Goal: Task Accomplishment & Management: Manage account settings

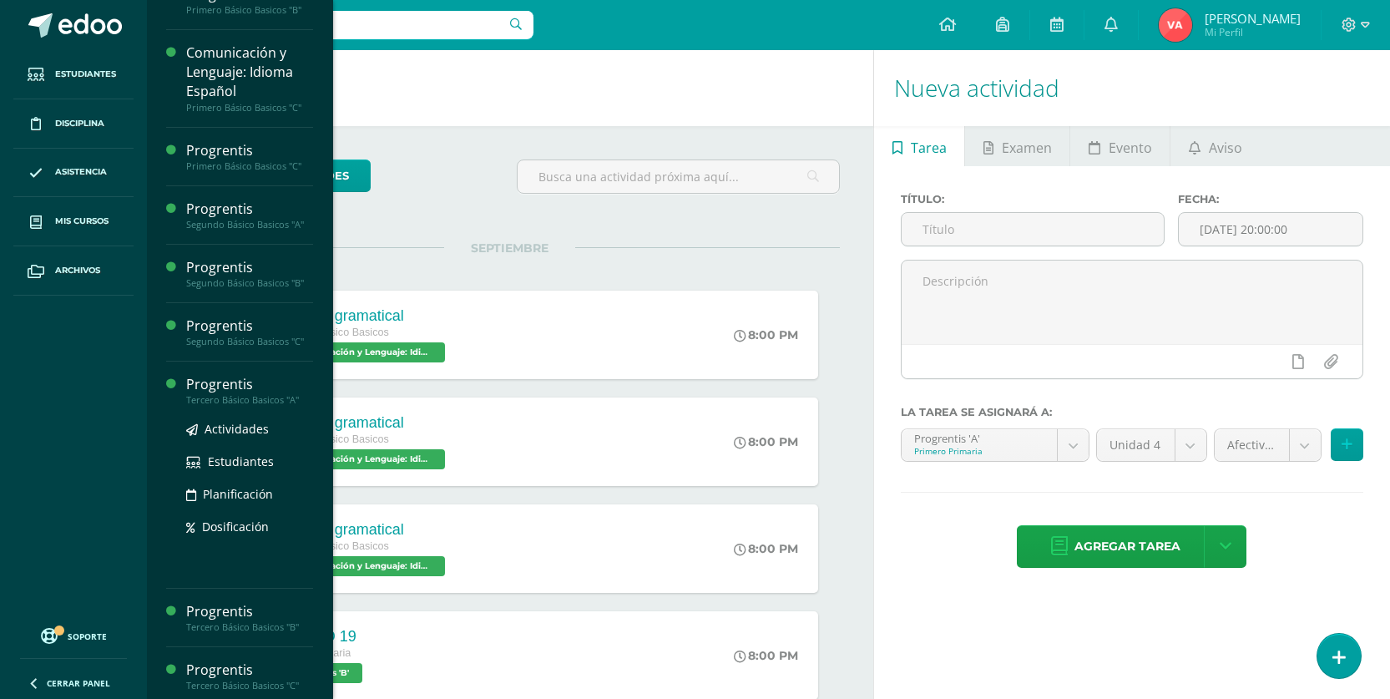
scroll to position [990, 0]
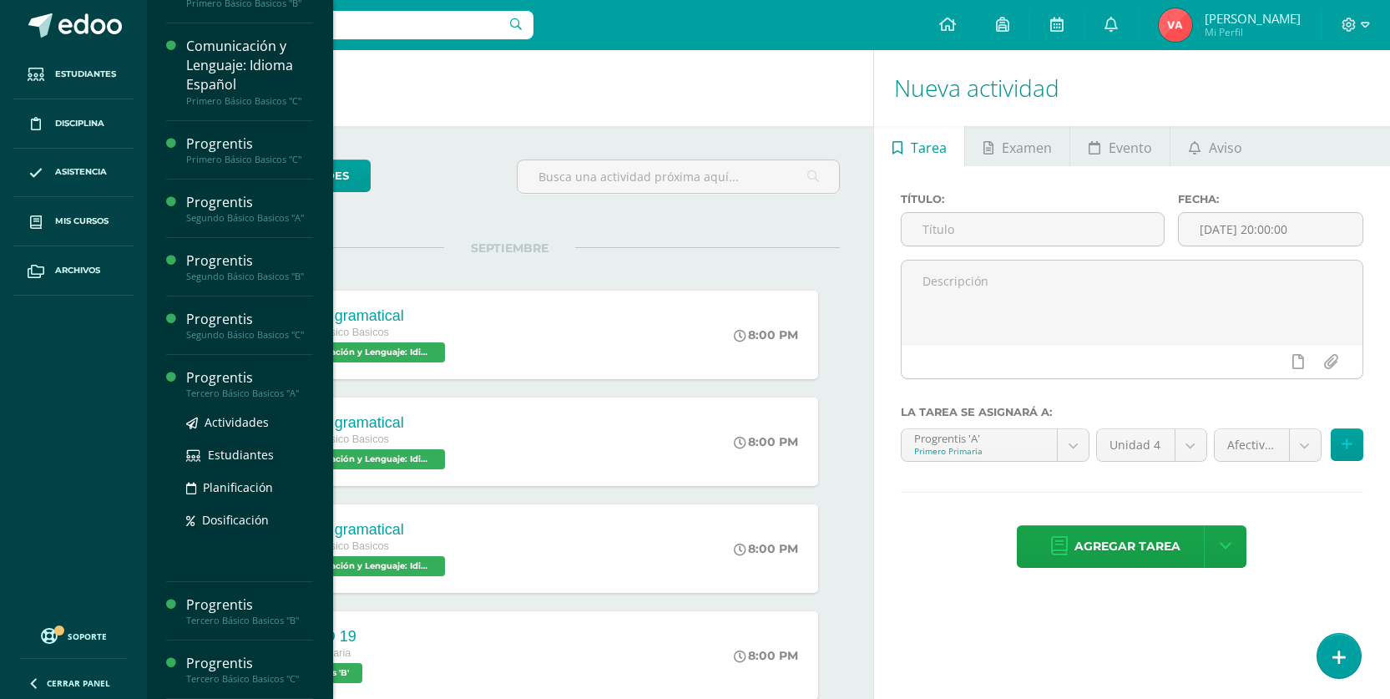
click at [222, 395] on div "Tercero Básico Basicos "A"" at bounding box center [249, 393] width 127 height 12
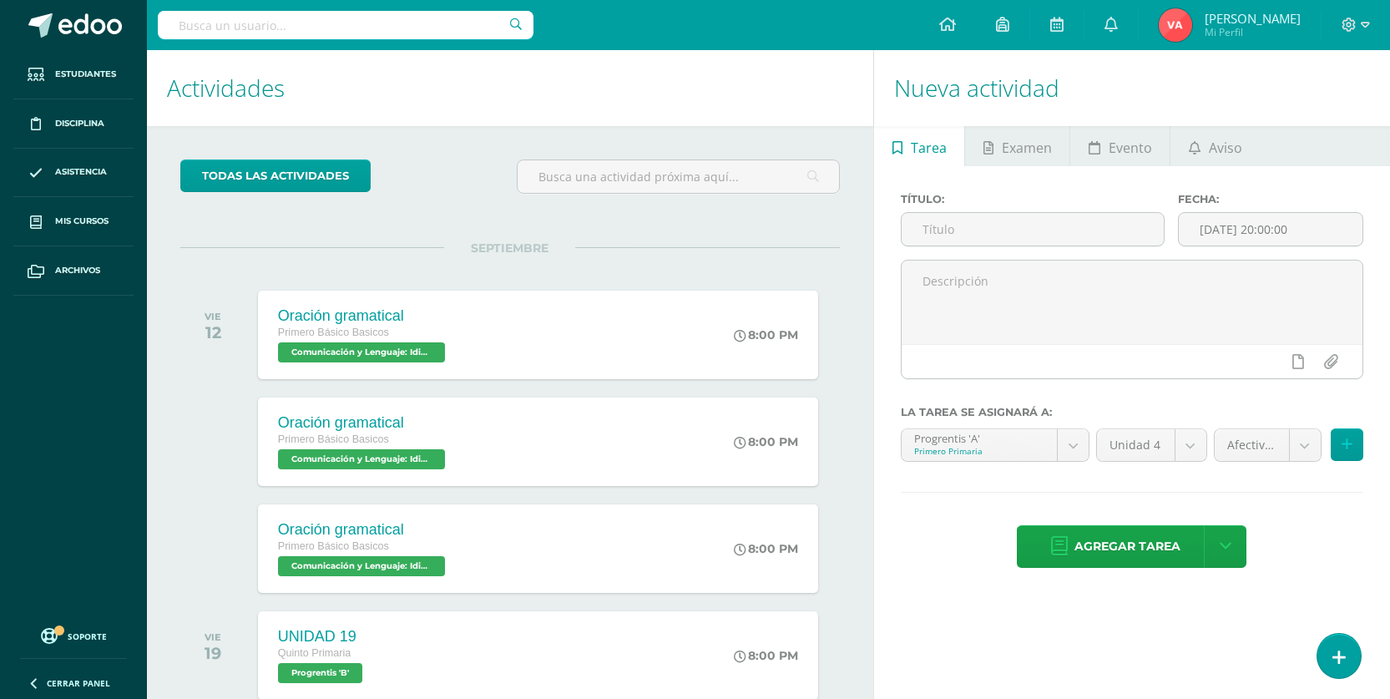
scroll to position [821, 0]
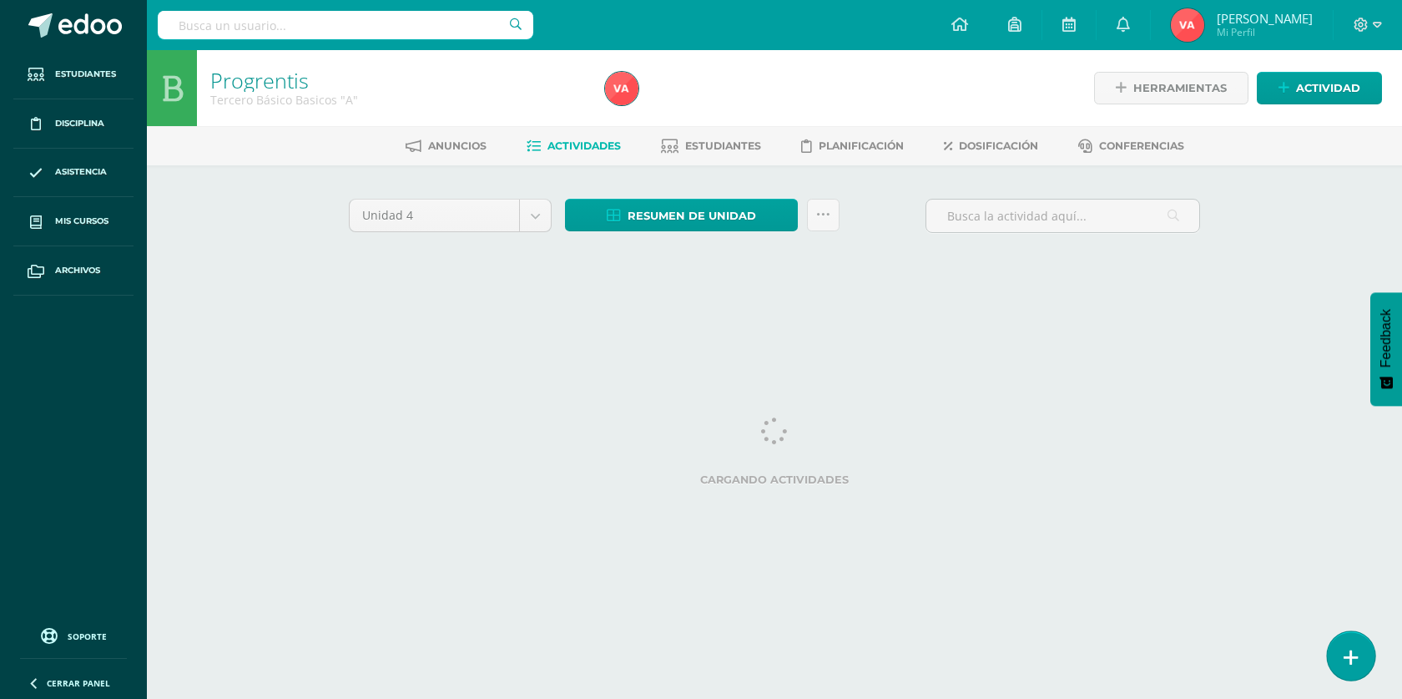
click at [1343, 652] on link at bounding box center [1351, 655] width 48 height 48
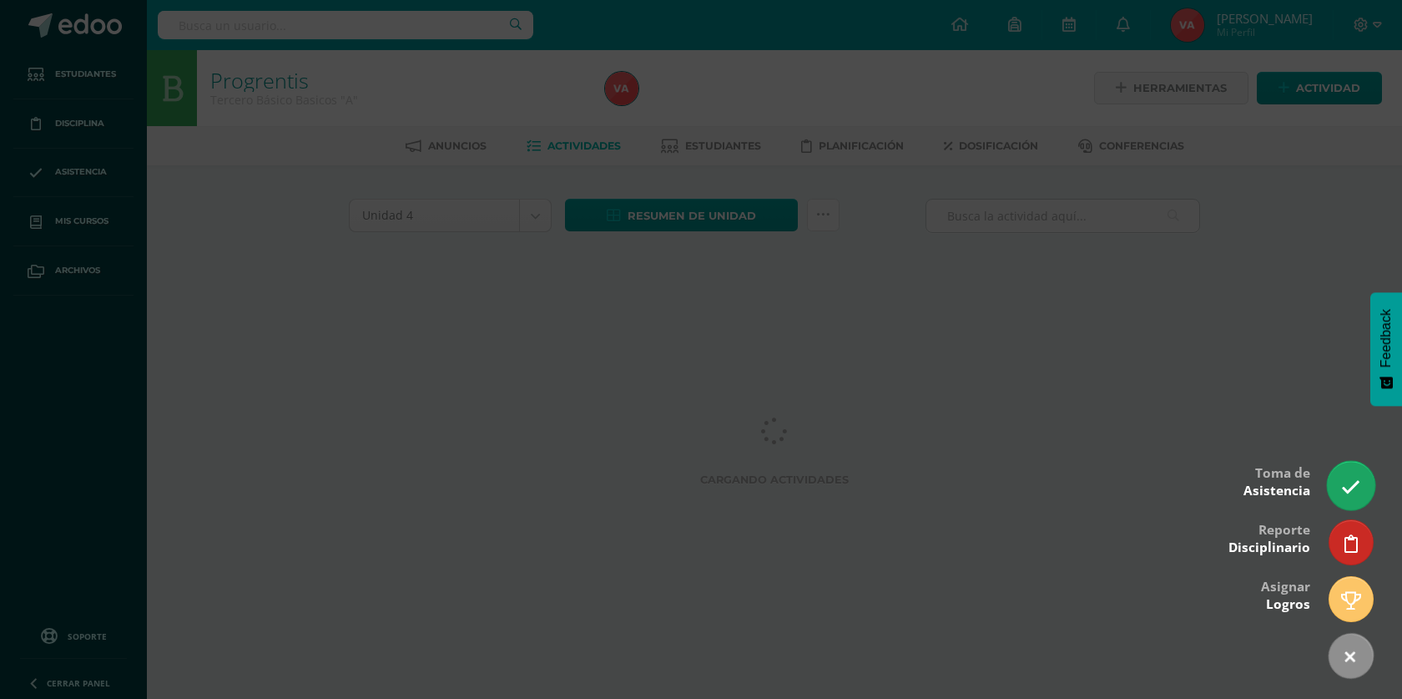
click at [1350, 487] on icon at bounding box center [1350, 486] width 19 height 19
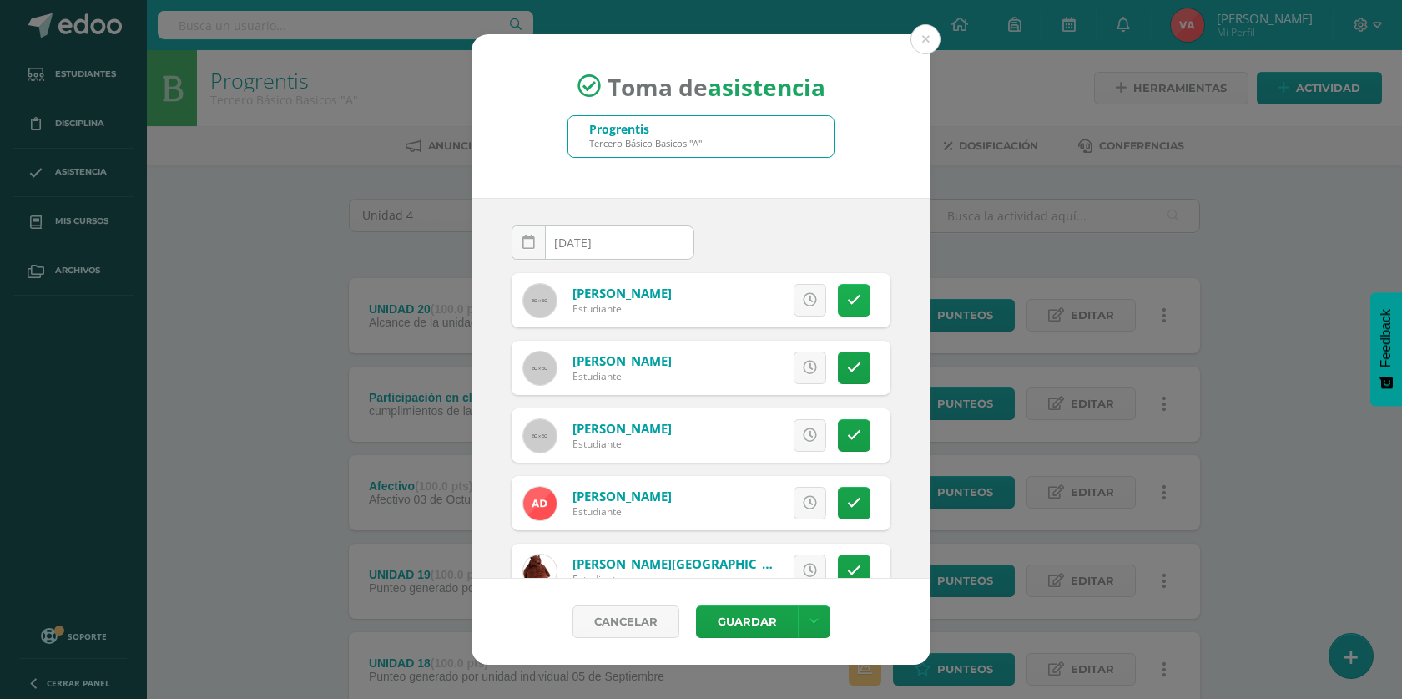
click at [847, 300] on icon at bounding box center [854, 300] width 14 height 14
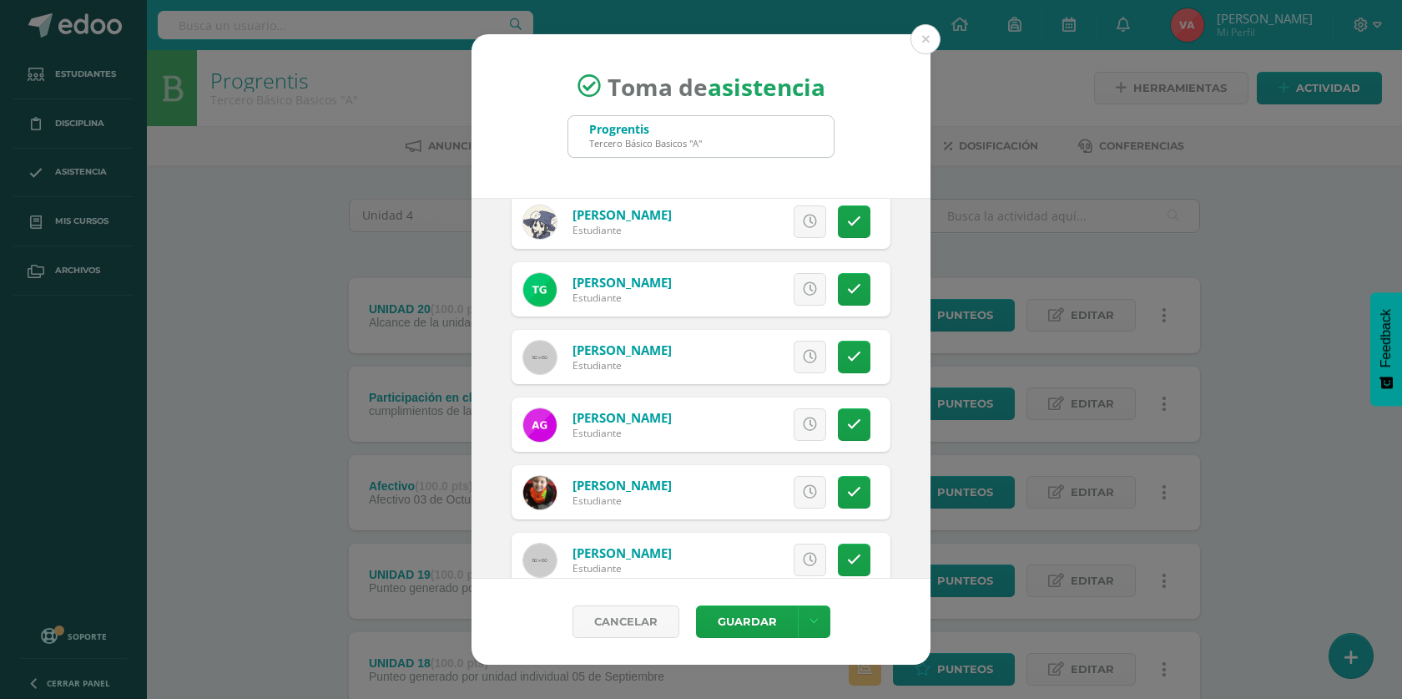
scroll to position [417, 0]
click at [803, 356] on icon at bounding box center [810, 356] width 14 height 14
click at [768, 357] on span "Excusa" at bounding box center [782, 356] width 46 height 31
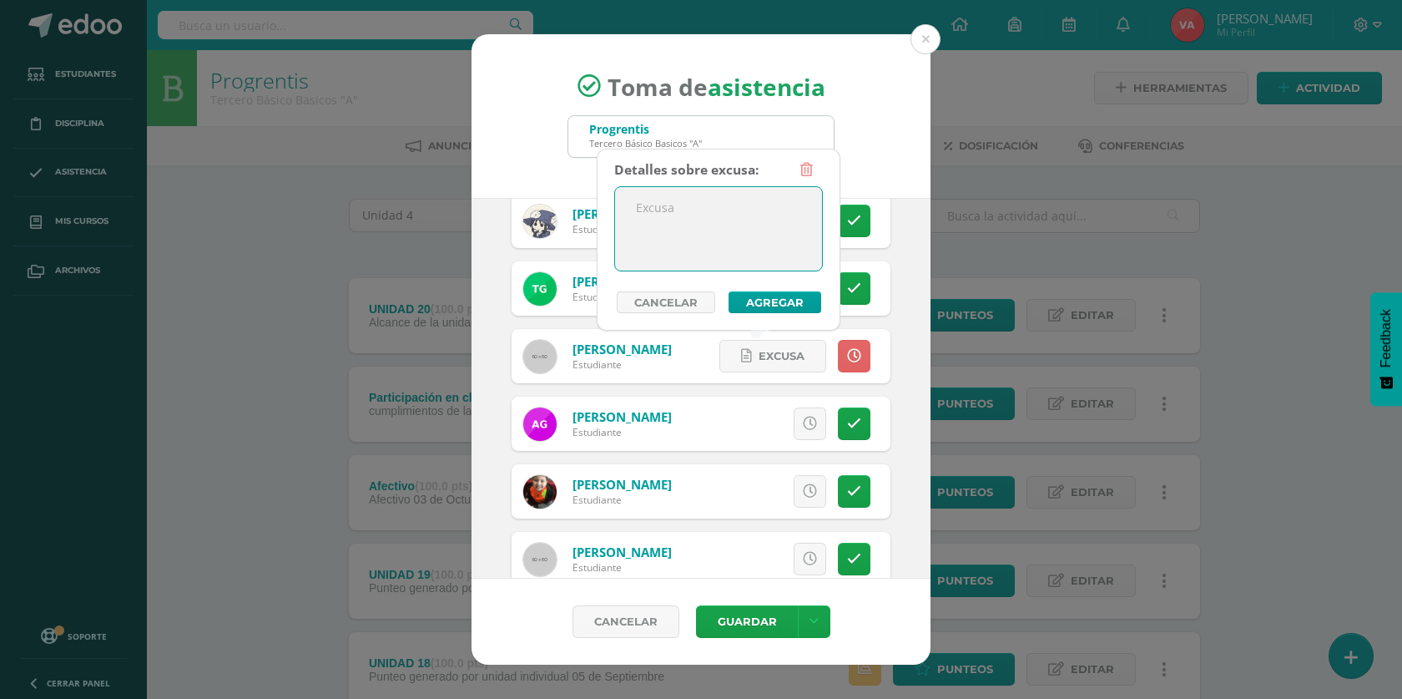
paste textarea "Llegada tarde"
type textarea "Llegada tarde"
click at [798, 304] on button "Agregar" at bounding box center [775, 302] width 93 height 22
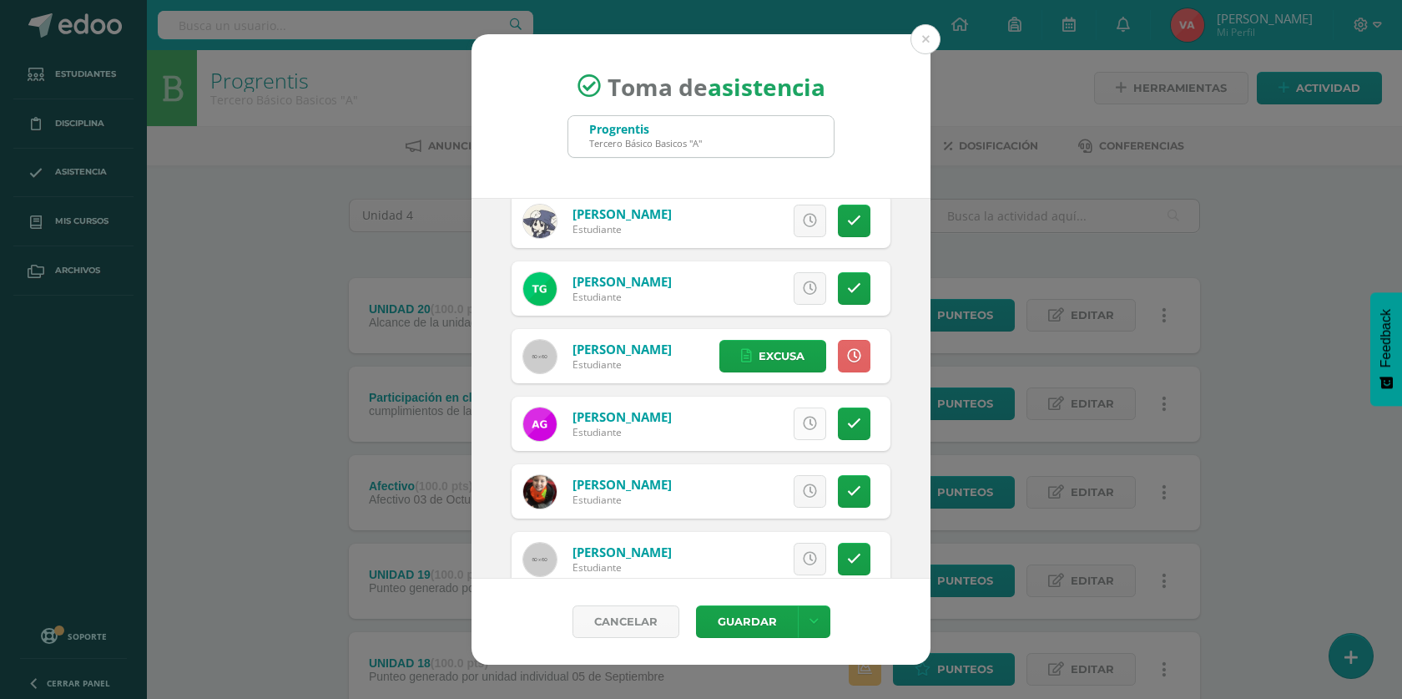
click at [803, 426] on icon at bounding box center [810, 423] width 14 height 14
click at [765, 427] on span "Excusa" at bounding box center [782, 423] width 46 height 31
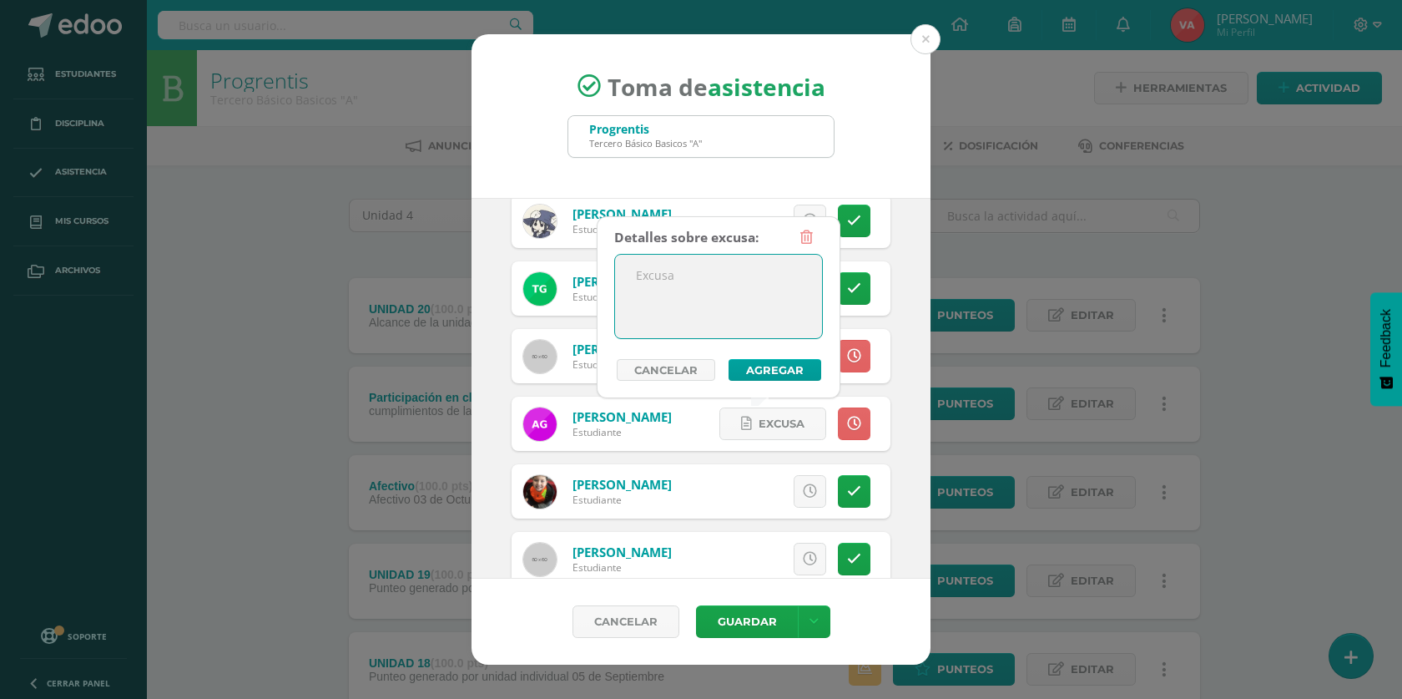
paste textarea "Llegada tarde"
type textarea "Llegada tarde"
click at [774, 366] on button "Agregar" at bounding box center [775, 370] width 93 height 22
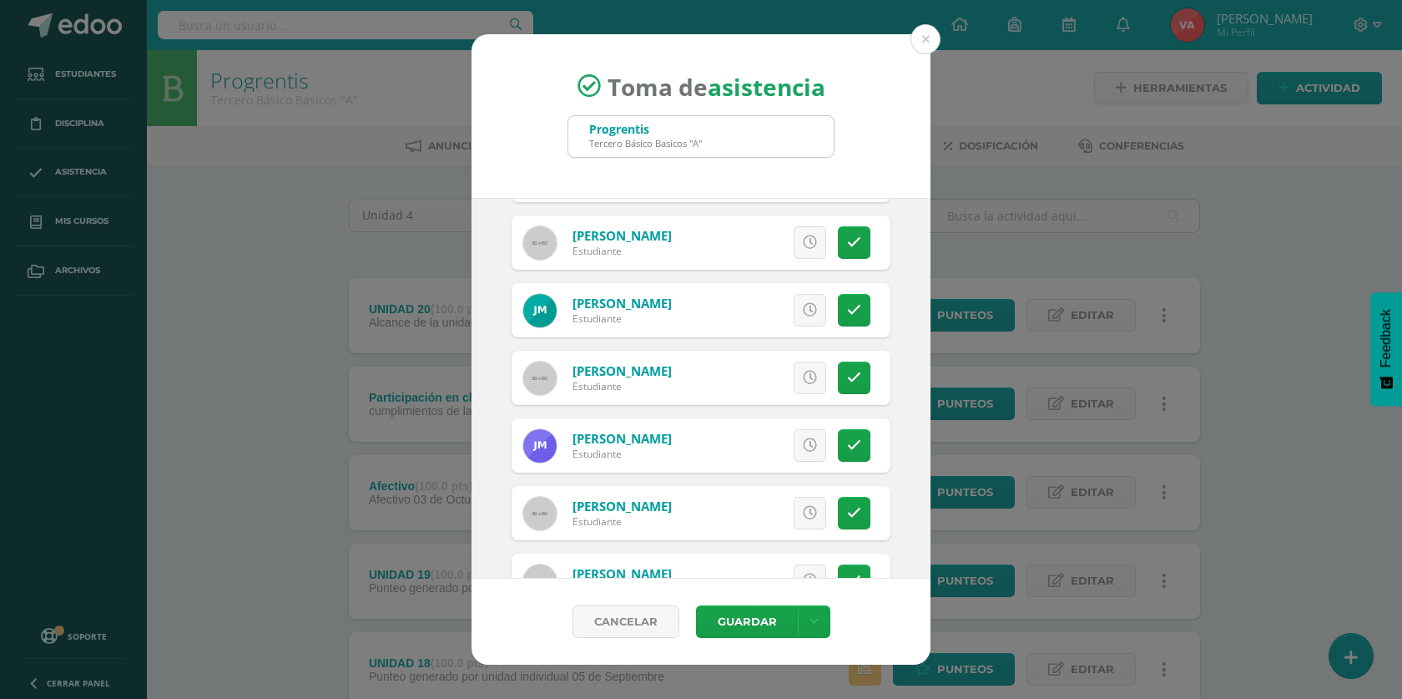
scroll to position [751, 0]
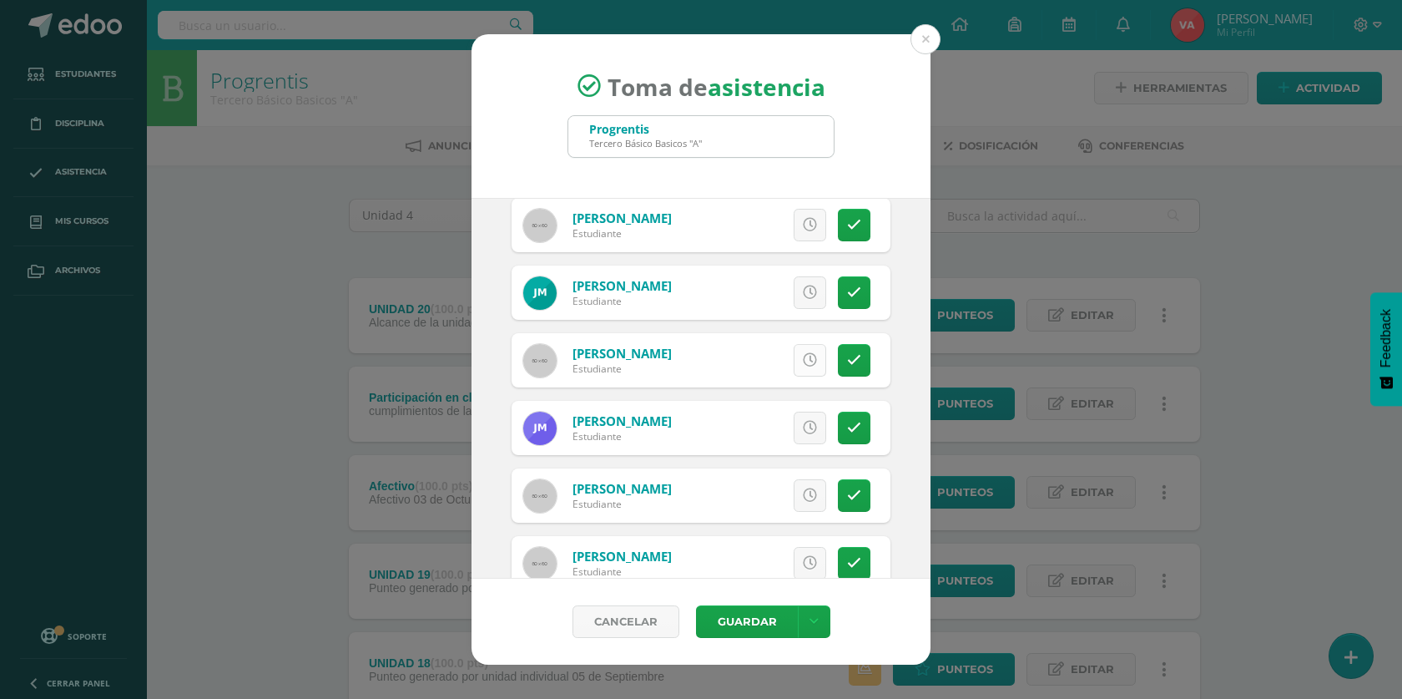
click at [803, 355] on icon at bounding box center [810, 360] width 14 height 14
click at [759, 351] on span "Excusa" at bounding box center [782, 360] width 46 height 31
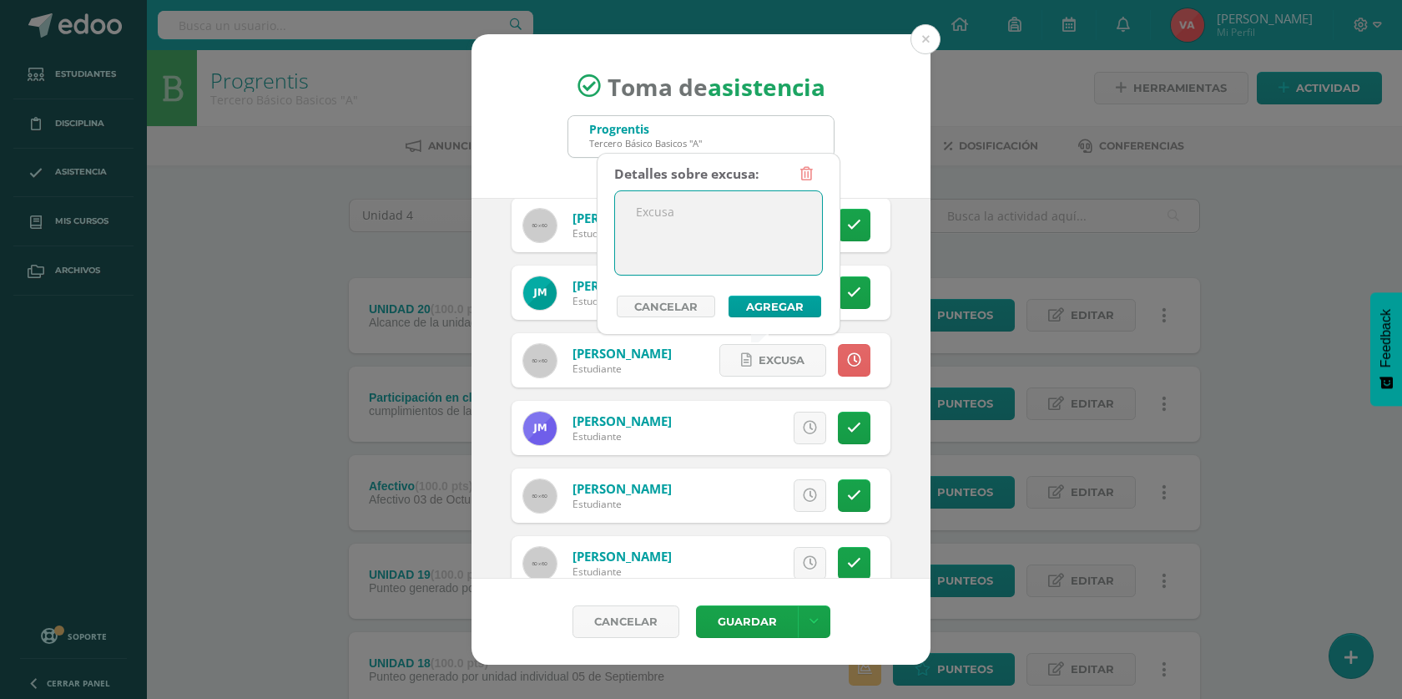
paste textarea "Llegada tarde"
type textarea "Llegada tarde"
click at [781, 305] on button "Agregar" at bounding box center [775, 306] width 93 height 22
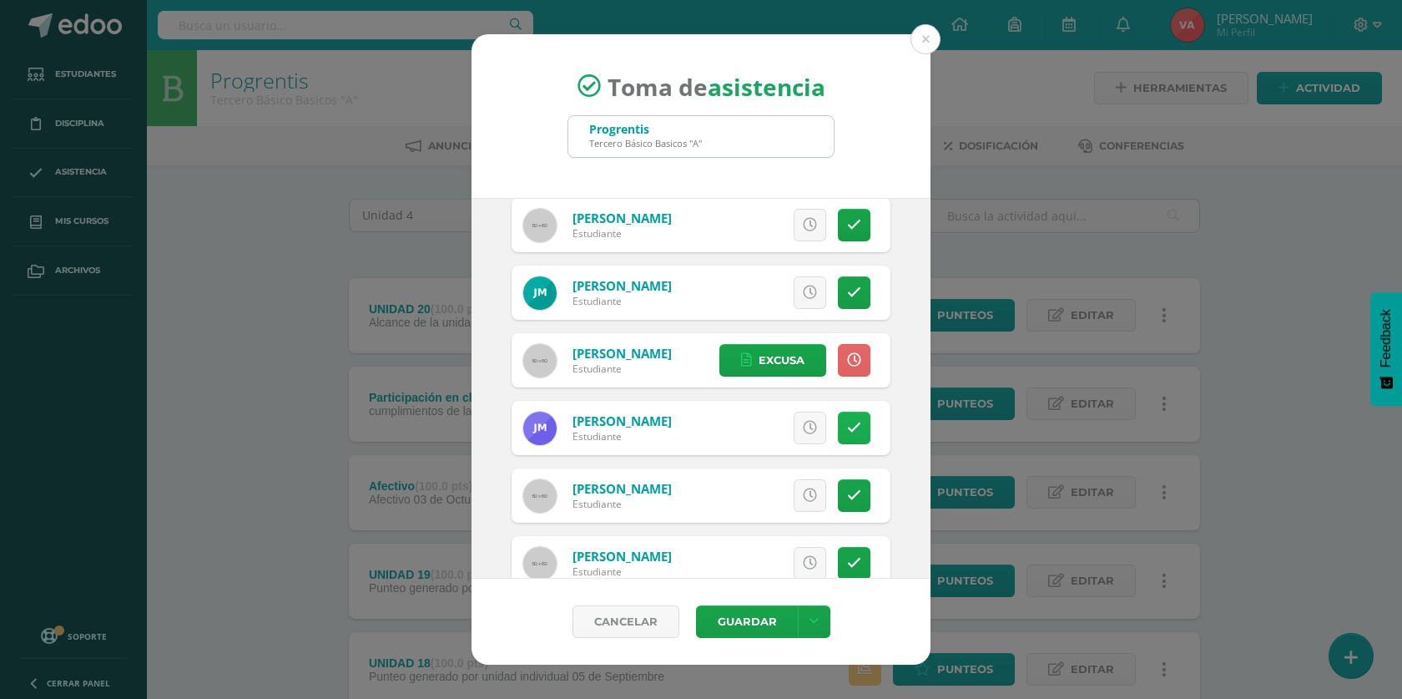
click at [847, 430] on icon at bounding box center [854, 428] width 14 height 14
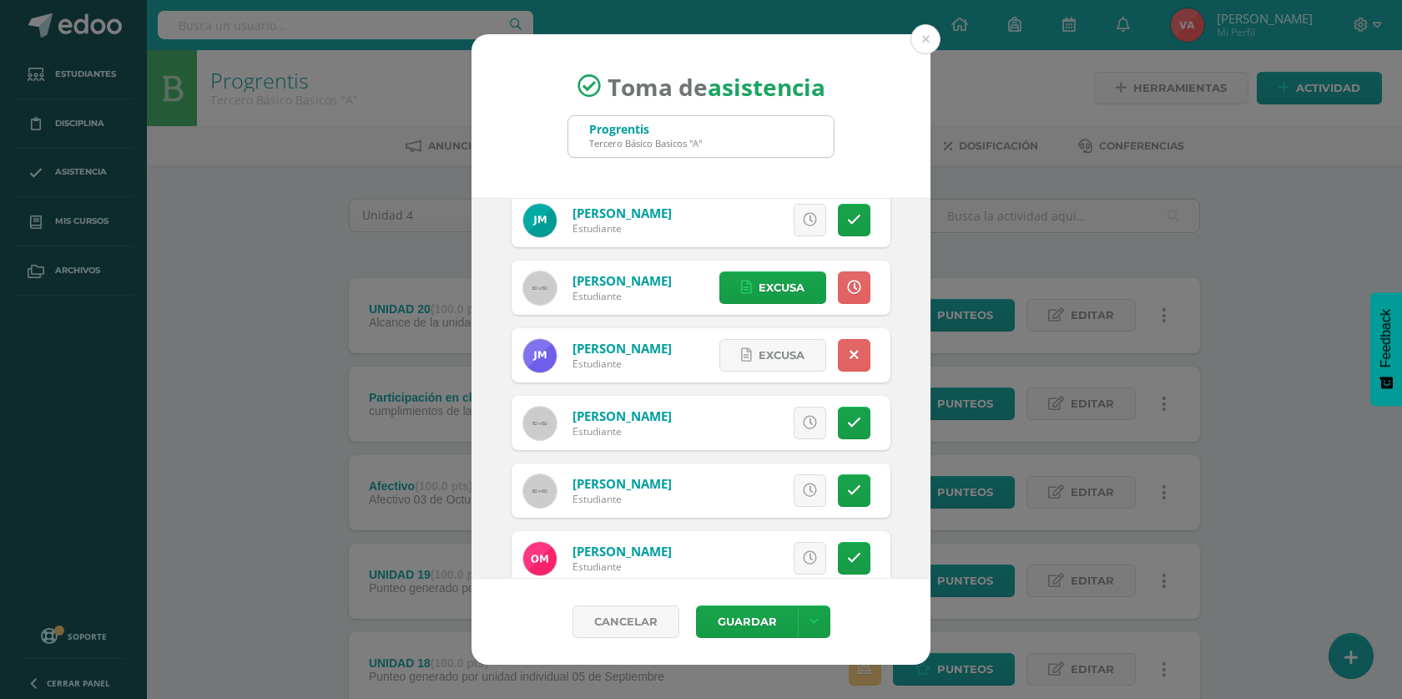
scroll to position [918, 0]
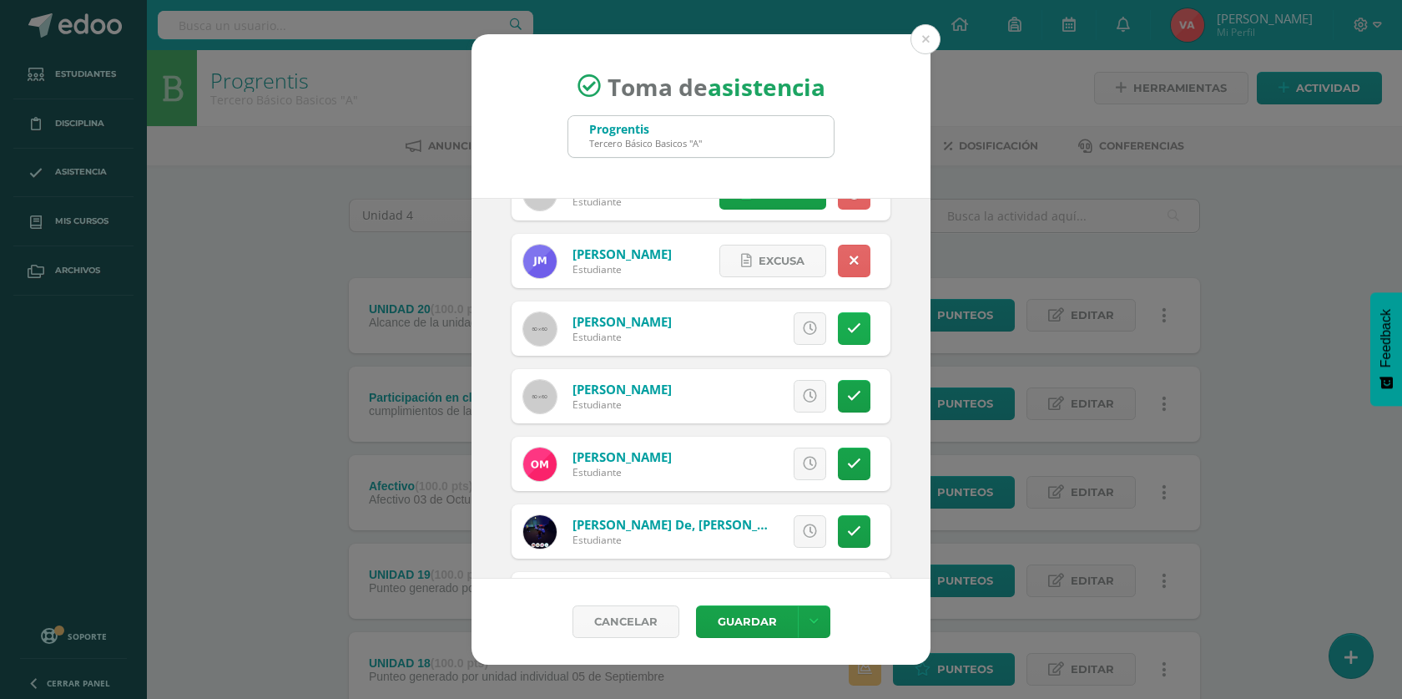
click at [847, 331] on icon at bounding box center [854, 328] width 14 height 14
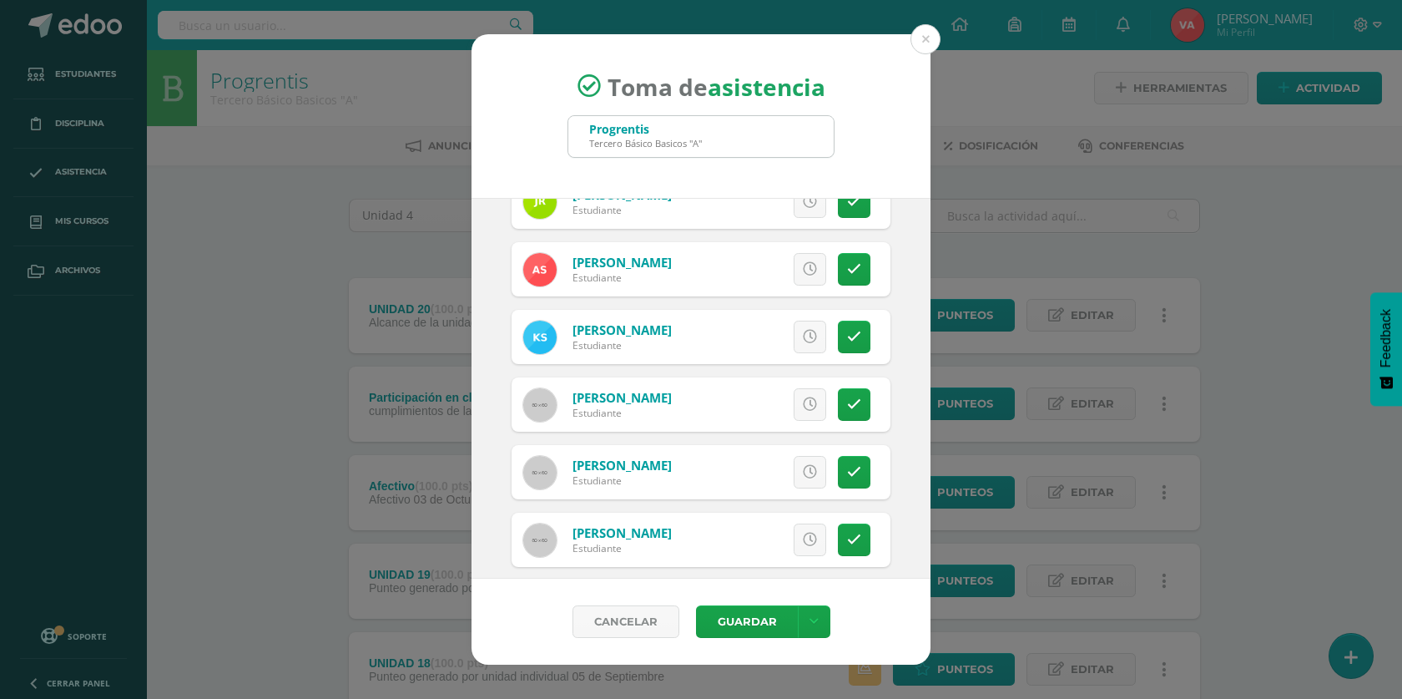
scroll to position [1602, 0]
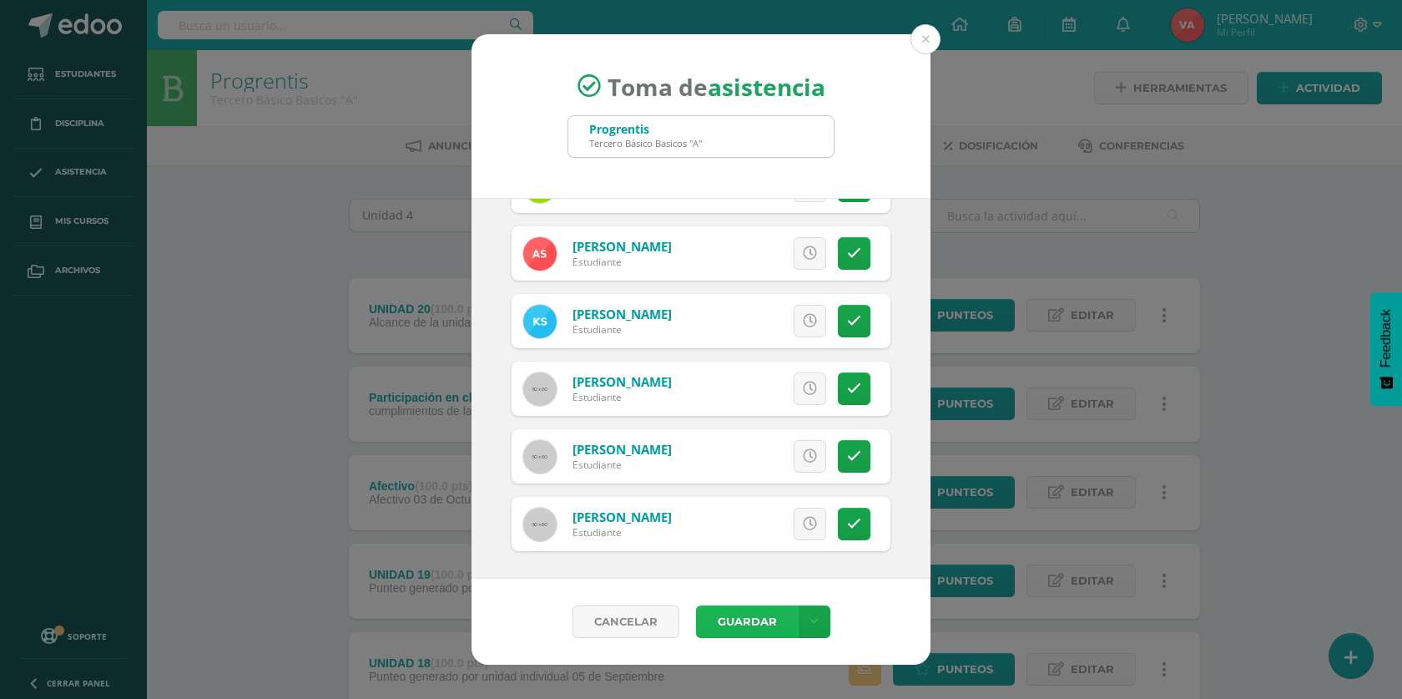
click at [739, 618] on button "Guardar" at bounding box center [747, 621] width 102 height 33
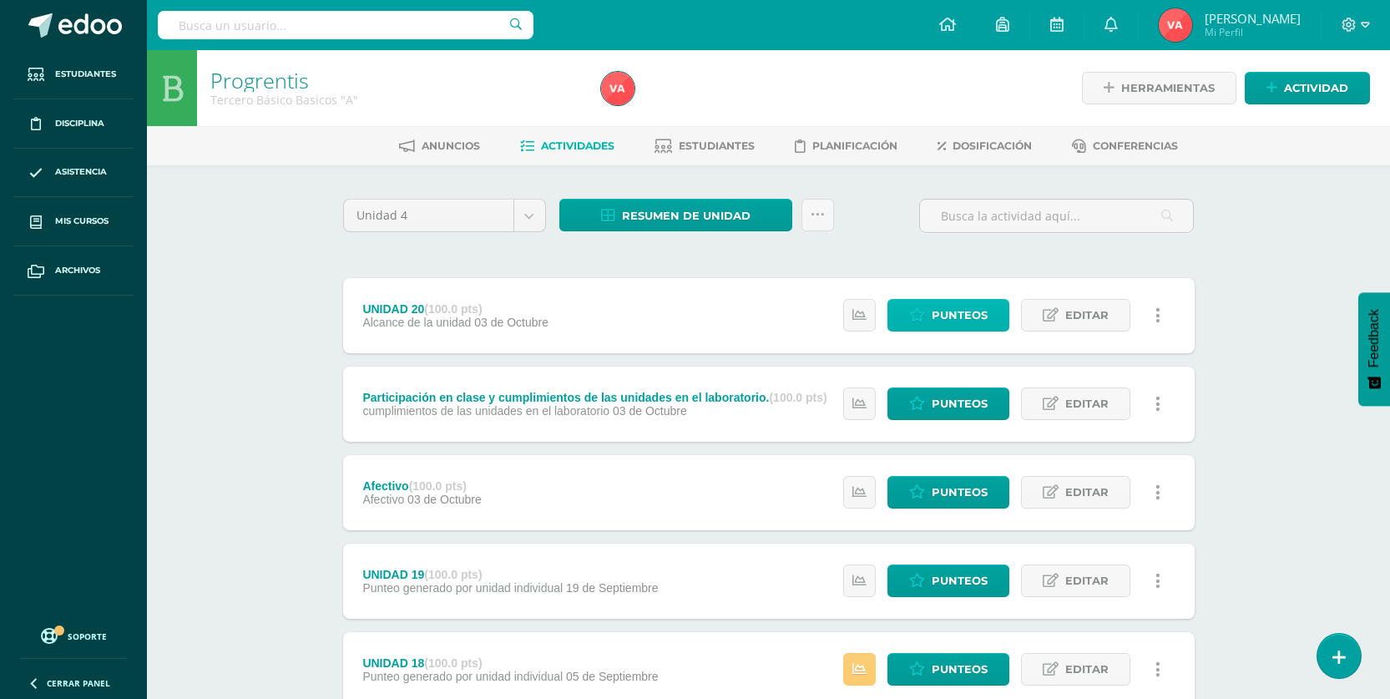
click at [965, 316] on span "Punteos" at bounding box center [959, 315] width 56 height 31
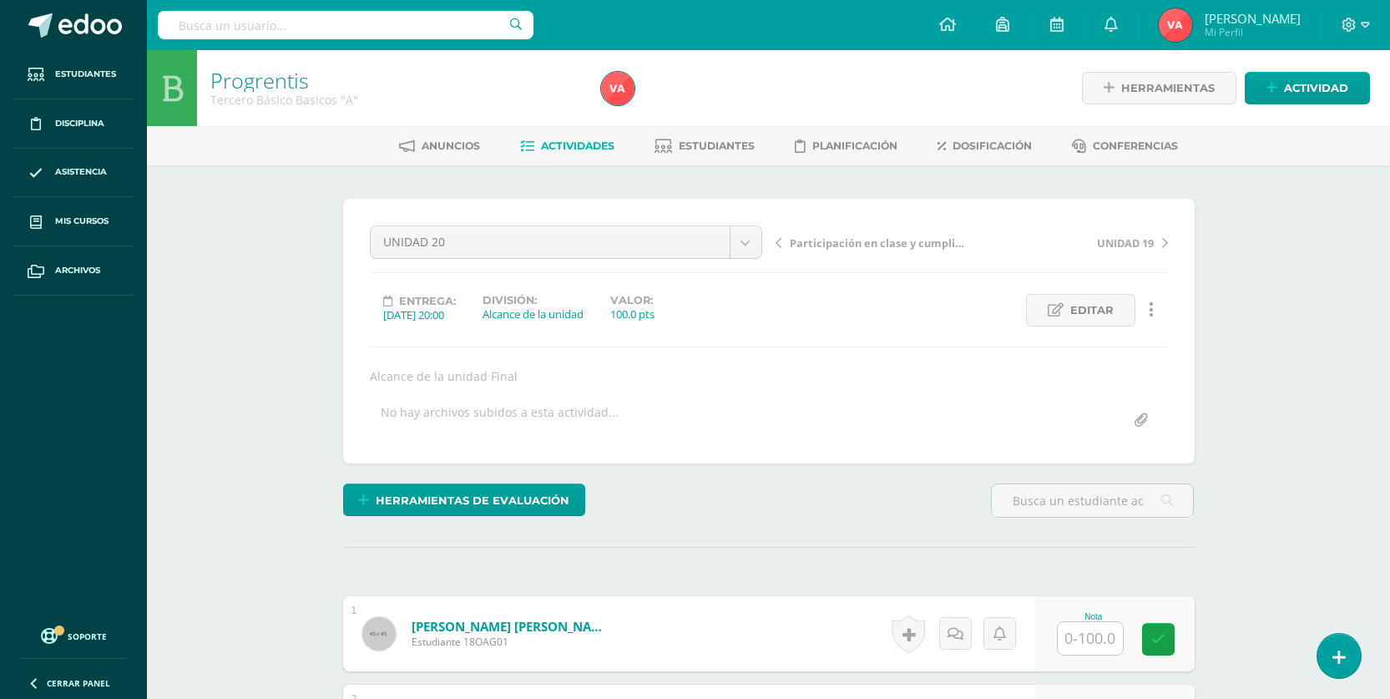
scroll to position [1, 0]
click at [672, 154] on link "Estudiantes" at bounding box center [704, 145] width 100 height 27
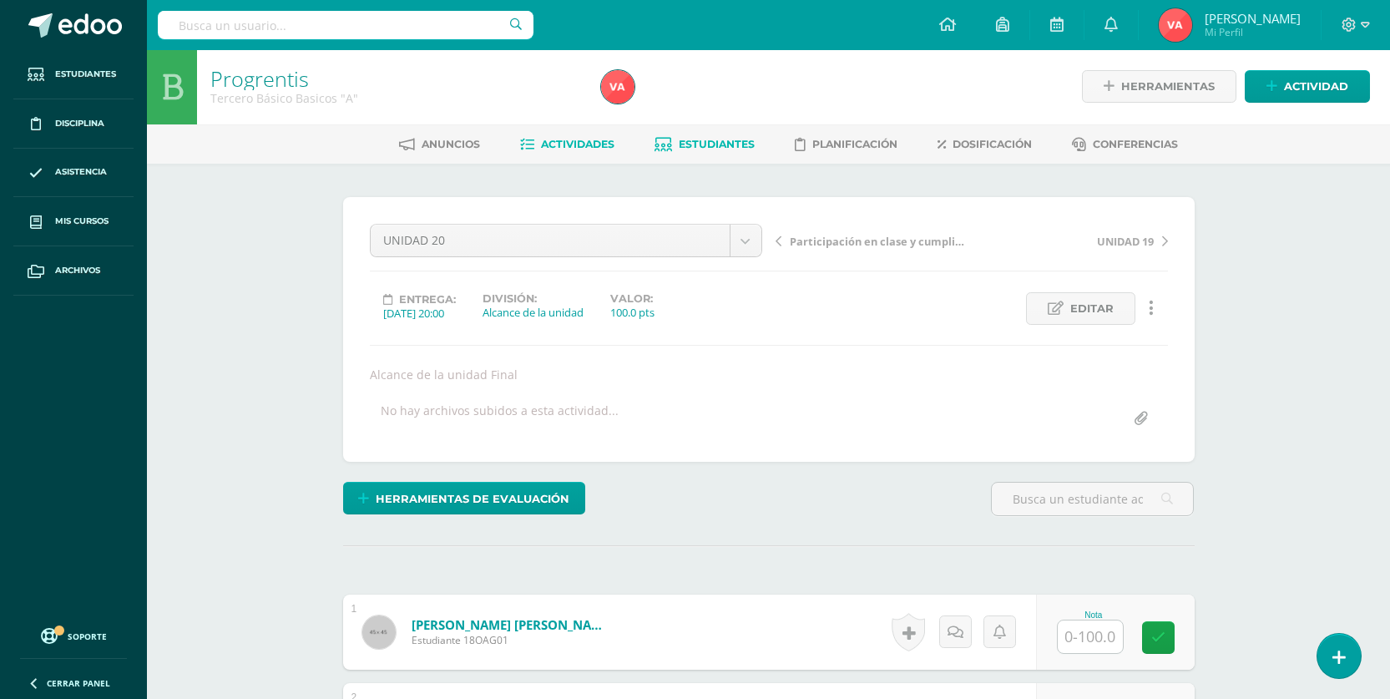
click at [726, 143] on span "Estudiantes" at bounding box center [717, 144] width 76 height 13
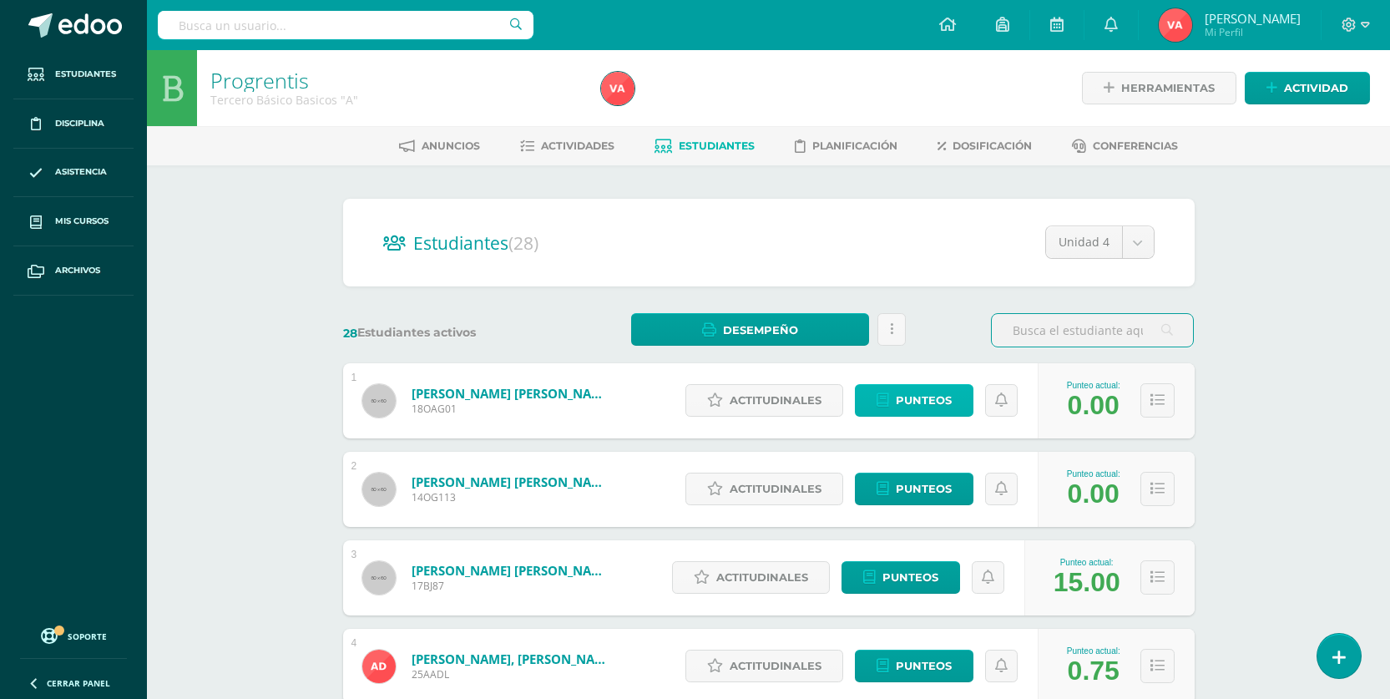
click at [926, 400] on span "Punteos" at bounding box center [924, 400] width 56 height 31
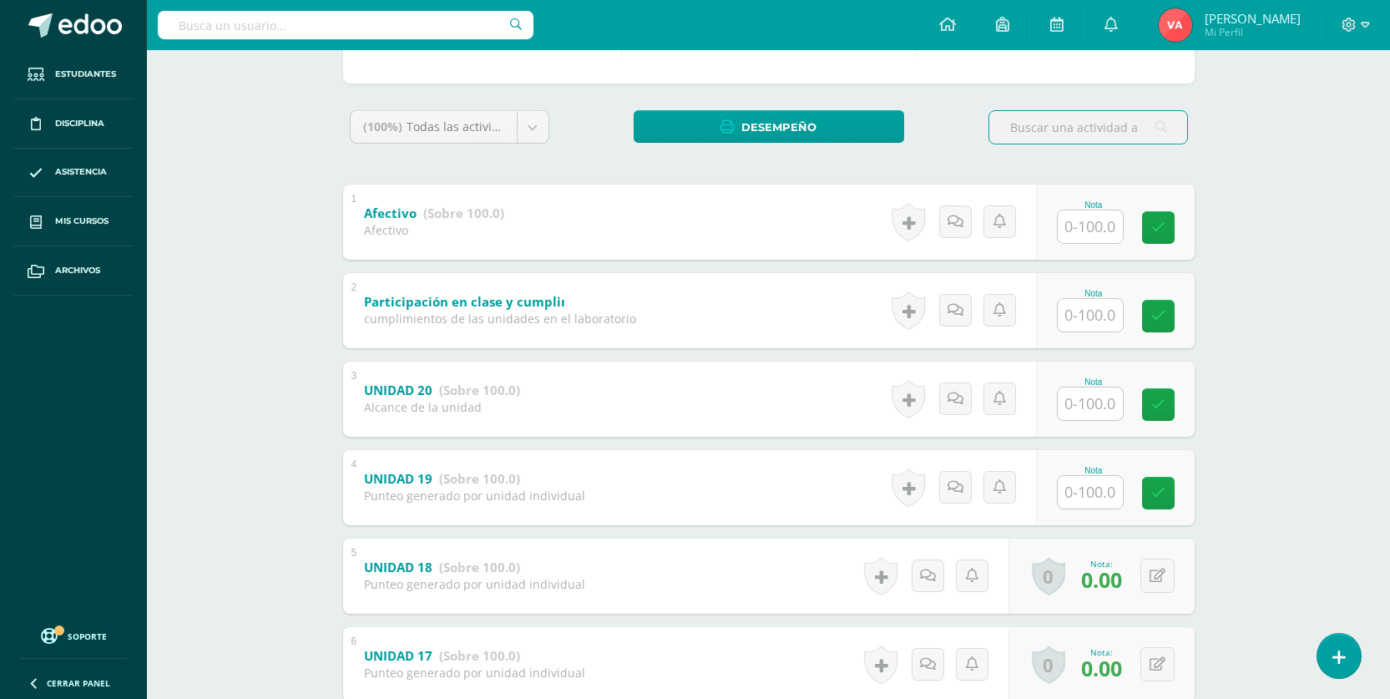
scroll to position [83, 0]
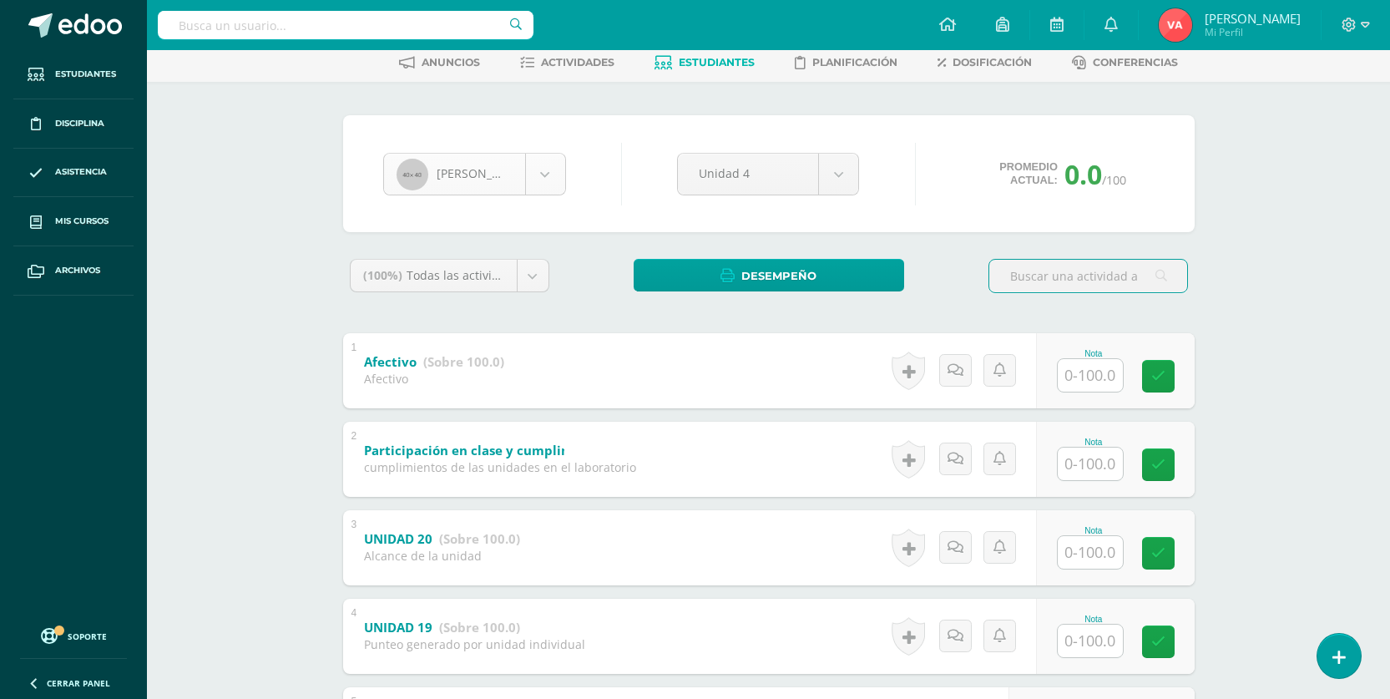
click at [547, 172] on body "Estudiantes Disciplina Asistencia Mis cursos Archivos Soporte Centro de ayuda Ú…" at bounding box center [695, 483] width 1390 height 1133
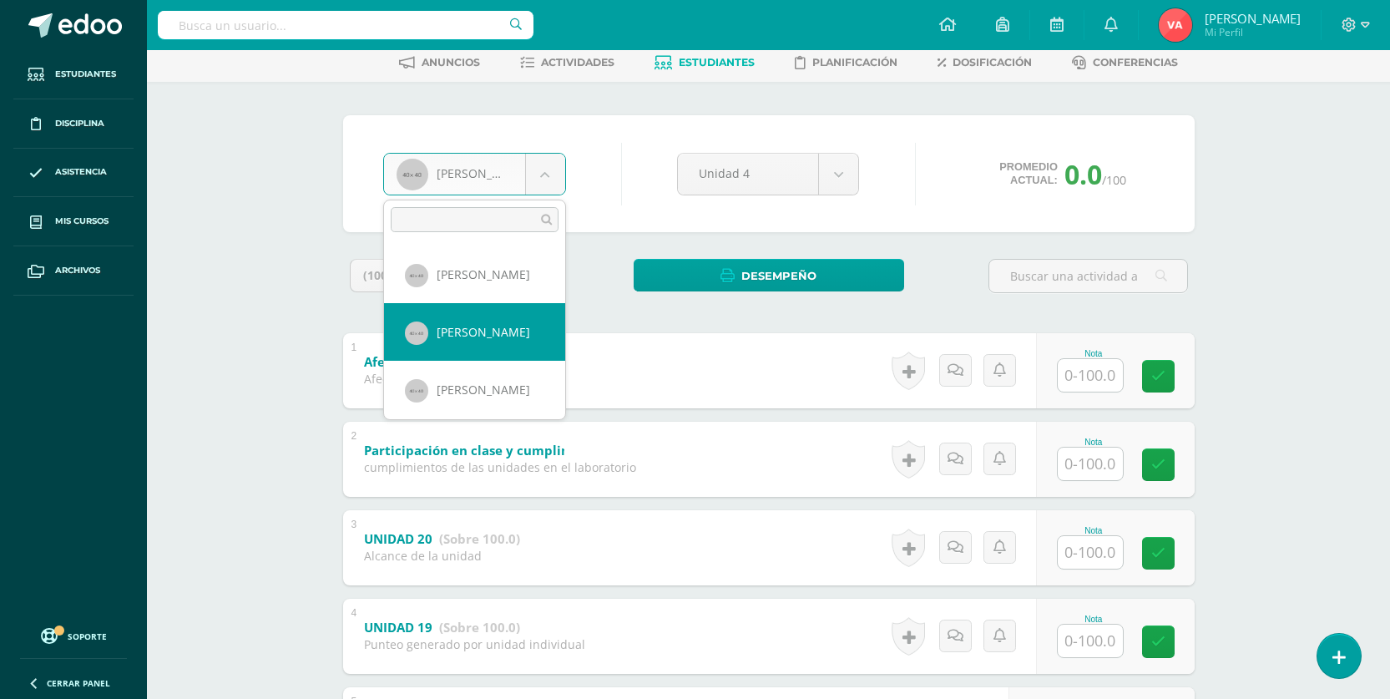
select select "1047"
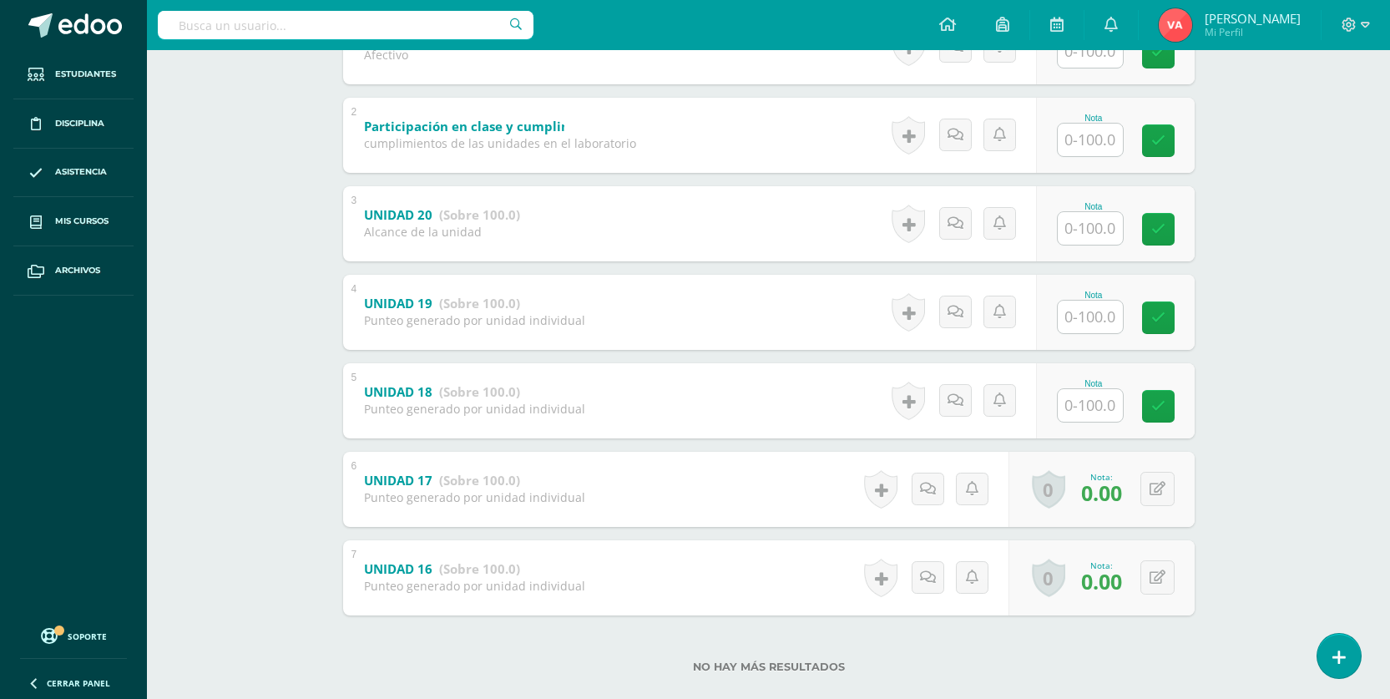
scroll to position [417, 0]
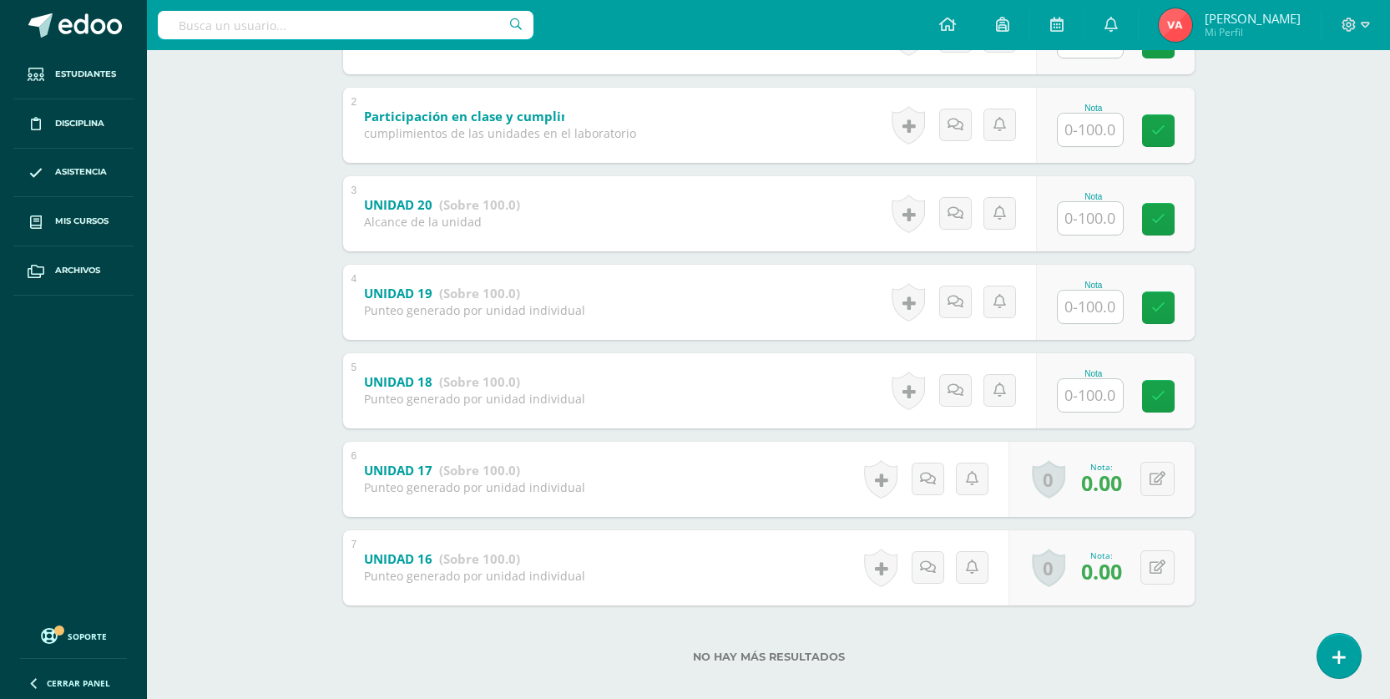
click at [1081, 390] on input "text" at bounding box center [1089, 395] width 65 height 33
type input "100"
click at [1112, 299] on input "text" at bounding box center [1099, 306] width 67 height 33
type input "100"
click at [1166, 310] on icon at bounding box center [1169, 307] width 15 height 14
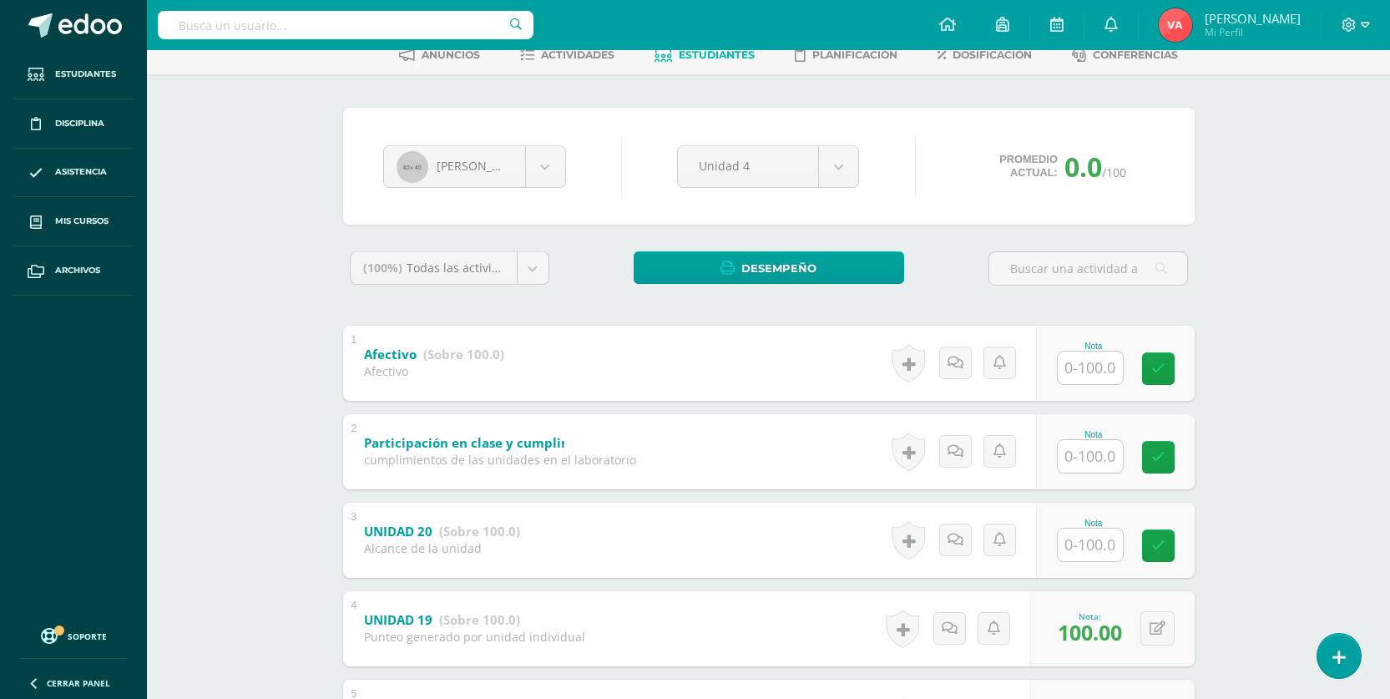
scroll to position [83, 0]
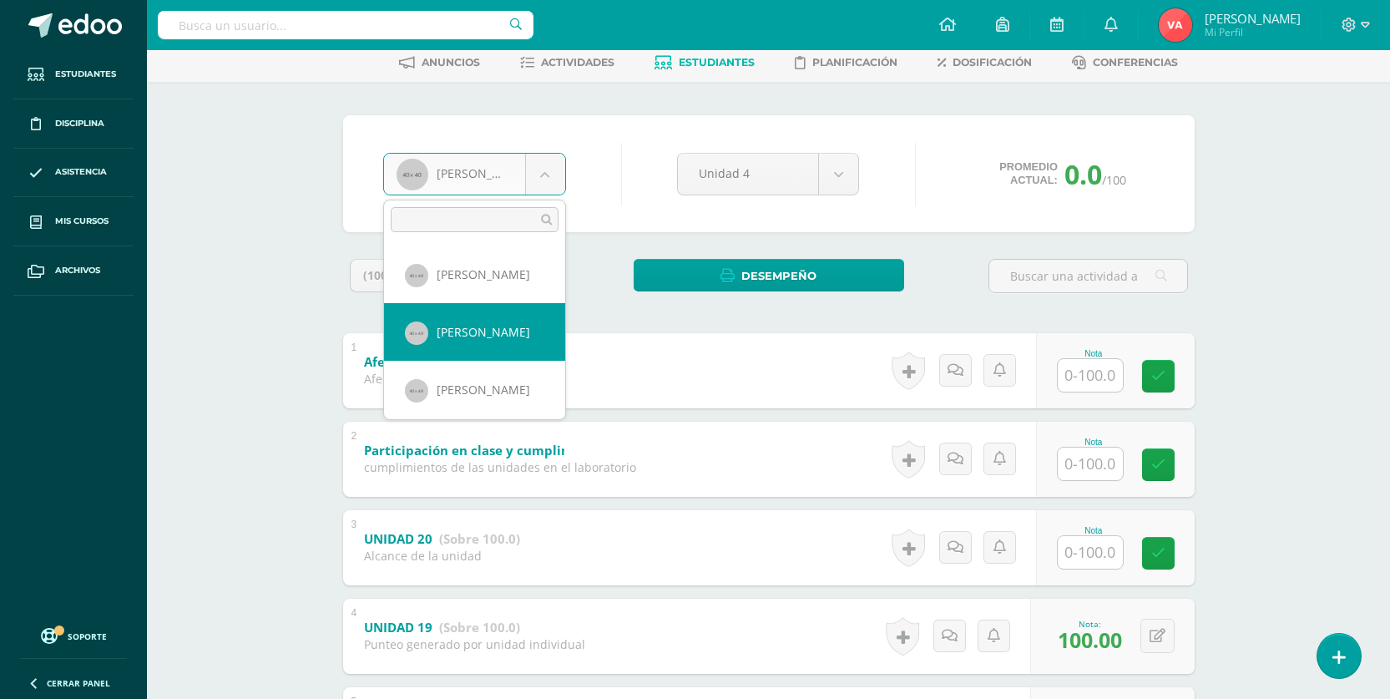
click at [551, 171] on body "Estudiantes Disciplina Asistencia Mis cursos Archivos Soporte Centro de ayuda Ú…" at bounding box center [695, 483] width 1390 height 1133
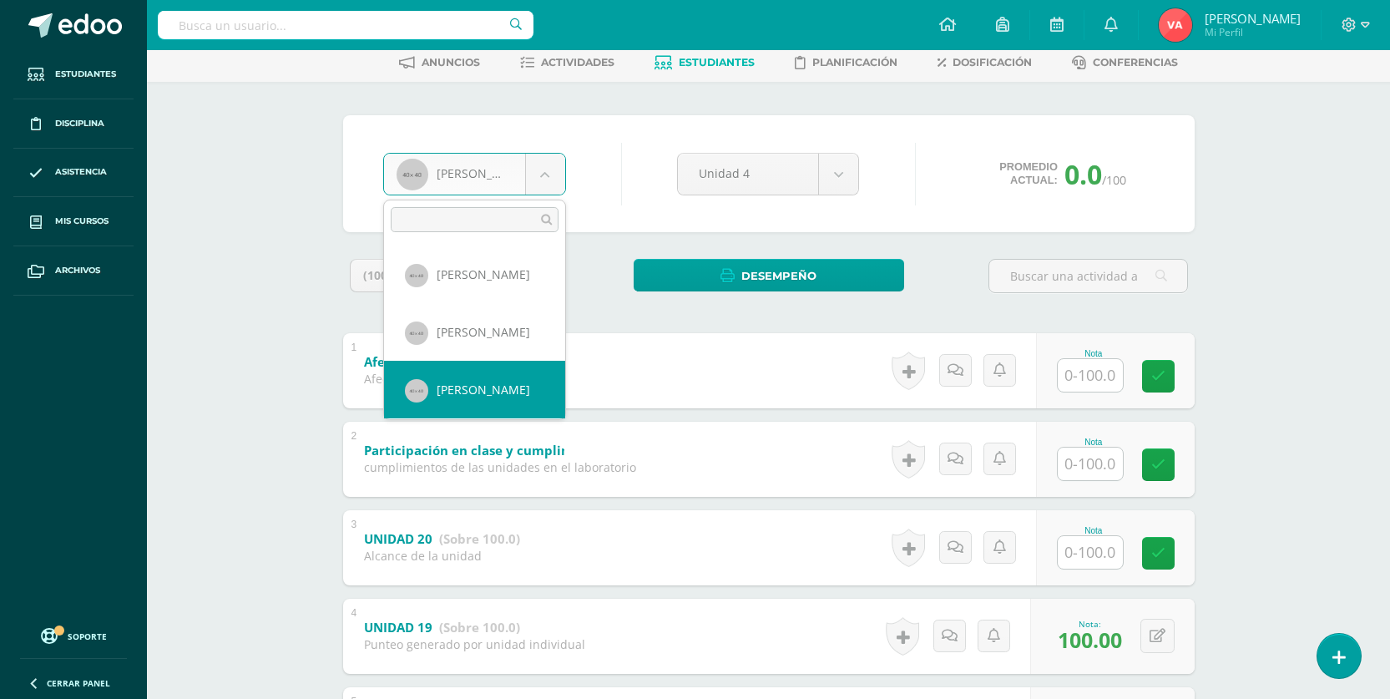
select select "1005"
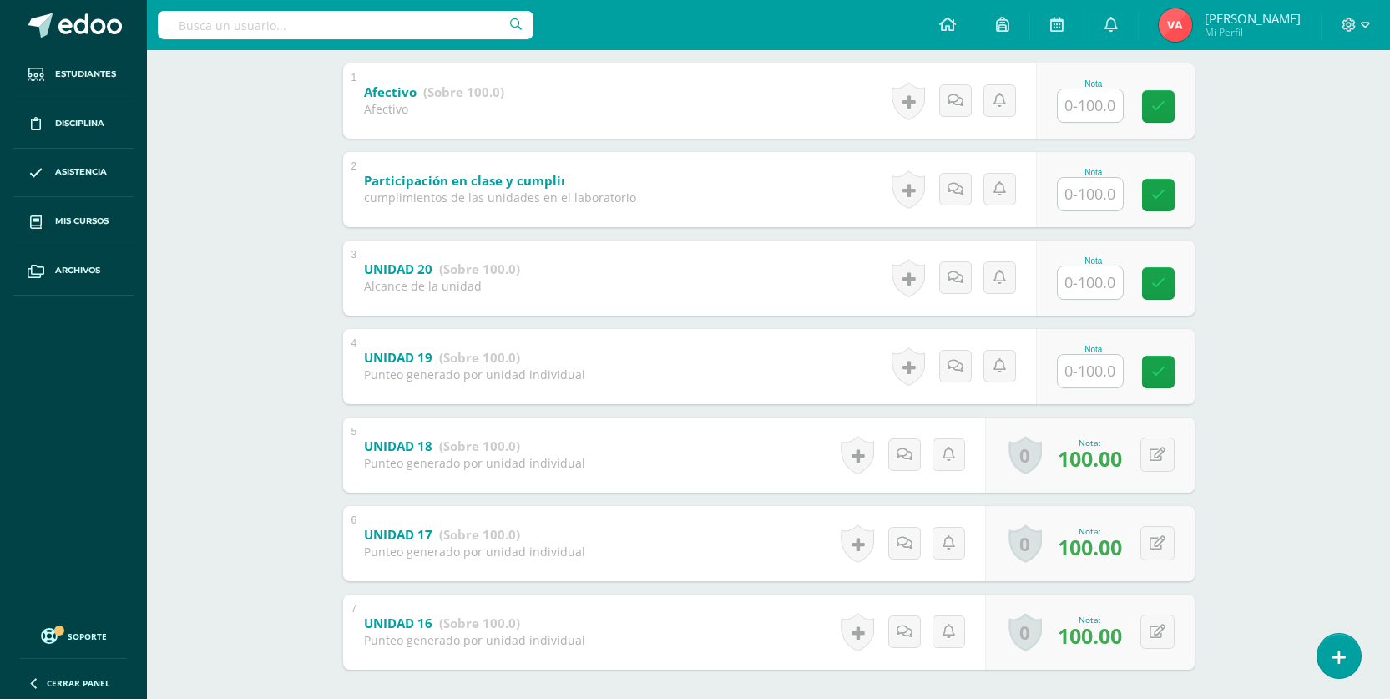
scroll to position [417, 0]
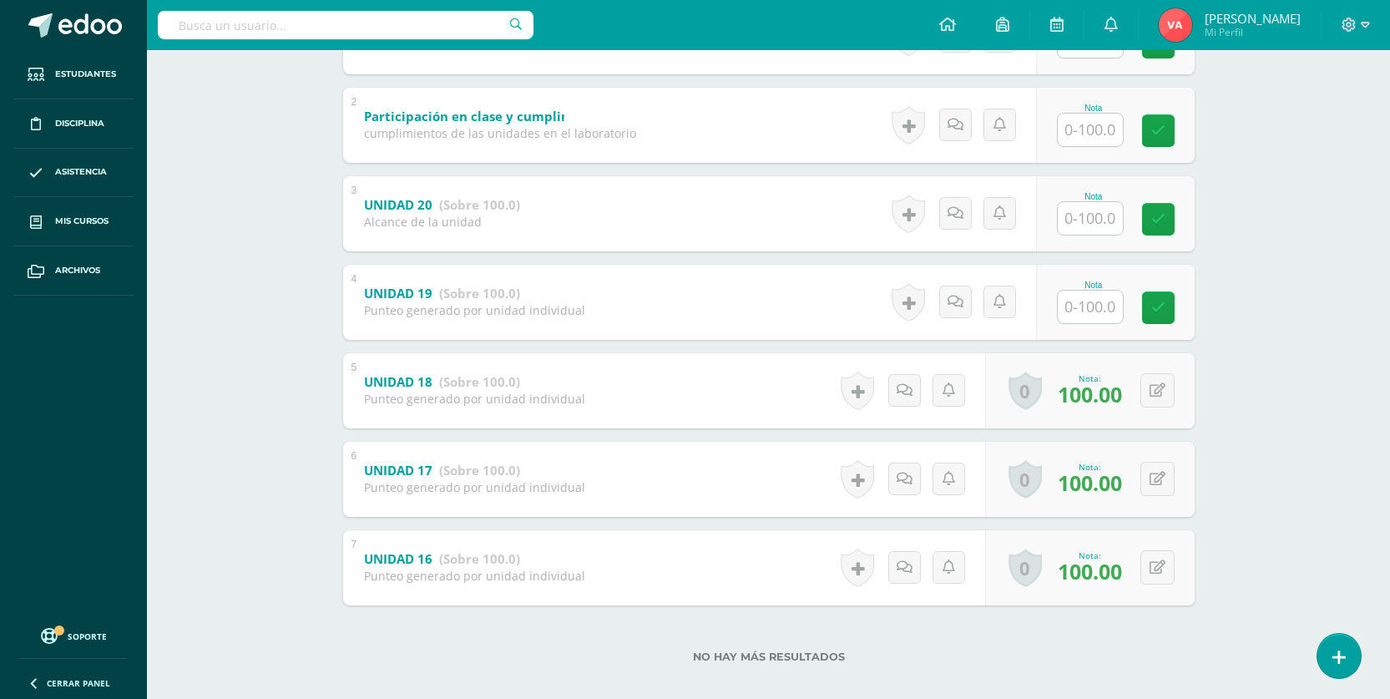
click at [1087, 303] on input "text" at bounding box center [1089, 306] width 65 height 33
type input "100"
click at [1175, 315] on link at bounding box center [1169, 306] width 33 height 33
click at [1088, 223] on input "text" at bounding box center [1089, 218] width 65 height 33
type input "100"
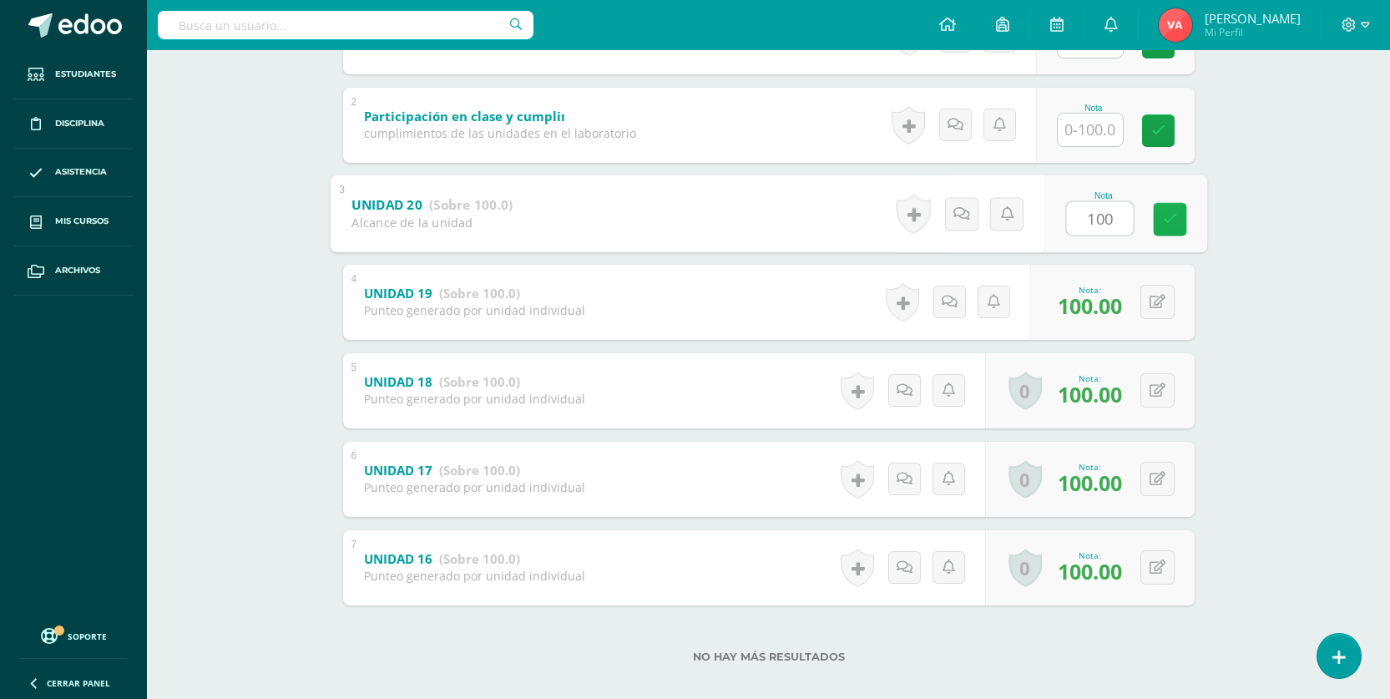
click at [1172, 224] on icon at bounding box center [1169, 219] width 15 height 14
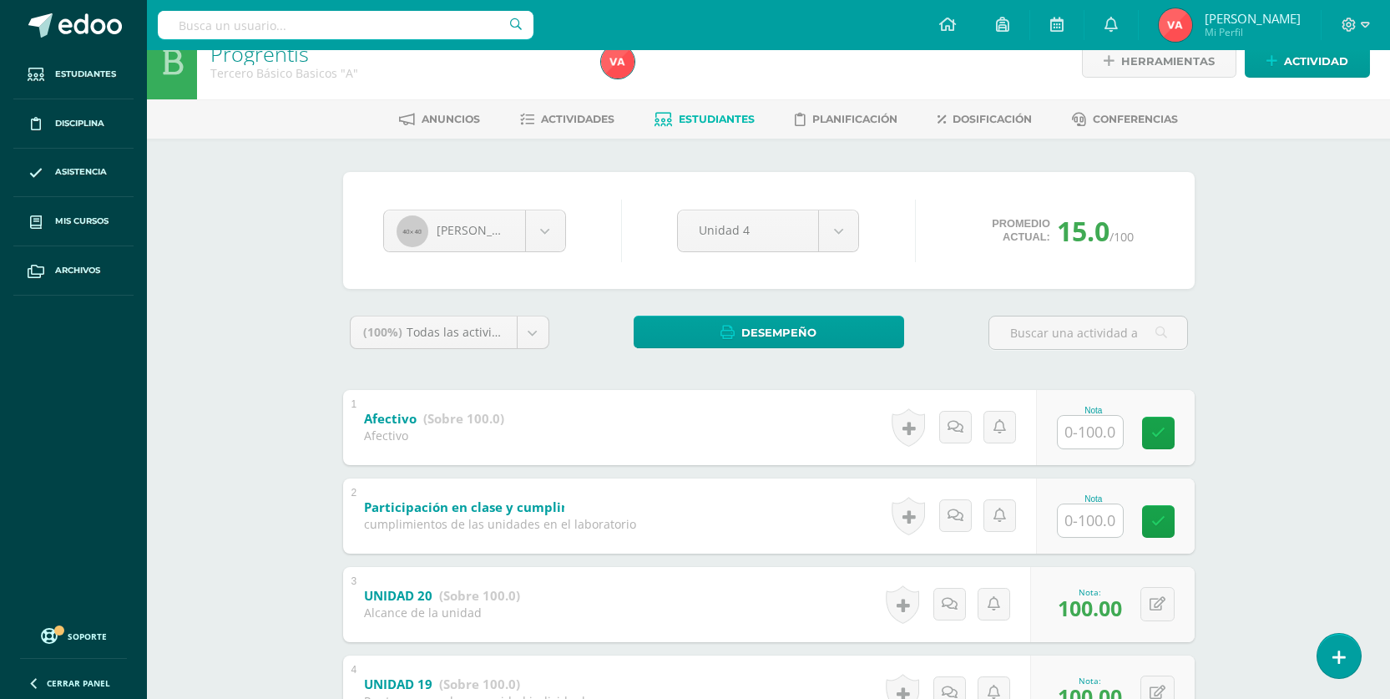
scroll to position [0, 0]
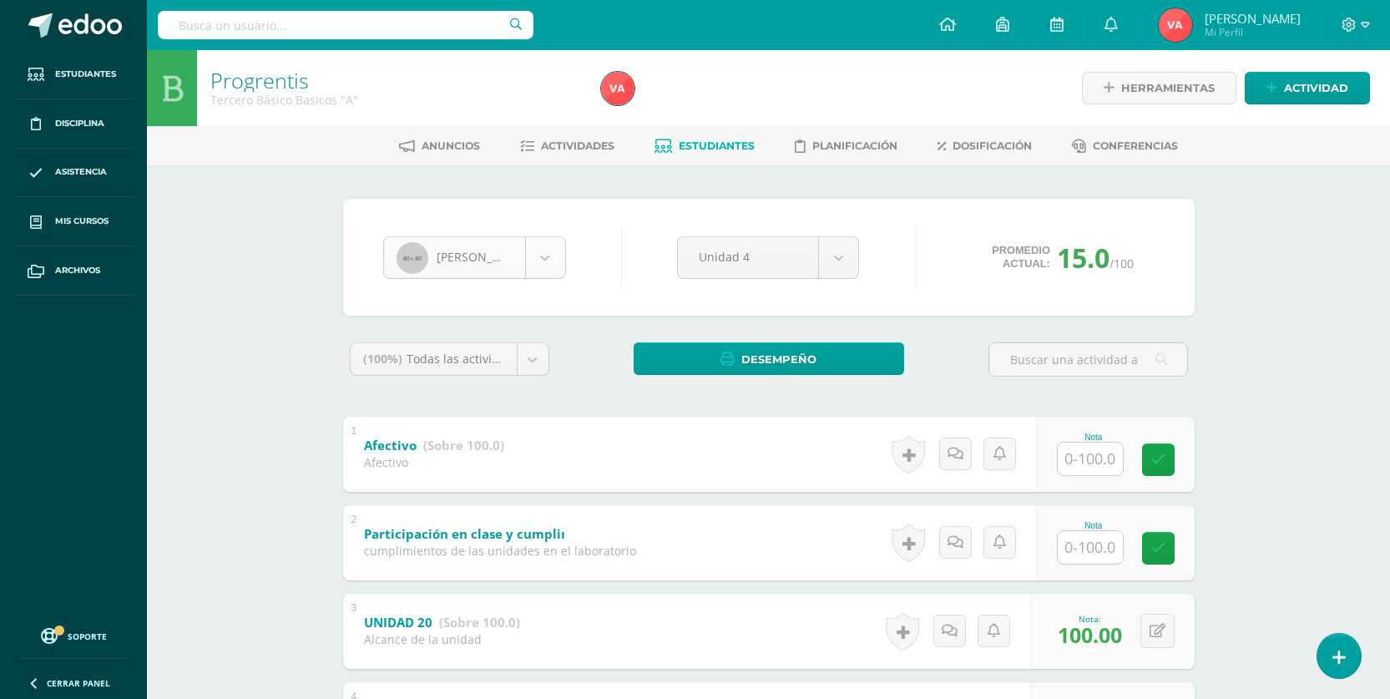
click at [546, 262] on body "Estudiantes Disciplina Asistencia Mis cursos Archivos Soporte Centro de ayuda Ú…" at bounding box center [695, 566] width 1390 height 1133
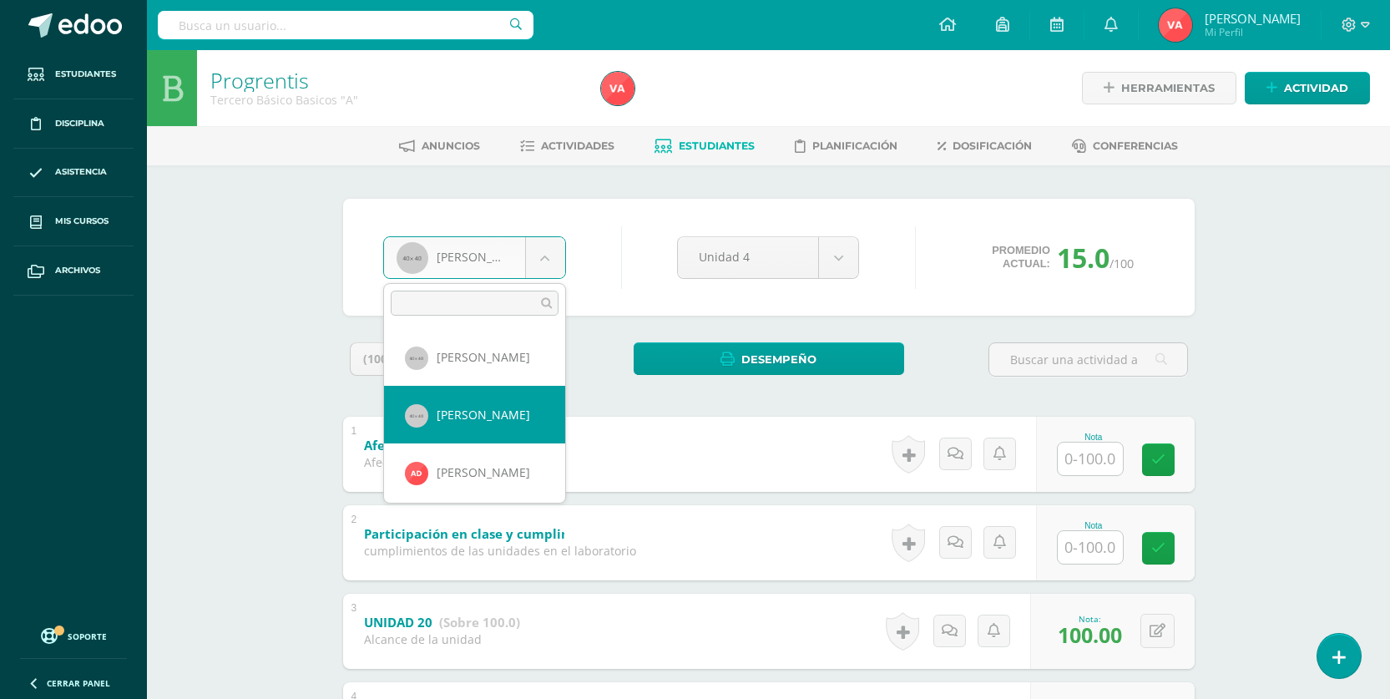
scroll to position [83, 0]
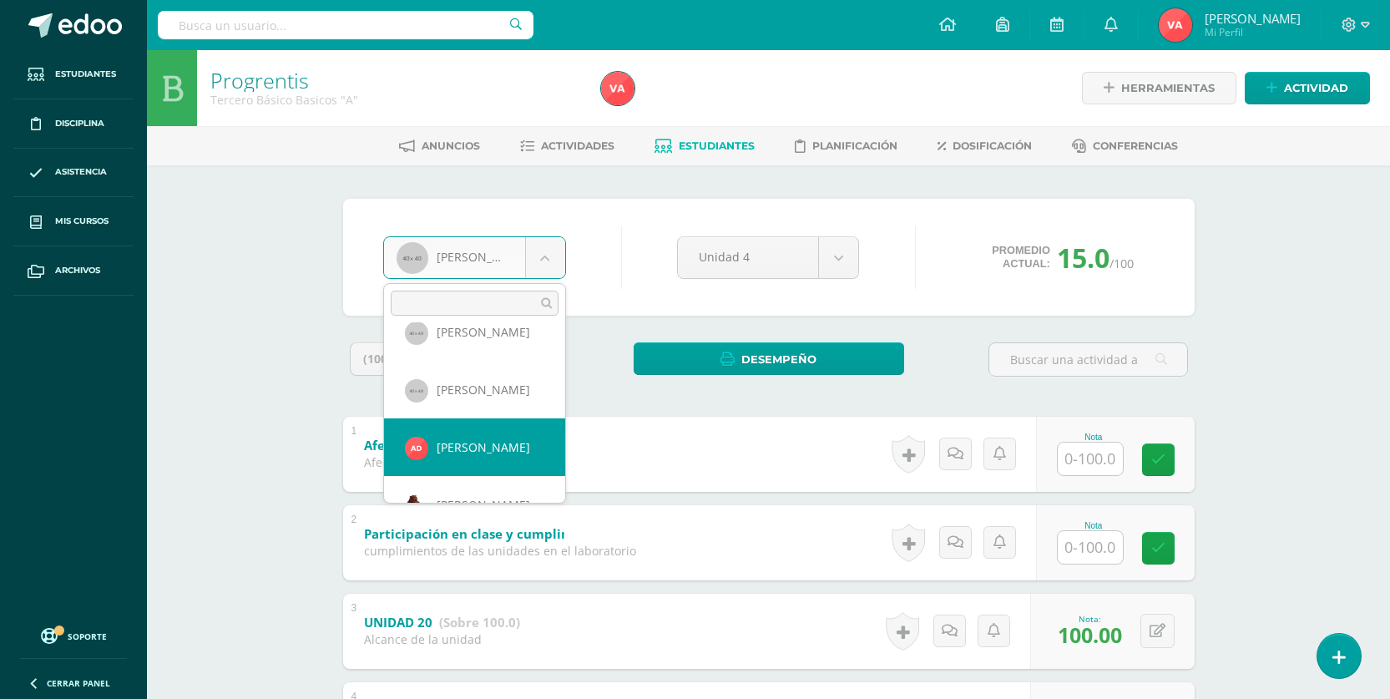
select select "2793"
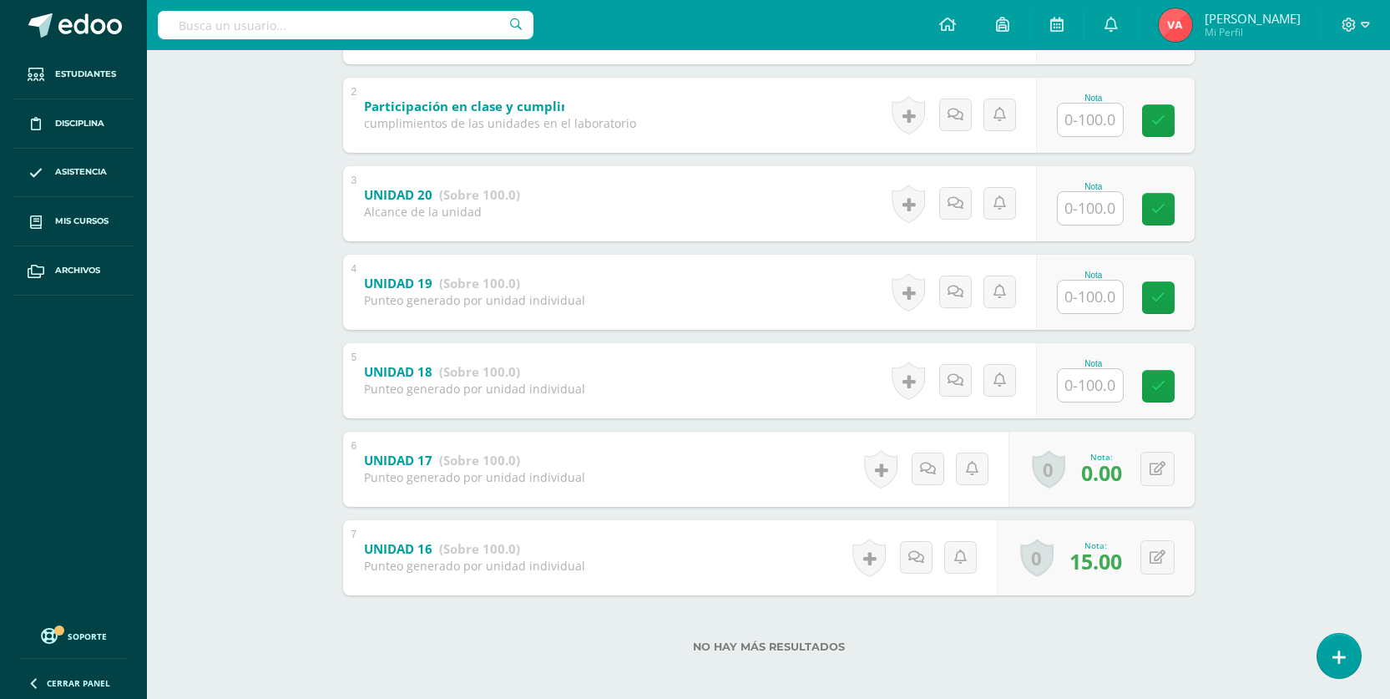
scroll to position [435, 0]
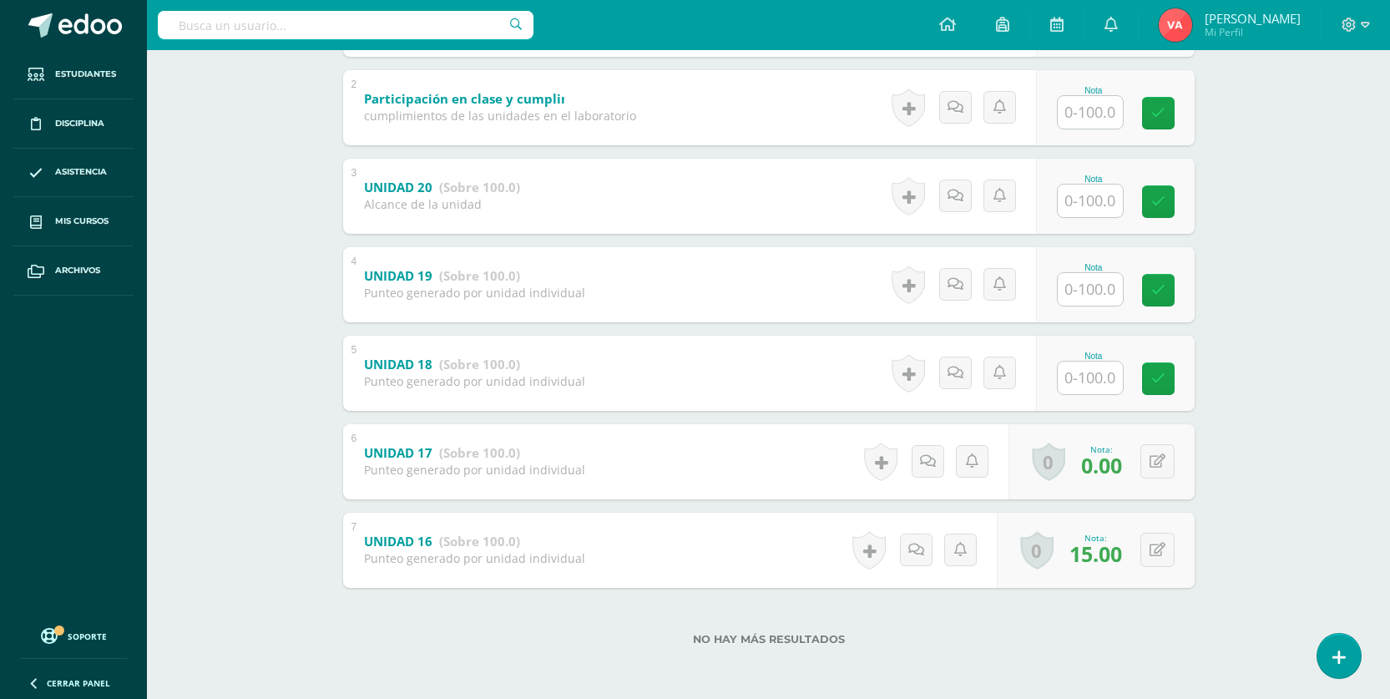
click at [1108, 386] on input "text" at bounding box center [1089, 377] width 65 height 33
type input "100"
click at [1083, 286] on input "text" at bounding box center [1099, 288] width 67 height 33
type input "100"
click at [1075, 206] on input "text" at bounding box center [1089, 200] width 65 height 33
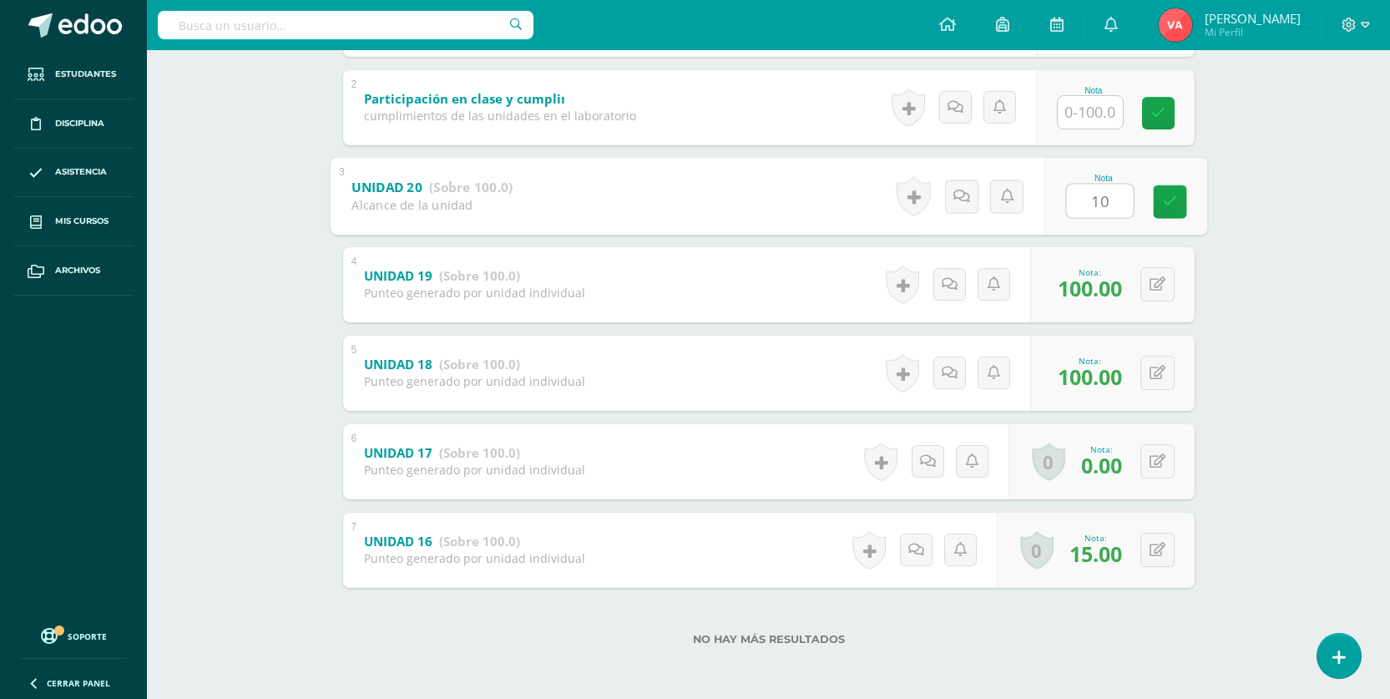
type input "100"
click at [1175, 205] on icon at bounding box center [1169, 201] width 15 height 14
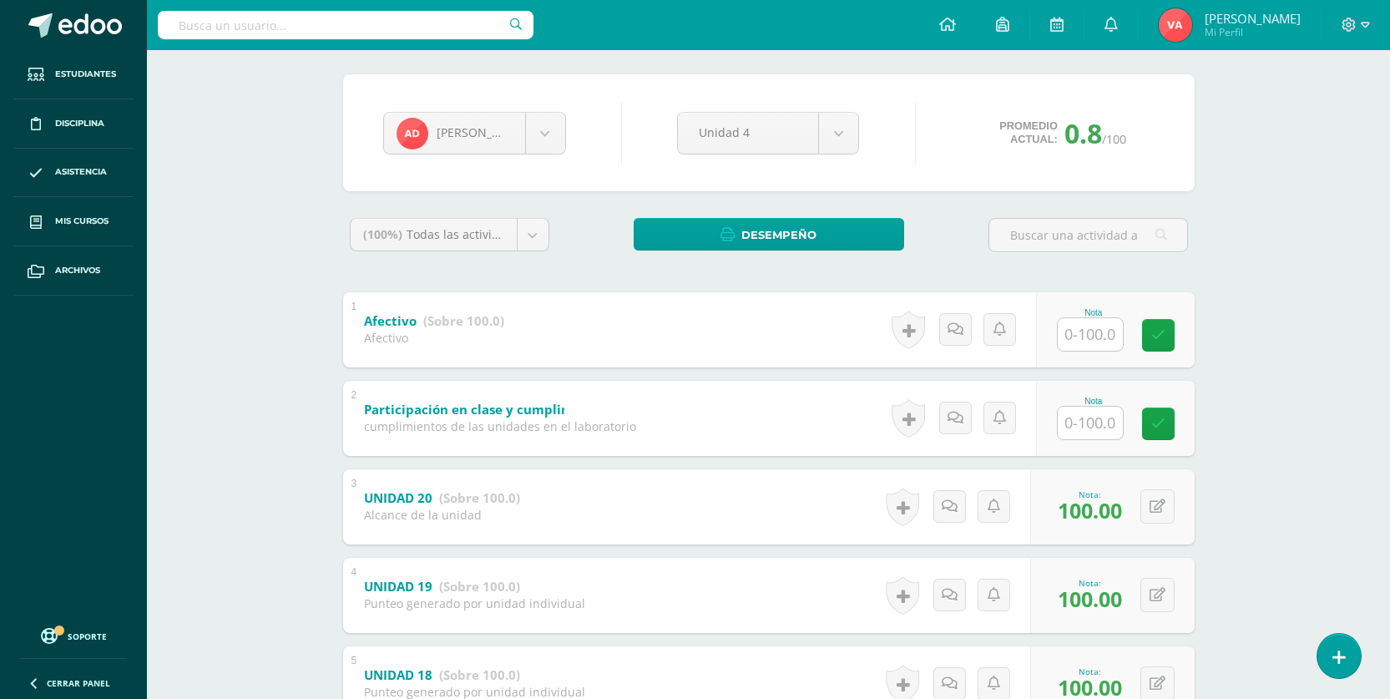
scroll to position [18, 0]
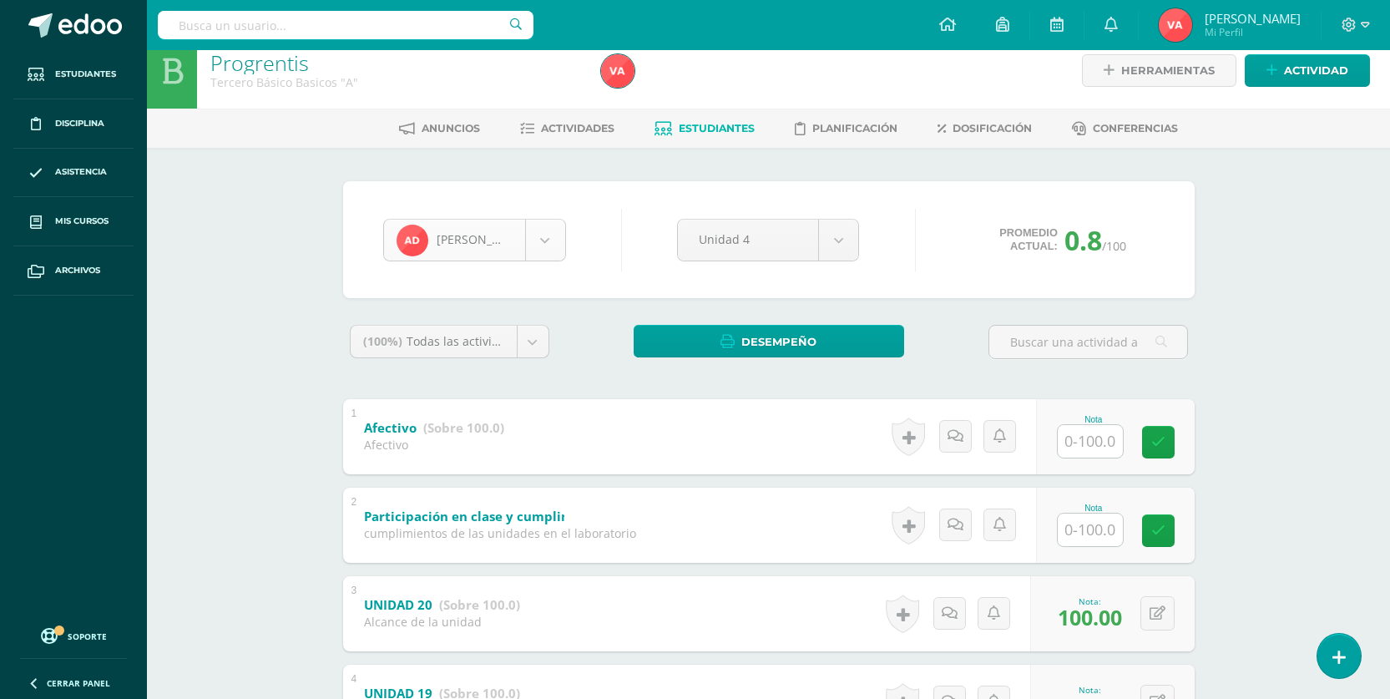
click at [547, 240] on body "Estudiantes Disciplina Asistencia Mis cursos Archivos Soporte Centro de ayuda Ú…" at bounding box center [695, 548] width 1390 height 1133
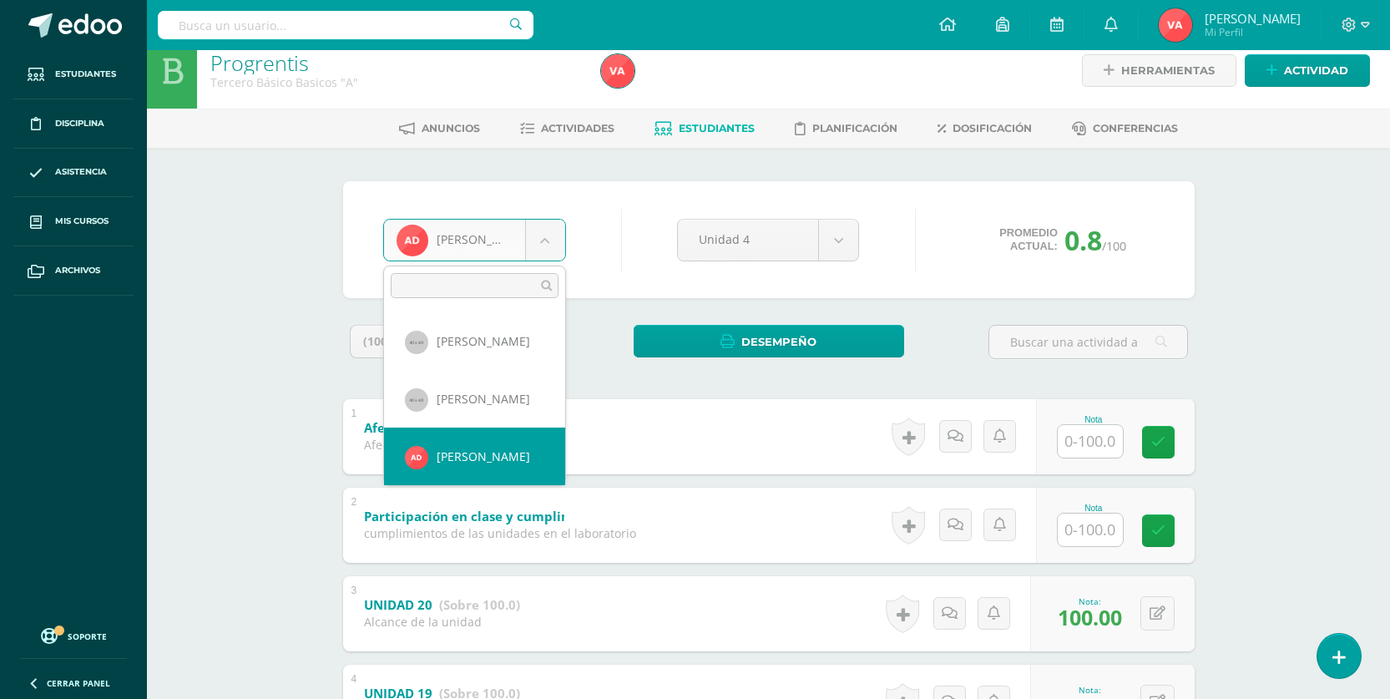
scroll to position [140, 0]
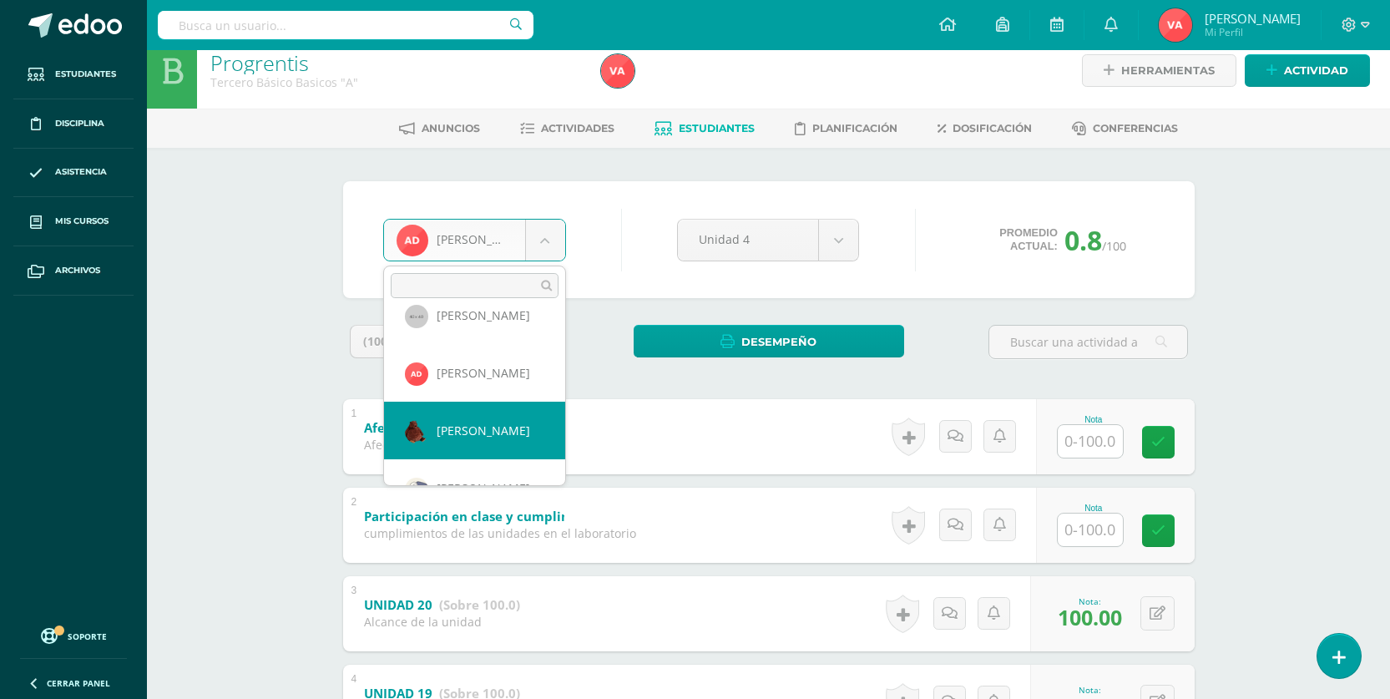
select select "1009"
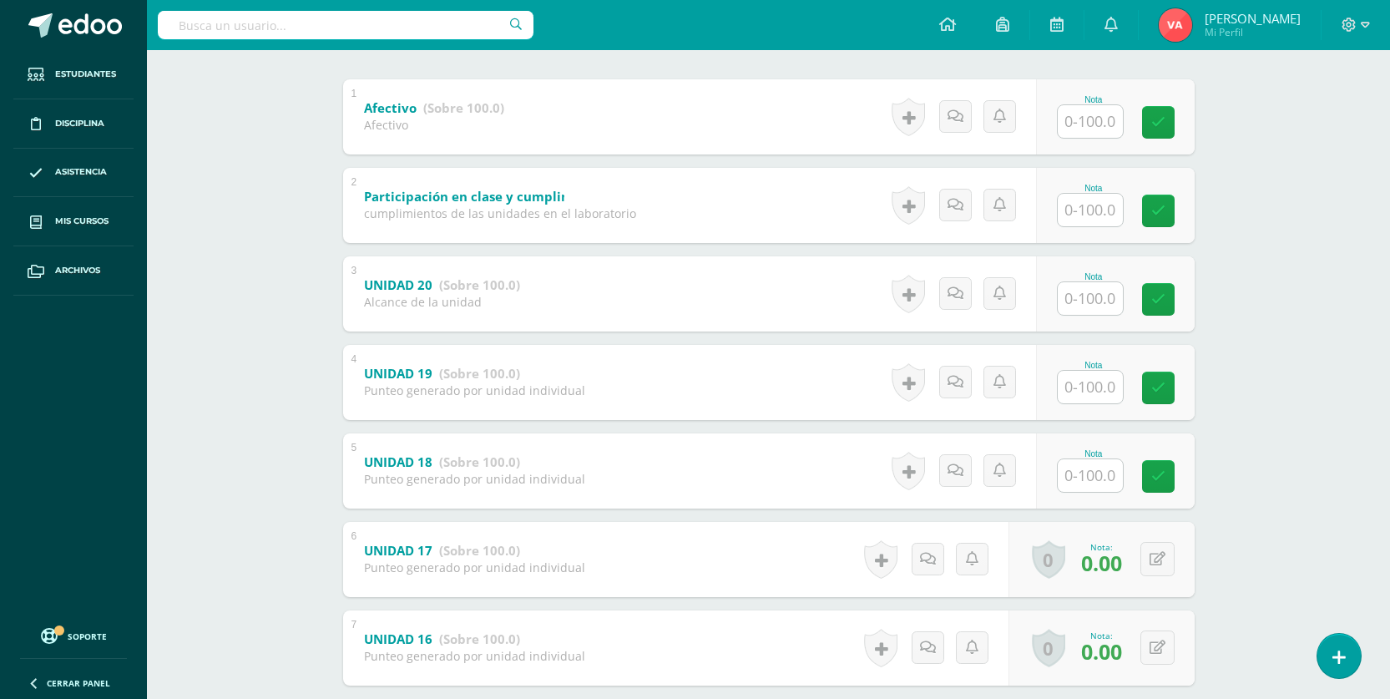
scroll to position [417, 0]
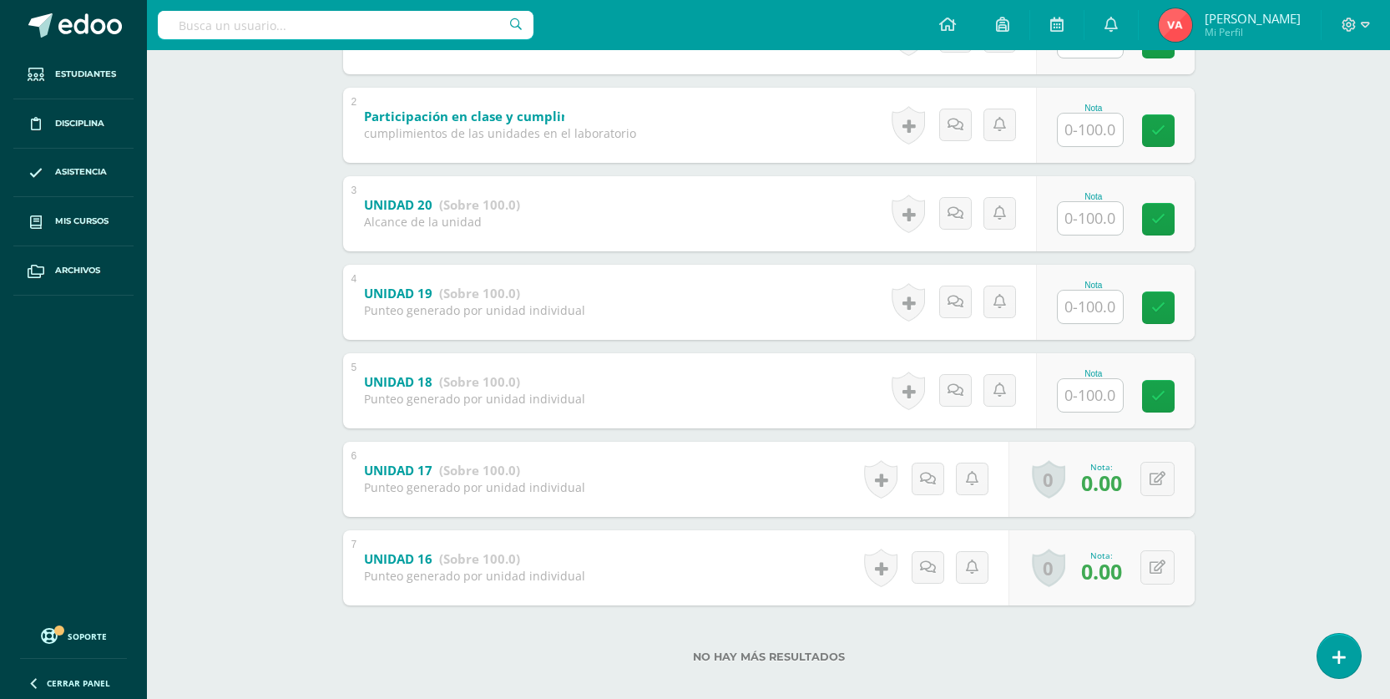
click at [1090, 402] on input "text" at bounding box center [1089, 395] width 65 height 33
type input "0"
click at [1170, 399] on icon at bounding box center [1169, 396] width 15 height 14
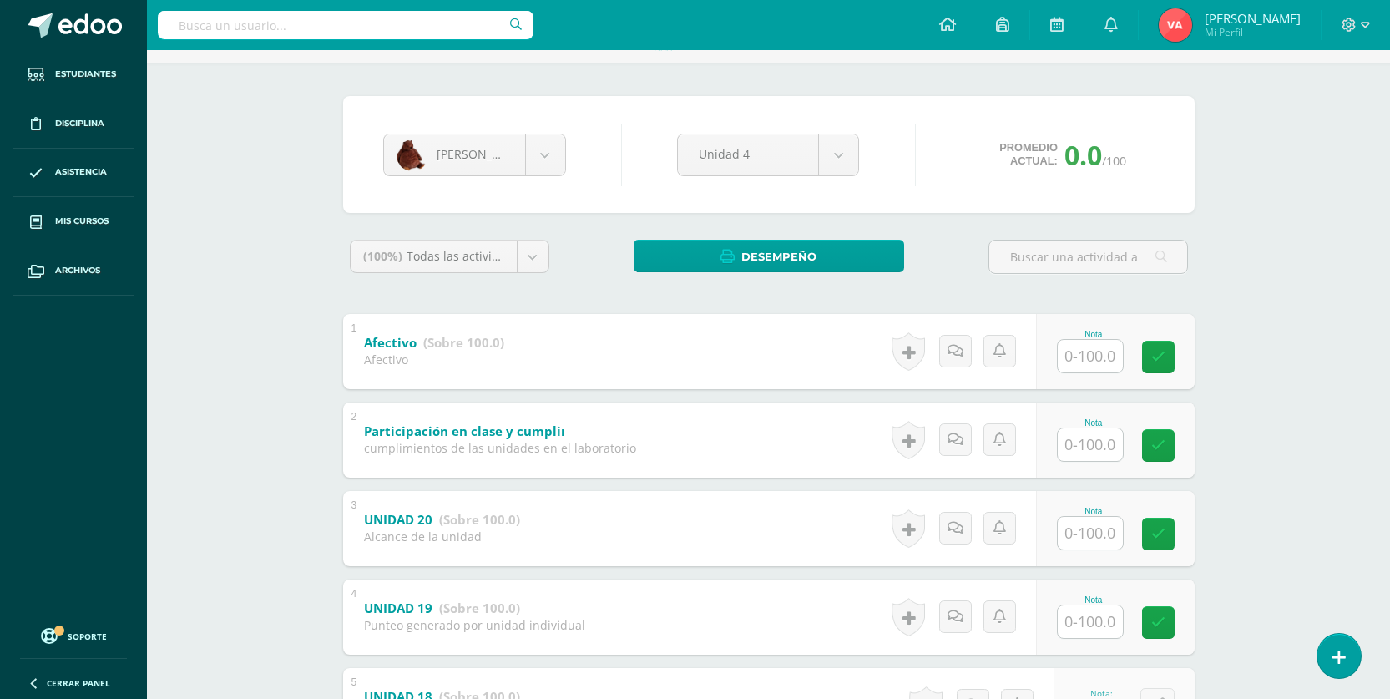
scroll to position [83, 0]
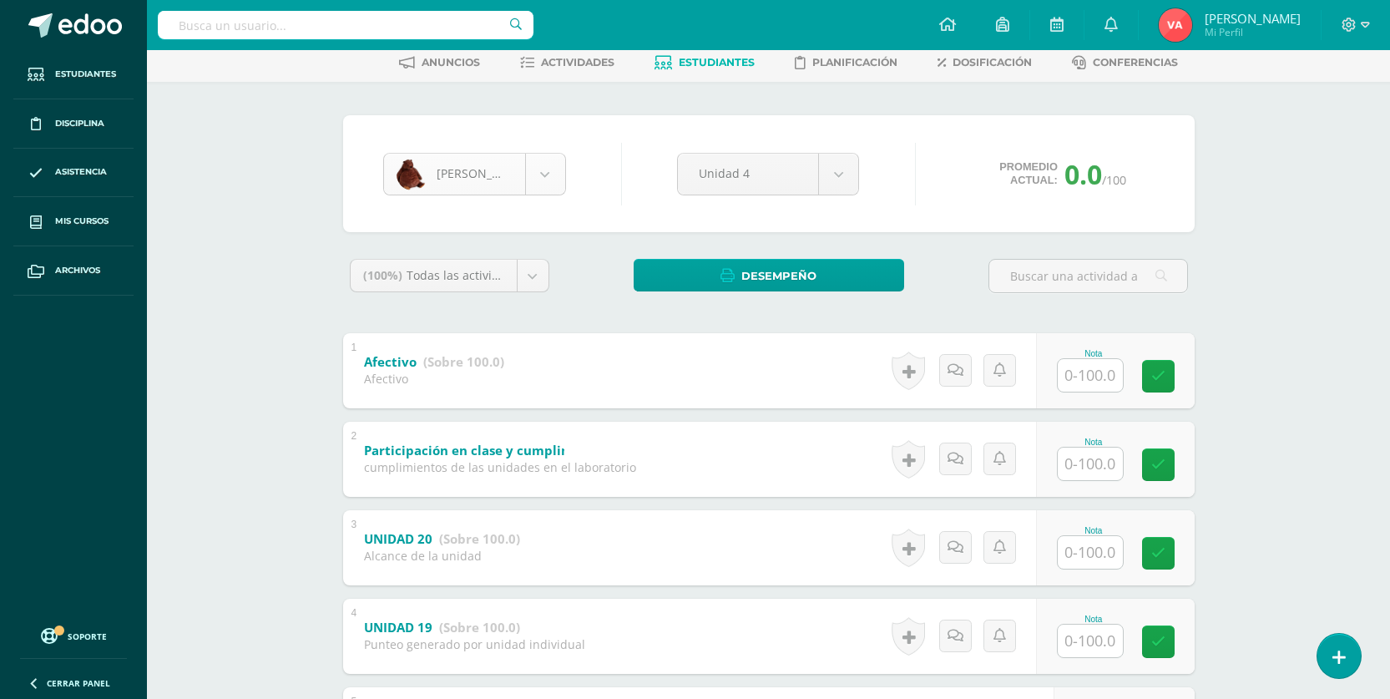
click at [545, 164] on body "Estudiantes Disciplina Asistencia Mis cursos Archivos Soporte Centro de ayuda Ú…" at bounding box center [695, 483] width 1390 height 1133
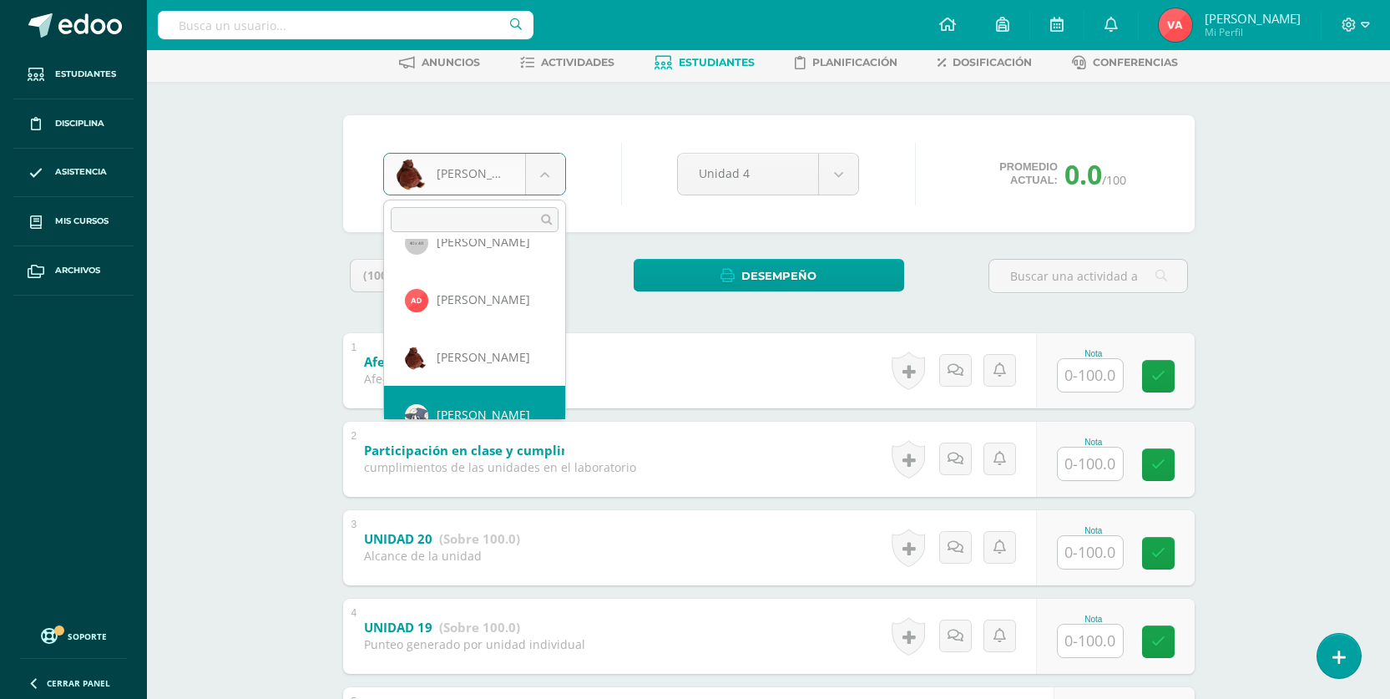
scroll to position [172, 0]
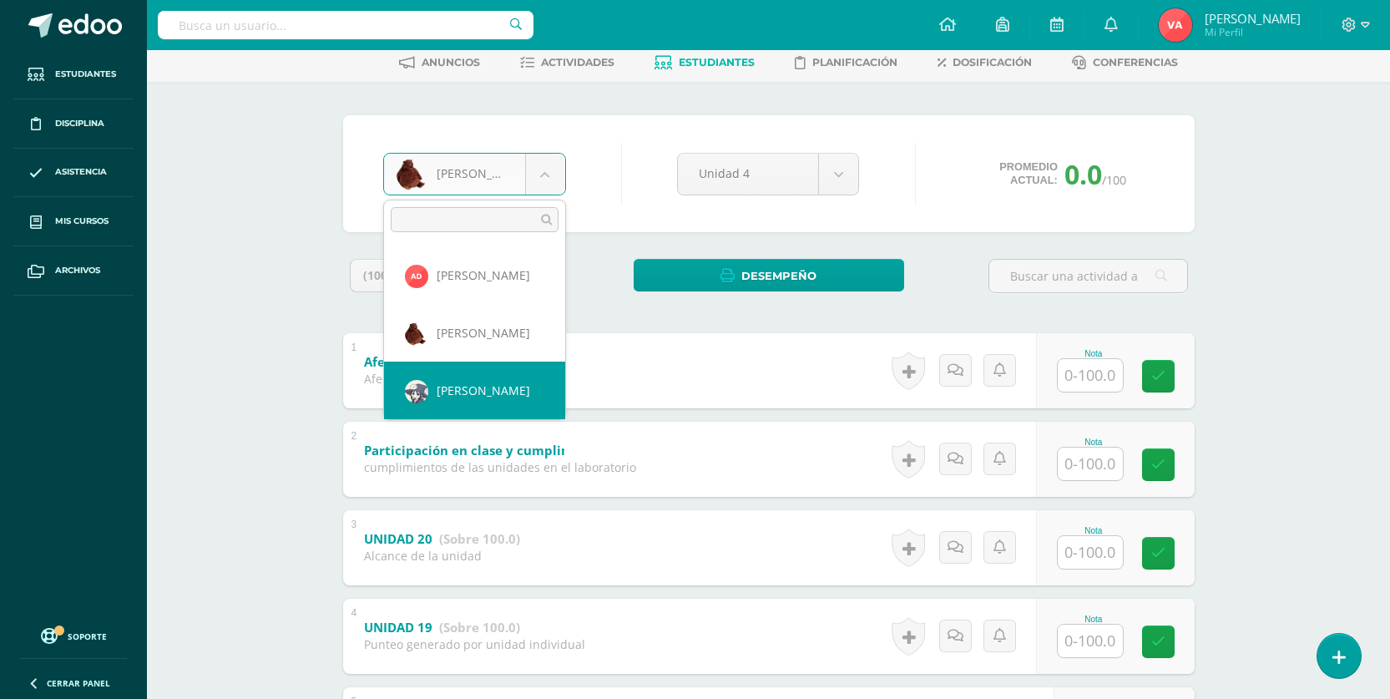
select select "1010"
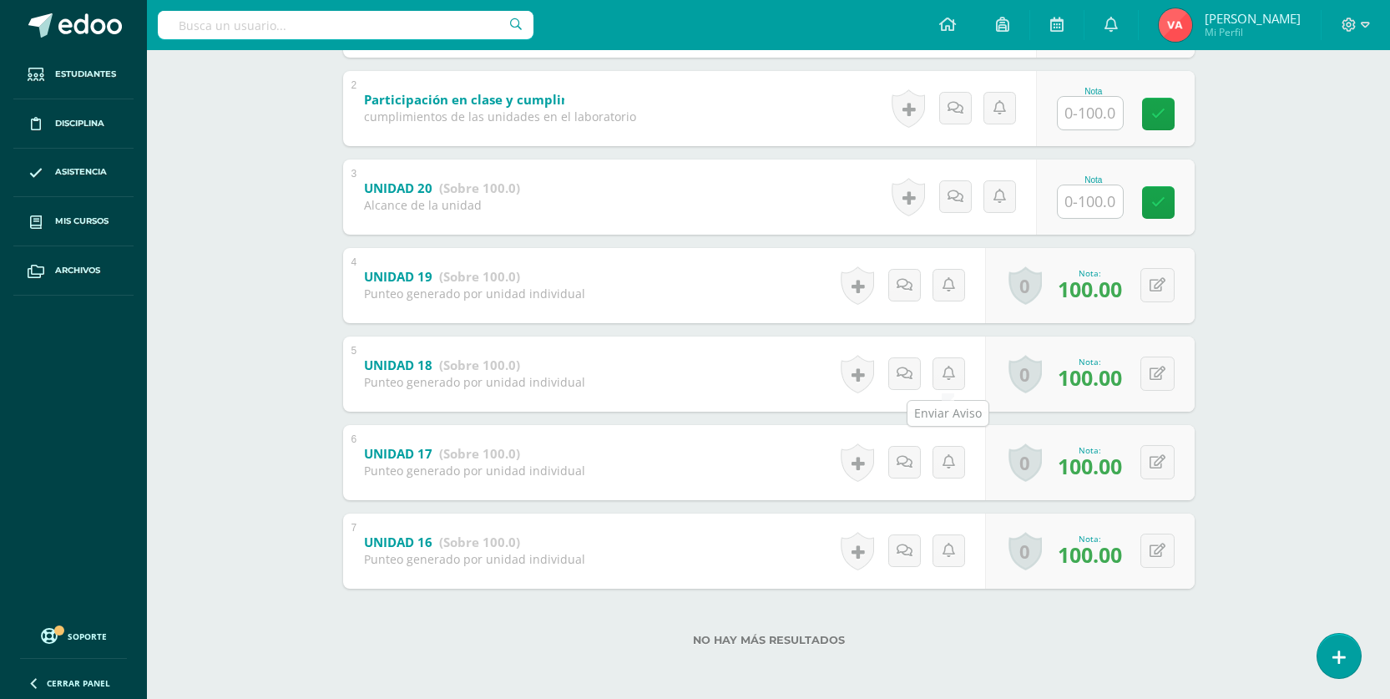
scroll to position [435, 0]
click at [1088, 197] on input "text" at bounding box center [1099, 200] width 67 height 33
type input "100"
click at [1163, 208] on icon at bounding box center [1169, 201] width 15 height 14
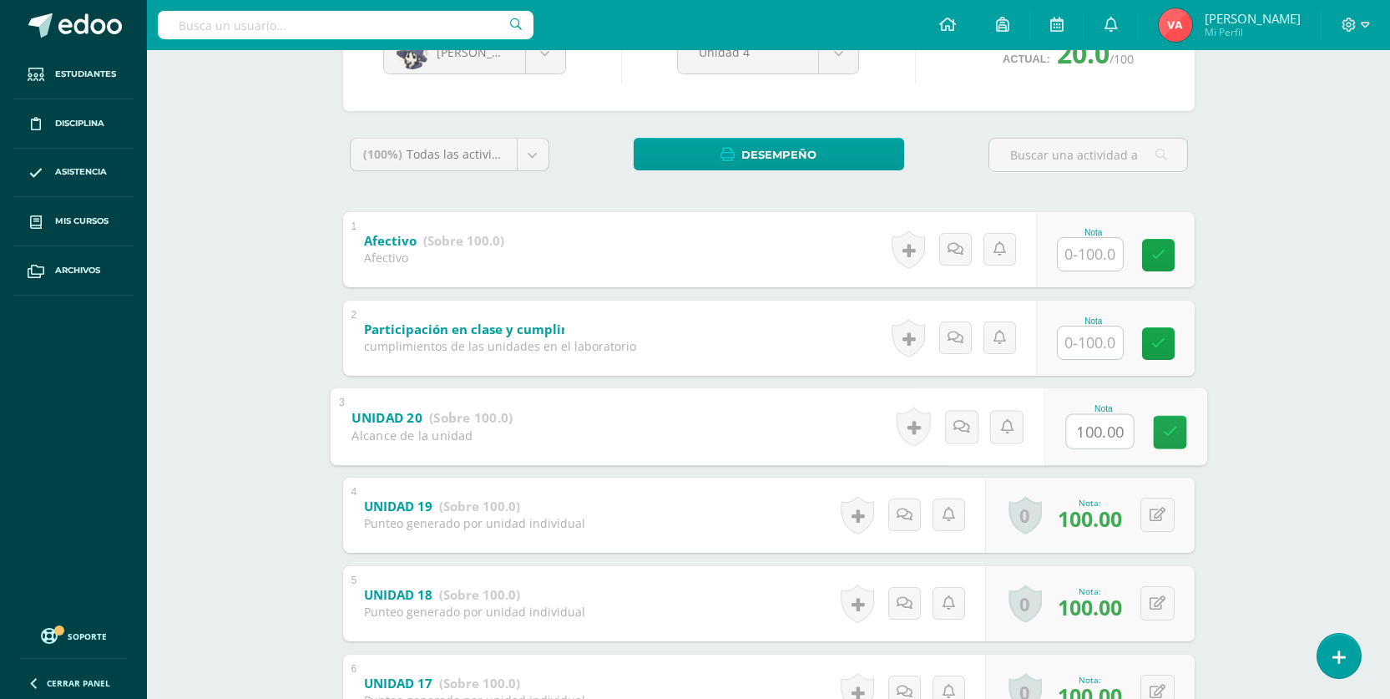
scroll to position [101, 0]
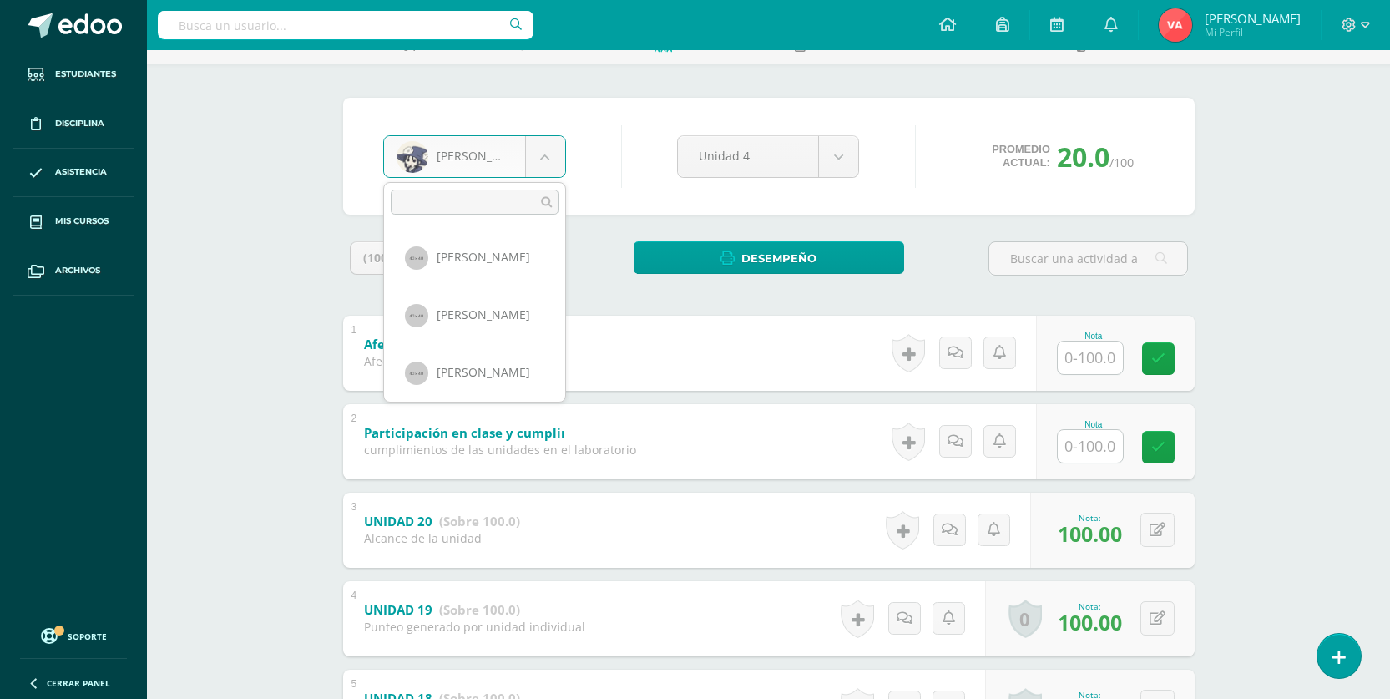
click at [551, 154] on body "Estudiantes Disciplina Asistencia Mis cursos Archivos Soporte Centro de ayuda Ú…" at bounding box center [695, 465] width 1390 height 1133
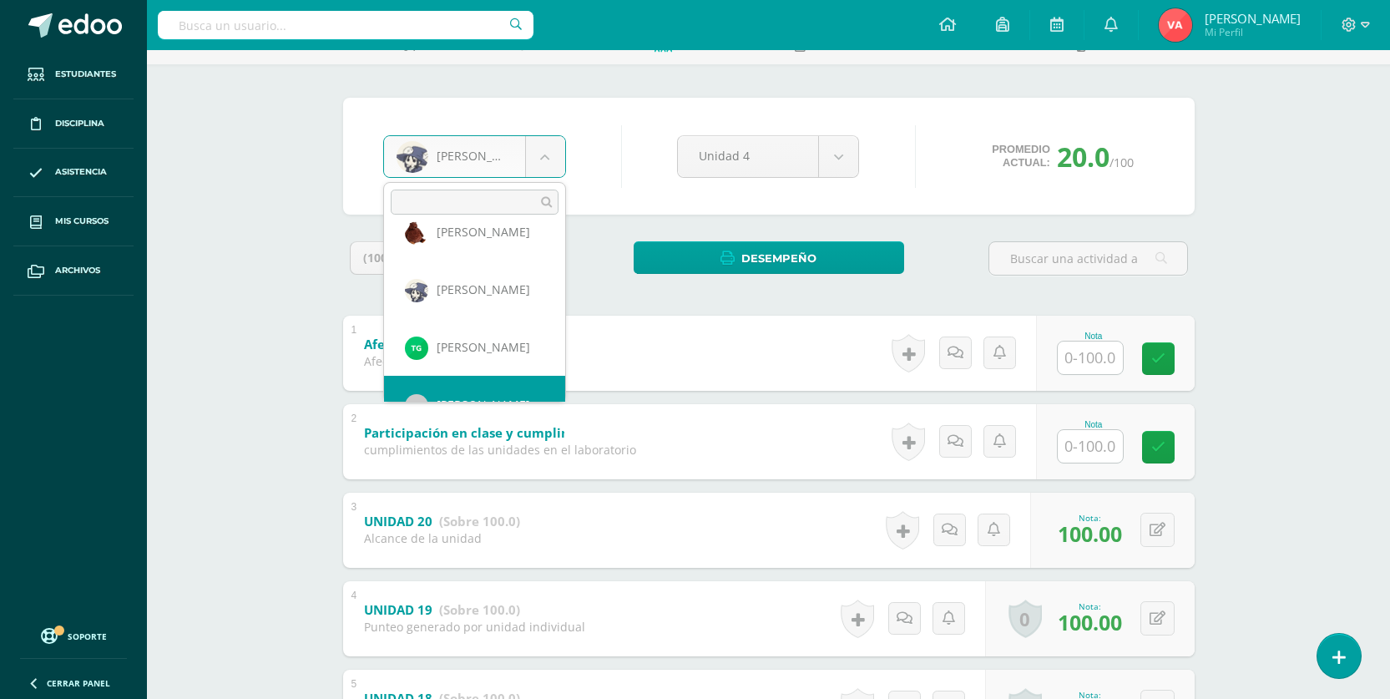
scroll to position [287, 0]
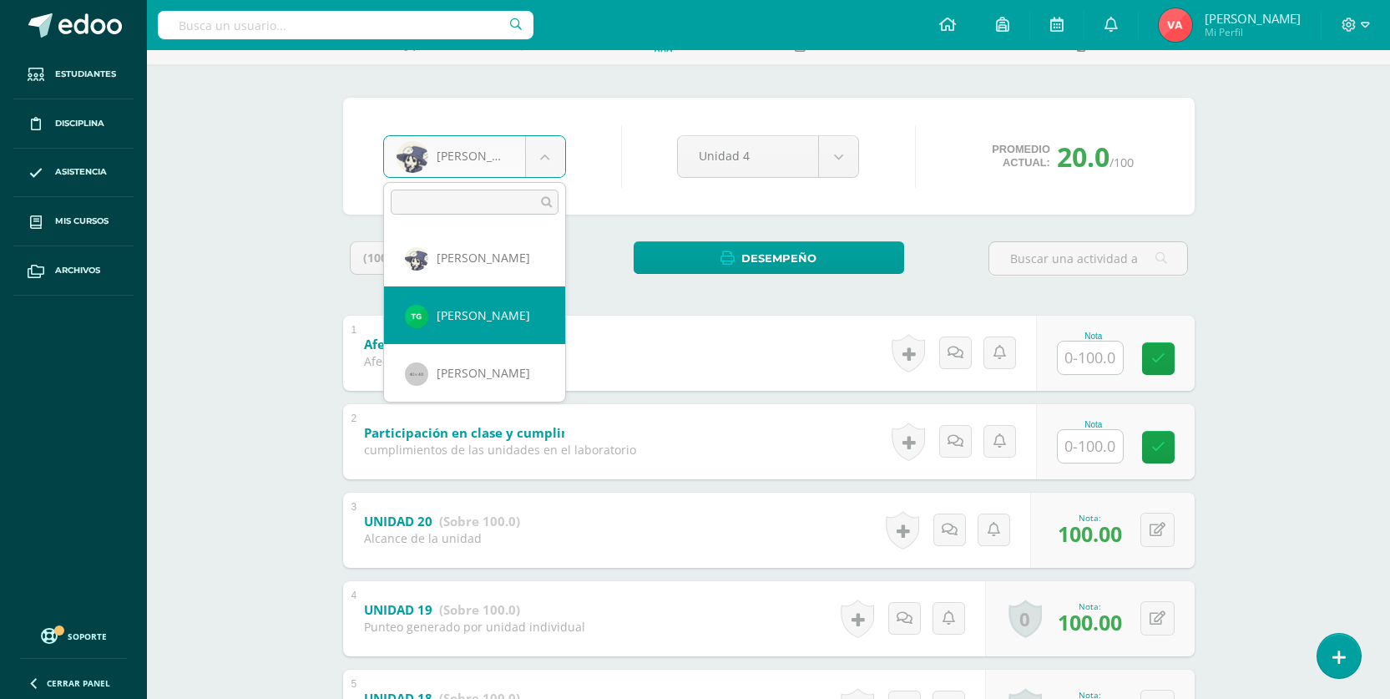
select select "2377"
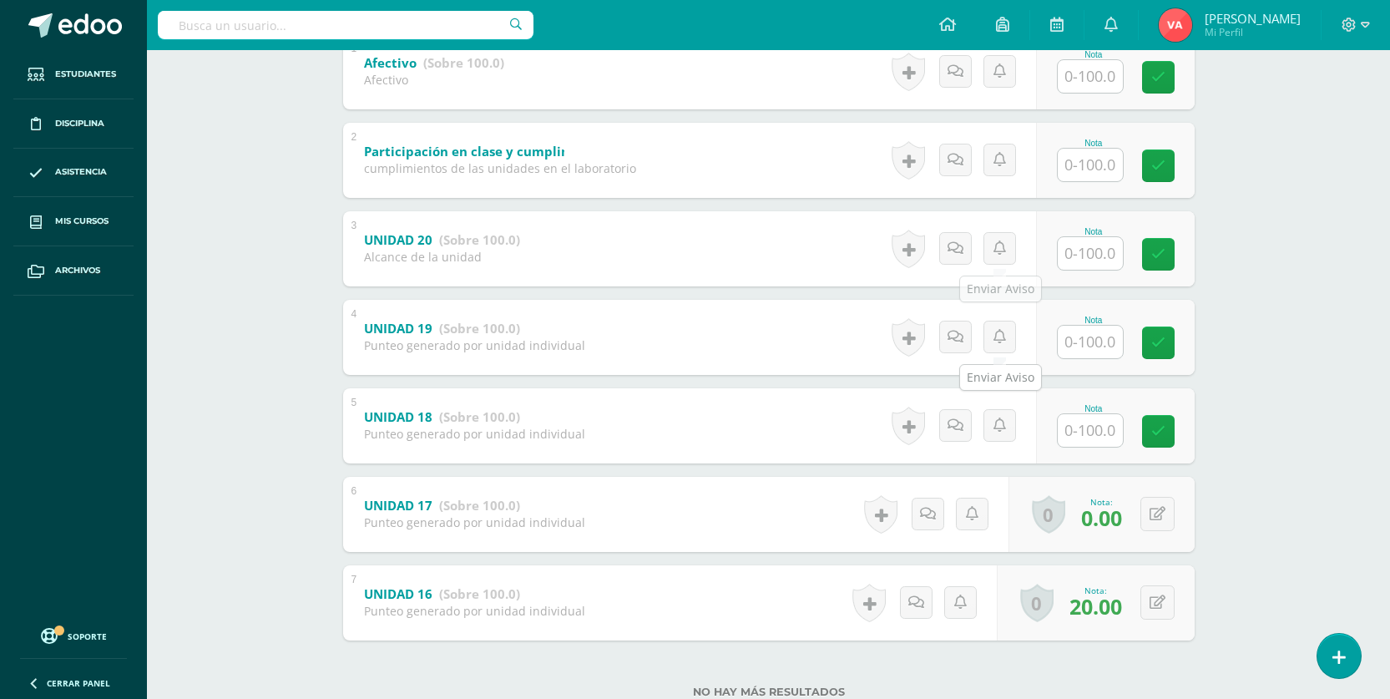
scroll to position [417, 0]
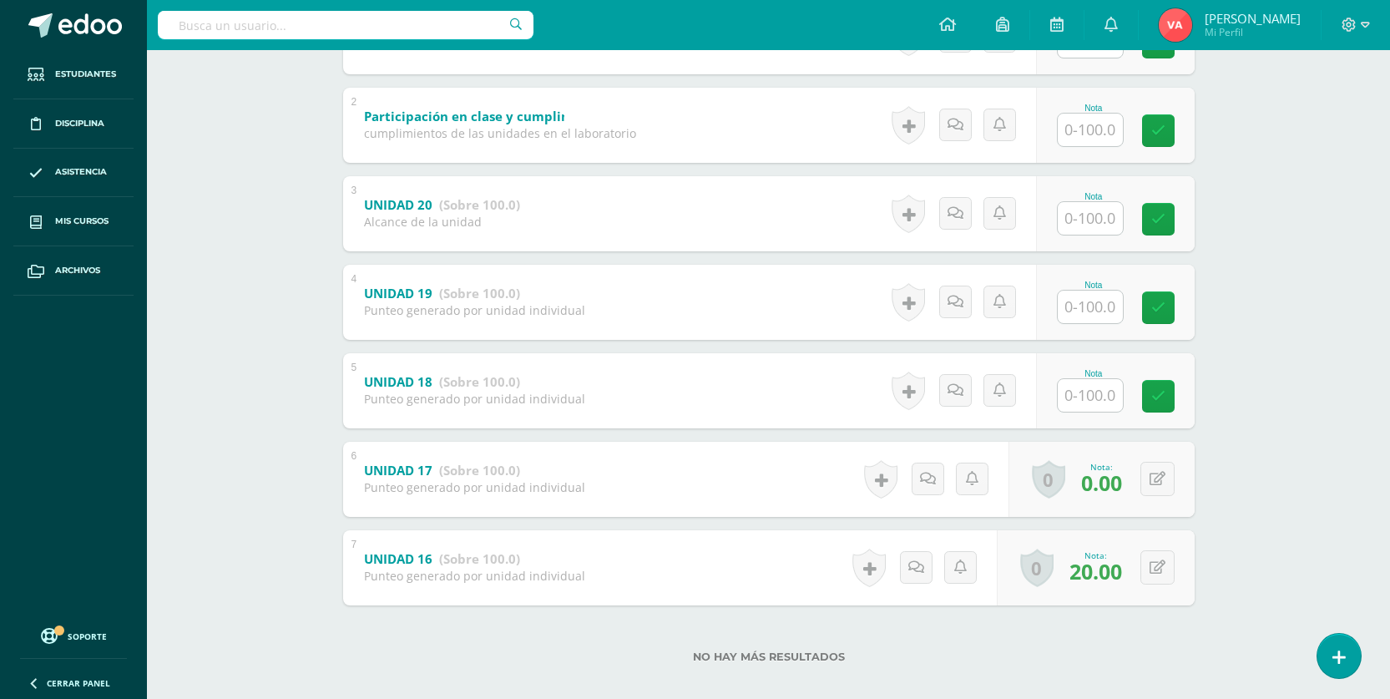
click at [1097, 400] on input "text" at bounding box center [1089, 395] width 65 height 33
type input "0"
click at [1172, 391] on icon at bounding box center [1169, 396] width 15 height 14
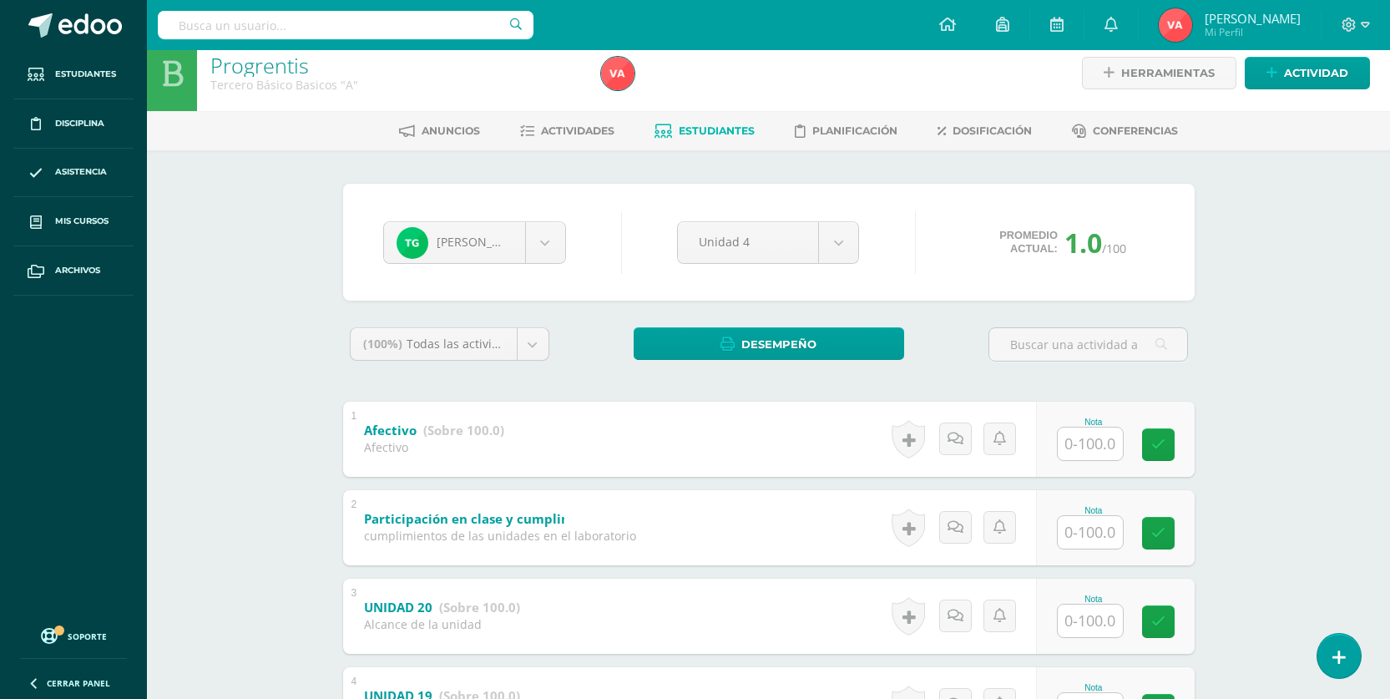
scroll to position [0, 0]
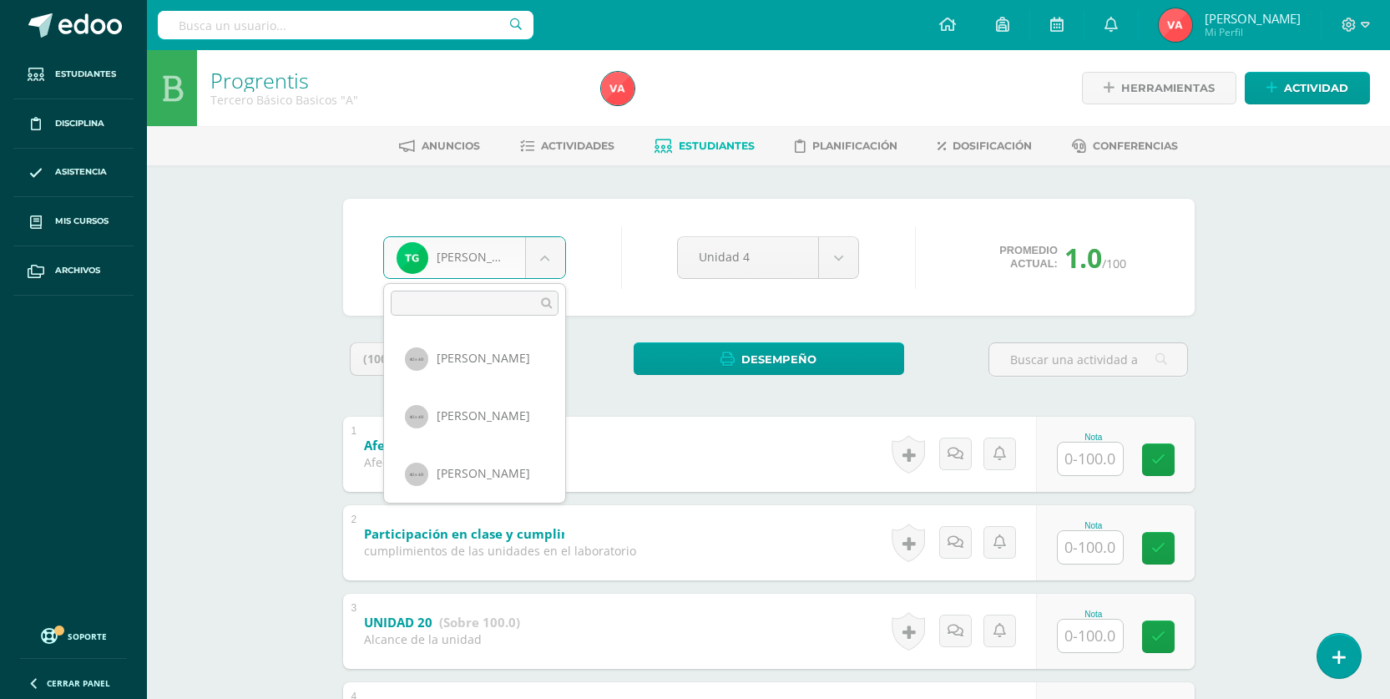
click at [537, 249] on body "Estudiantes Disciplina Asistencia Mis cursos Archivos Soporte Centro de ayuda Ú…" at bounding box center [695, 566] width 1390 height 1133
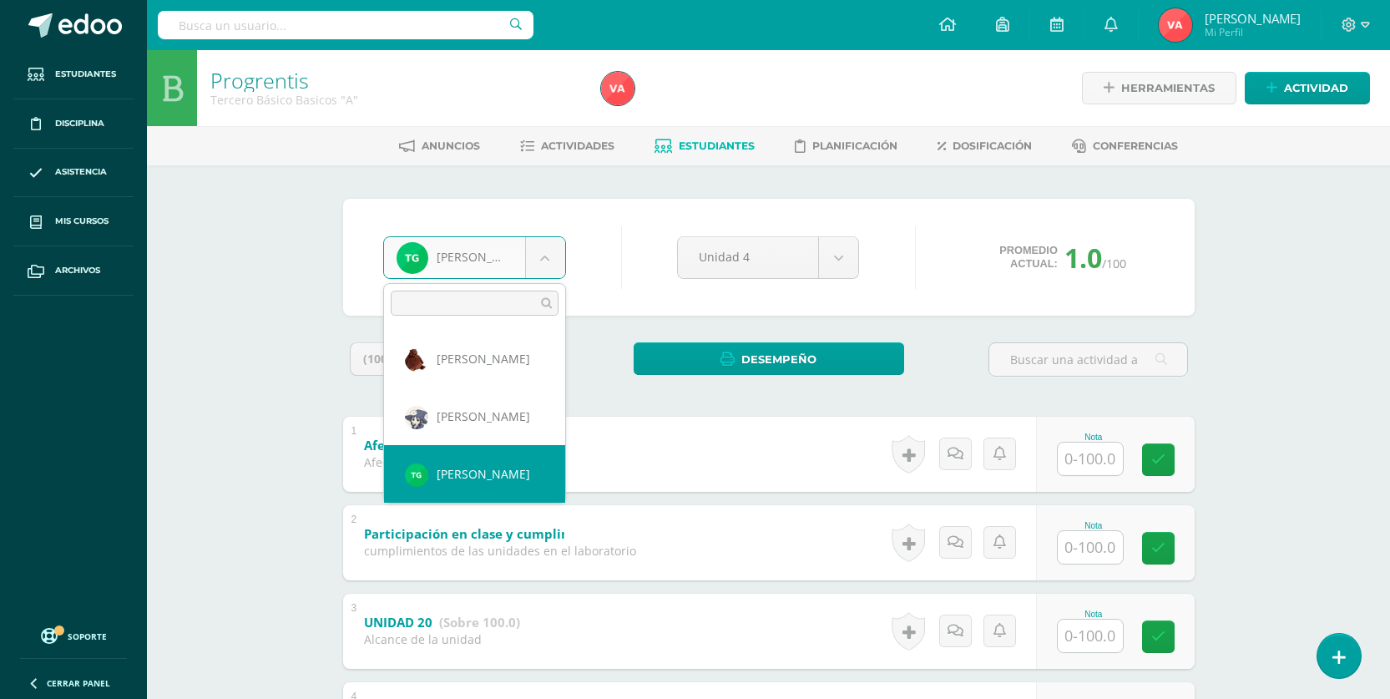
scroll to position [313, 0]
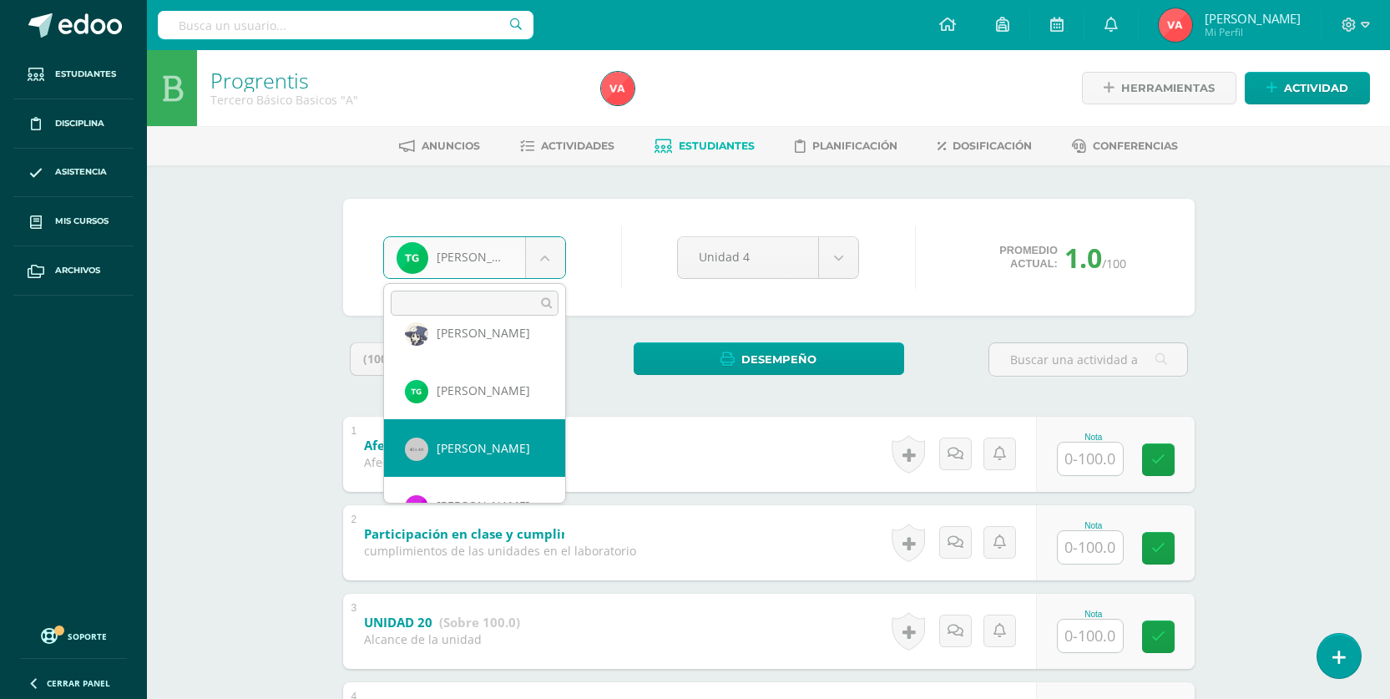
select select "1714"
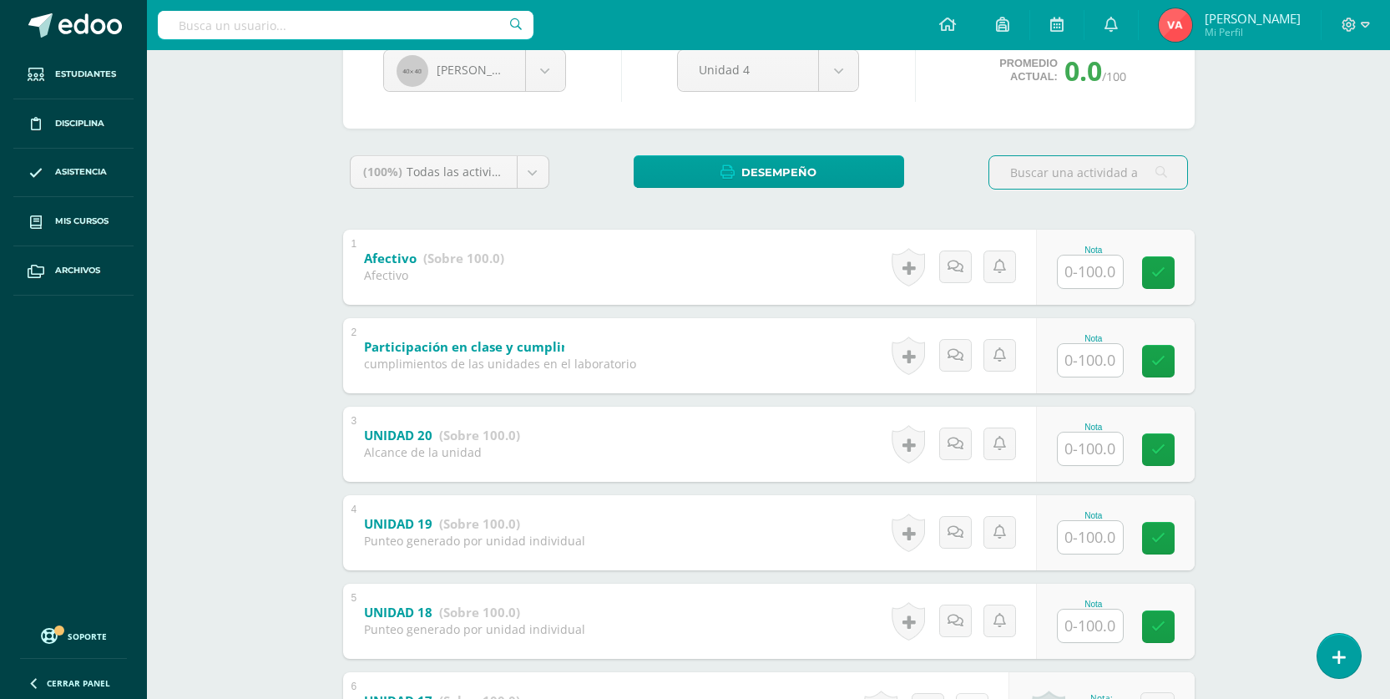
scroll to position [417, 0]
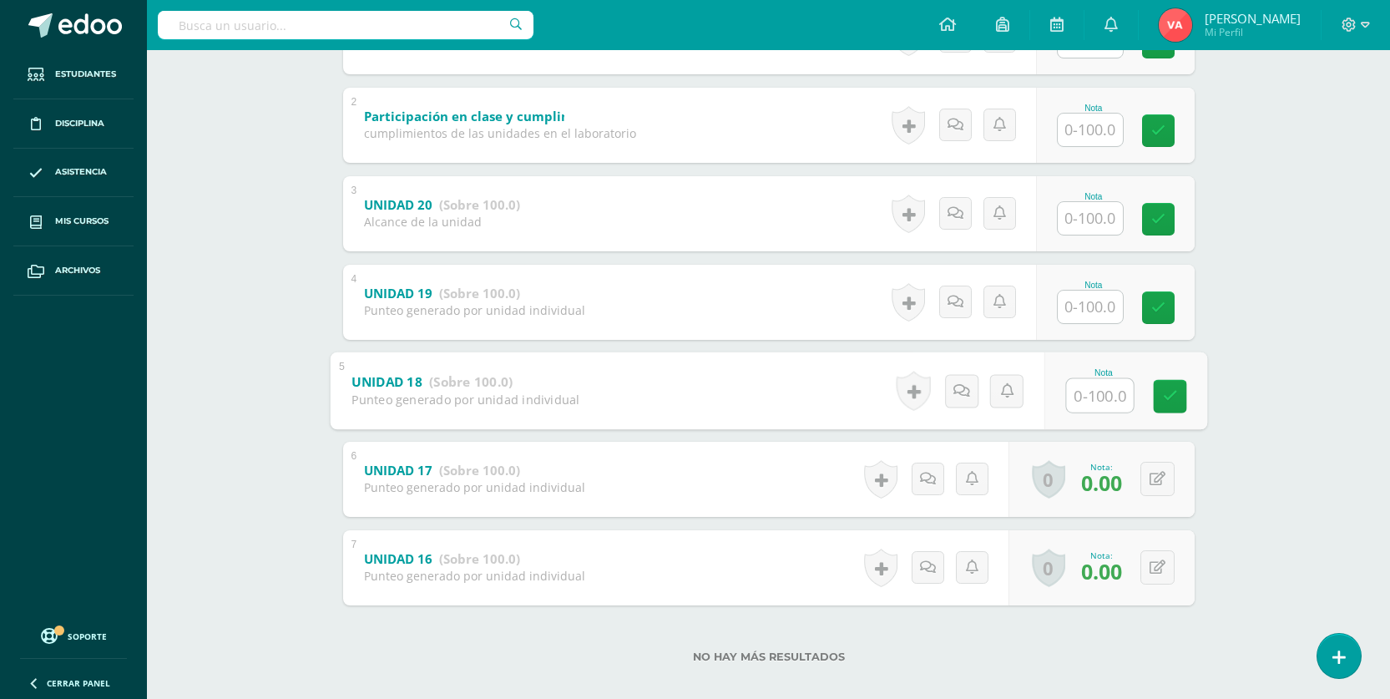
click at [1093, 401] on input "text" at bounding box center [1099, 394] width 67 height 33
click at [1108, 387] on input "text" at bounding box center [1099, 394] width 67 height 33
type input "0"
click at [1174, 404] on link at bounding box center [1169, 395] width 33 height 33
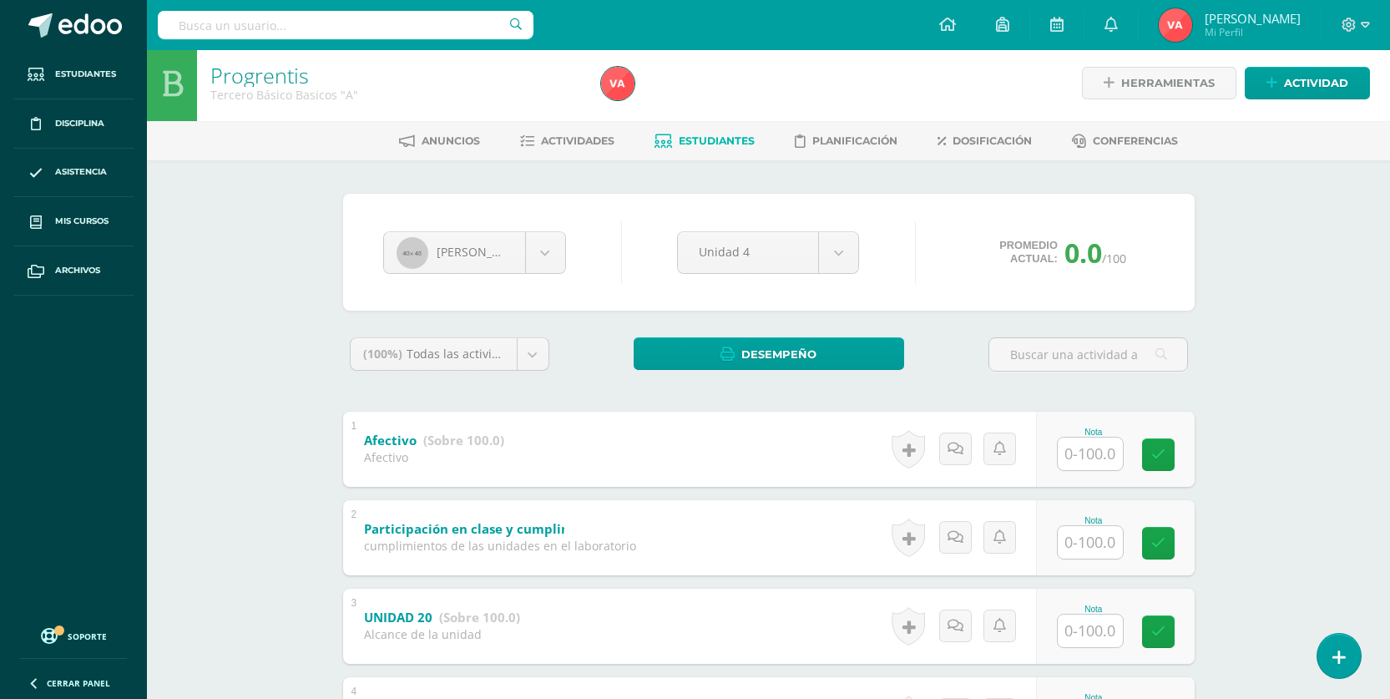
scroll to position [0, 0]
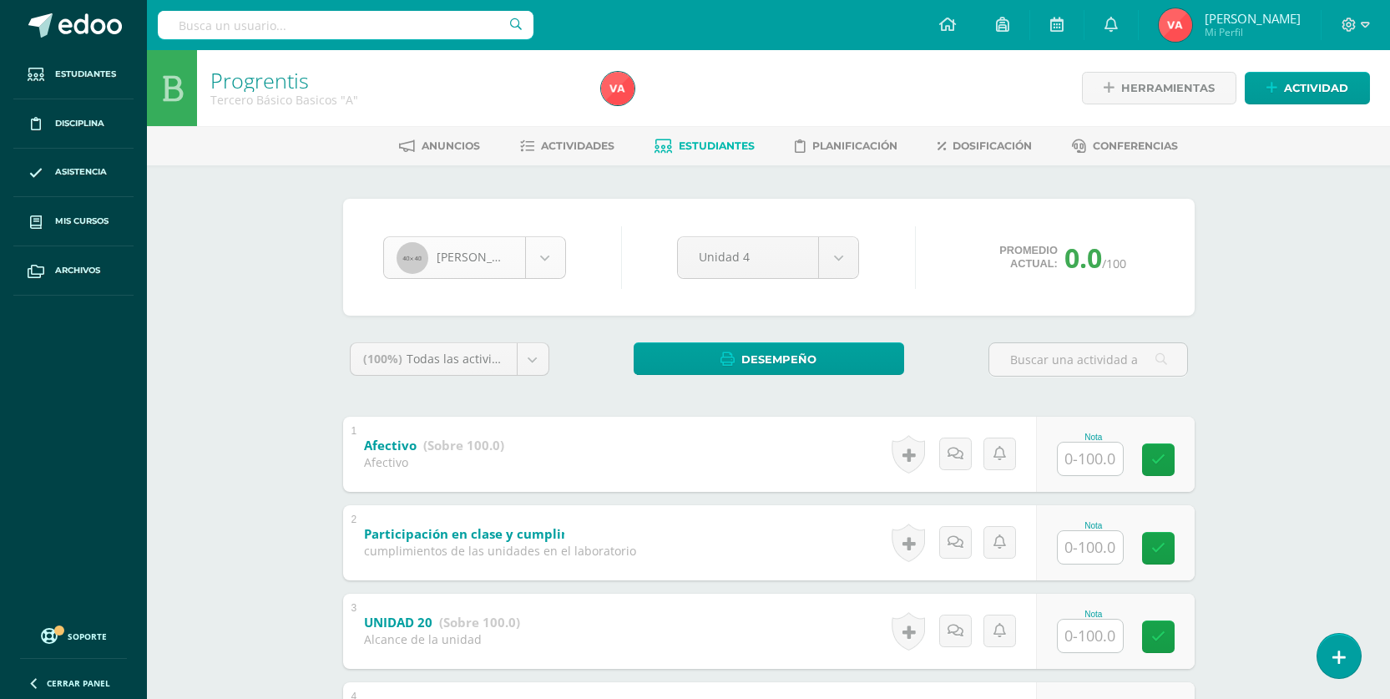
click at [536, 256] on body "Estudiantes Disciplina Asistencia Mis cursos Archivos Soporte Centro de ayuda Ú…" at bounding box center [695, 566] width 1390 height 1133
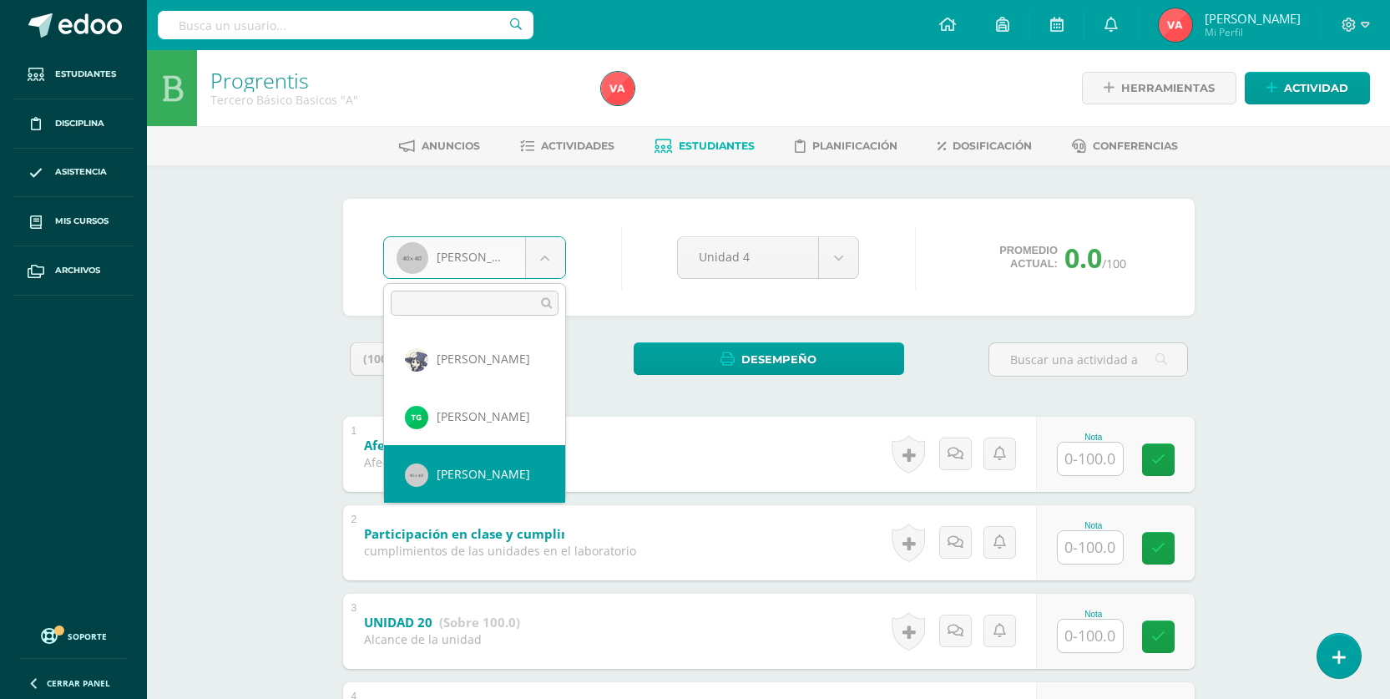
scroll to position [371, 0]
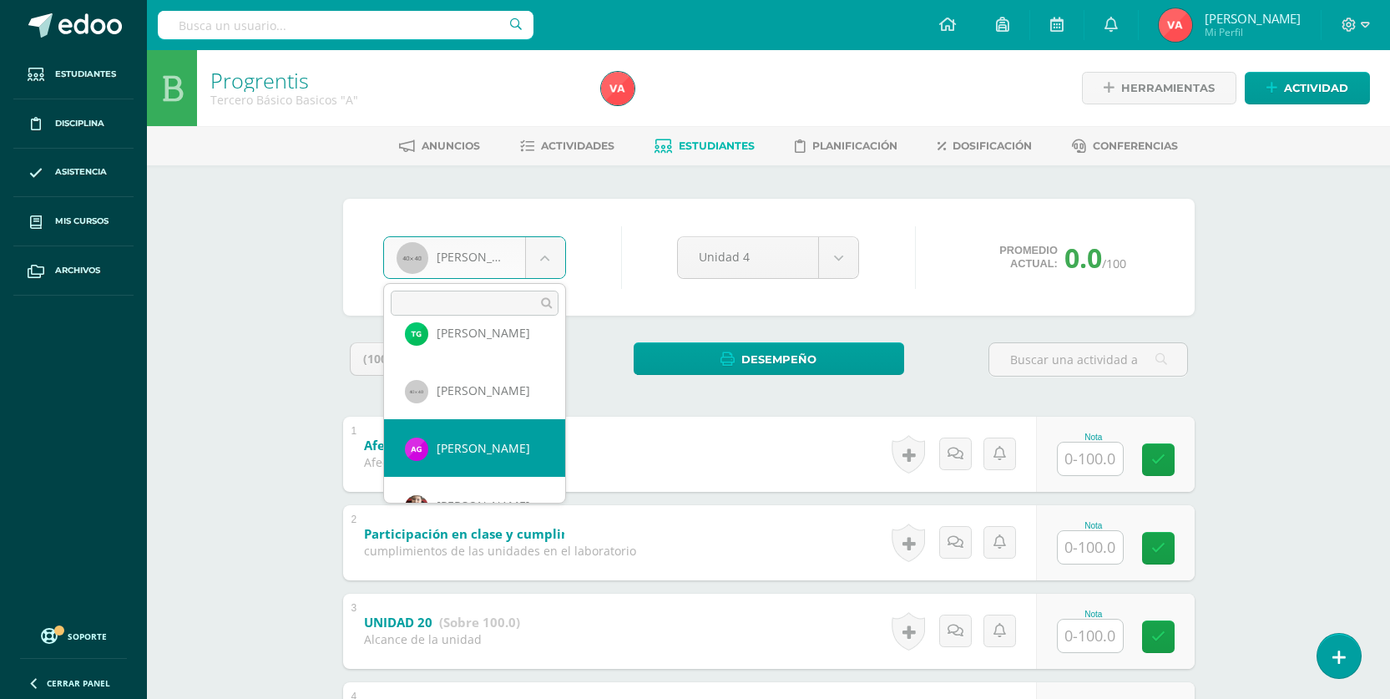
select select "2795"
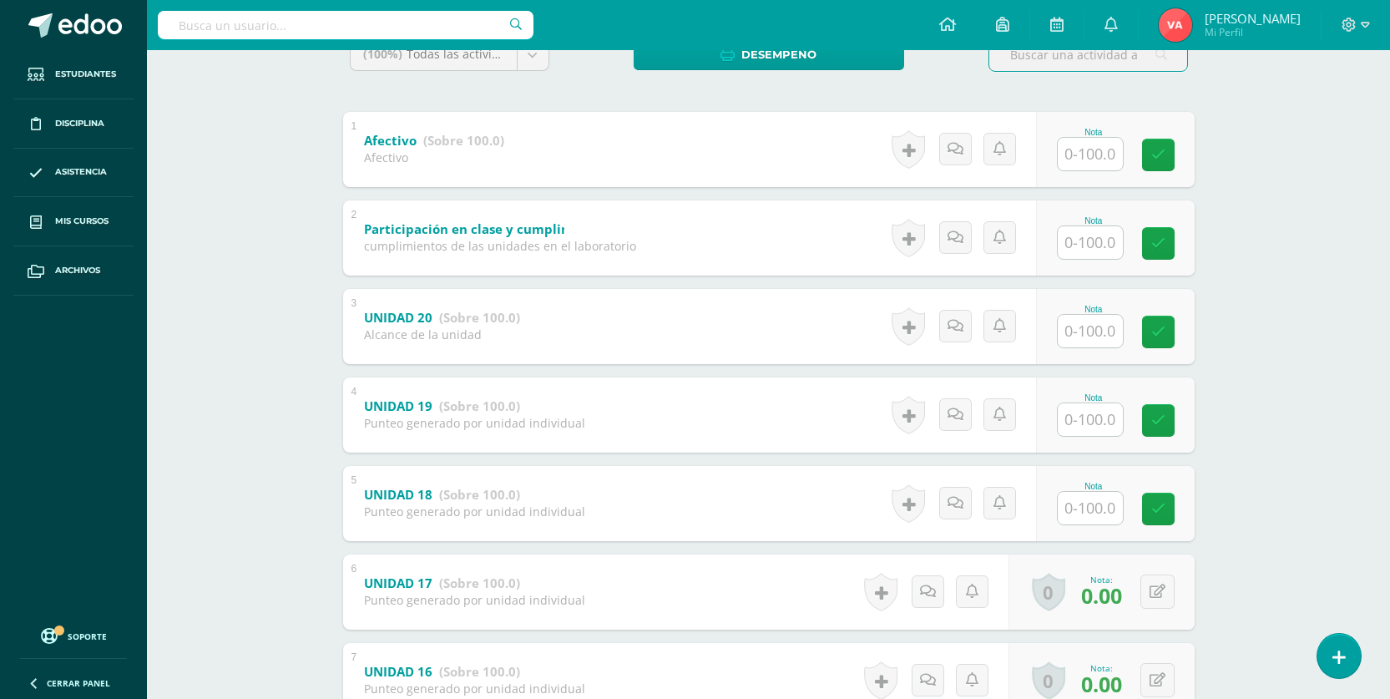
scroll to position [417, 0]
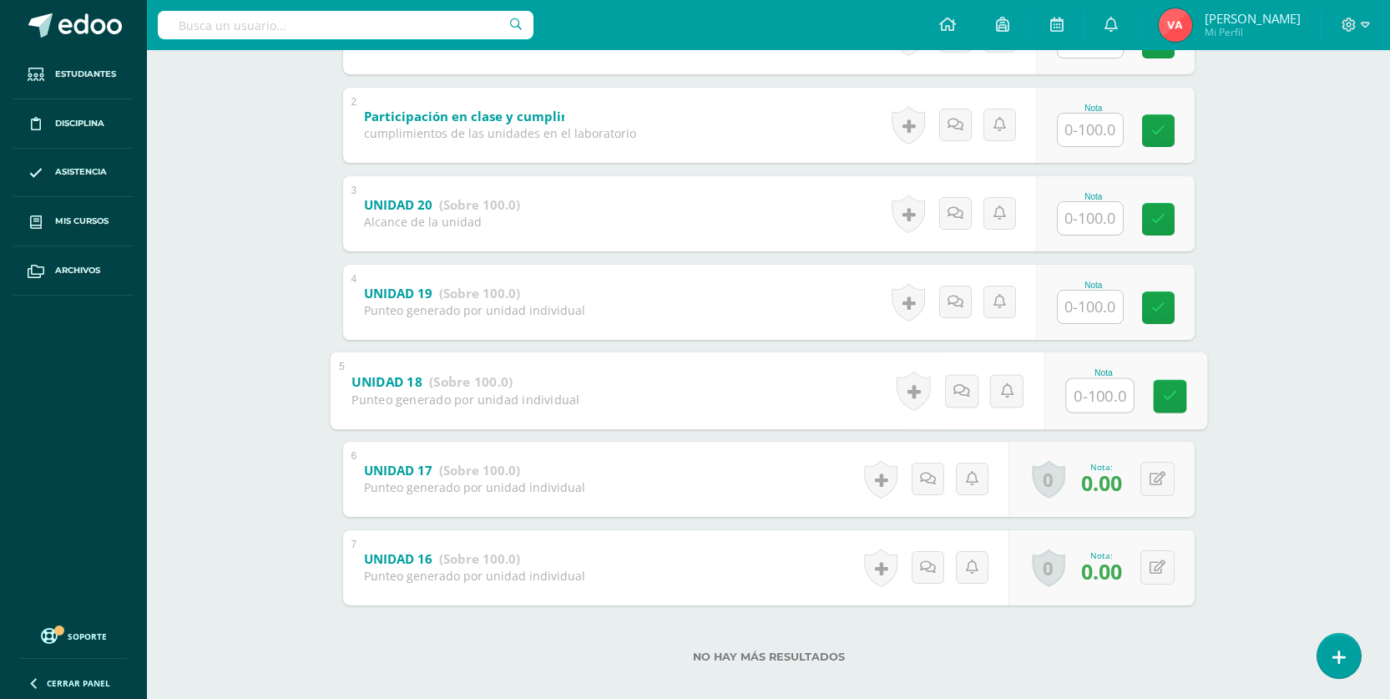
click at [1094, 398] on input "text" at bounding box center [1099, 394] width 67 height 33
type input "0"
drag, startPoint x: 1174, startPoint y: 396, endPoint x: 1158, endPoint y: 396, distance: 16.7
click at [1168, 396] on icon at bounding box center [1169, 396] width 15 height 14
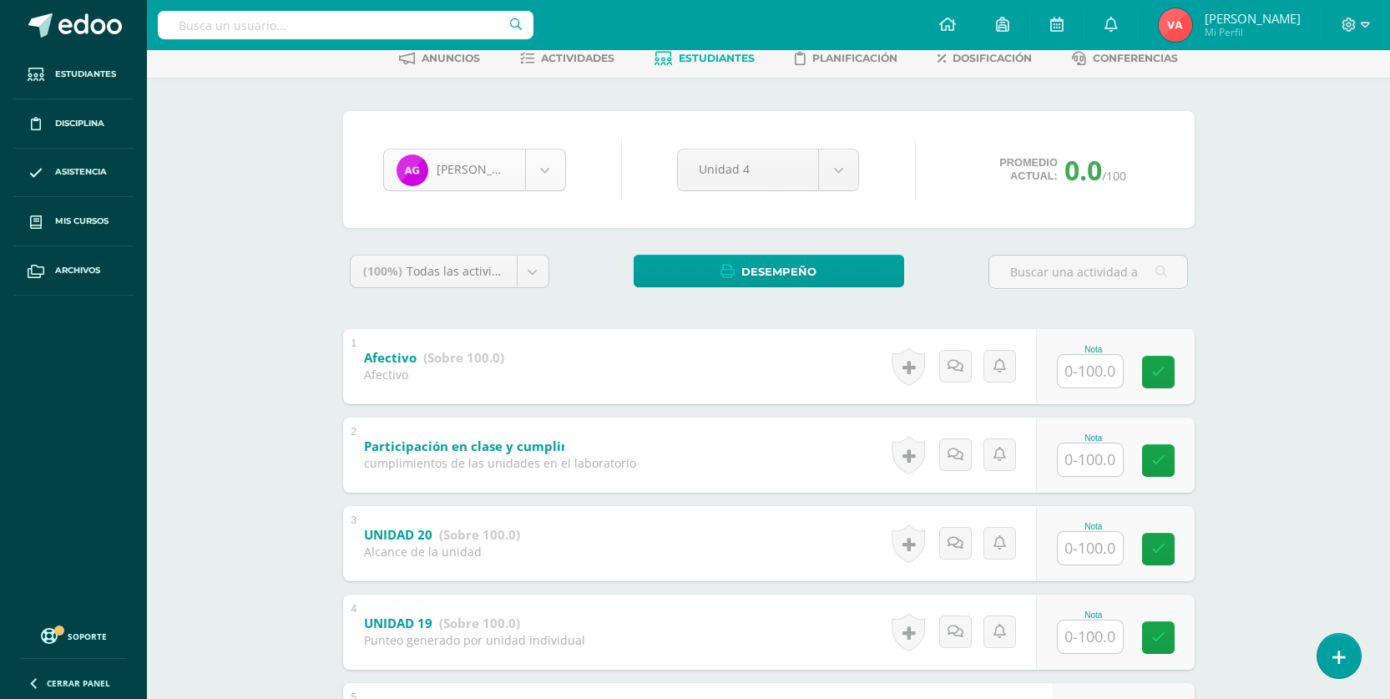
scroll to position [83, 0]
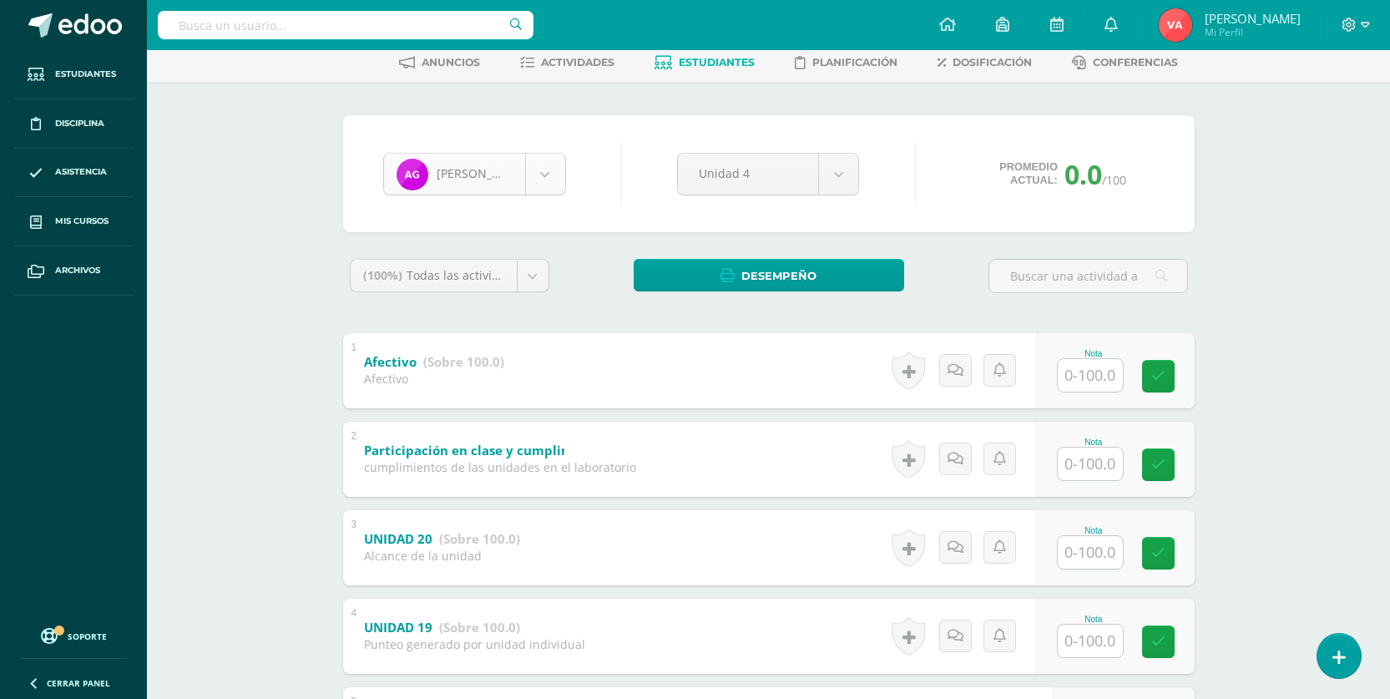
click at [538, 169] on body "Estudiantes Disciplina Asistencia Mis cursos Archivos Soporte Centro de ayuda Ú…" at bounding box center [695, 483] width 1390 height 1133
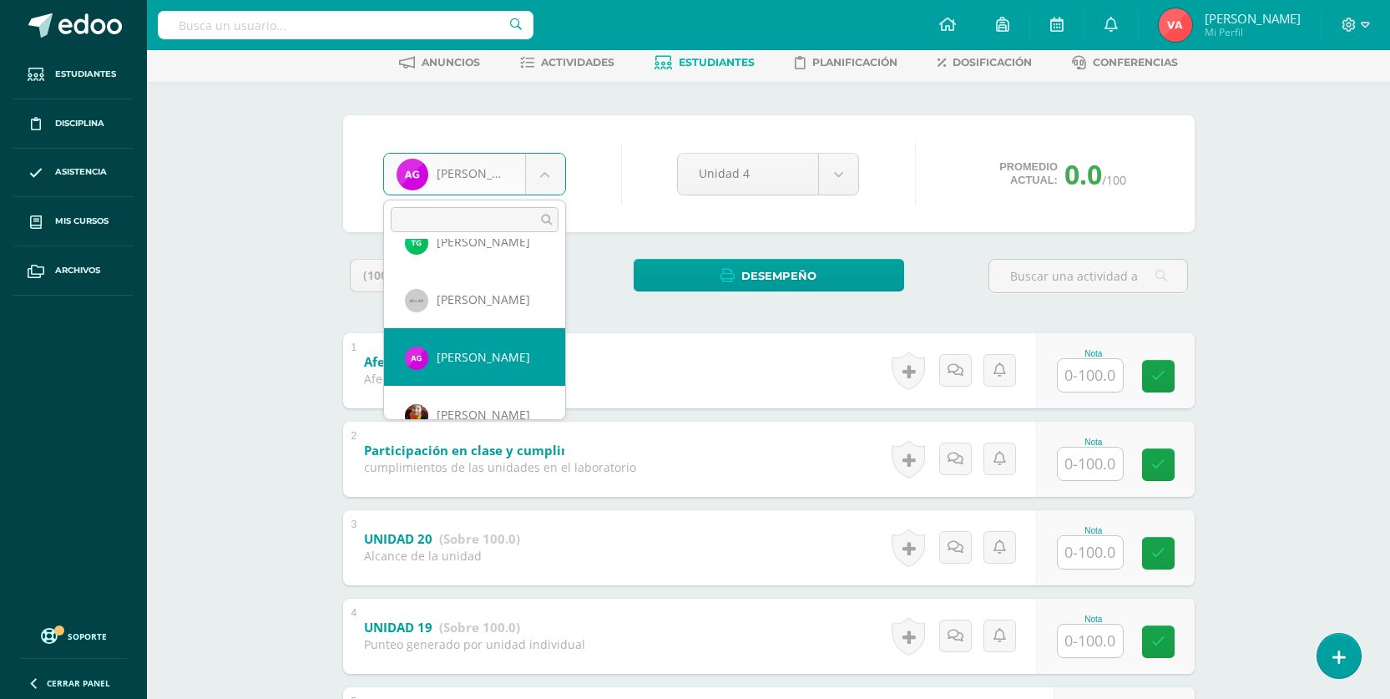
scroll to position [402, 0]
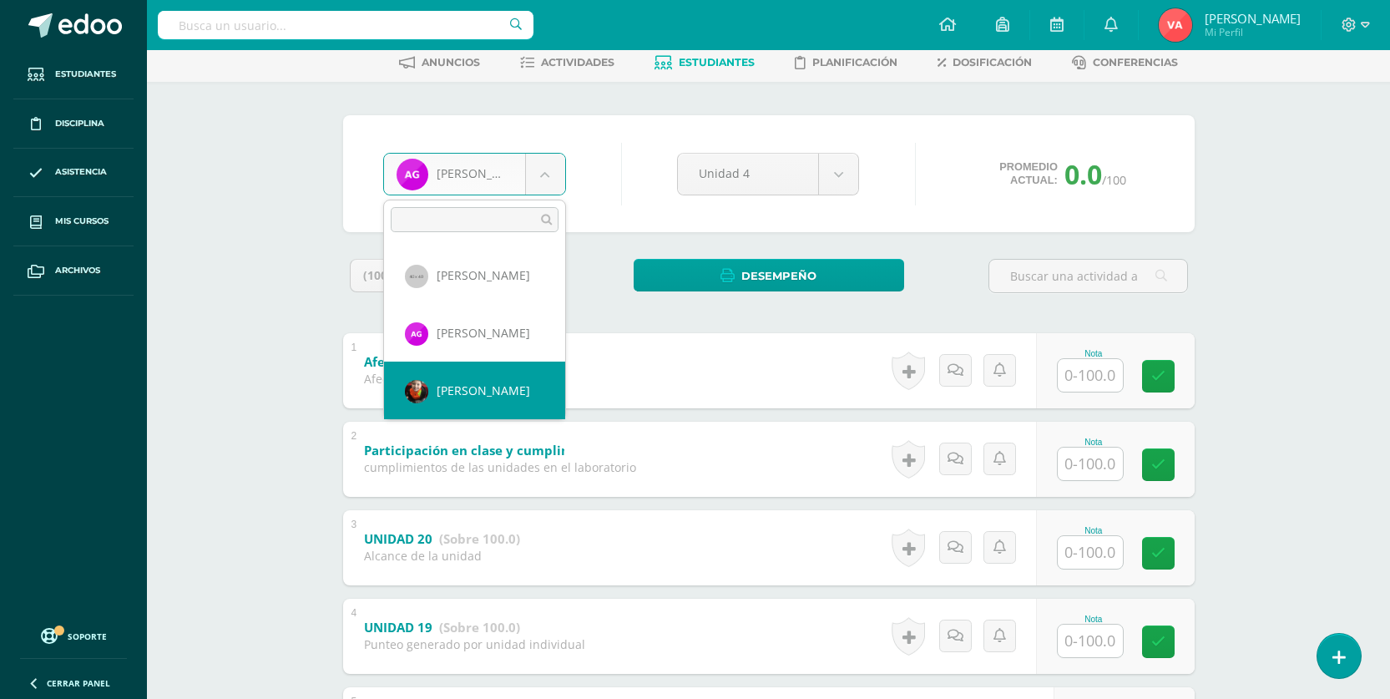
select select "1015"
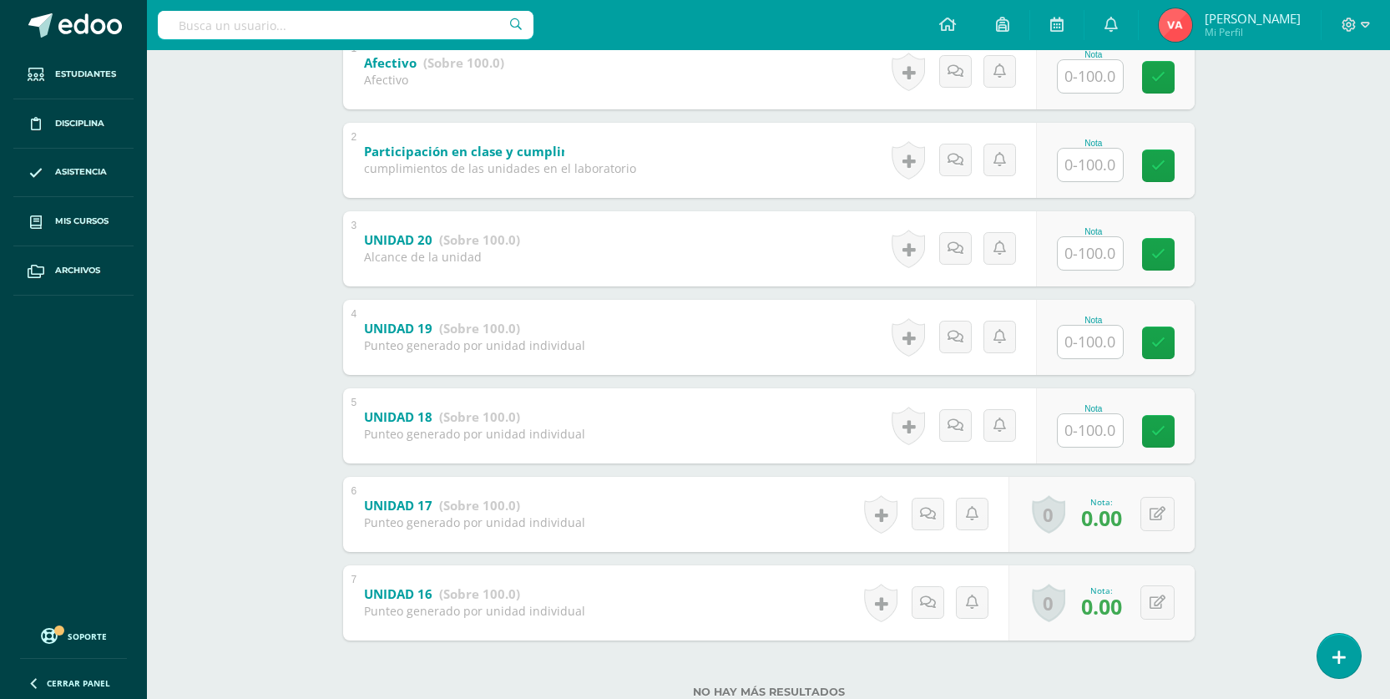
scroll to position [435, 0]
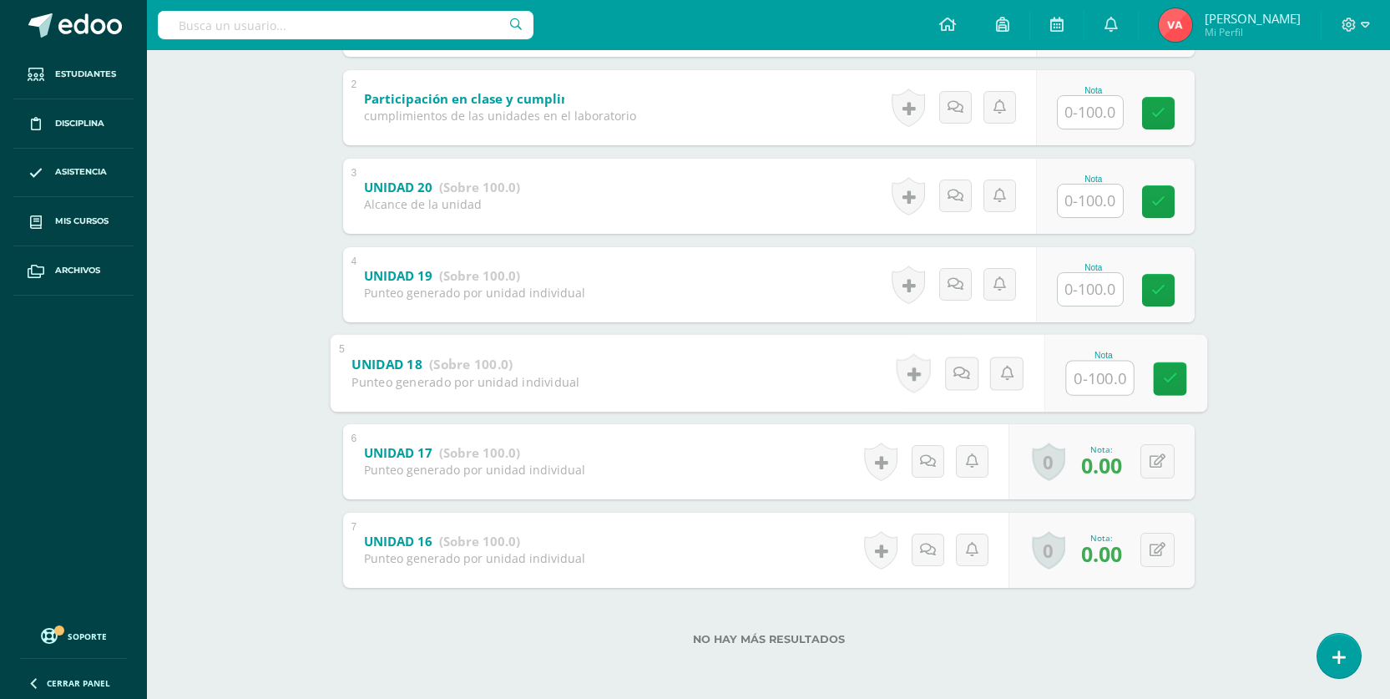
click at [1080, 374] on input "text" at bounding box center [1099, 377] width 67 height 33
type input "0"
click at [1176, 382] on icon at bounding box center [1169, 378] width 15 height 14
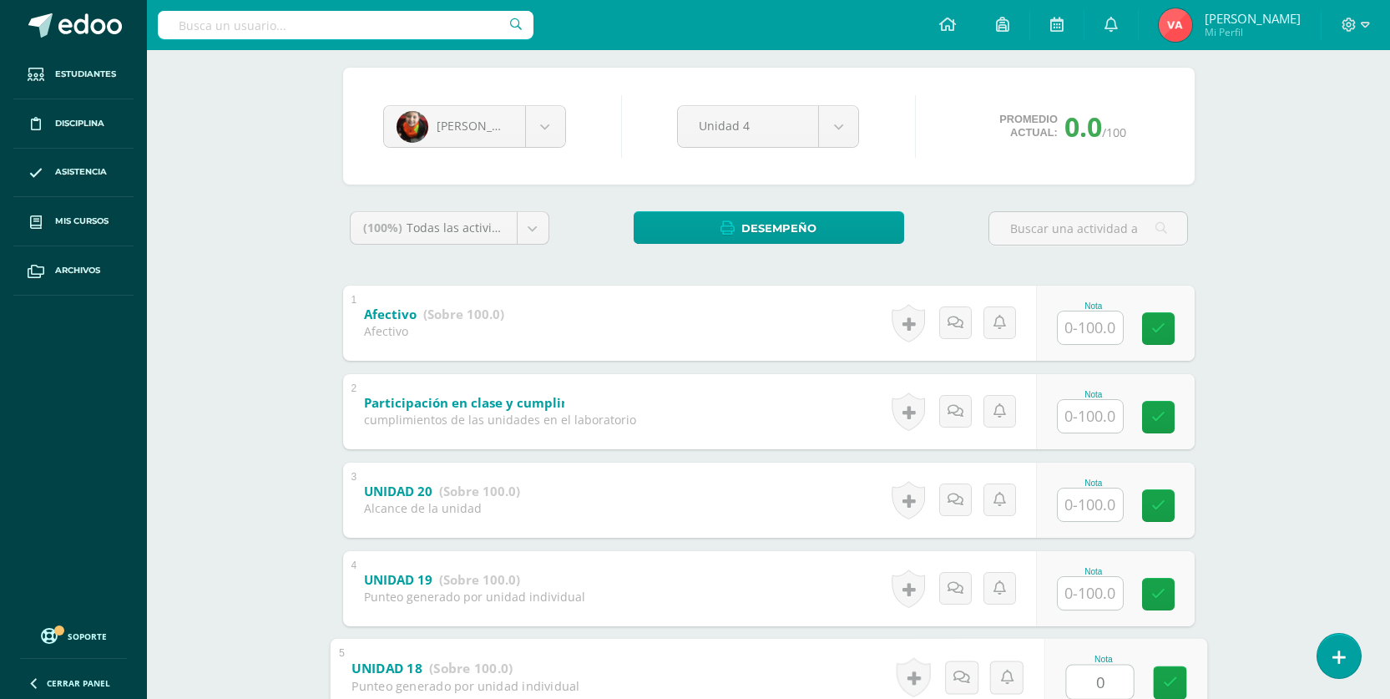
scroll to position [101, 0]
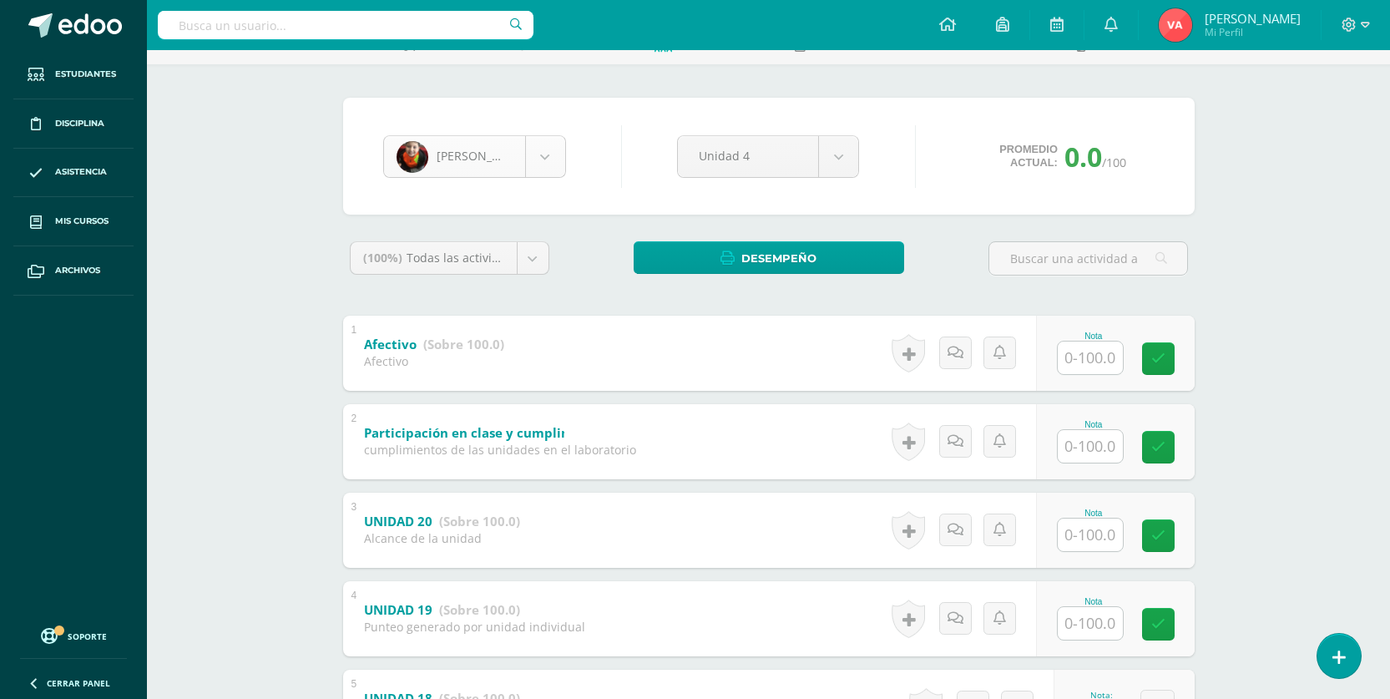
click at [539, 164] on body "Estudiantes Disciplina Asistencia Mis cursos Archivos Soporte Centro de ayuda Ú…" at bounding box center [695, 465] width 1390 height 1133
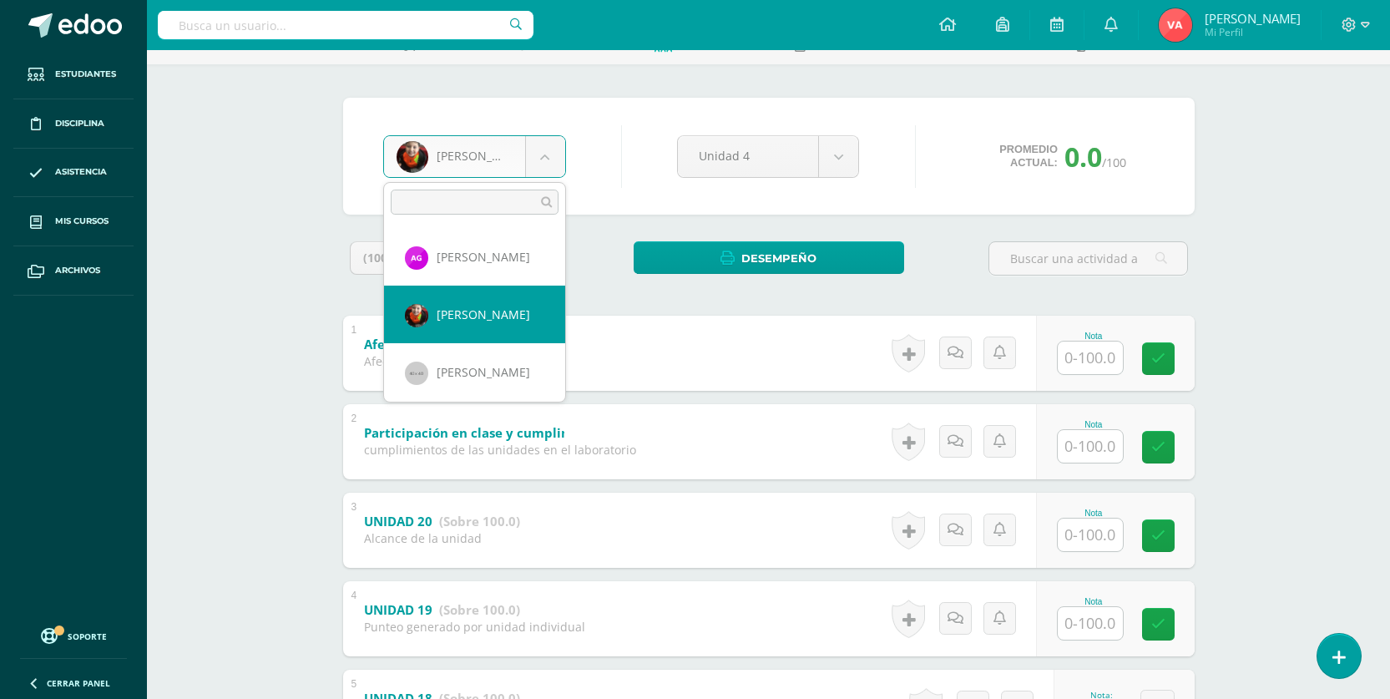
scroll to position [486, 0]
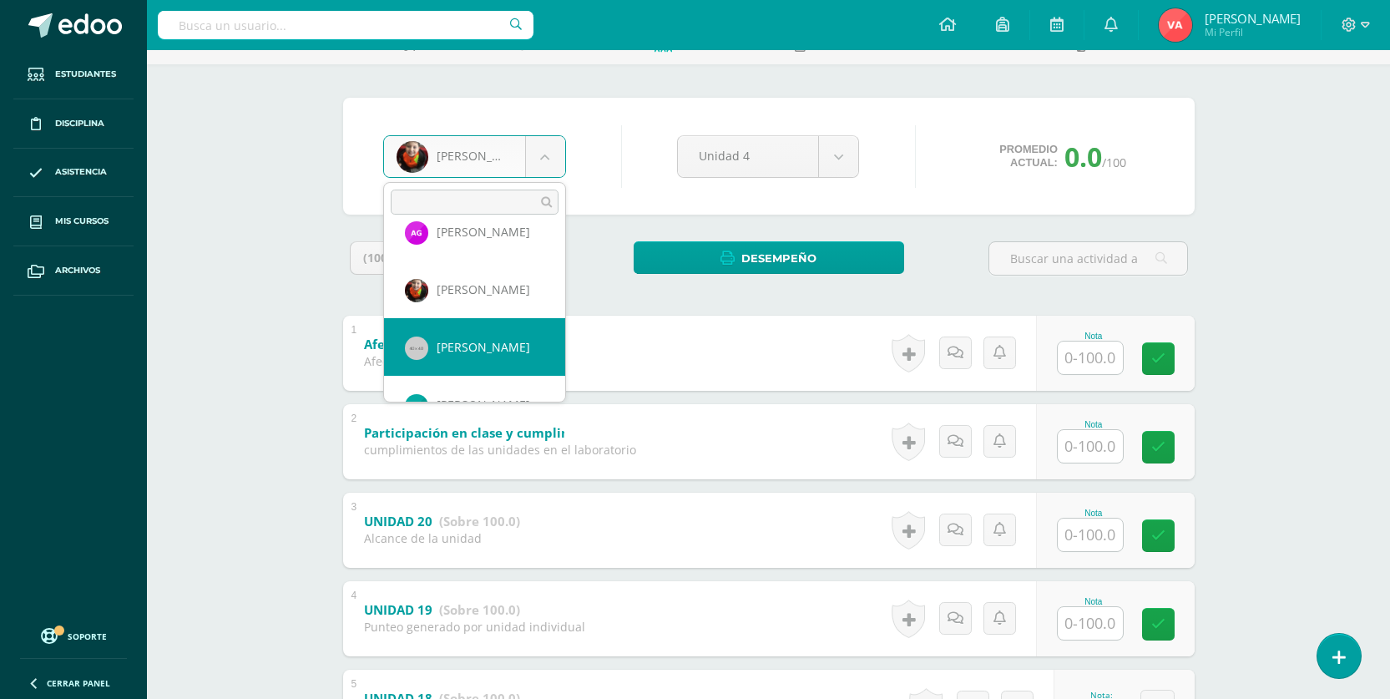
select select "1715"
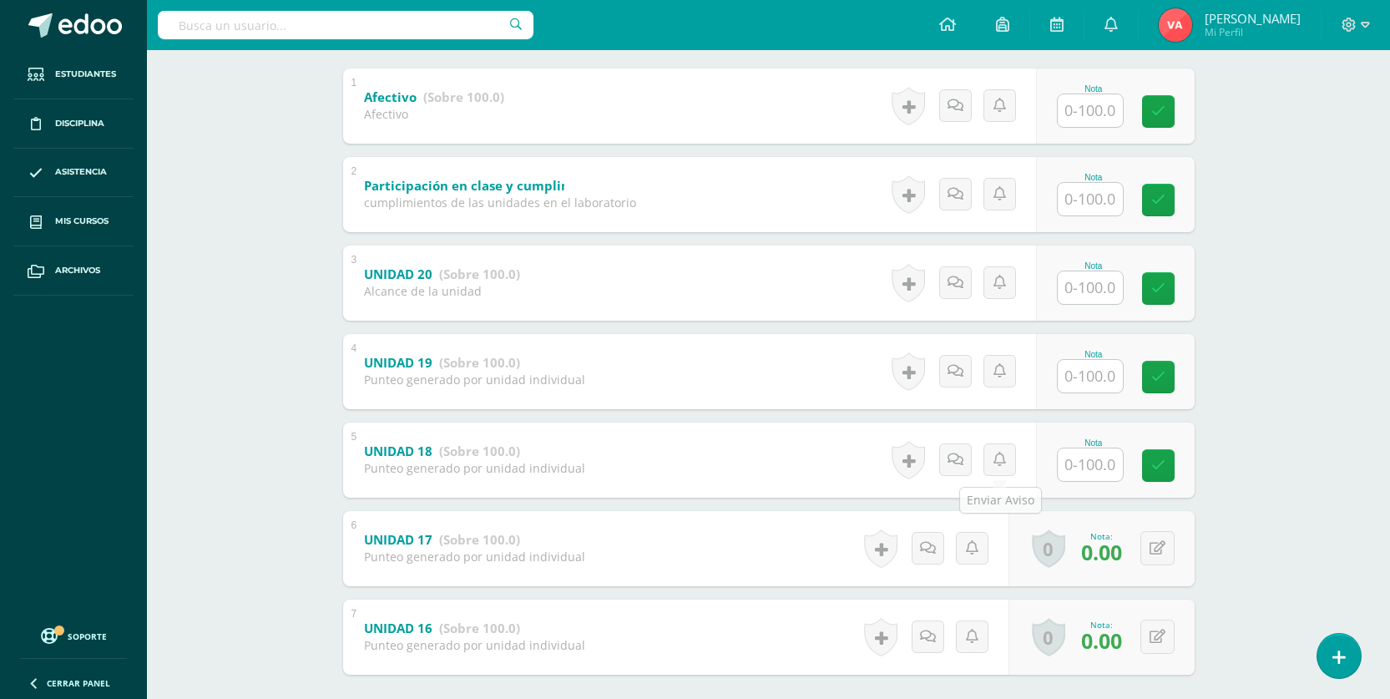
scroll to position [417, 0]
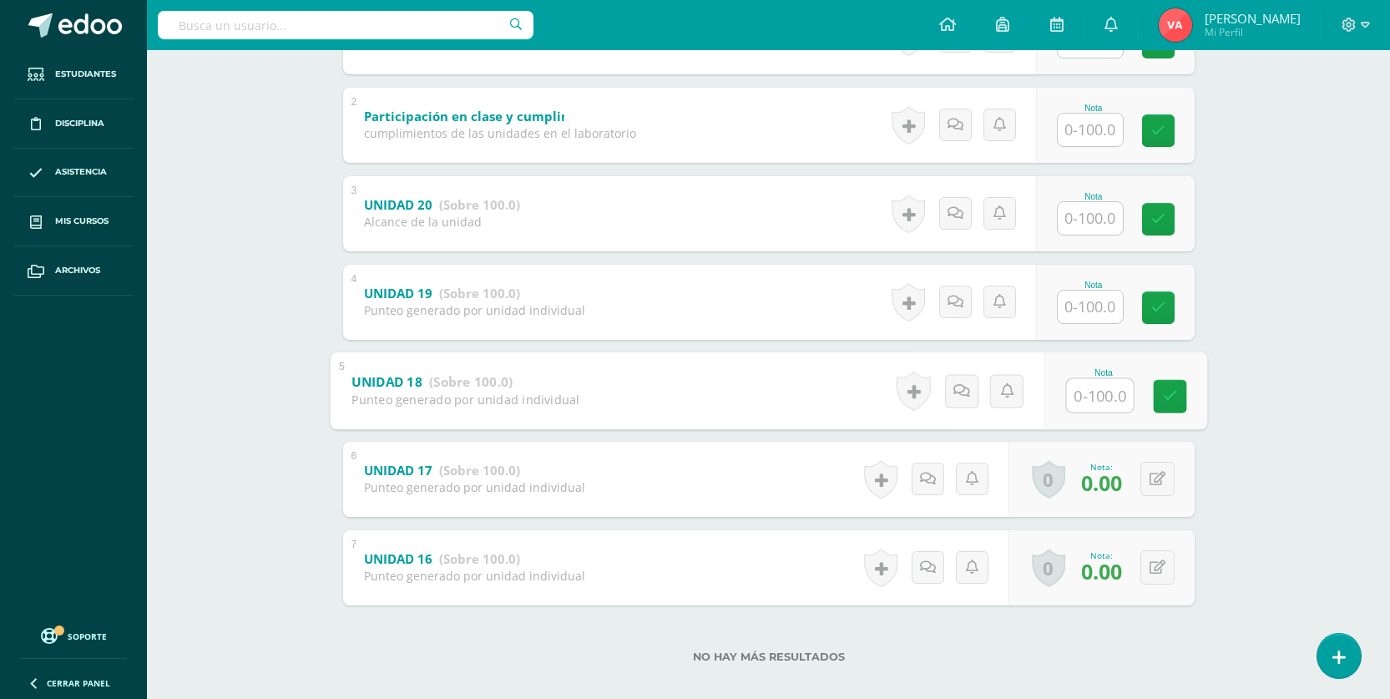
click at [1089, 393] on input "text" at bounding box center [1099, 394] width 67 height 33
type input "0"
drag, startPoint x: 1159, startPoint y: 401, endPoint x: 760, endPoint y: 351, distance: 402.2
click at [1159, 401] on link at bounding box center [1169, 395] width 33 height 33
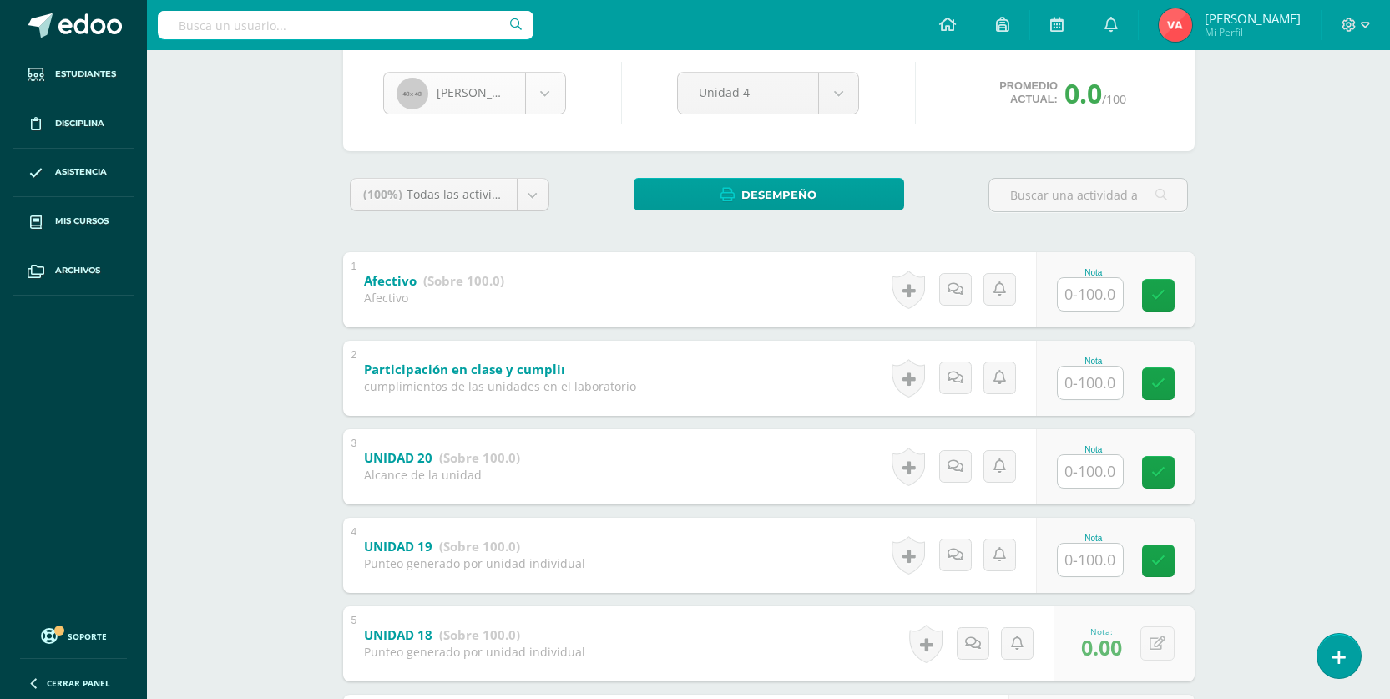
scroll to position [83, 0]
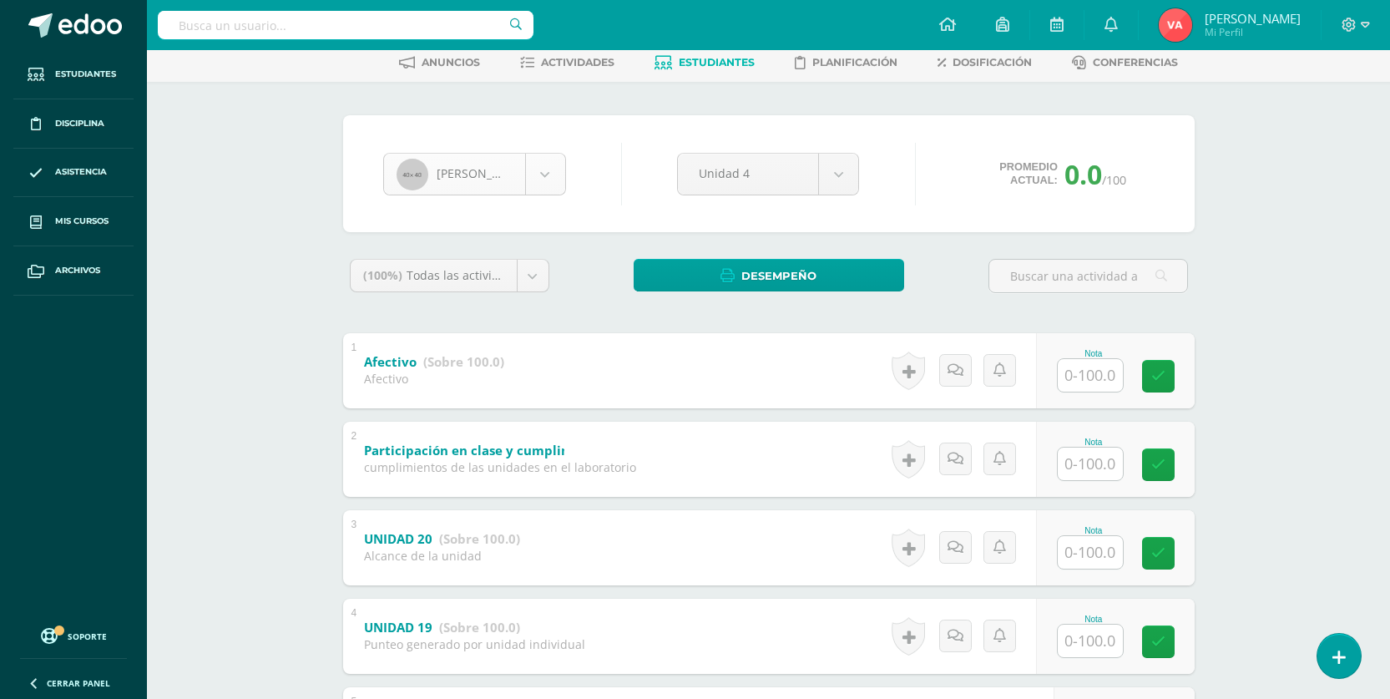
click at [528, 169] on body "Estudiantes Disciplina Asistencia Mis cursos Archivos Soporte Centro de ayuda Ú…" at bounding box center [695, 483] width 1390 height 1133
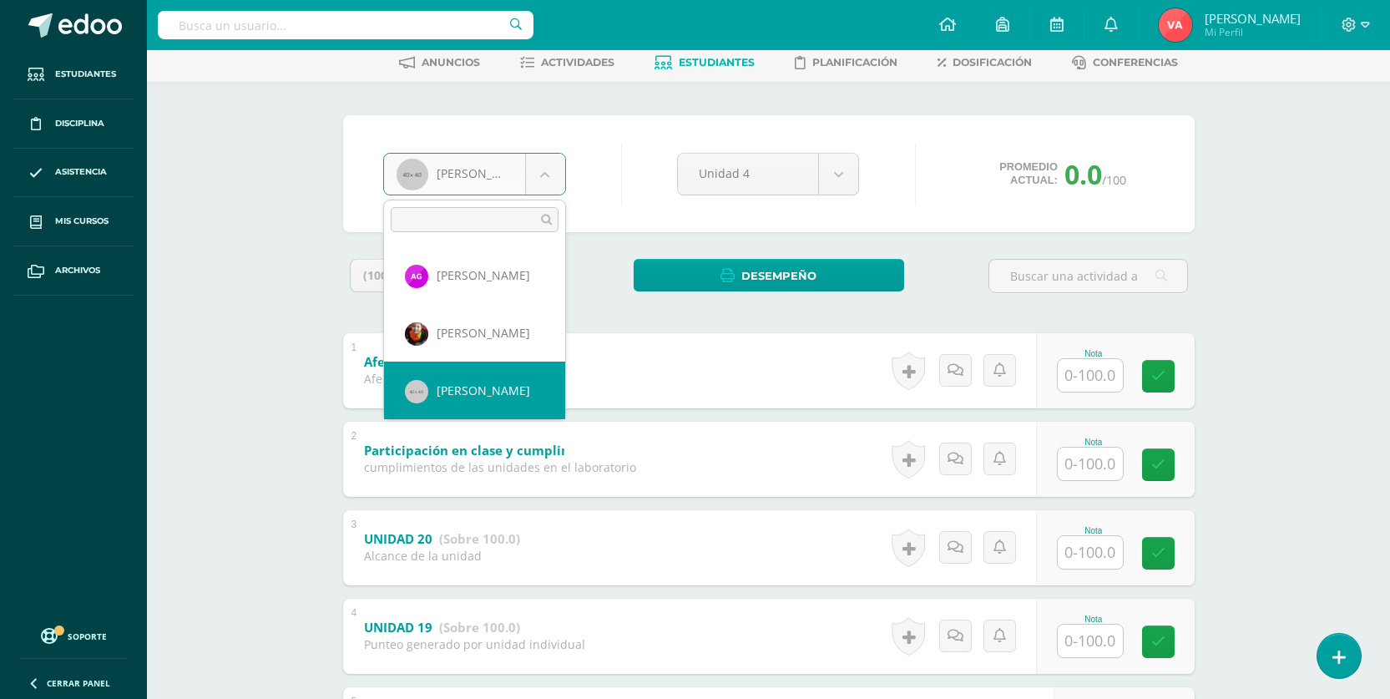
scroll to position [543, 0]
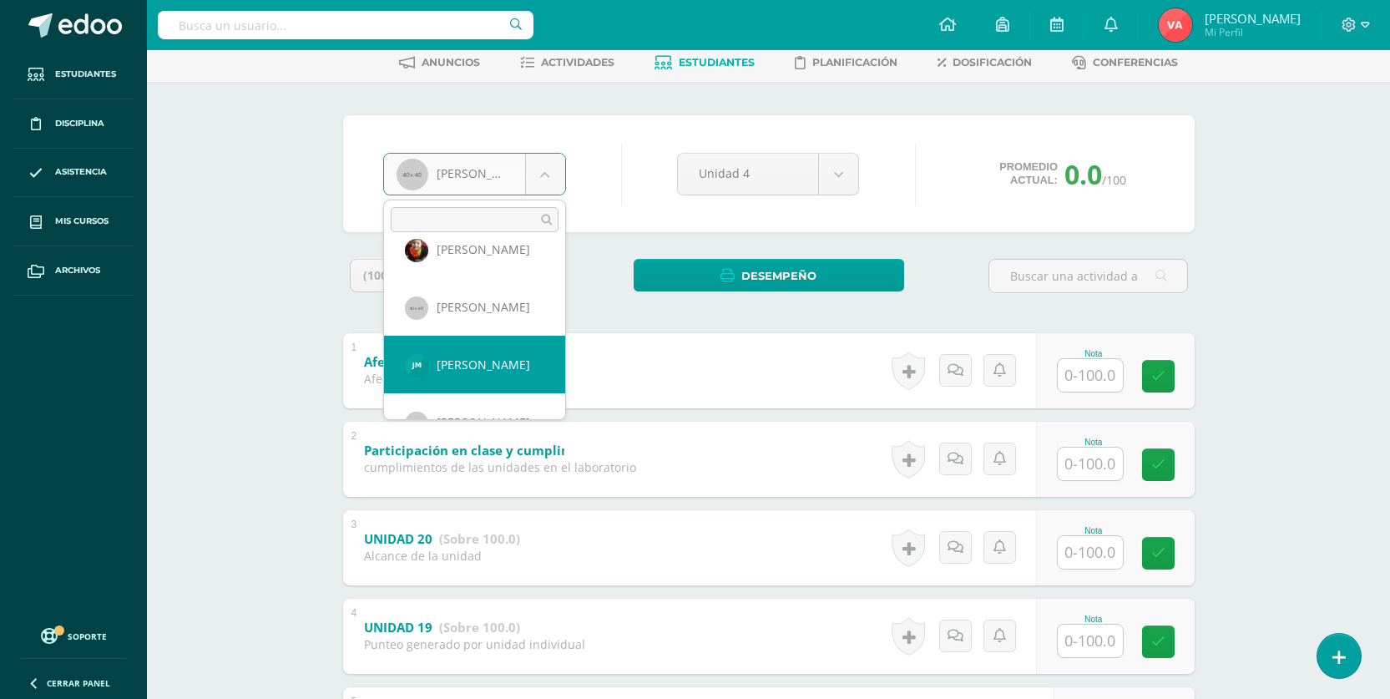
drag, startPoint x: 461, startPoint y: 371, endPoint x: 442, endPoint y: 356, distance: 24.4
select select "2796"
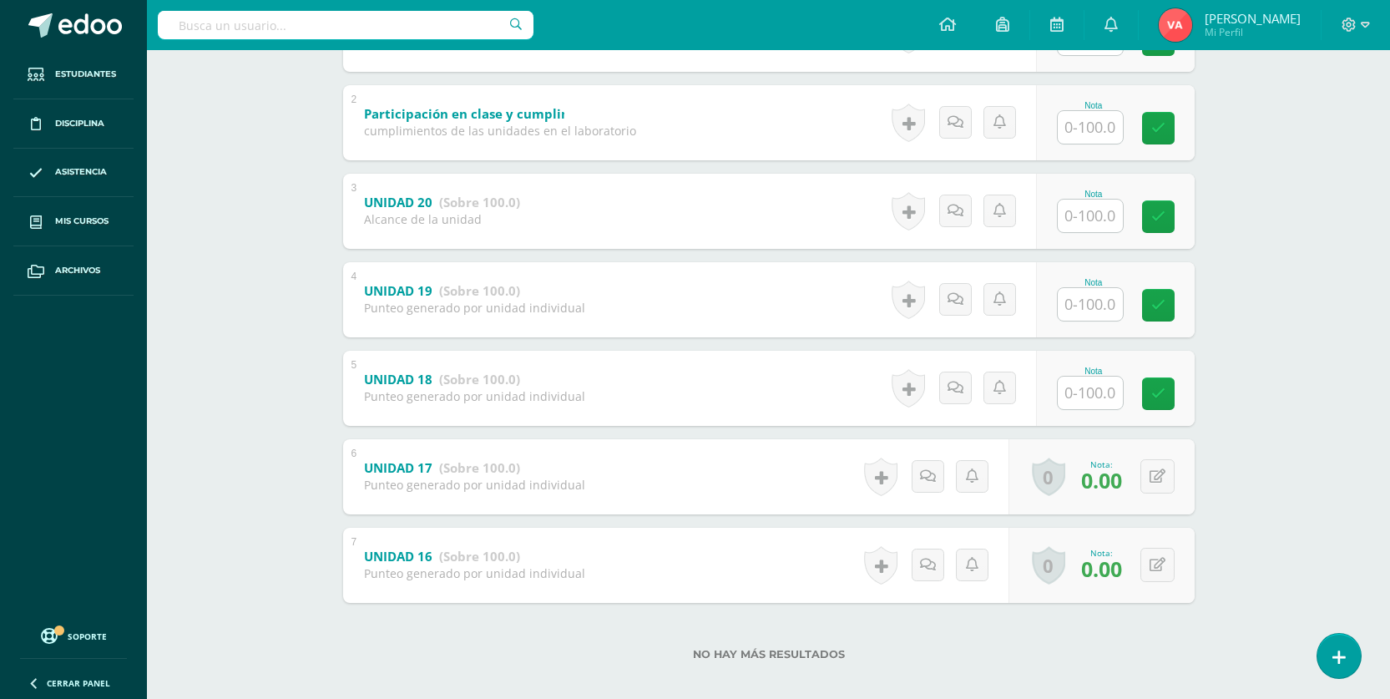
scroll to position [435, 0]
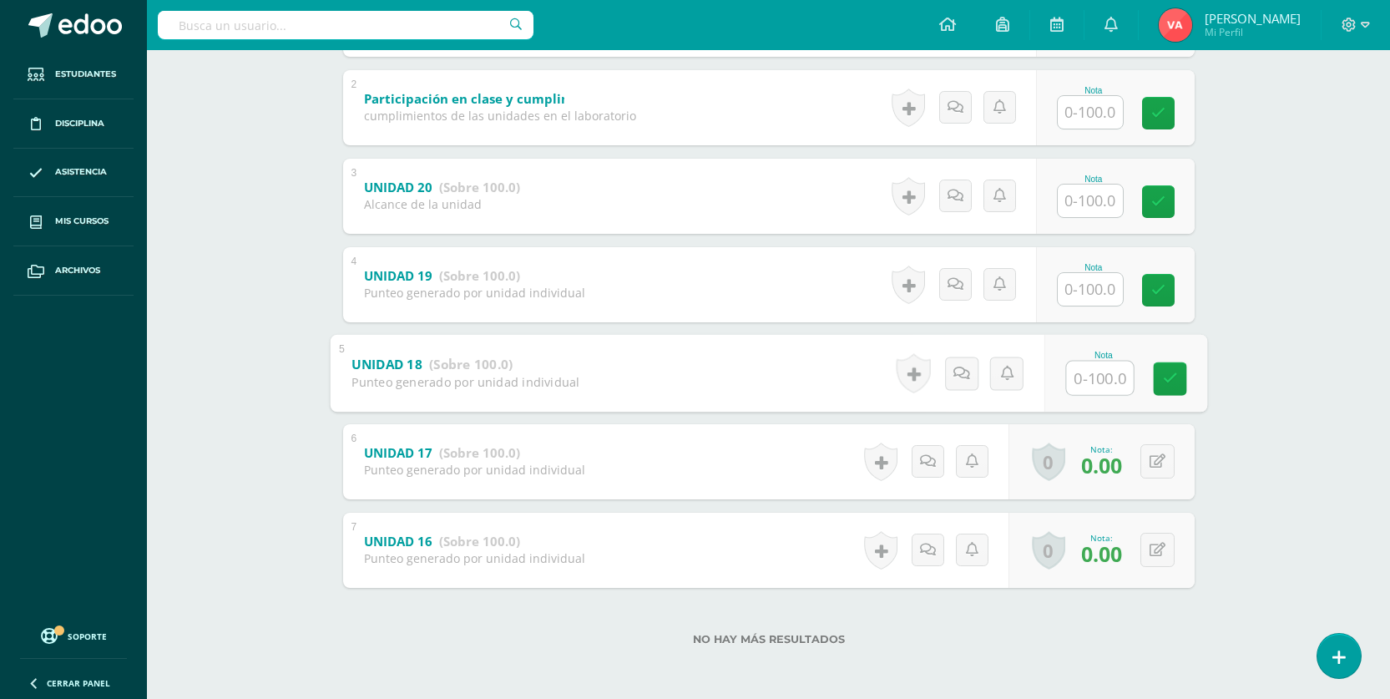
click at [1083, 376] on input "text" at bounding box center [1099, 377] width 67 height 33
type input "0"
click at [1173, 379] on icon at bounding box center [1169, 378] width 15 height 14
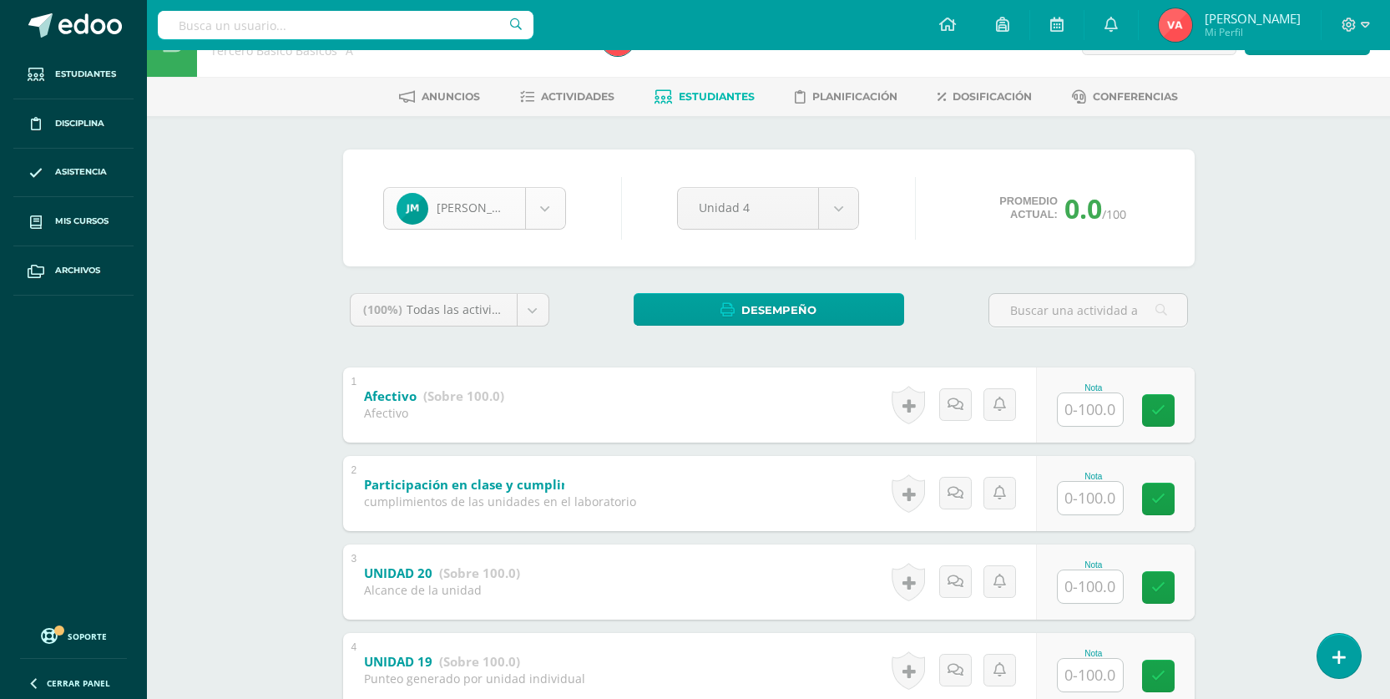
scroll to position [18, 0]
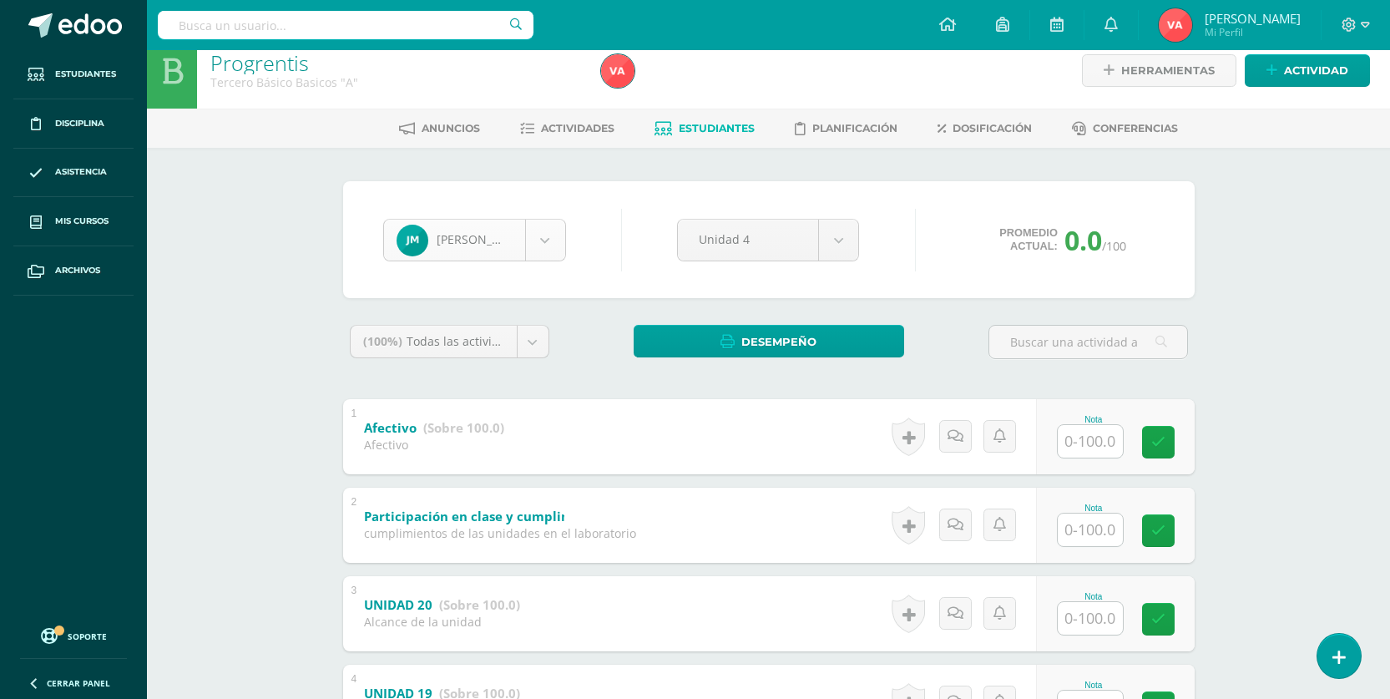
click at [544, 240] on body "Estudiantes Disciplina Asistencia Mis cursos Archivos Soporte Centro de ayuda Ú…" at bounding box center [695, 548] width 1390 height 1133
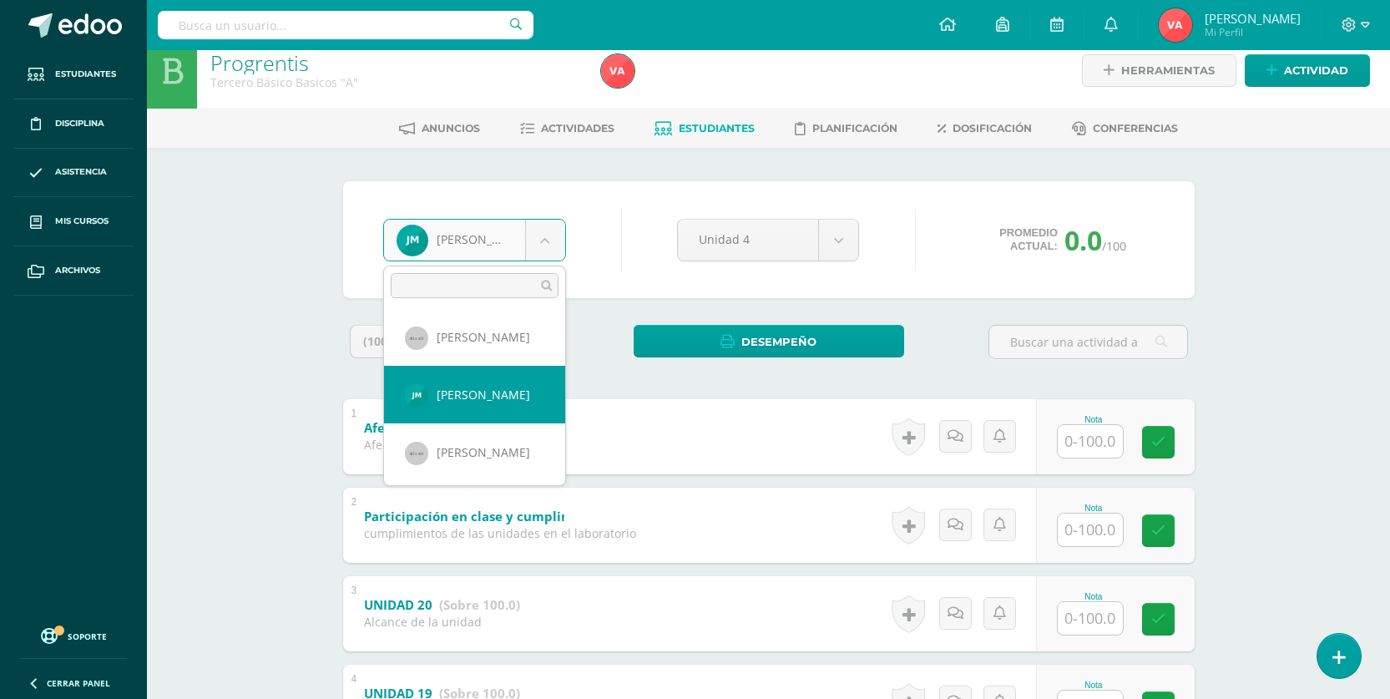
scroll to position [601, 0]
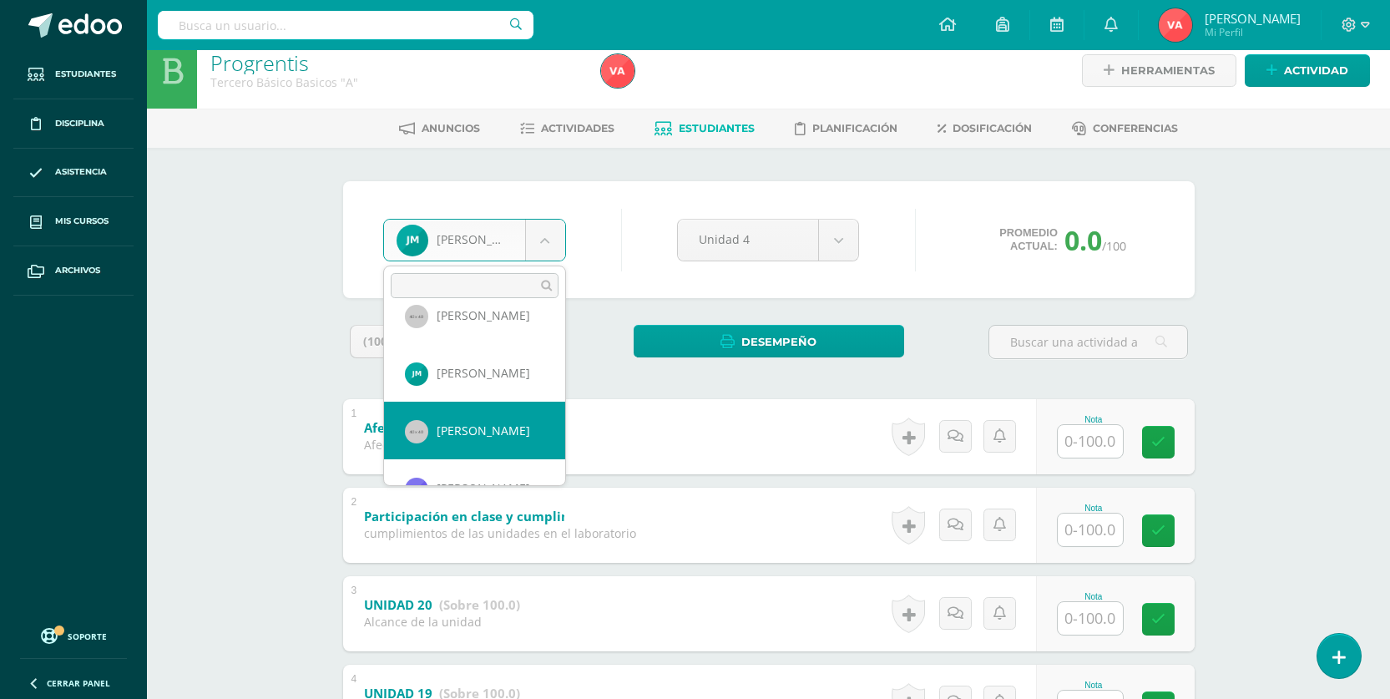
drag, startPoint x: 468, startPoint y: 442, endPoint x: 435, endPoint y: 401, distance: 52.1
select select "1016"
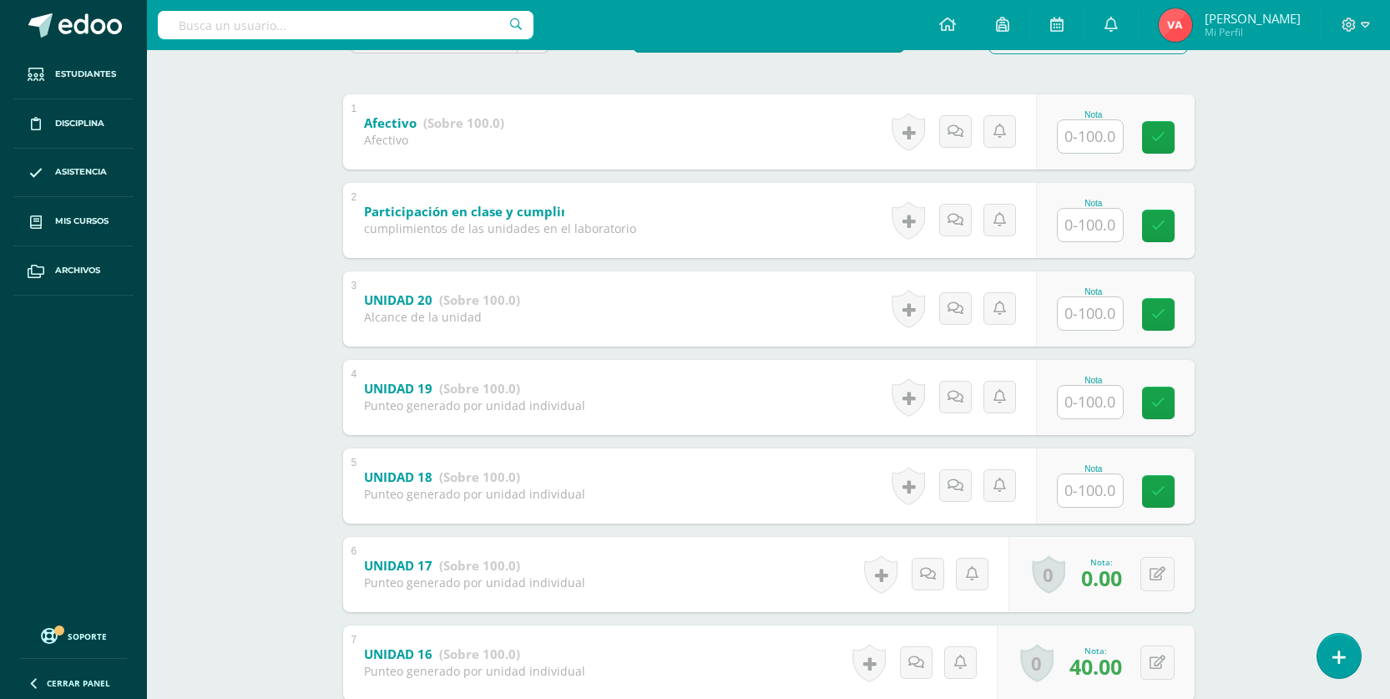
scroll to position [334, 0]
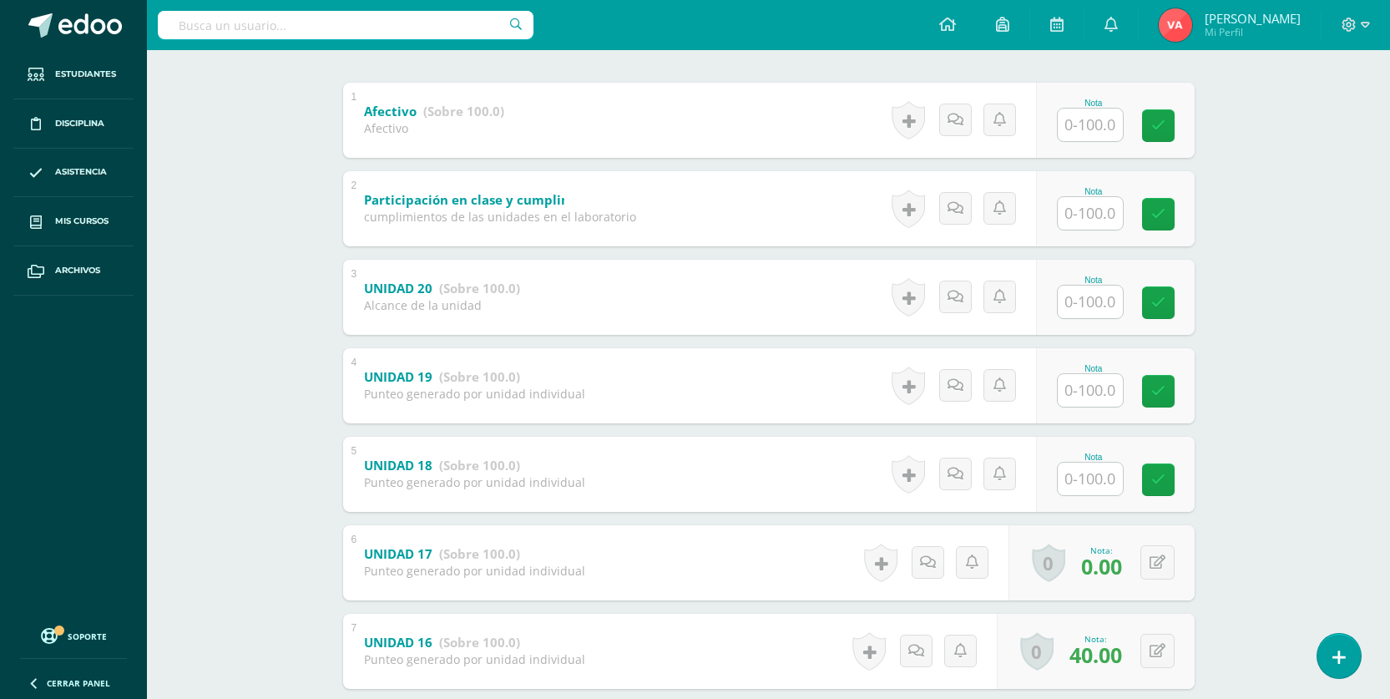
click at [1079, 482] on input "text" at bounding box center [1089, 478] width 65 height 33
type input "0"
click at [1173, 475] on icon at bounding box center [1169, 479] width 15 height 14
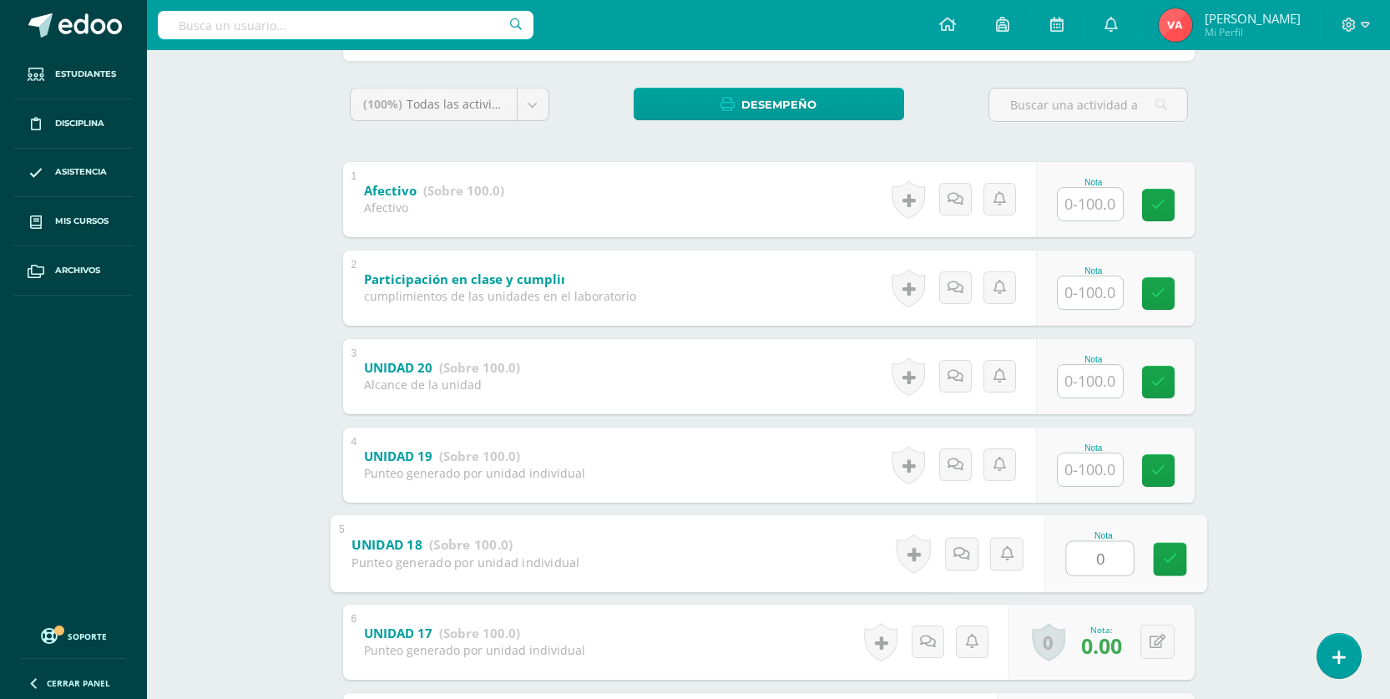
scroll to position [167, 0]
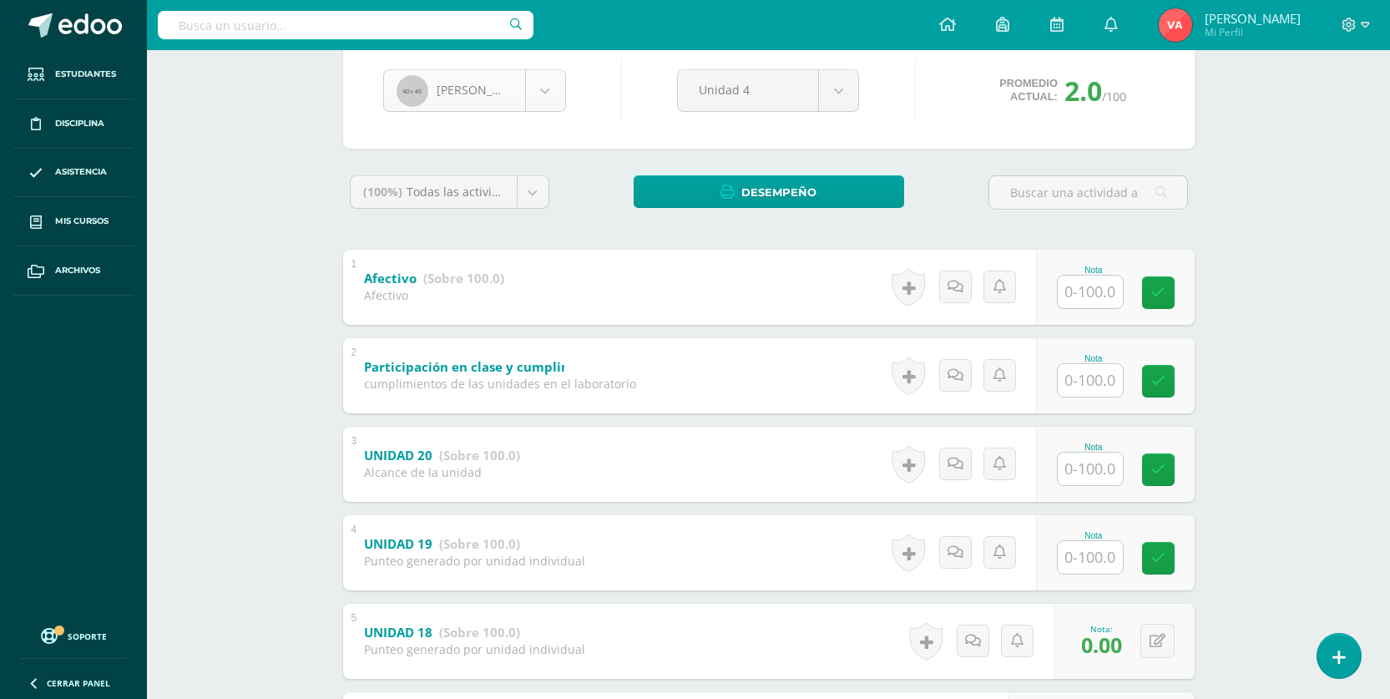
click at [544, 98] on body "Estudiantes Disciplina Asistencia Mis cursos Archivos Soporte Centro de ayuda Ú…" at bounding box center [695, 399] width 1390 height 1133
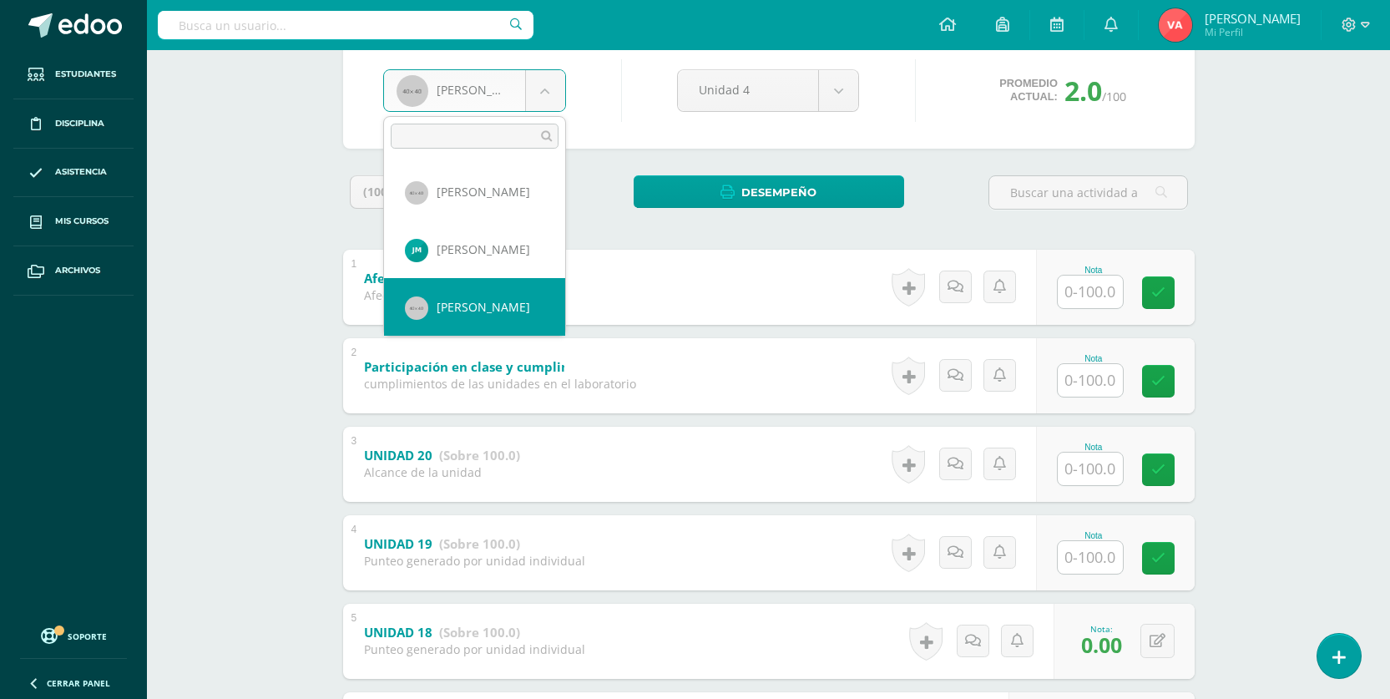
scroll to position [659, 0]
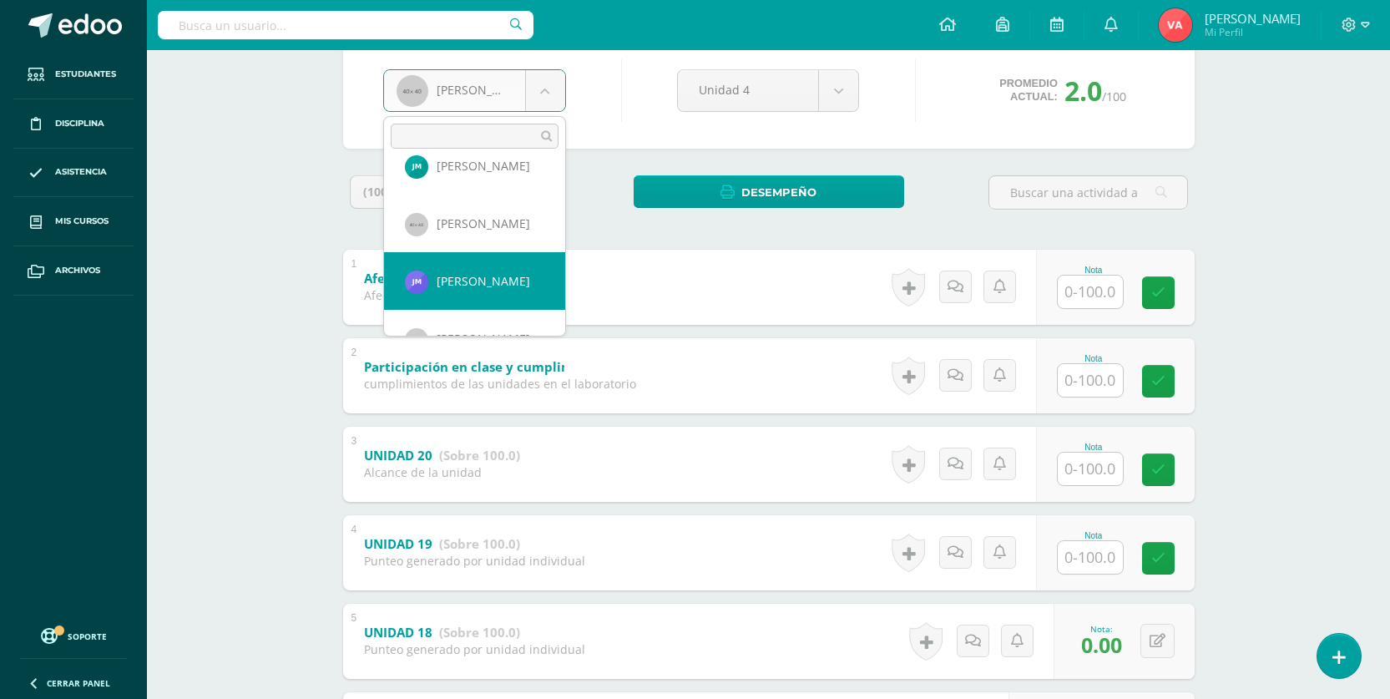
select select "2384"
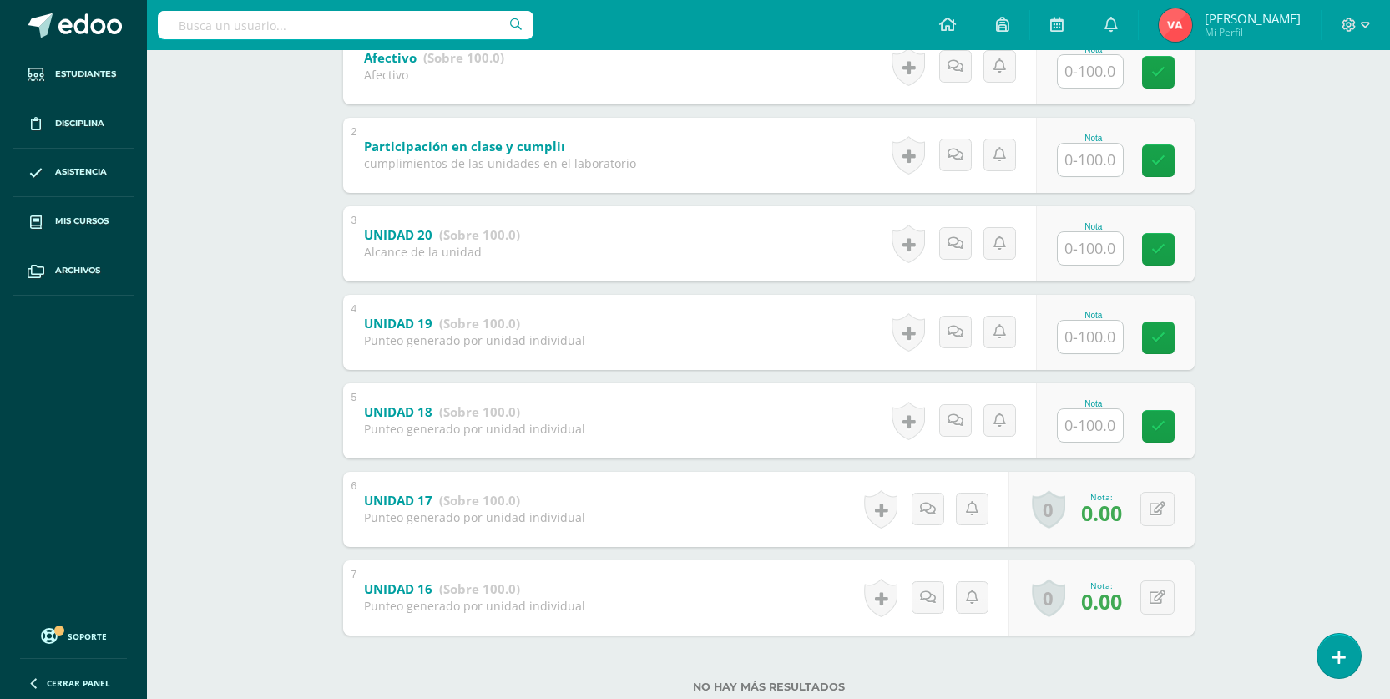
scroll to position [417, 0]
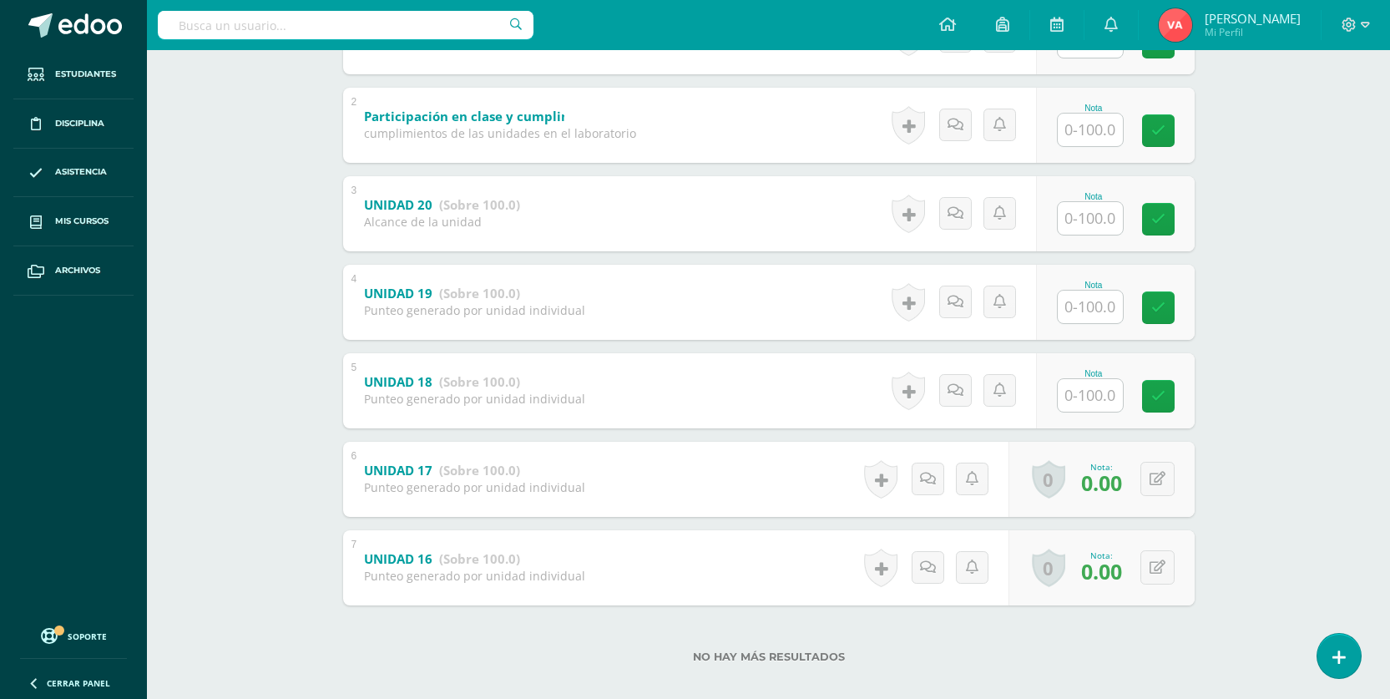
click at [1106, 400] on input "text" at bounding box center [1089, 395] width 65 height 33
type input "0"
click at [1163, 396] on icon at bounding box center [1169, 396] width 15 height 14
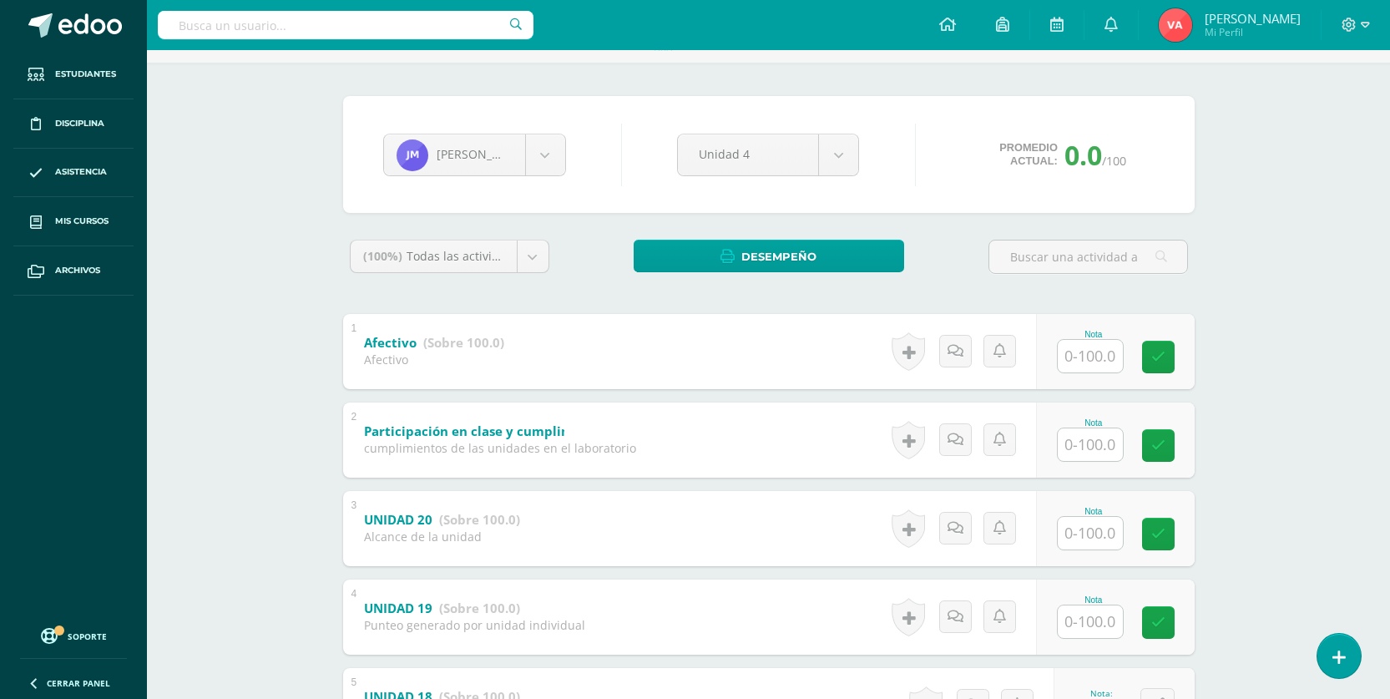
scroll to position [83, 0]
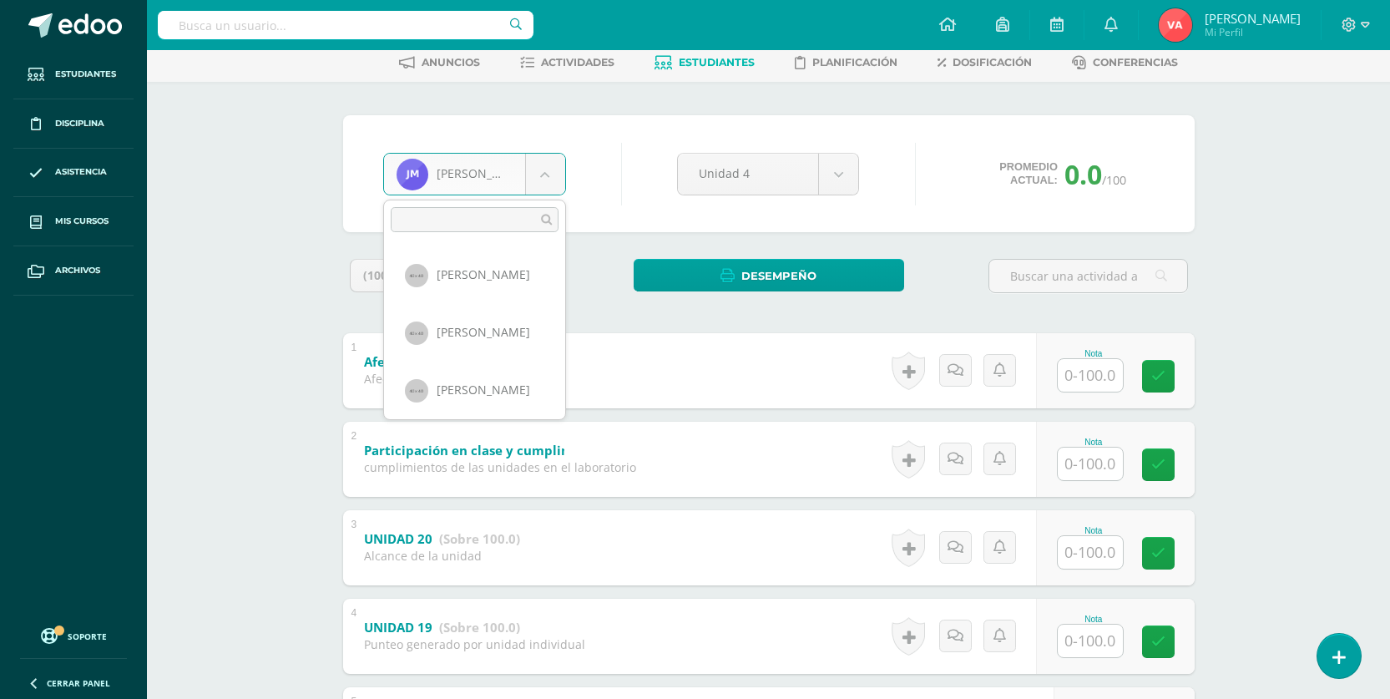
click at [543, 170] on body "Estudiantes Disciplina Asistencia Mis cursos Archivos Soporte Centro de ayuda Ú…" at bounding box center [695, 483] width 1390 height 1133
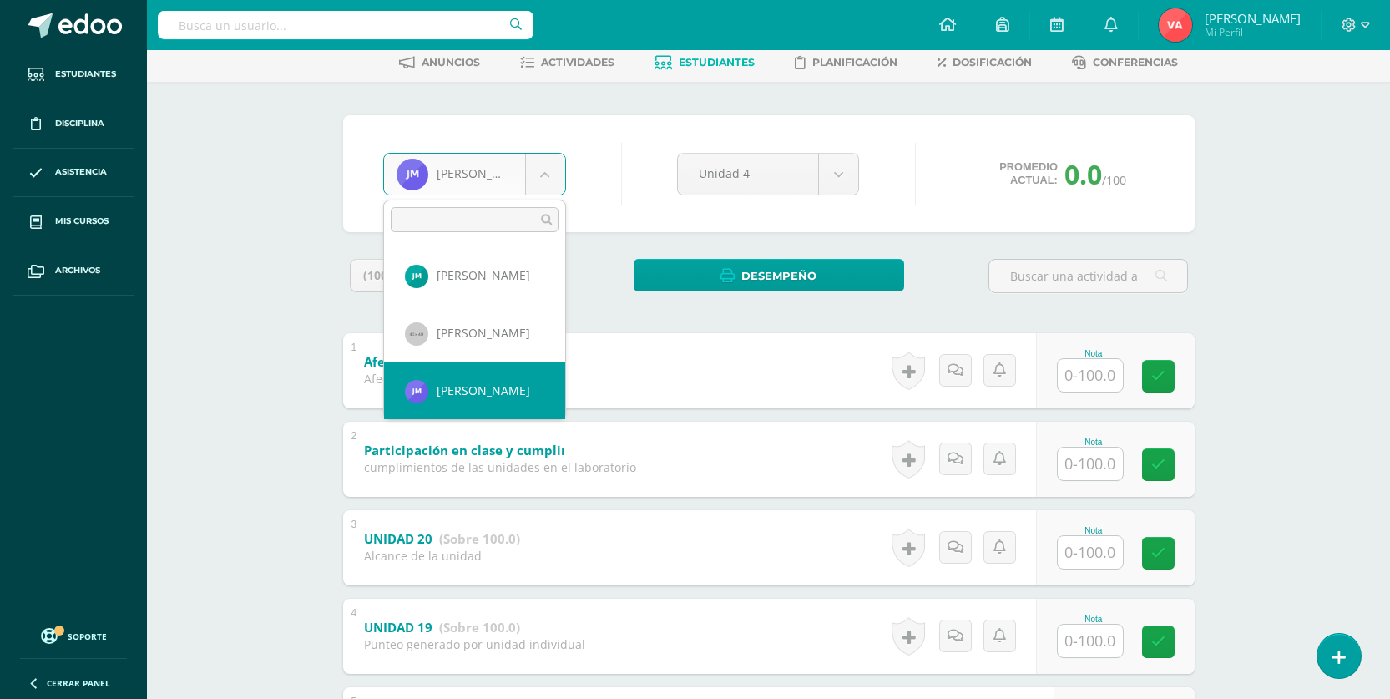
scroll to position [716, 0]
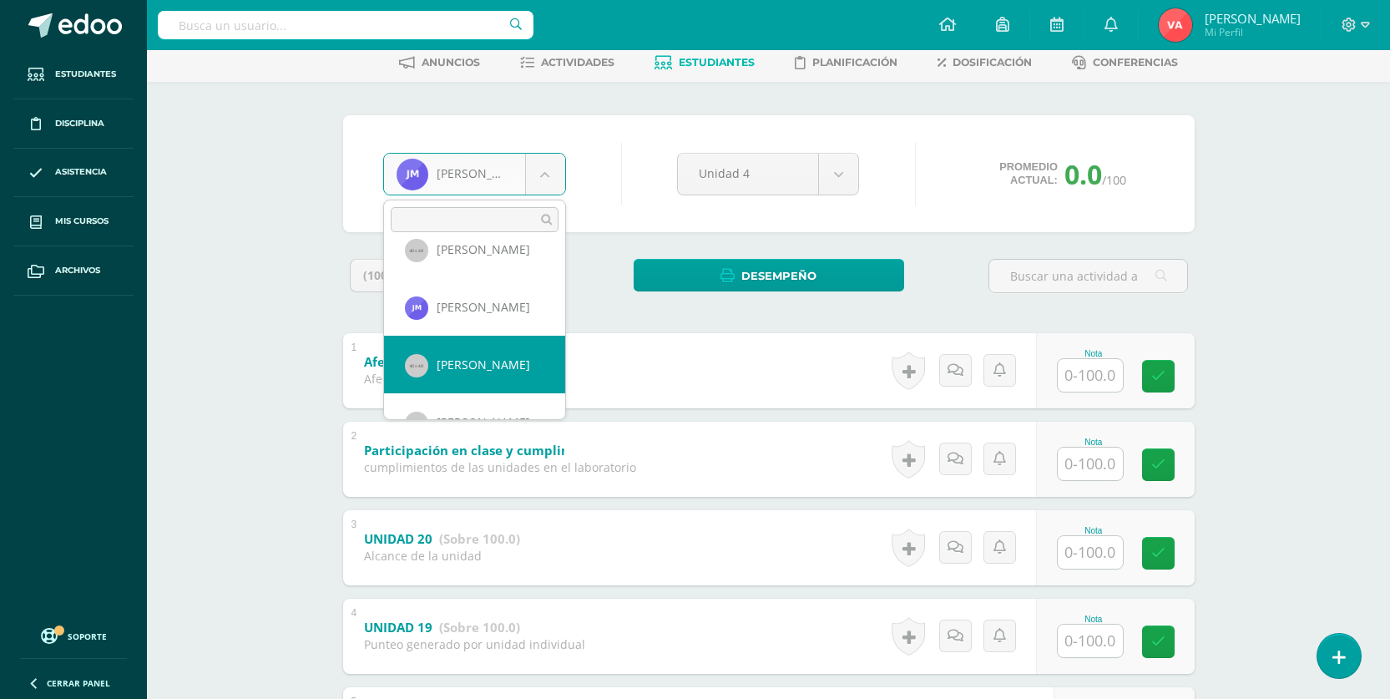
select select "1018"
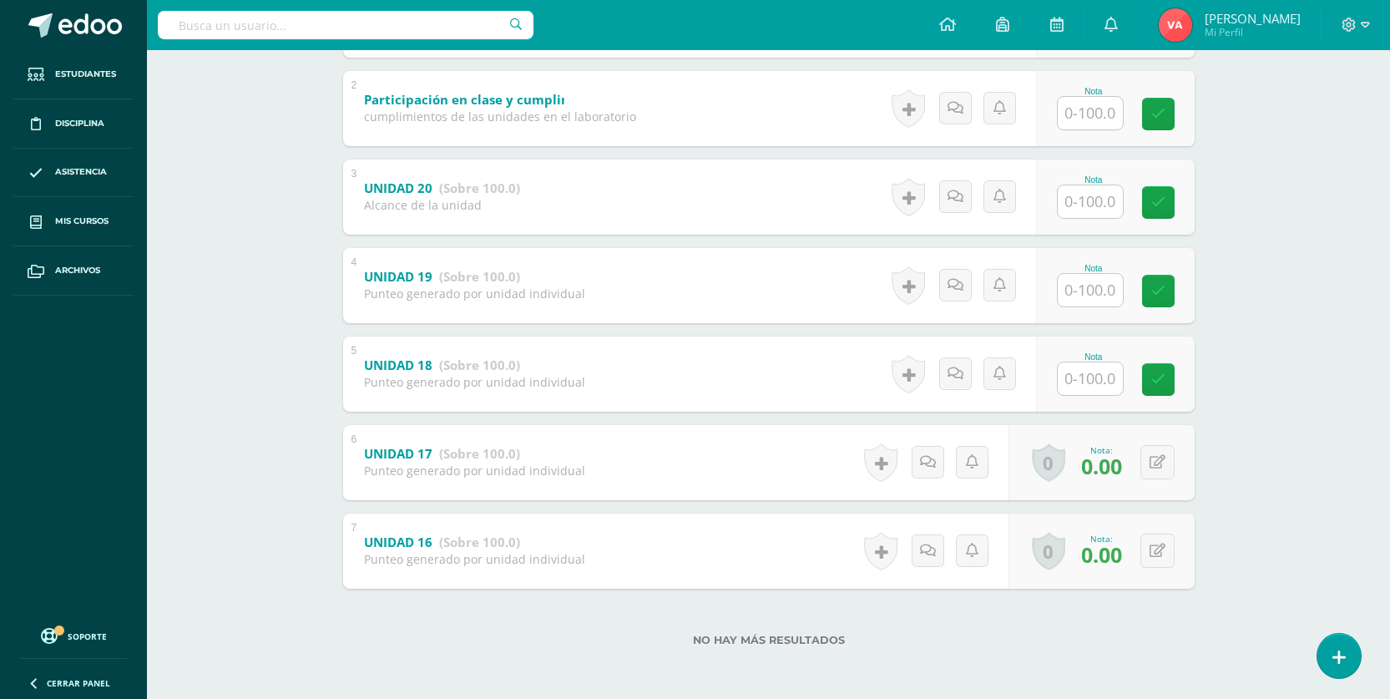
scroll to position [435, 0]
click at [1103, 376] on input "text" at bounding box center [1089, 377] width 65 height 33
type input "100"
click at [1083, 284] on input "text" at bounding box center [1089, 289] width 65 height 33
type input "100"
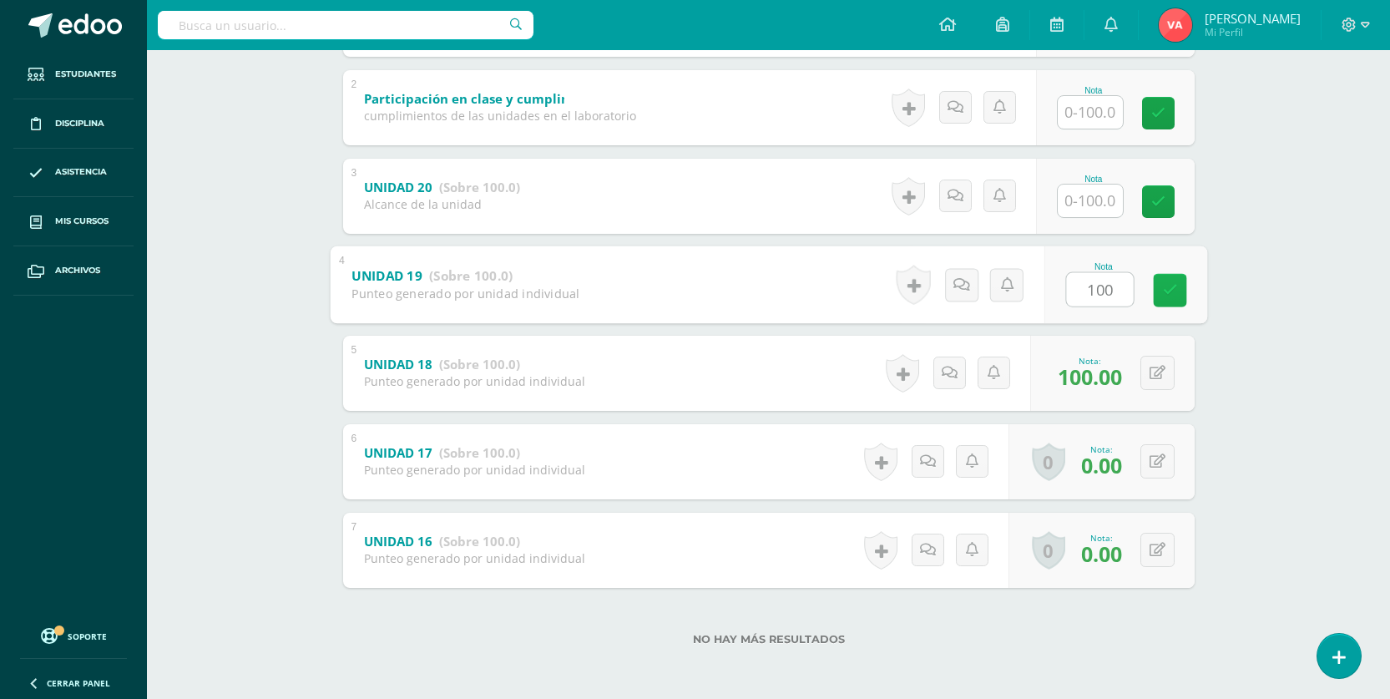
click at [1178, 285] on link at bounding box center [1169, 289] width 33 height 33
click at [1093, 200] on input "text" at bounding box center [1089, 200] width 65 height 33
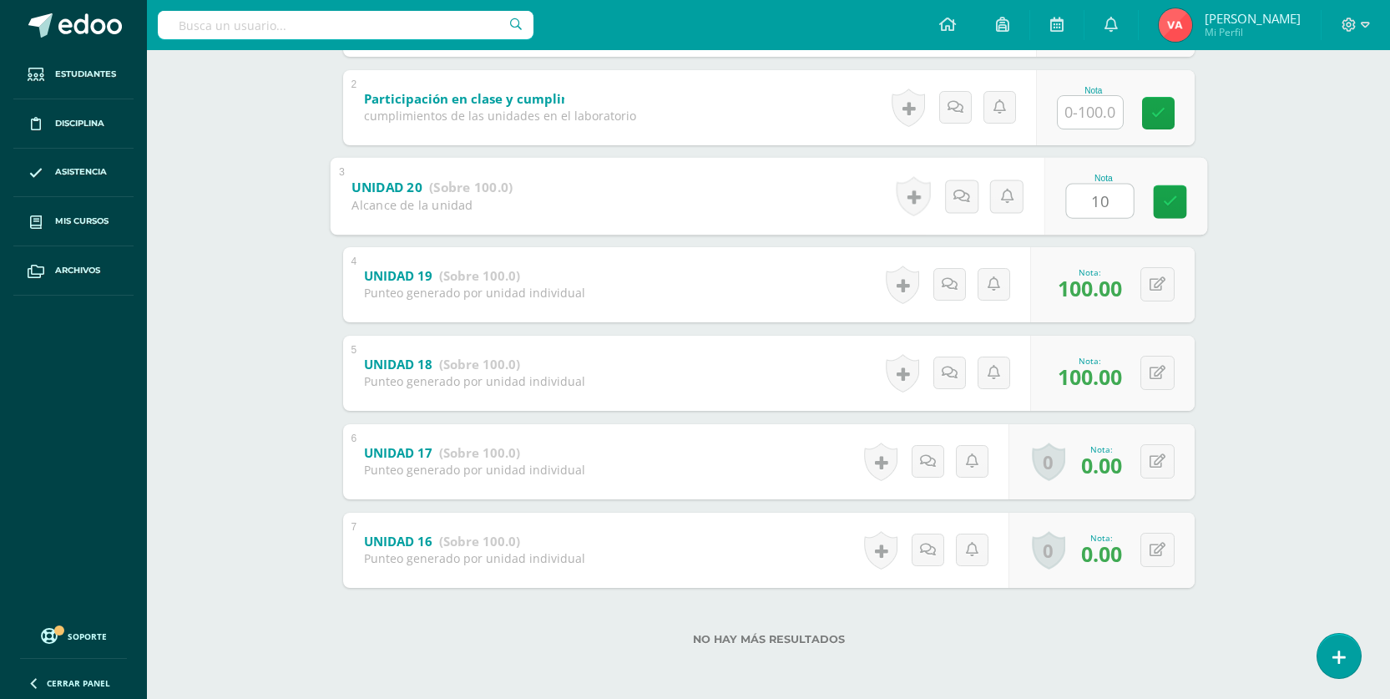
type input "100"
click at [1165, 194] on icon at bounding box center [1169, 201] width 15 height 14
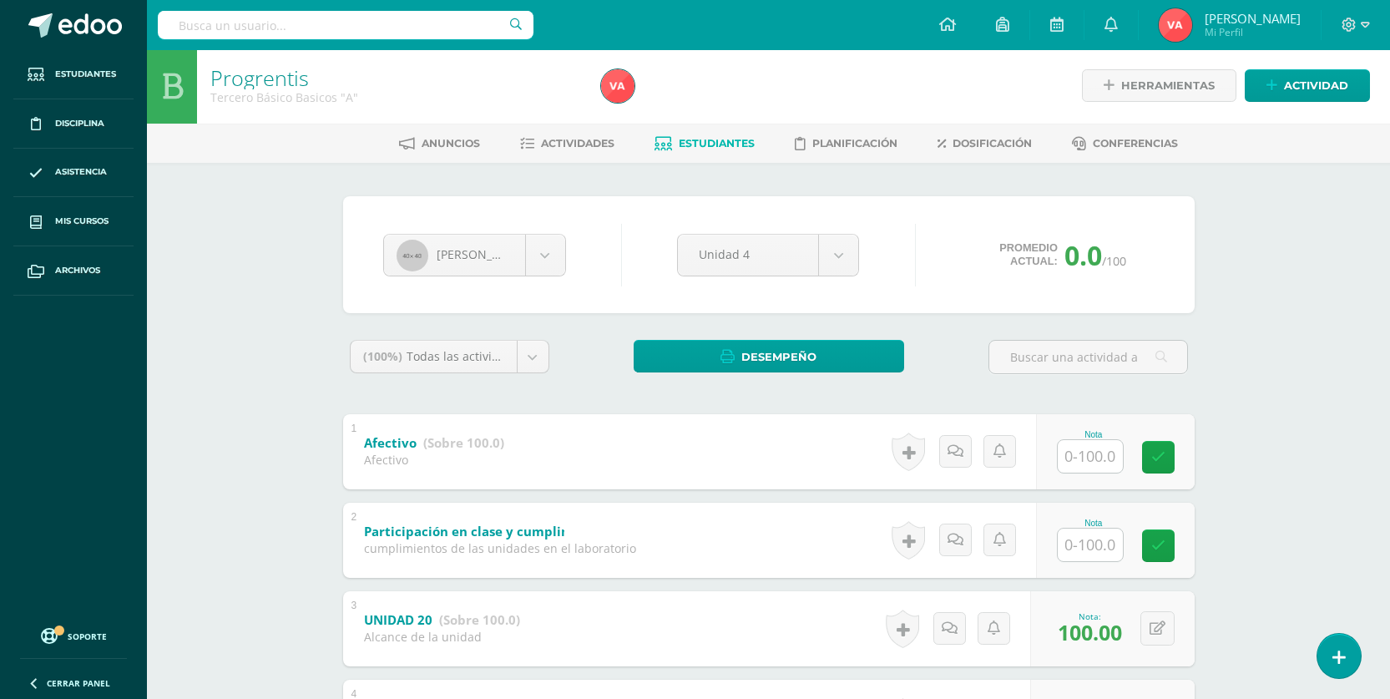
scroll to position [0, 0]
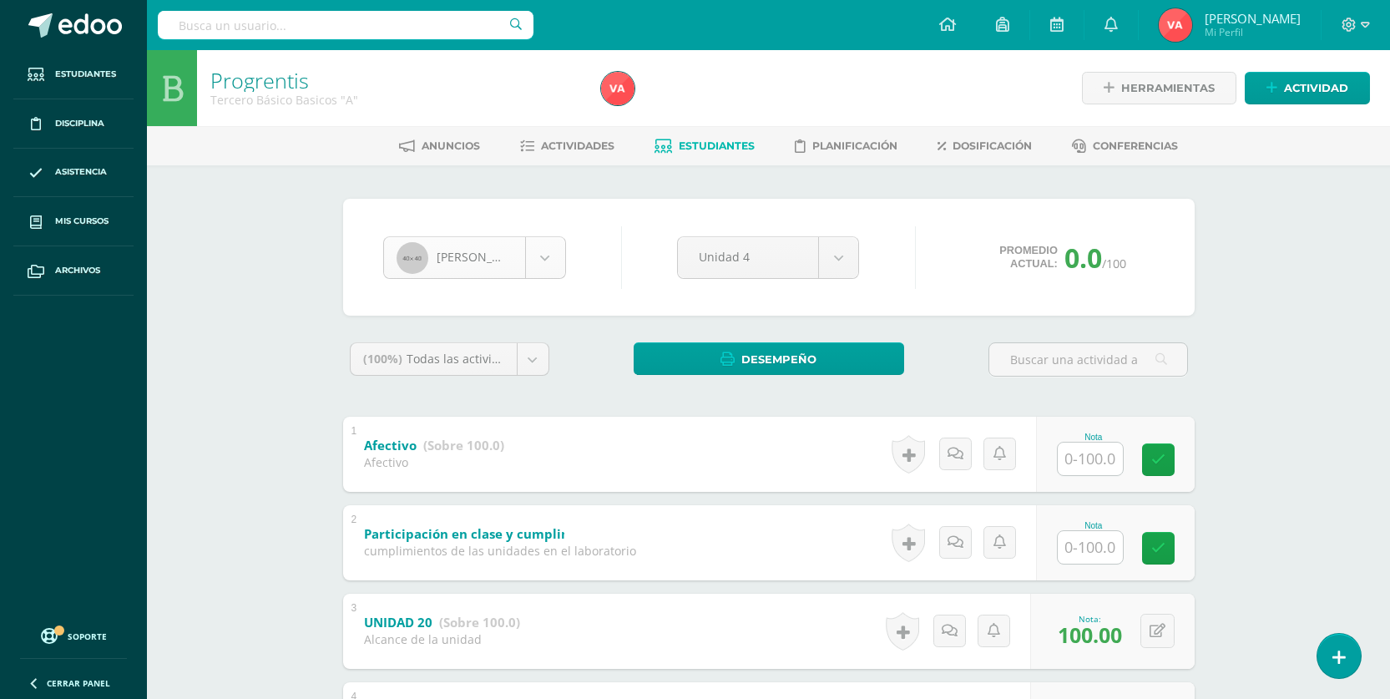
click at [551, 249] on body "Estudiantes Disciplina Asistencia Mis cursos Archivos Soporte Centro de ayuda Ú…" at bounding box center [695, 566] width 1390 height 1133
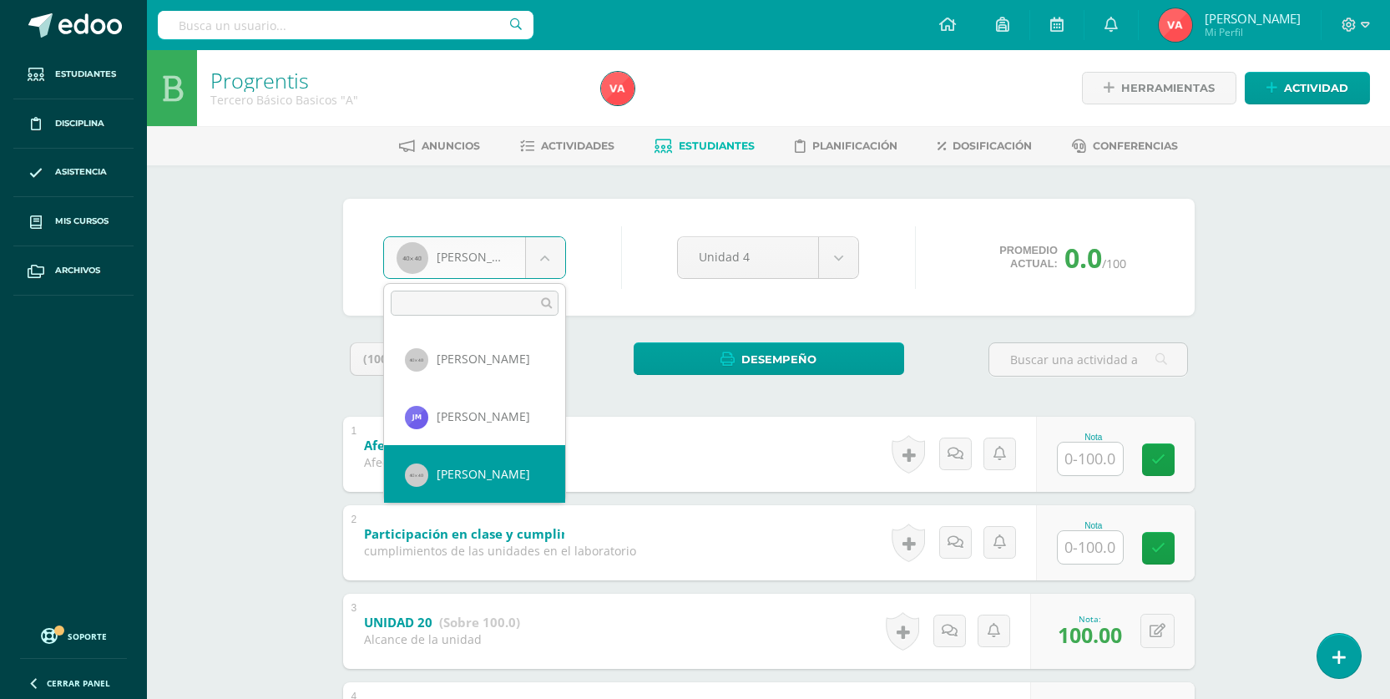
scroll to position [774, 0]
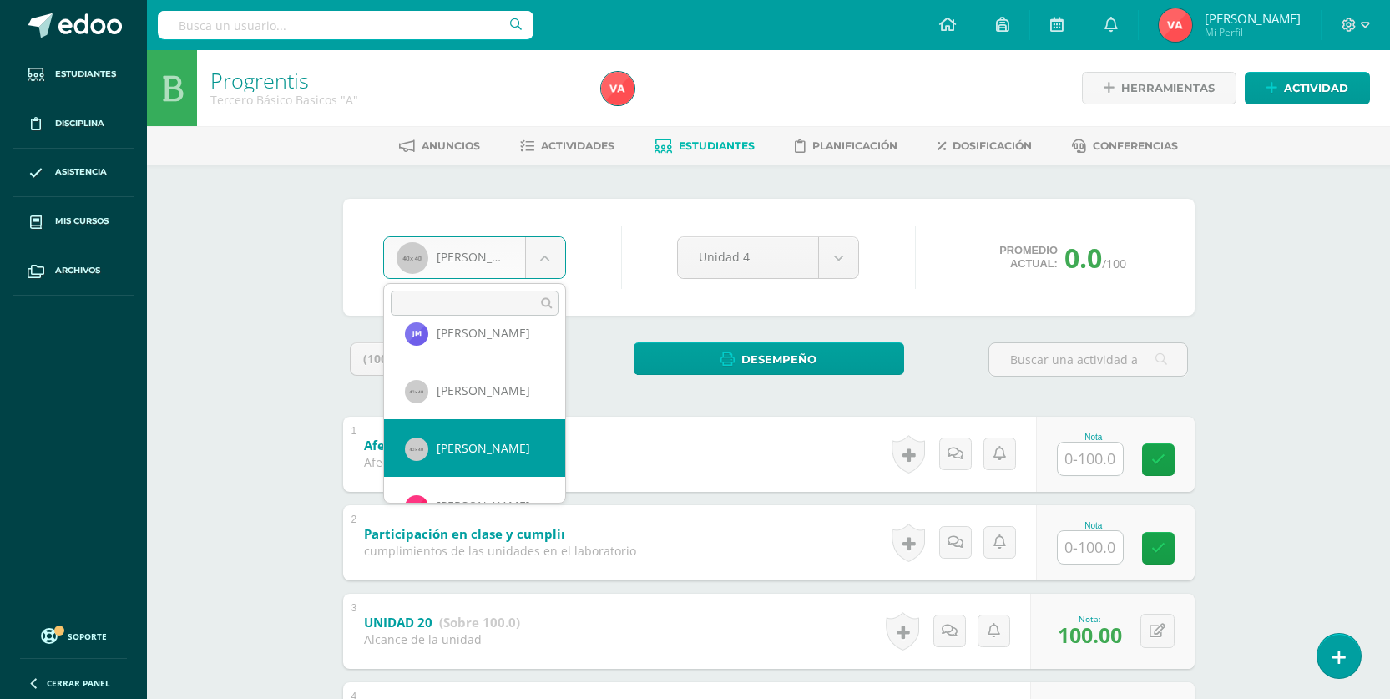
drag, startPoint x: 462, startPoint y: 441, endPoint x: 444, endPoint y: 432, distance: 20.5
select select "1019"
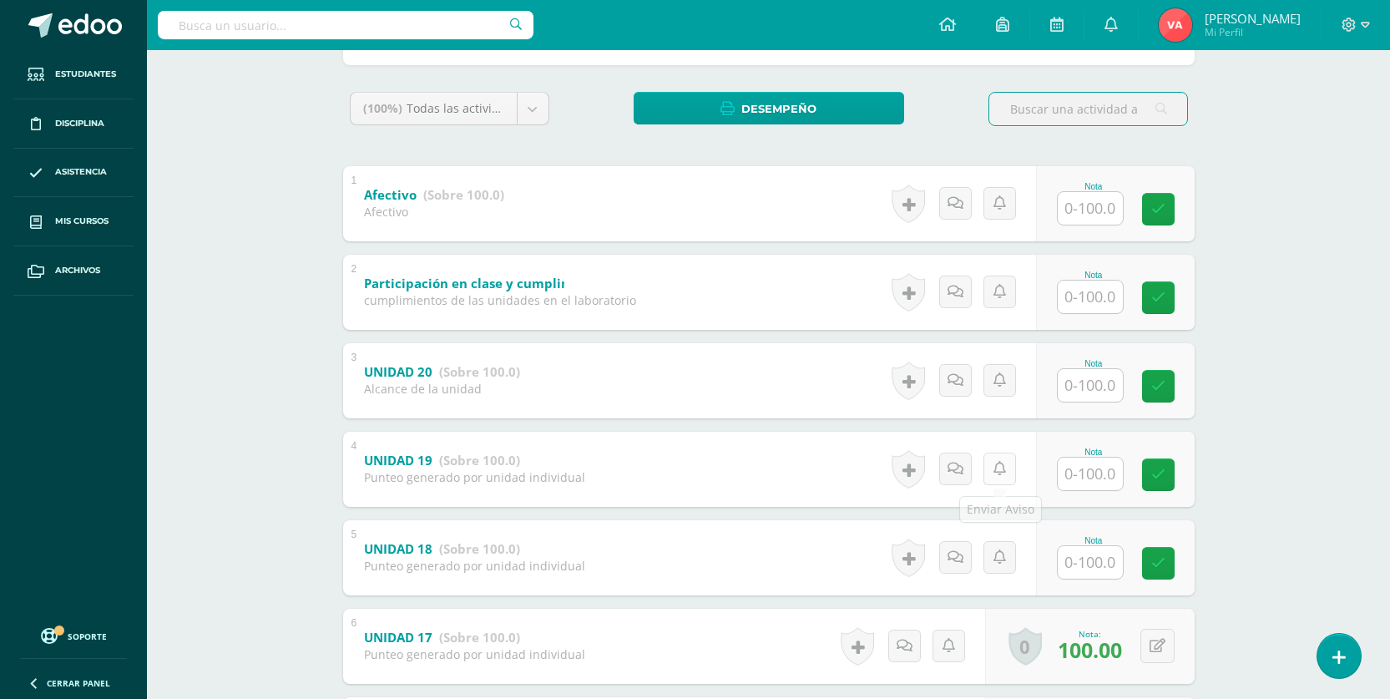
scroll to position [417, 0]
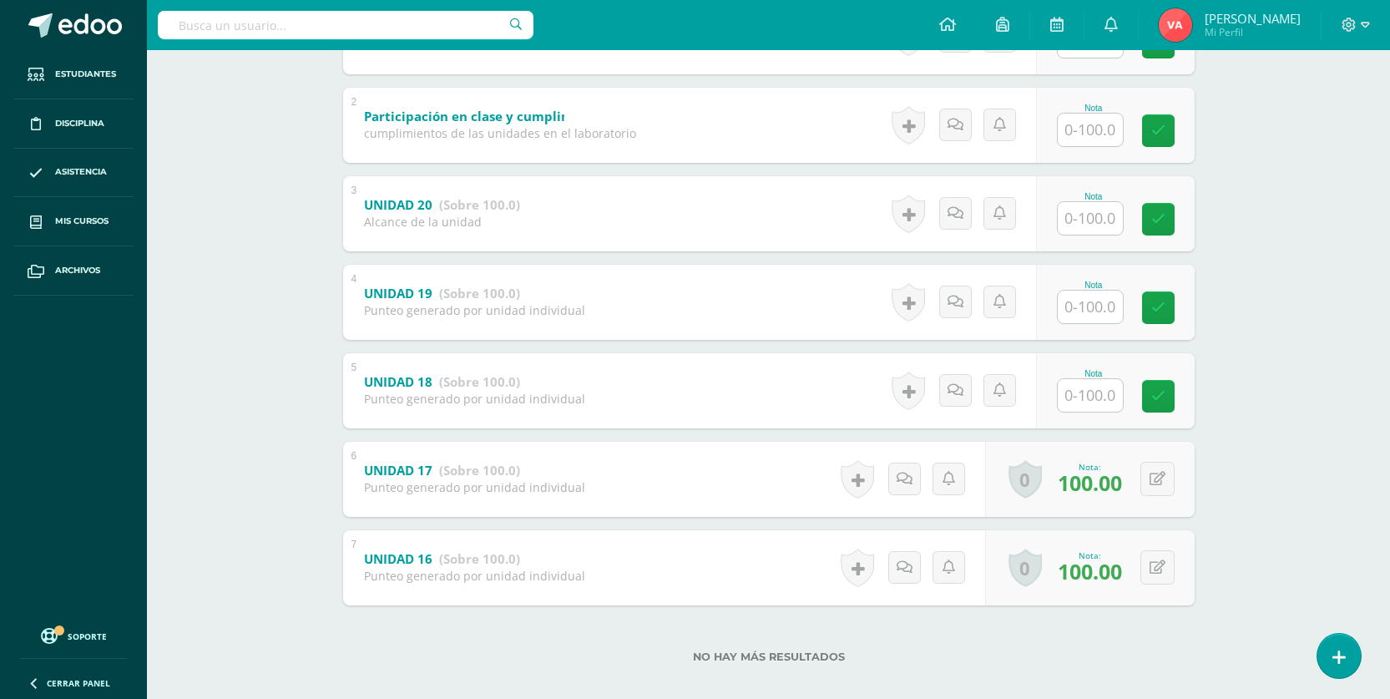
click at [1075, 386] on input "text" at bounding box center [1089, 395] width 65 height 33
type input "100"
click at [1168, 394] on icon at bounding box center [1169, 396] width 15 height 14
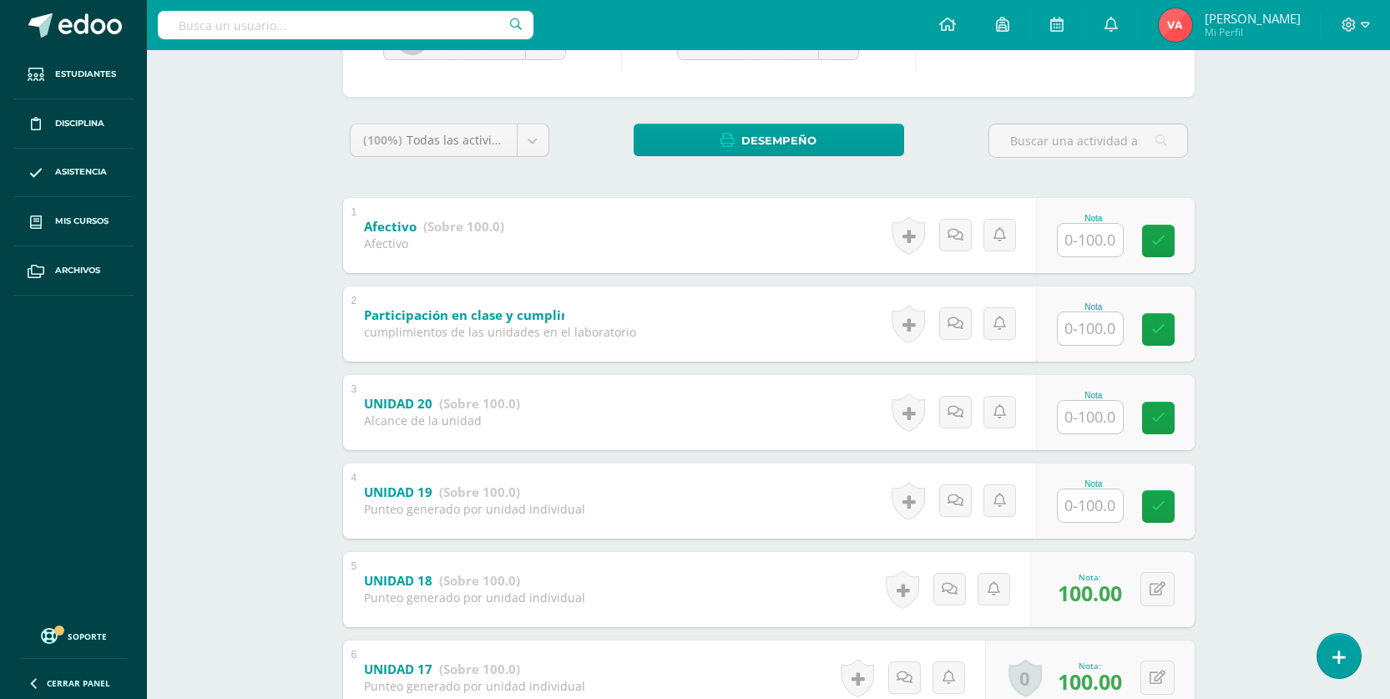
scroll to position [83, 0]
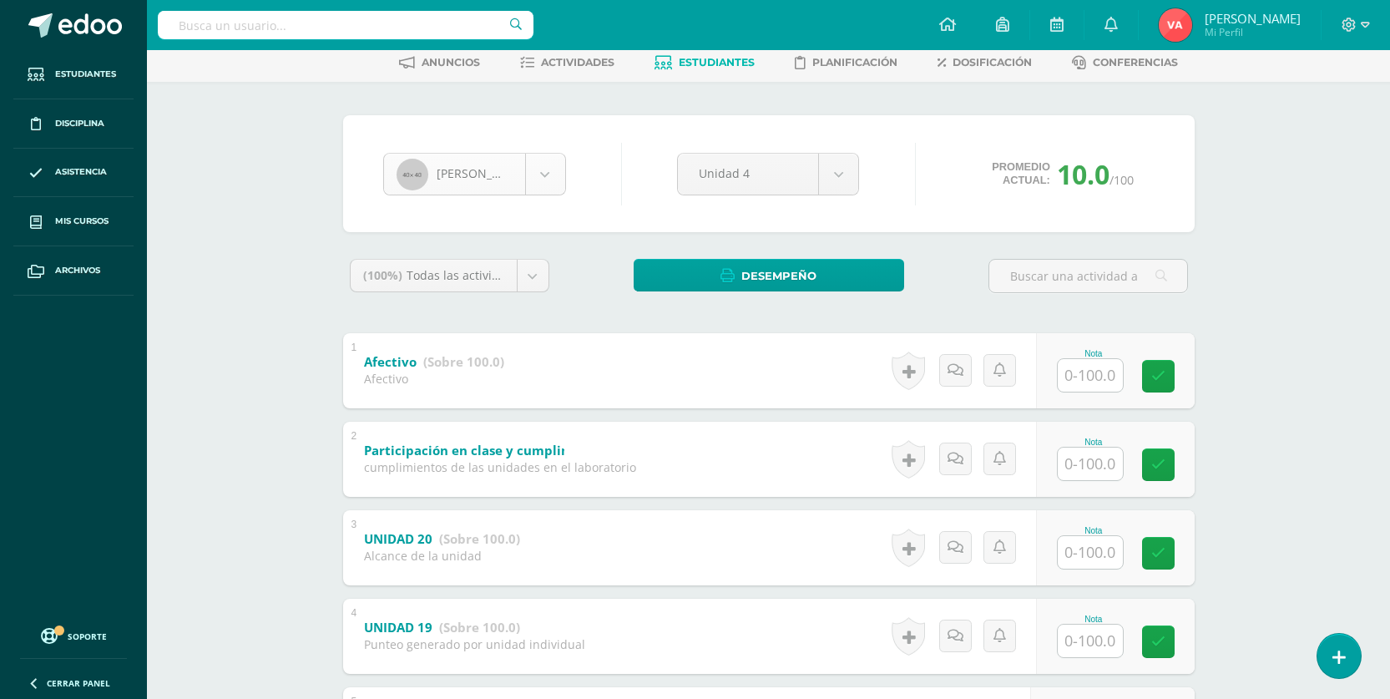
click at [535, 167] on body "Estudiantes Disciplina Asistencia Mis cursos Archivos Soporte Centro de ayuda Ú…" at bounding box center [695, 483] width 1390 height 1133
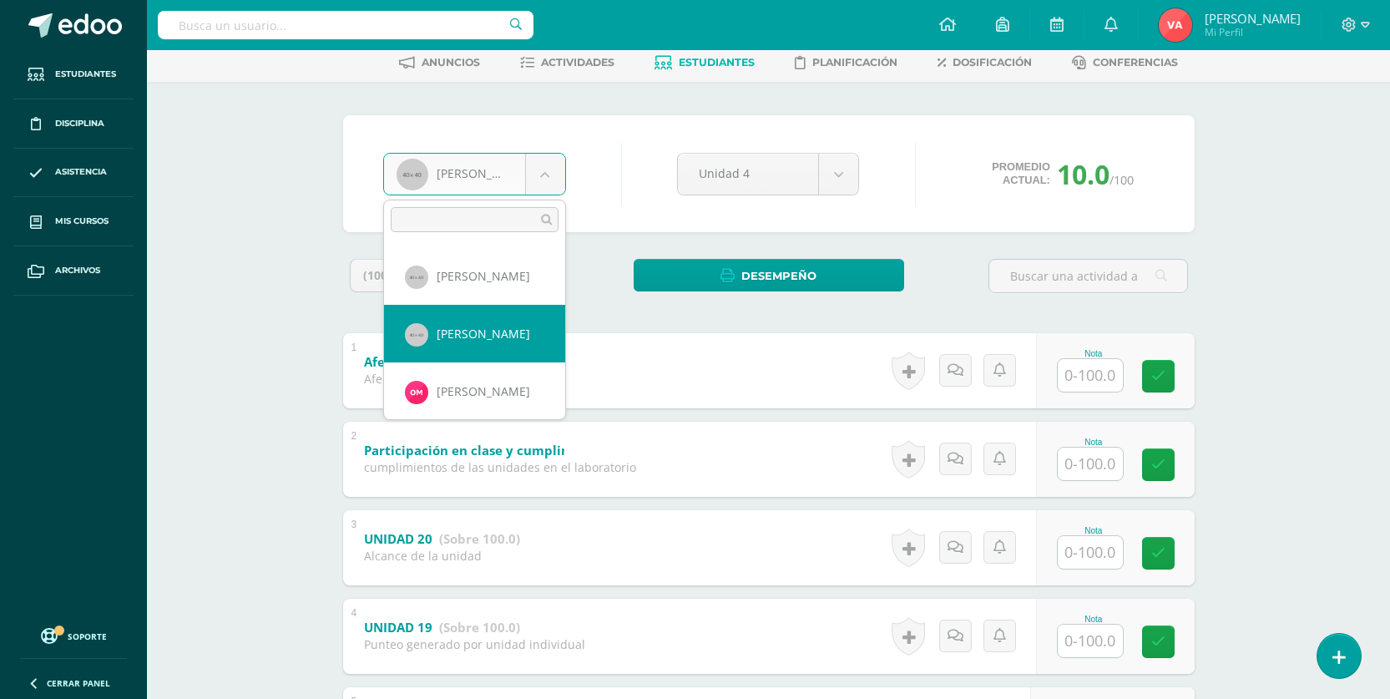
scroll to position [831, 0]
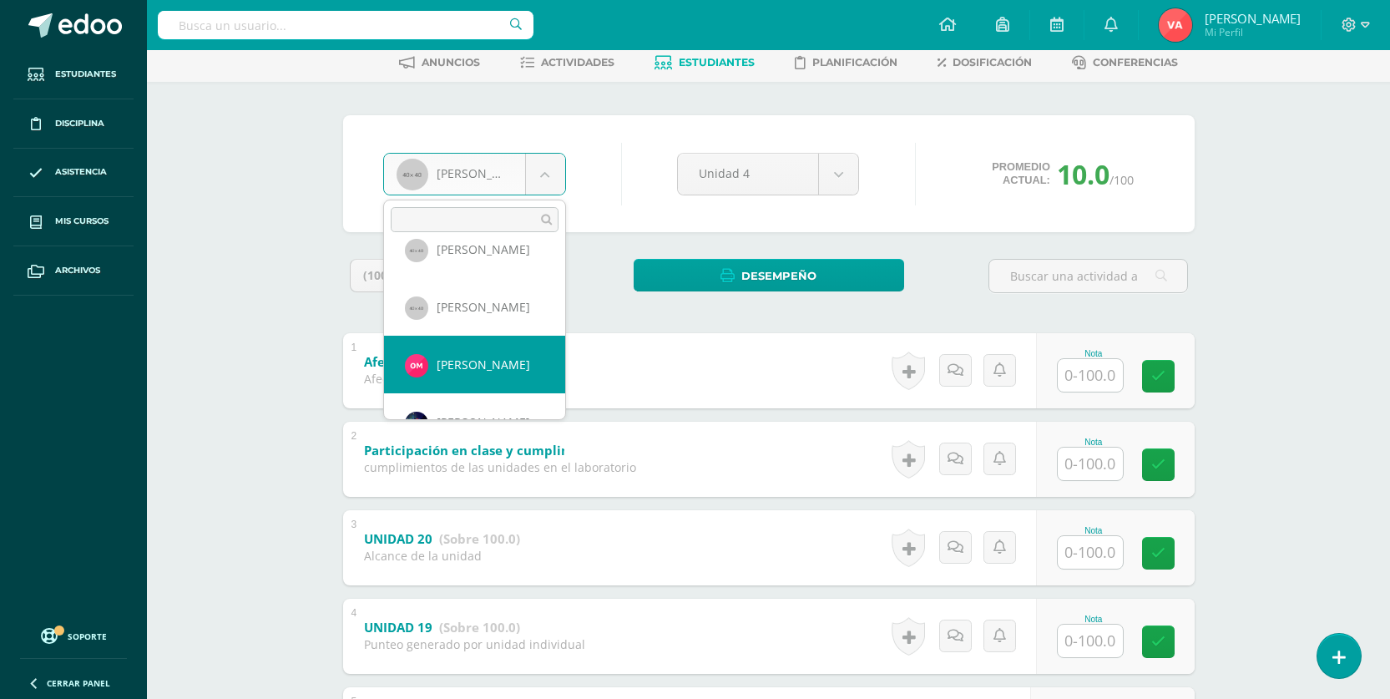
select select "2089"
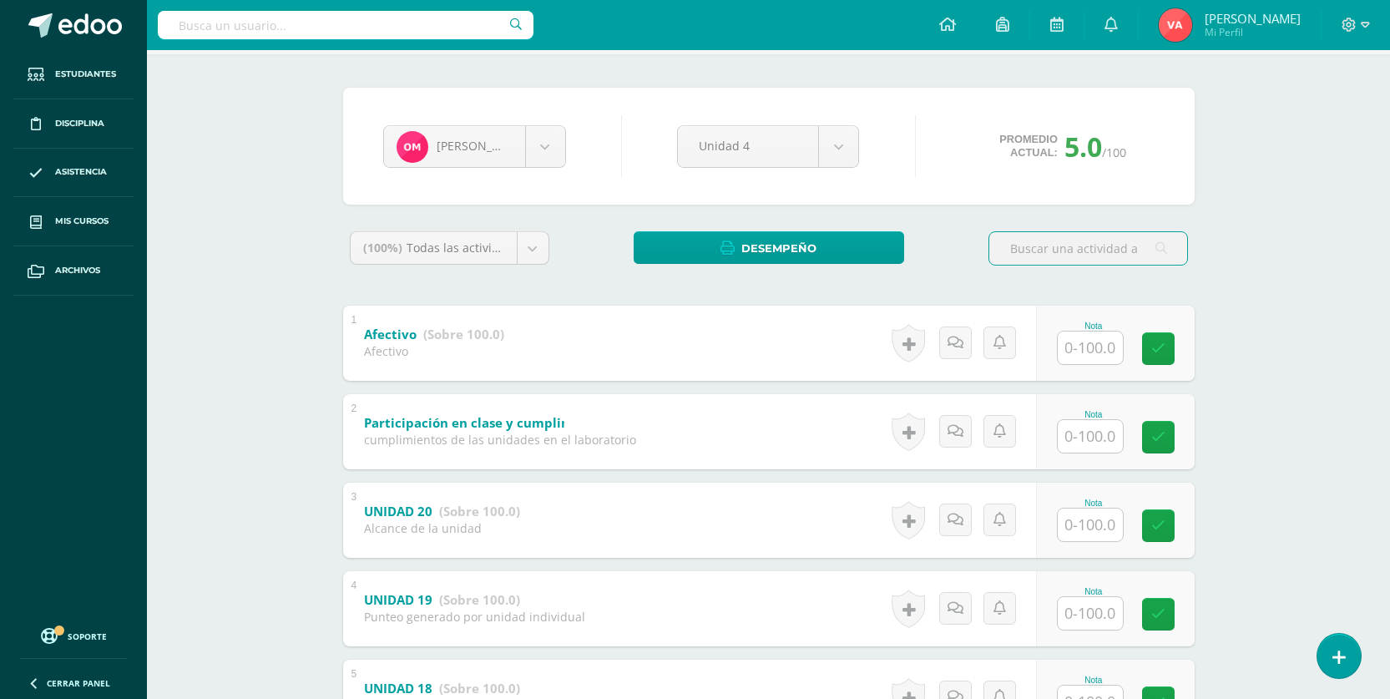
scroll to position [250, 0]
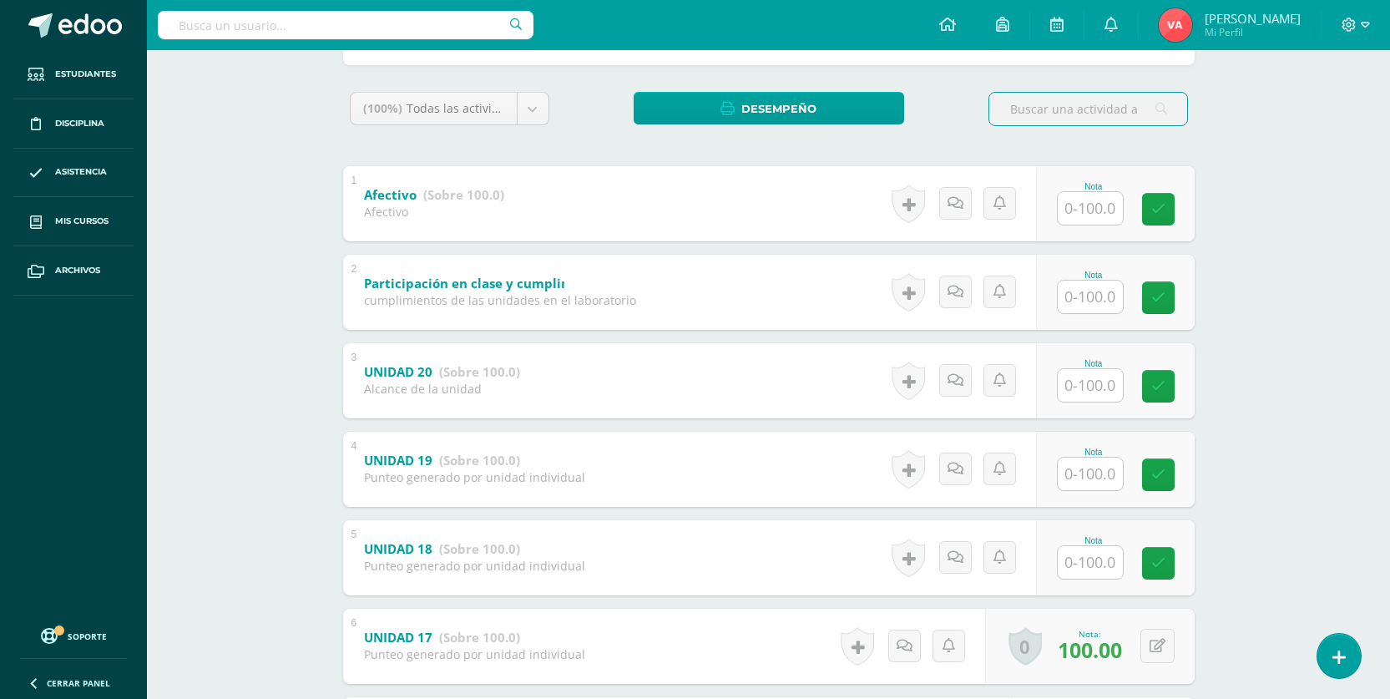
drag, startPoint x: 1105, startPoint y: 561, endPoint x: 1110, endPoint y: 569, distance: 9.7
click at [1108, 568] on input "text" at bounding box center [1089, 562] width 65 height 33
type input "0"
click at [1162, 559] on link at bounding box center [1169, 562] width 33 height 33
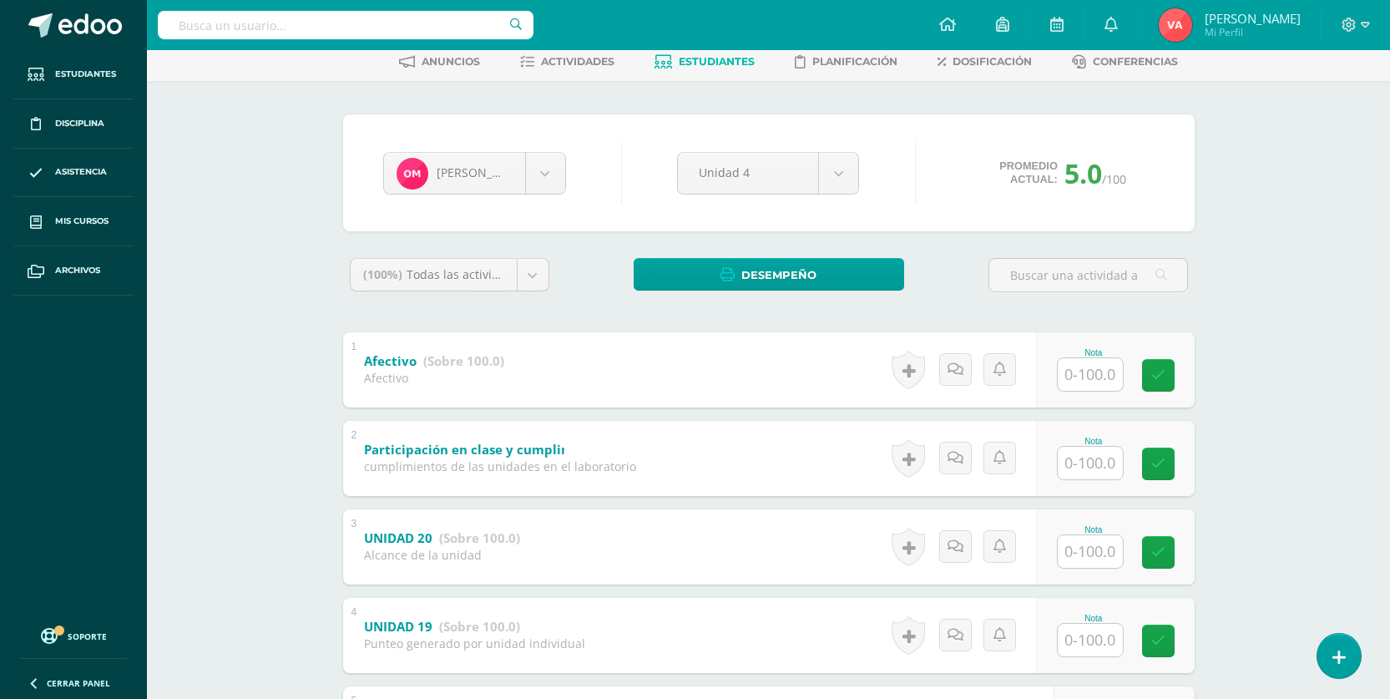
scroll to position [83, 0]
click at [521, 164] on body "Estudiantes Disciplina Asistencia Mis cursos Archivos Soporte Centro de ayuda Ú…" at bounding box center [695, 483] width 1390 height 1133
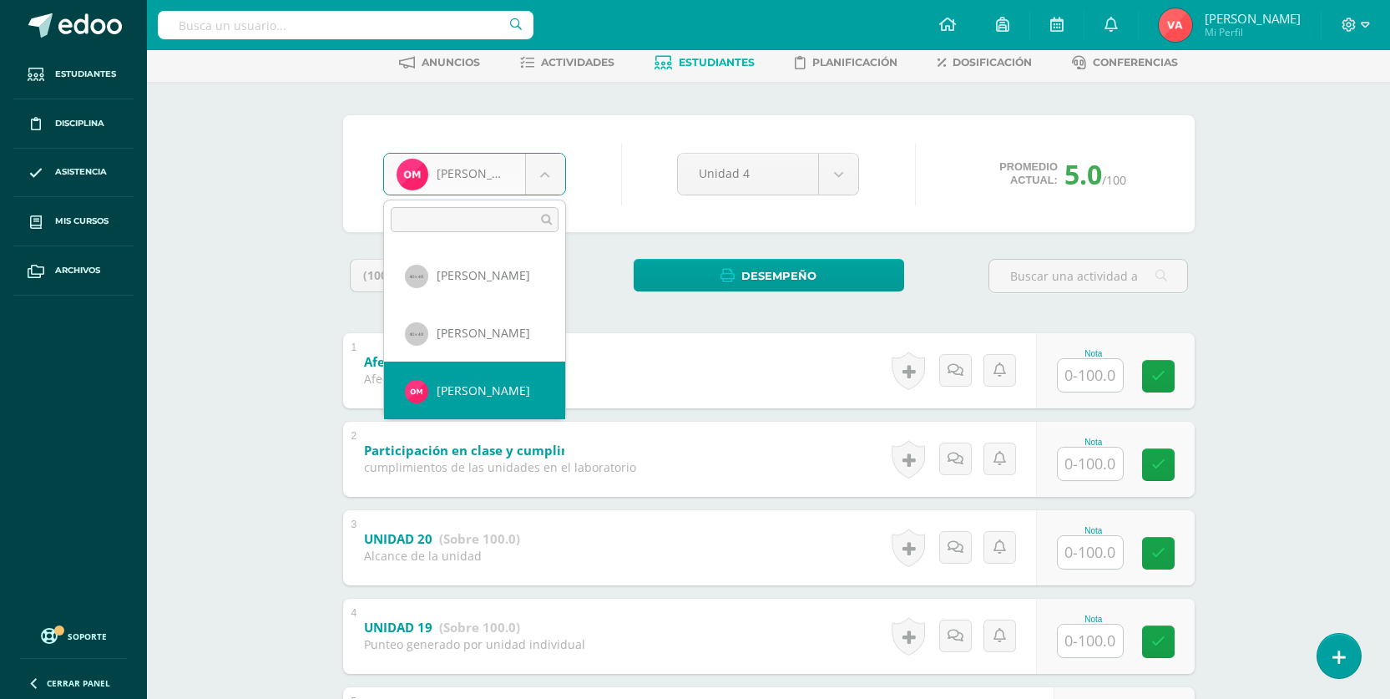
scroll to position [889, 0]
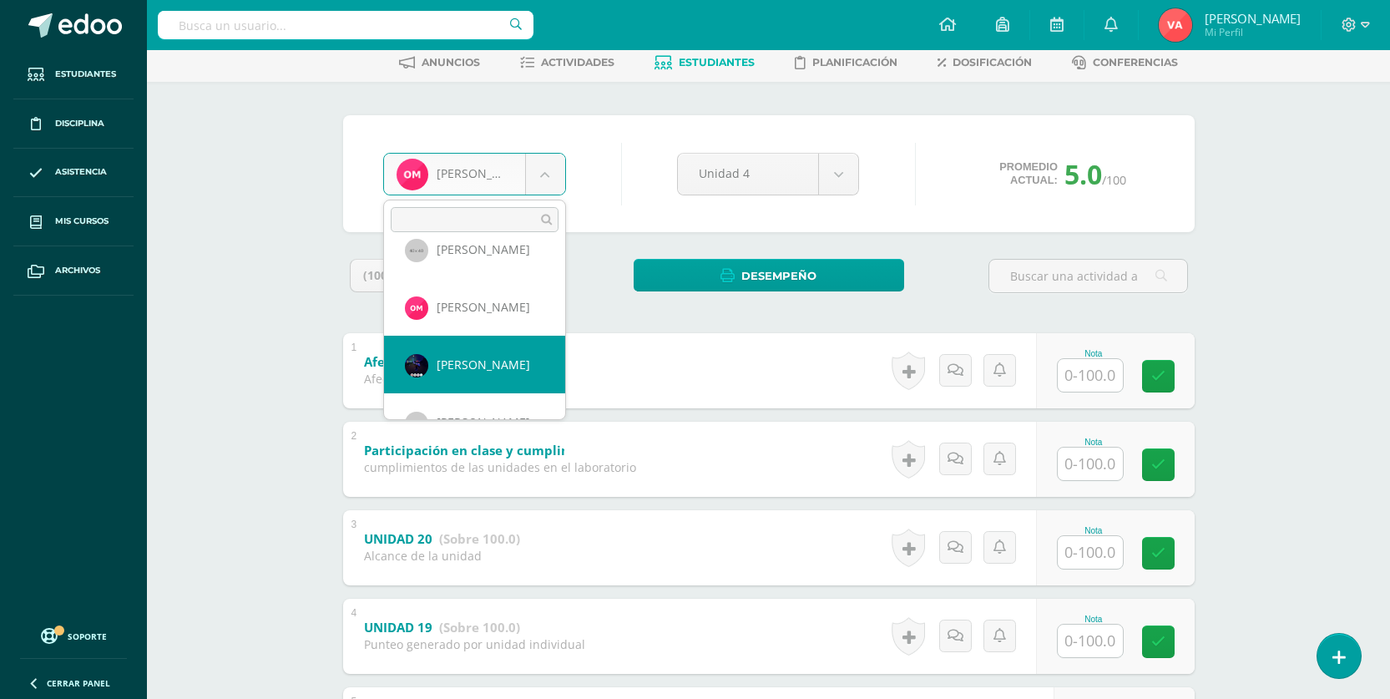
select select "1022"
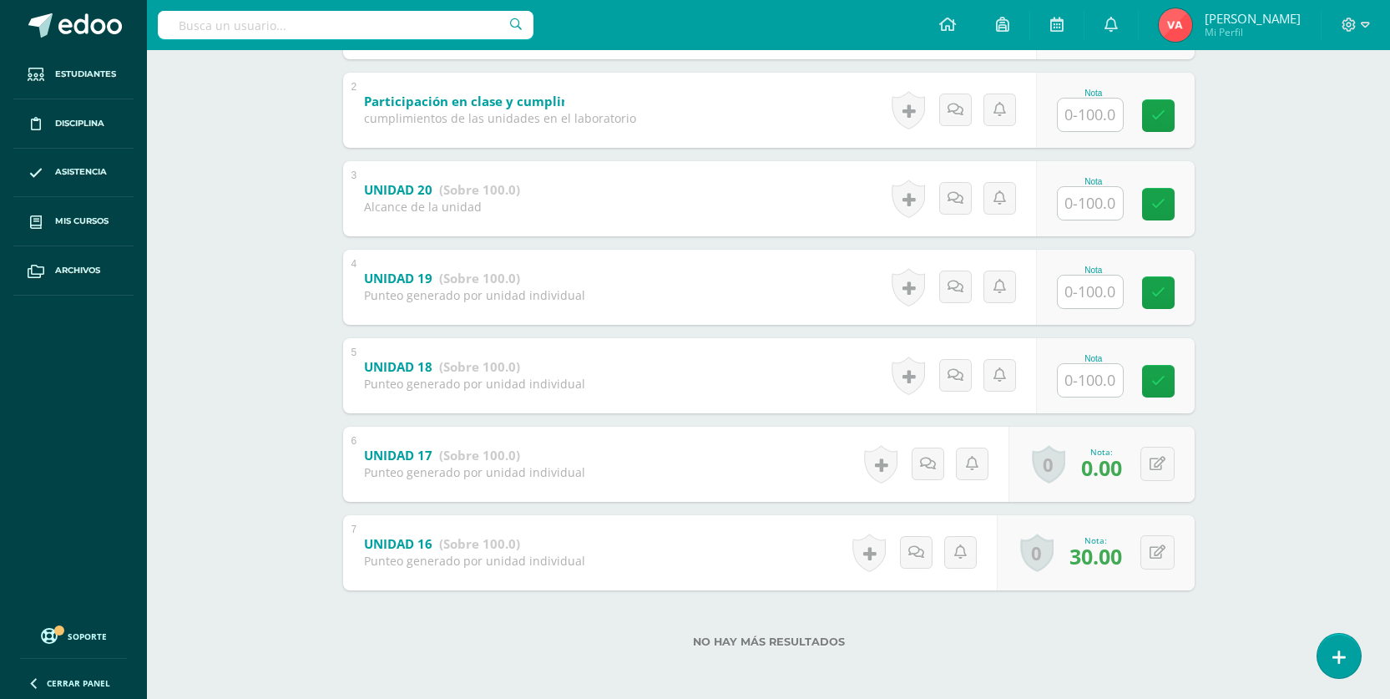
scroll to position [435, 0]
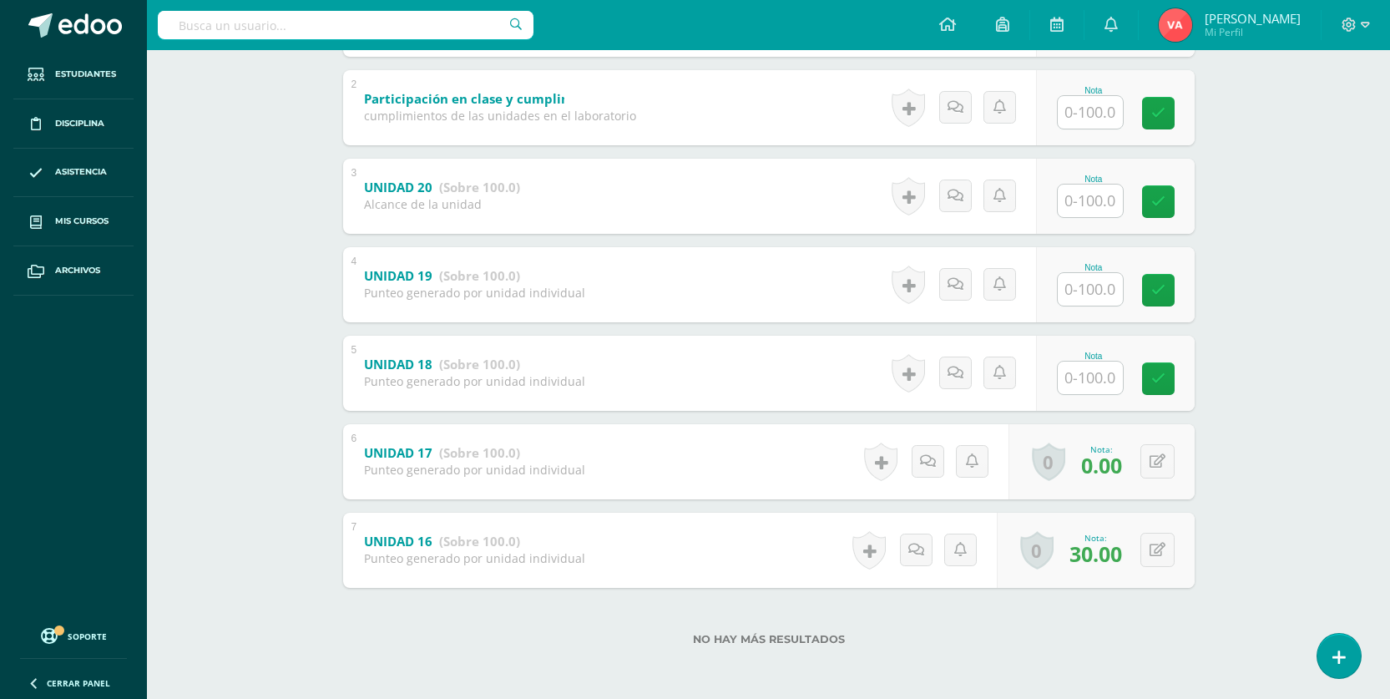
click at [1101, 376] on input "text" at bounding box center [1089, 377] width 65 height 33
type input "0"
drag, startPoint x: 1163, startPoint y: 376, endPoint x: 1083, endPoint y: 353, distance: 83.5
click at [1164, 376] on icon at bounding box center [1169, 378] width 15 height 14
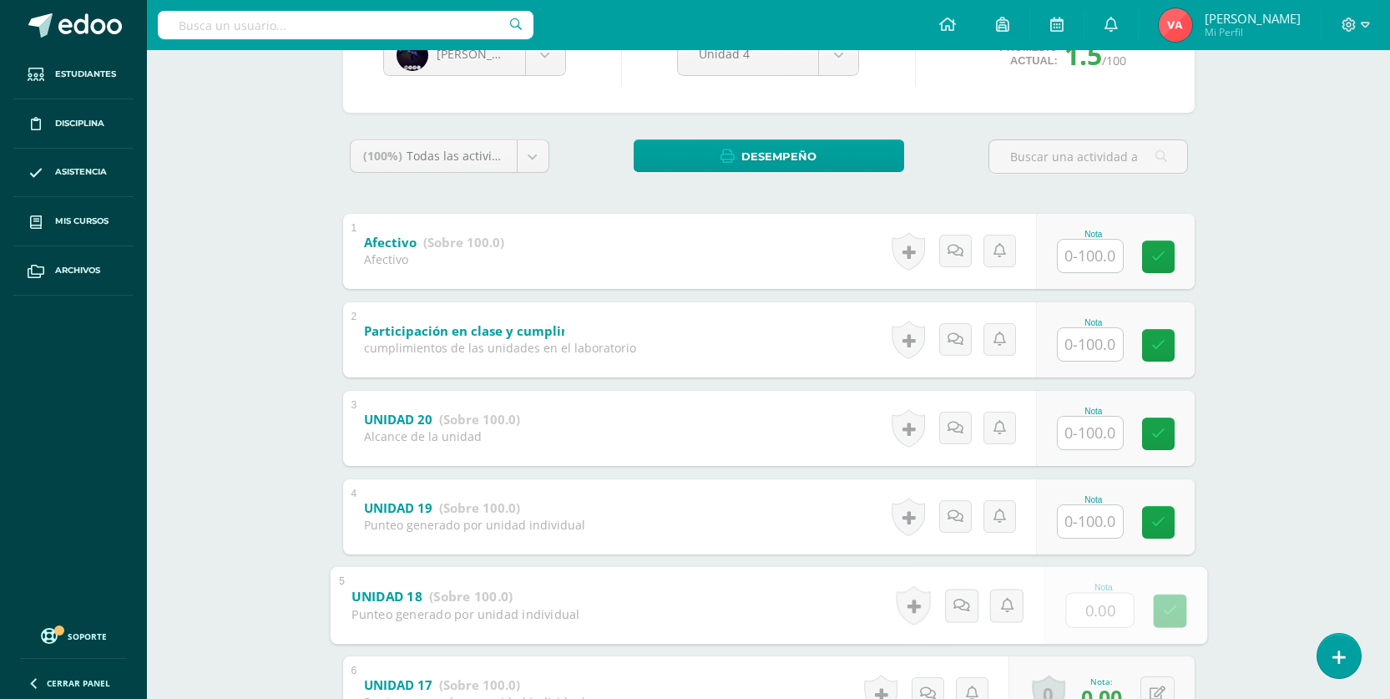
scroll to position [101, 0]
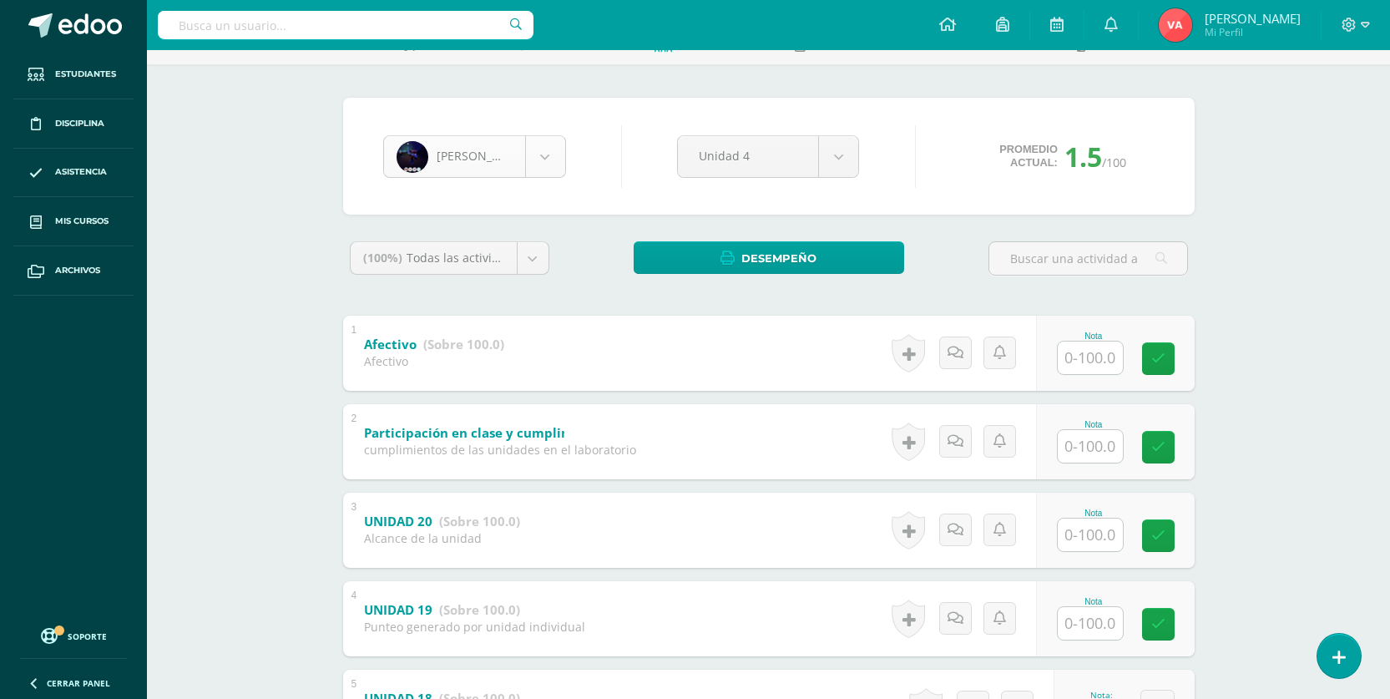
click at [542, 153] on body "Estudiantes Disciplina Asistencia Mis cursos Archivos Soporte Centro de ayuda Ú…" at bounding box center [695, 465] width 1390 height 1133
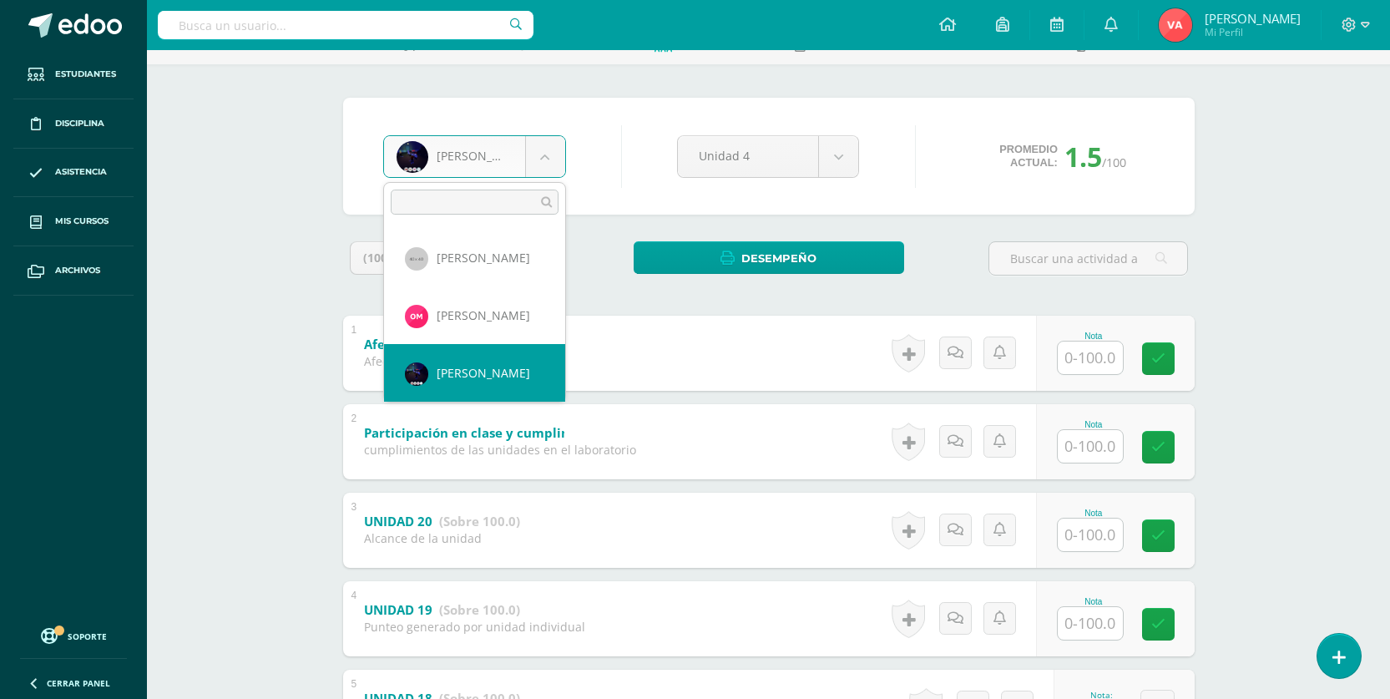
scroll to position [946, 0]
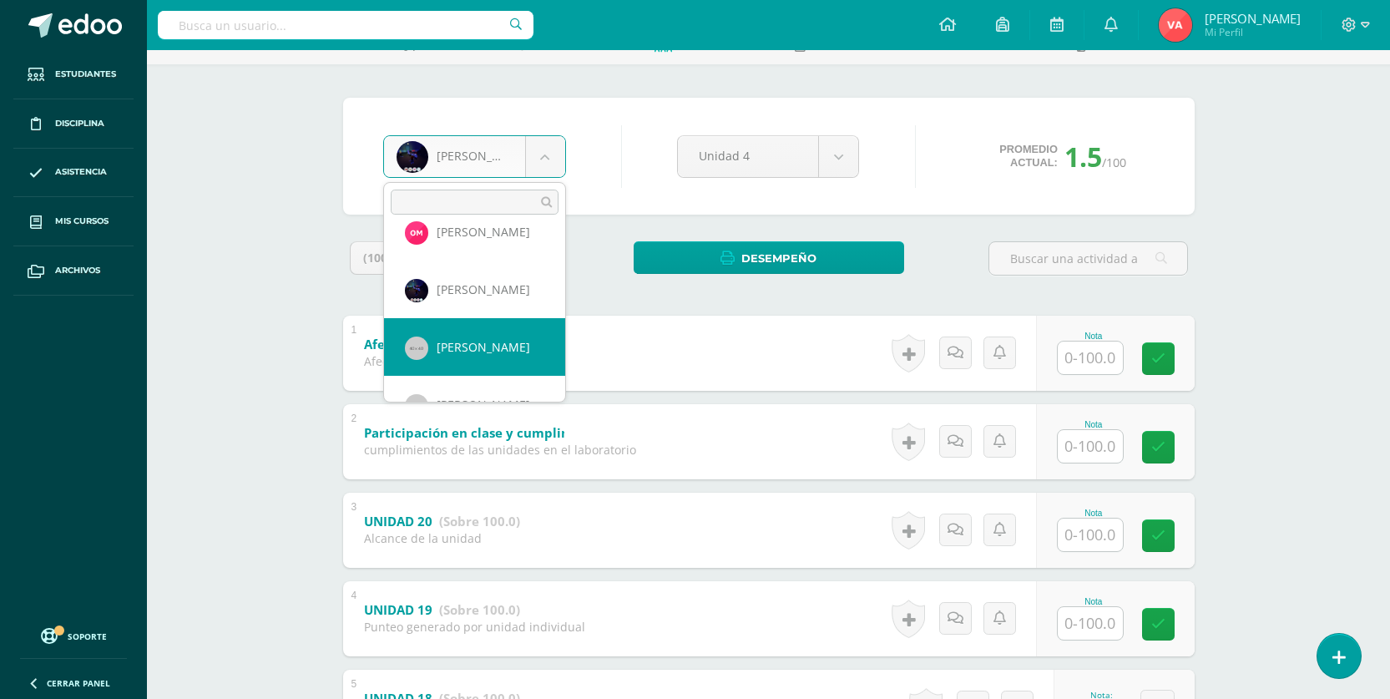
select select "1023"
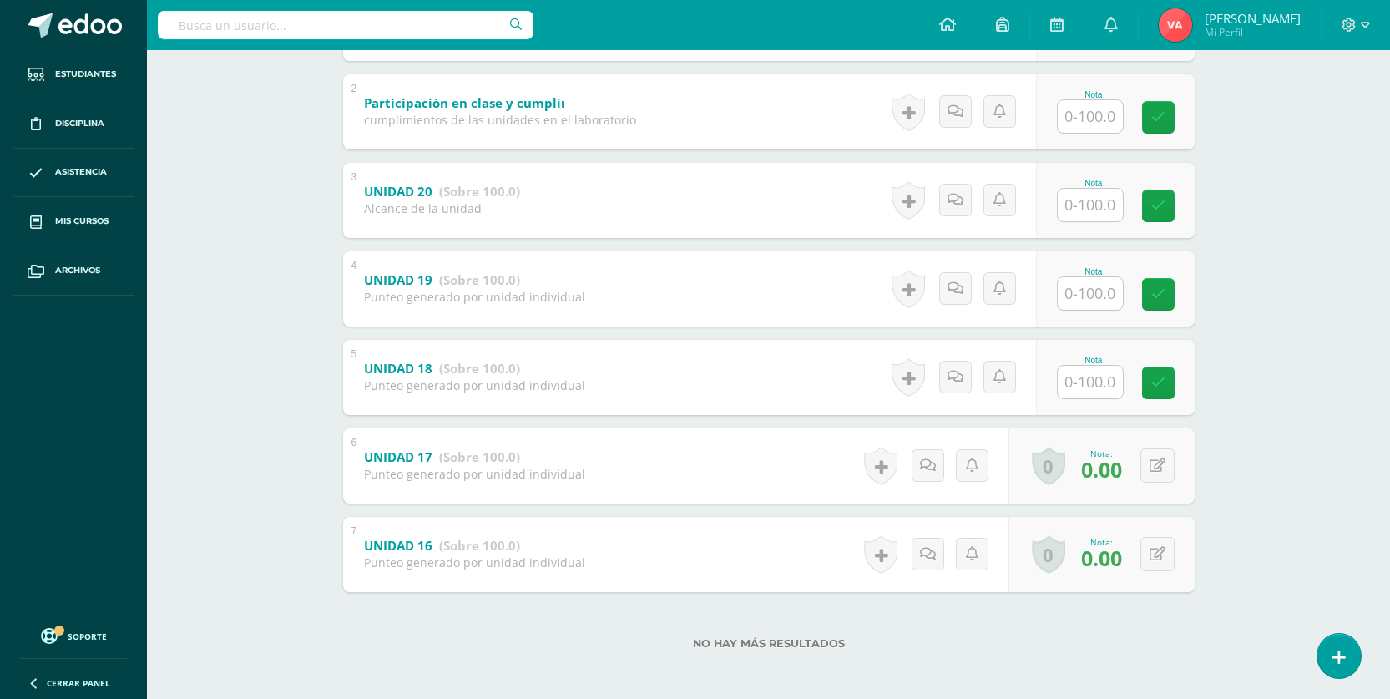
scroll to position [435, 0]
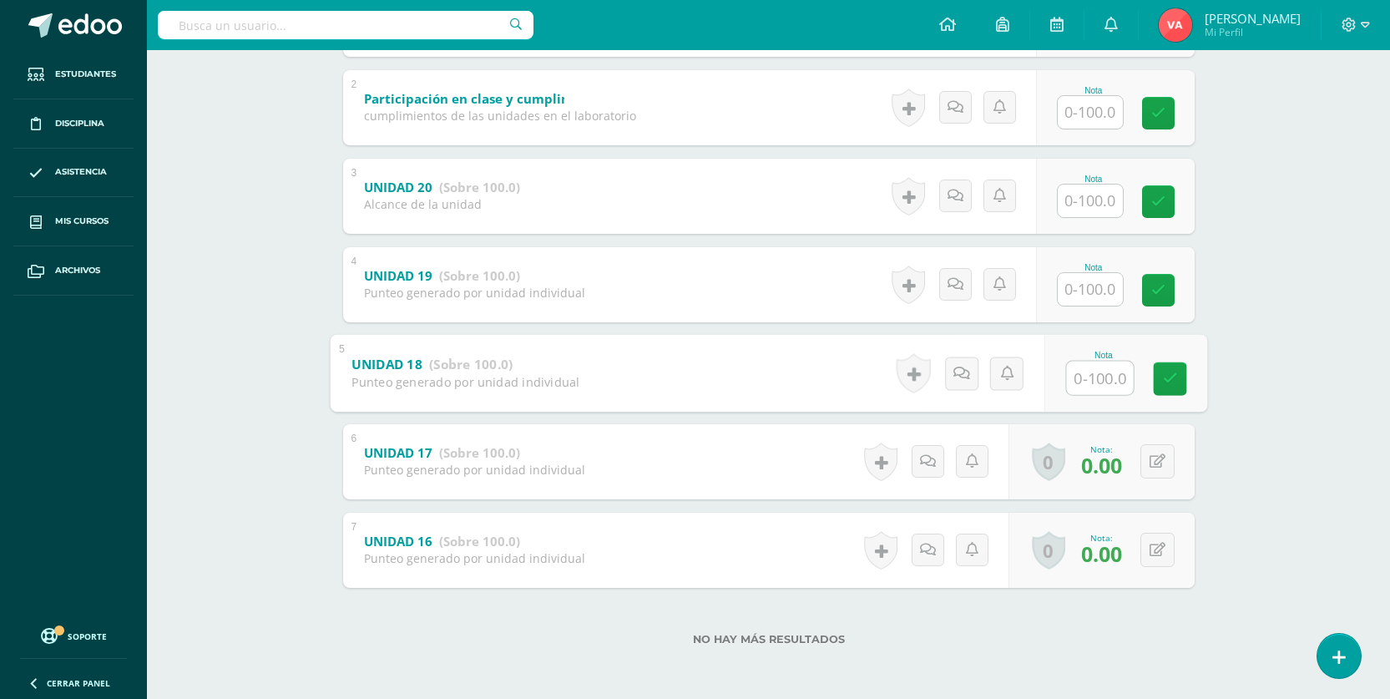
click at [1091, 371] on input "text" at bounding box center [1099, 377] width 67 height 33
type input "0"
click at [1171, 376] on icon at bounding box center [1169, 378] width 15 height 14
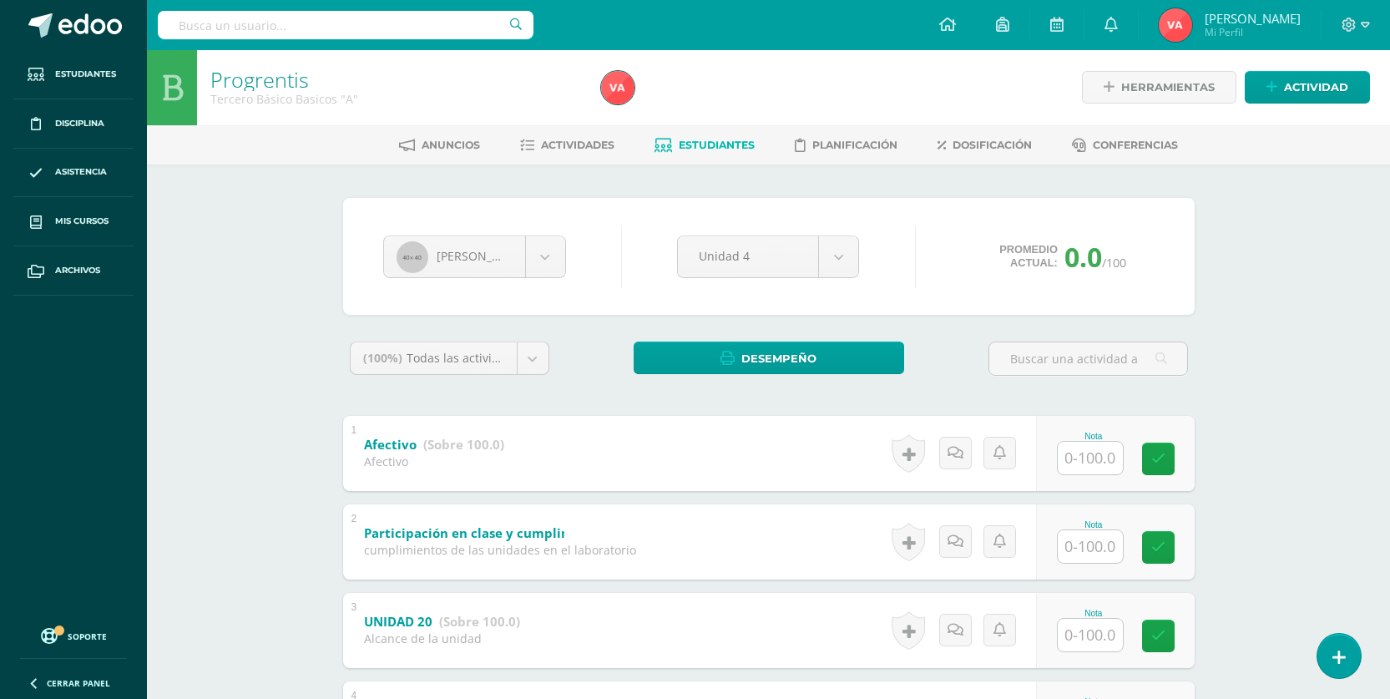
scroll to position [0, 0]
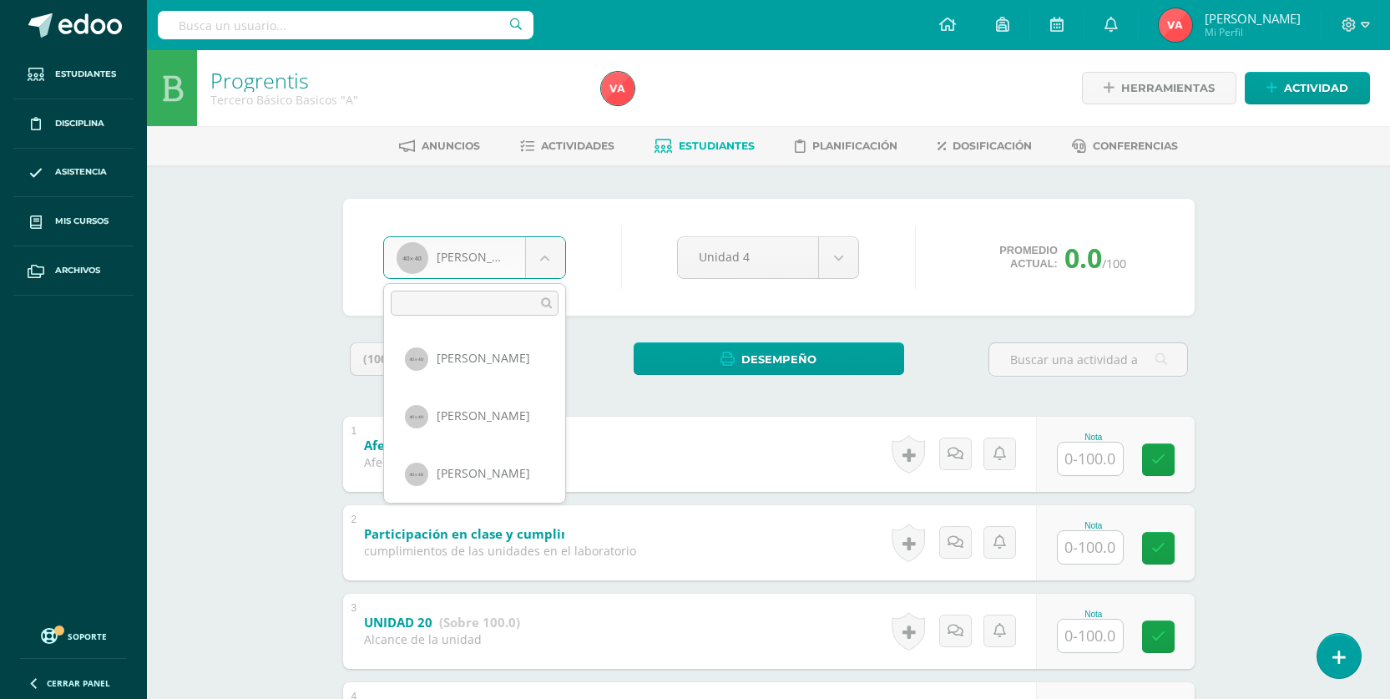
click at [549, 250] on body "Estudiantes Disciplina Asistencia Mis cursos Archivos Soporte Centro de ayuda Ú…" at bounding box center [695, 566] width 1390 height 1133
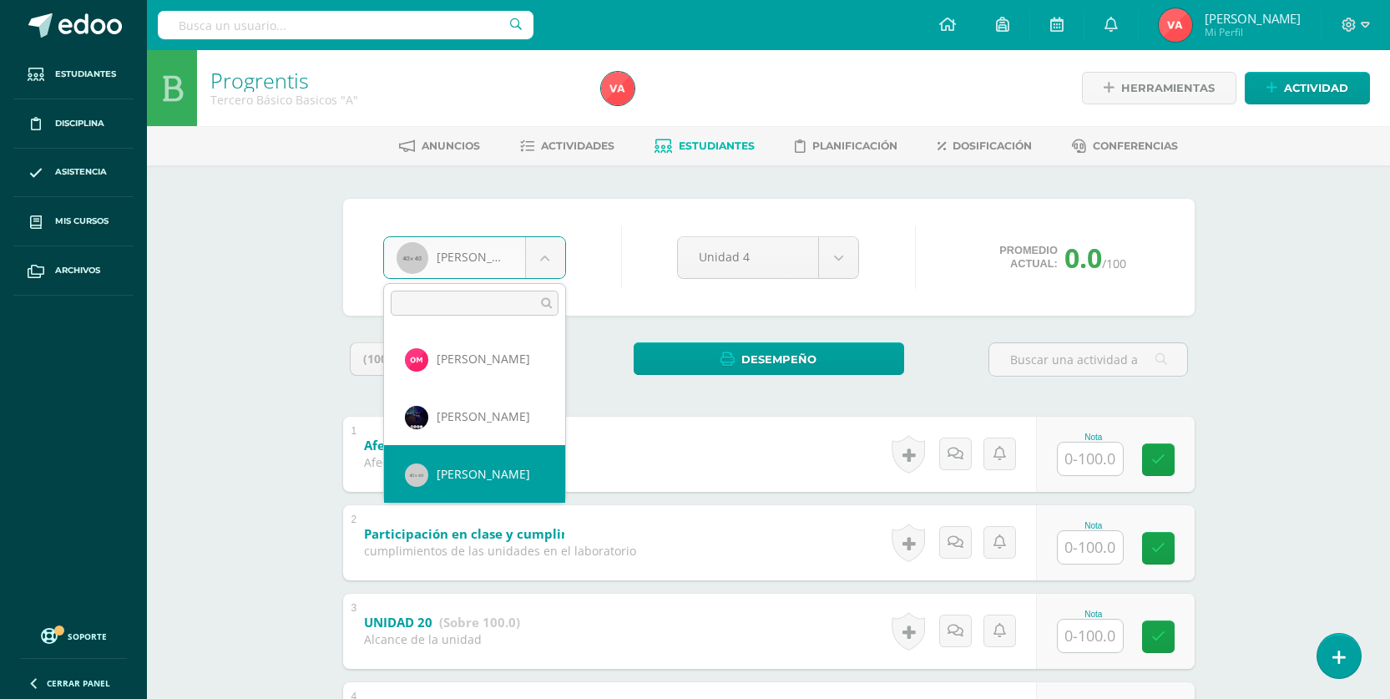
scroll to position [1004, 0]
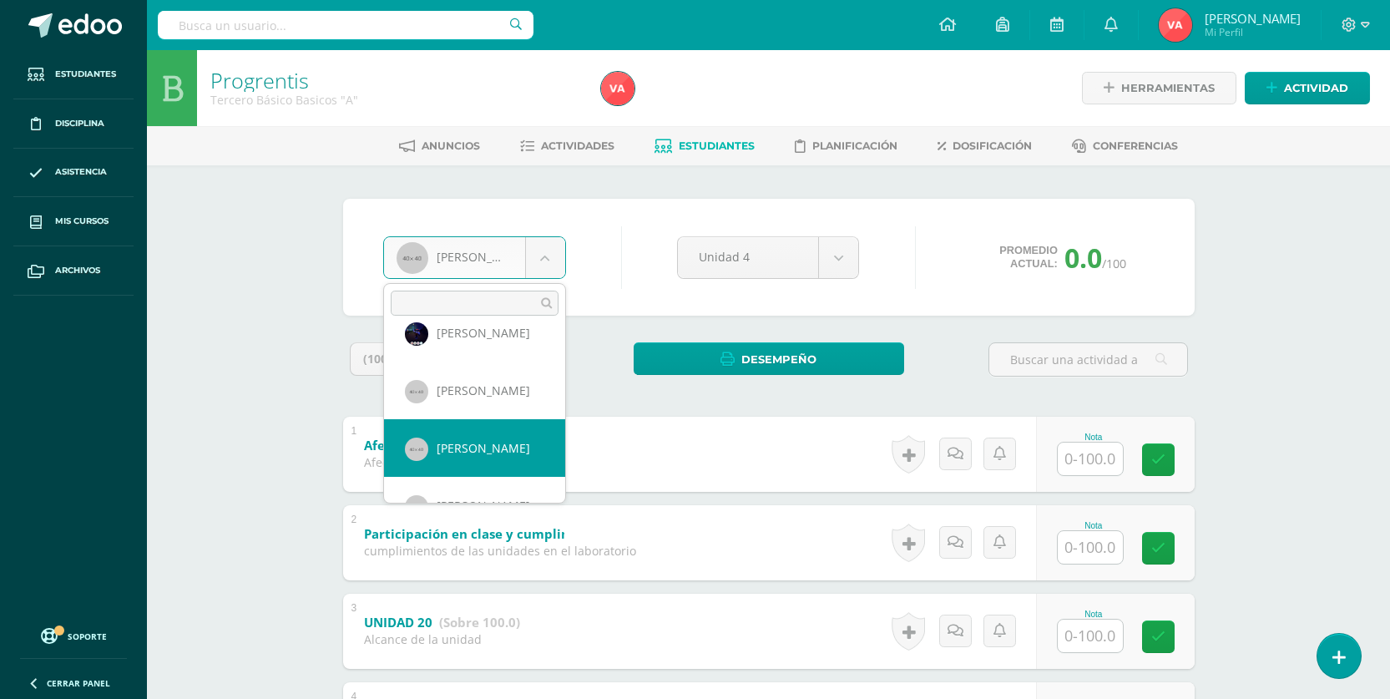
select select "1025"
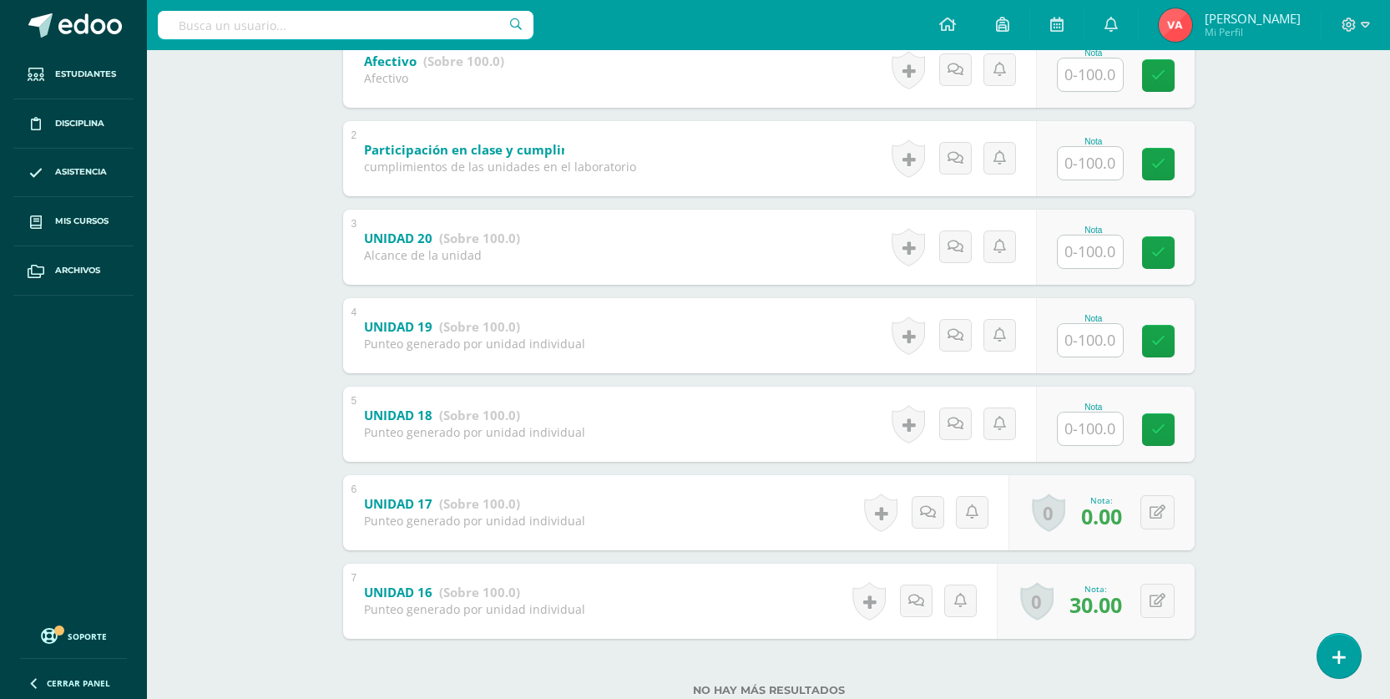
scroll to position [435, 0]
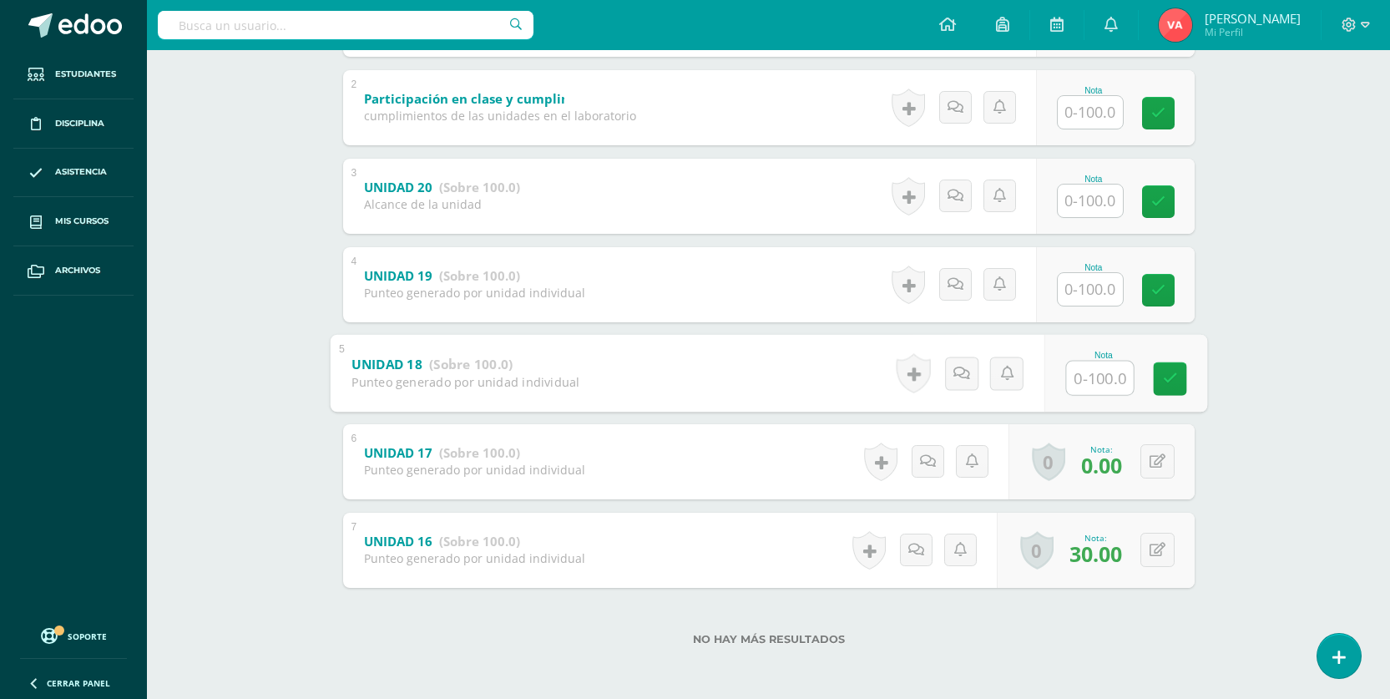
click at [1085, 382] on input "text" at bounding box center [1099, 377] width 67 height 33
type input "0"
click at [1163, 376] on icon at bounding box center [1169, 378] width 15 height 14
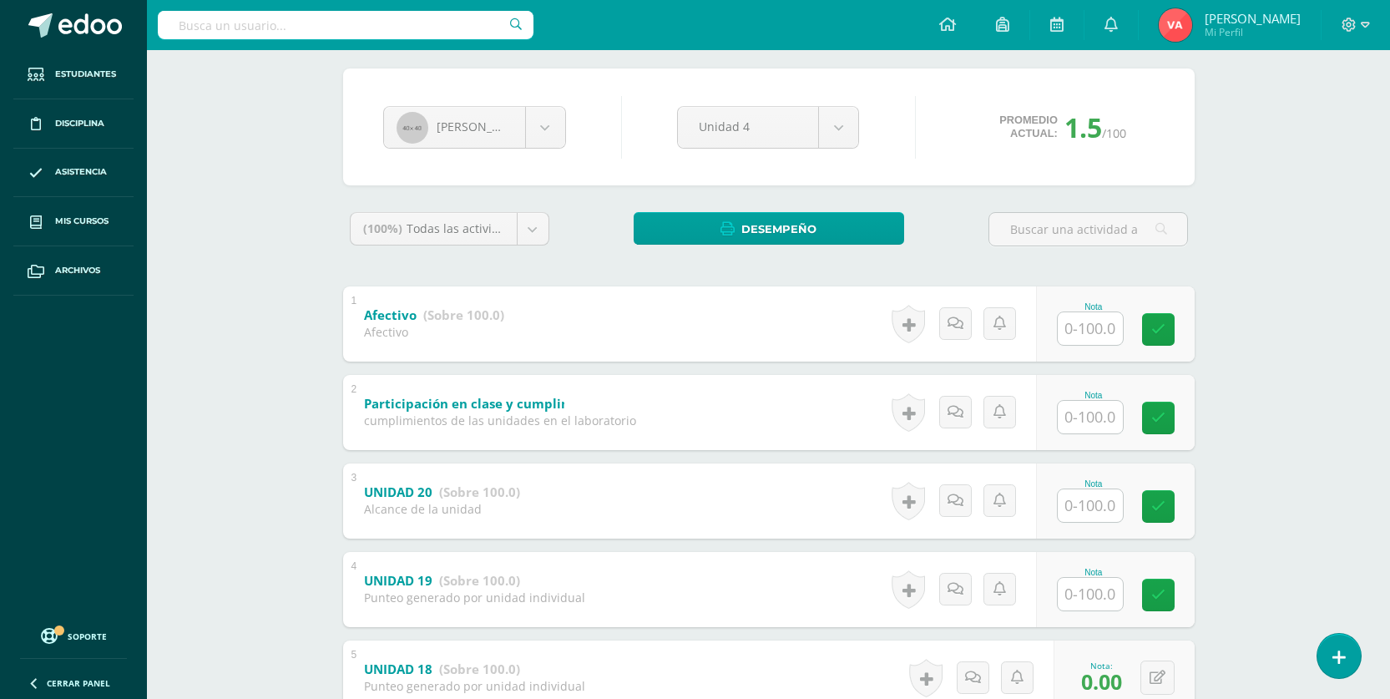
scroll to position [101, 0]
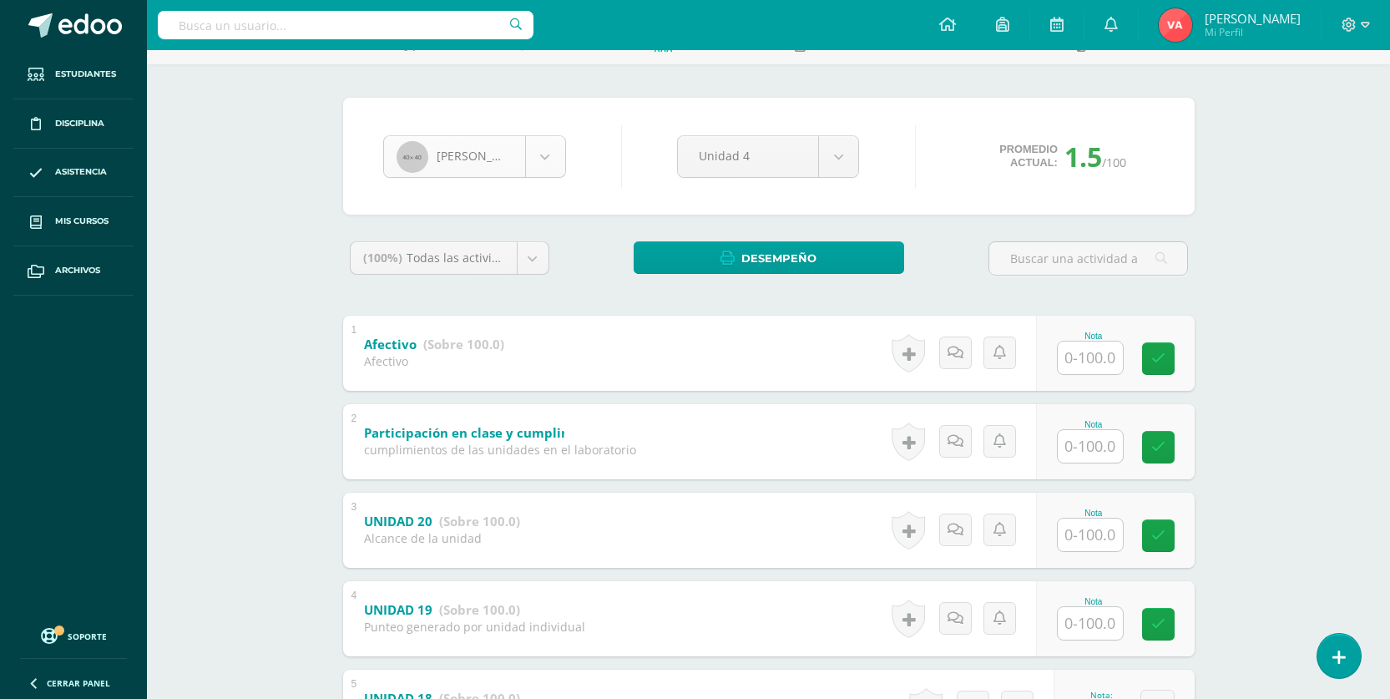
click at [551, 153] on body "Estudiantes Disciplina Asistencia Mis cursos Archivos Soporte Centro de ayuda Ú…" at bounding box center [695, 465] width 1390 height 1133
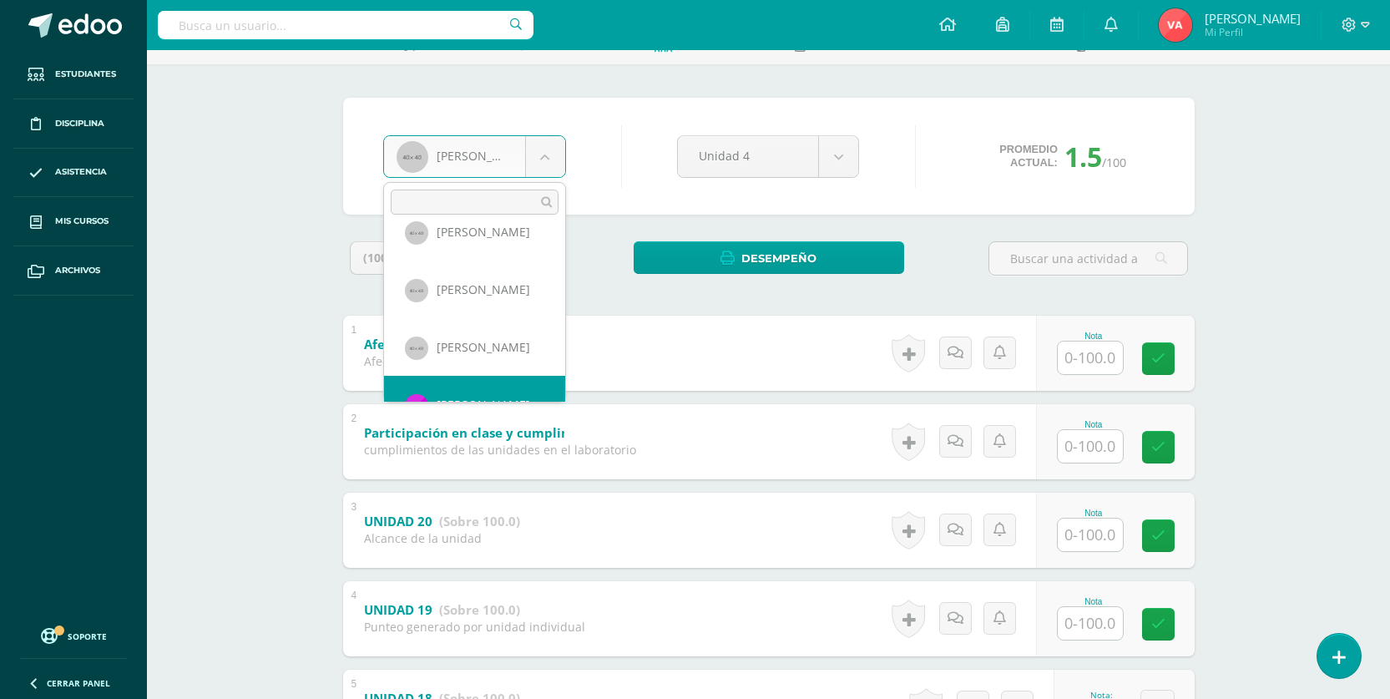
scroll to position [1093, 0]
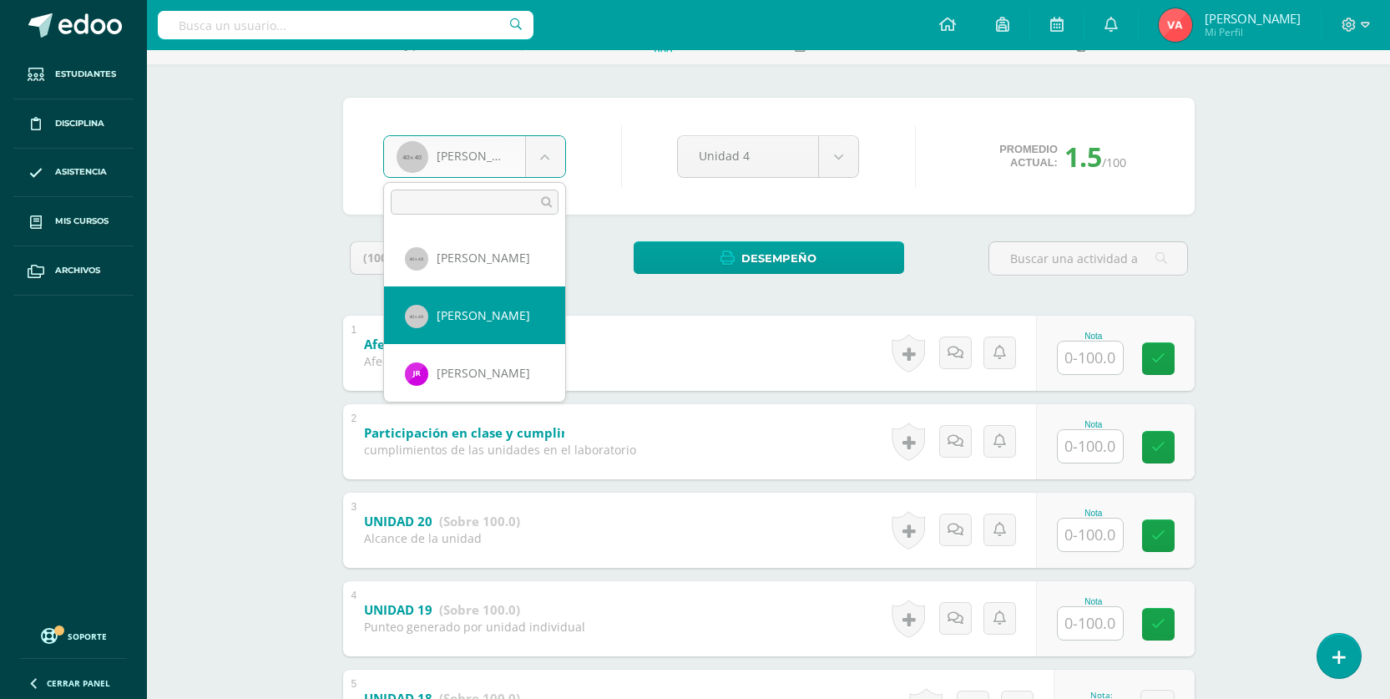
select select "1026"
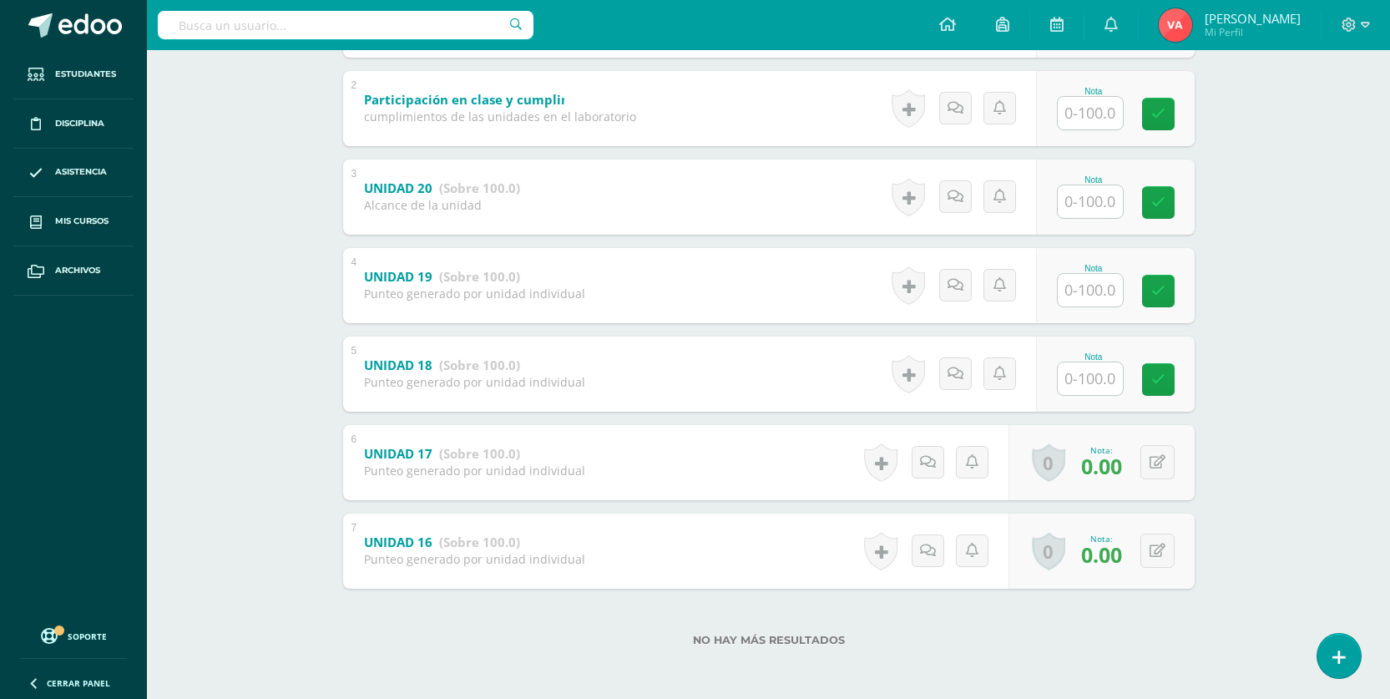
scroll to position [435, 0]
click at [1103, 369] on input "text" at bounding box center [1089, 377] width 65 height 33
type input "0"
click at [1177, 378] on link at bounding box center [1169, 377] width 33 height 33
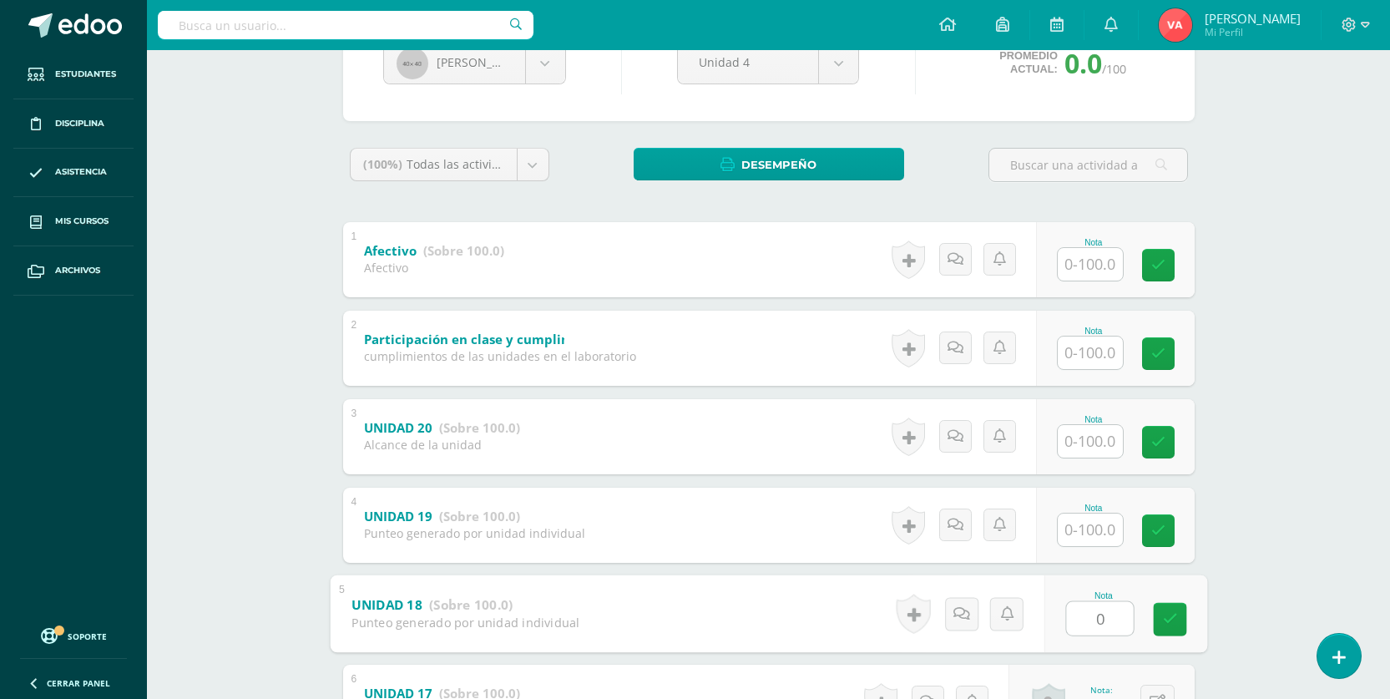
scroll to position [184, 0]
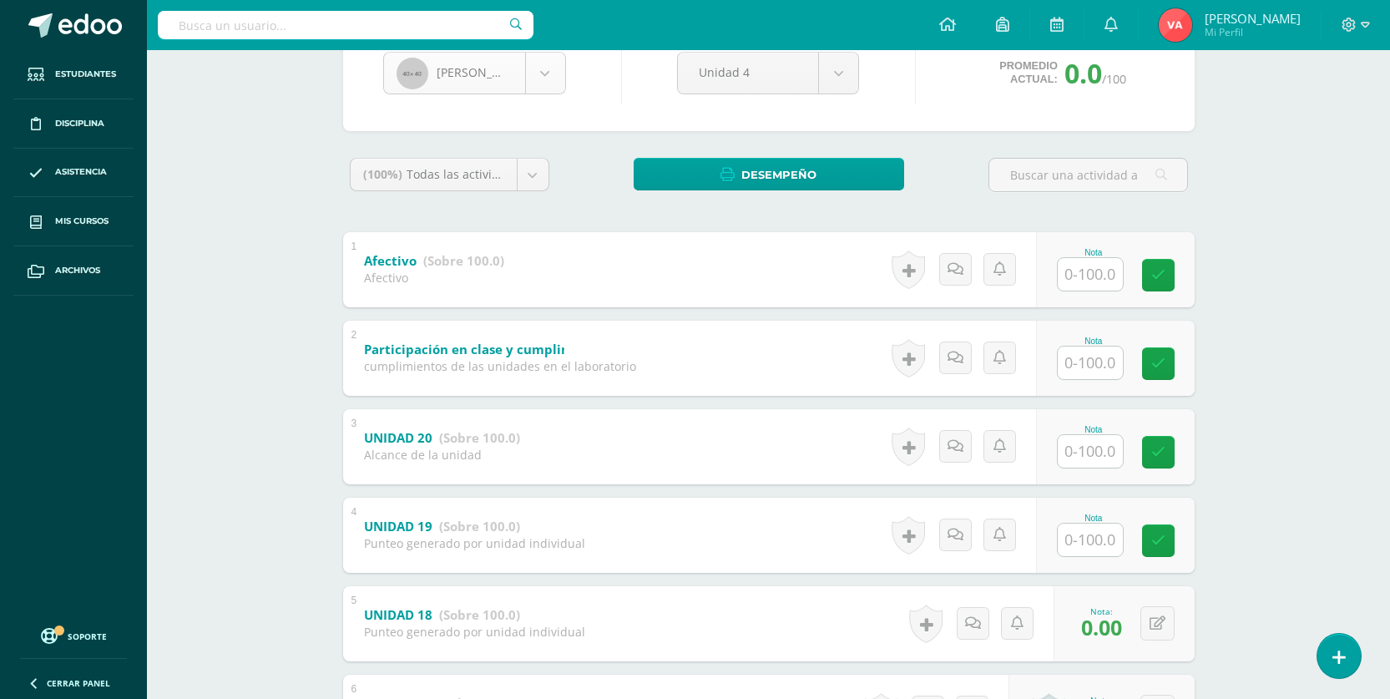
click at [534, 71] on body "Estudiantes Disciplina Asistencia Mis cursos Archivos Soporte Centro de ayuda Ú…" at bounding box center [695, 382] width 1390 height 1133
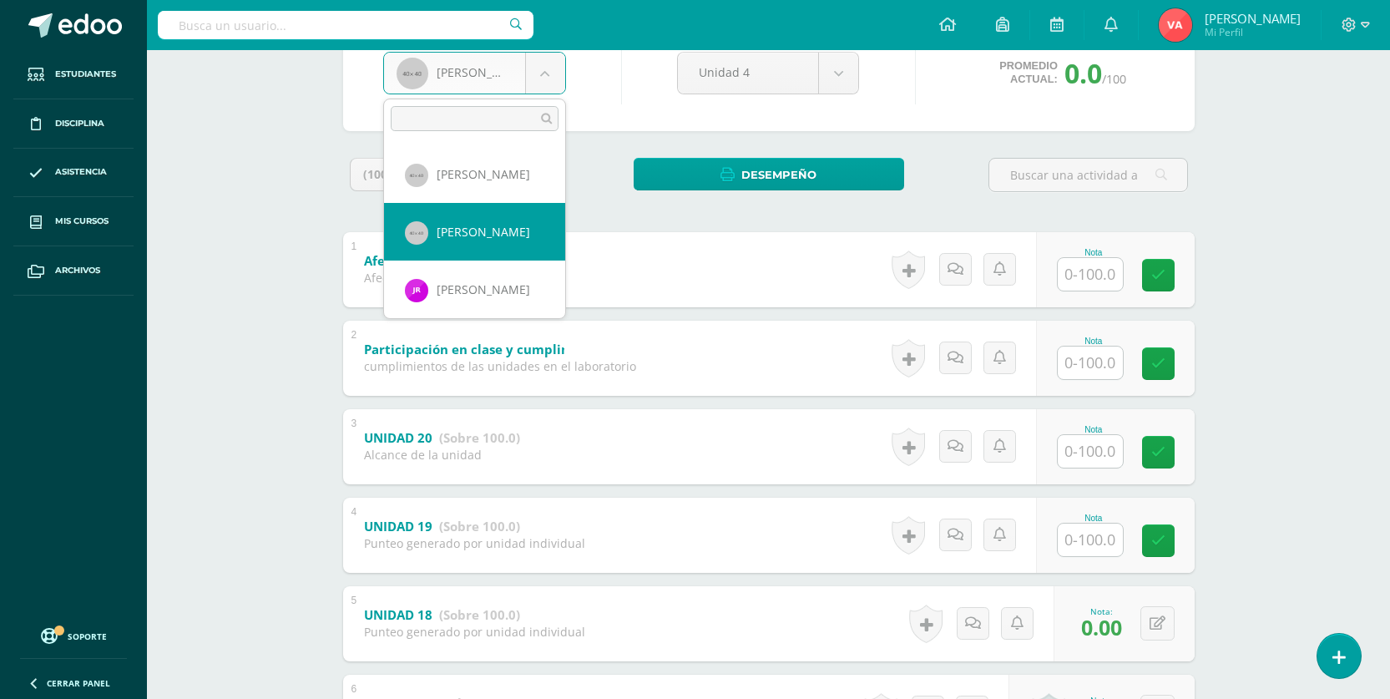
scroll to position [1119, 0]
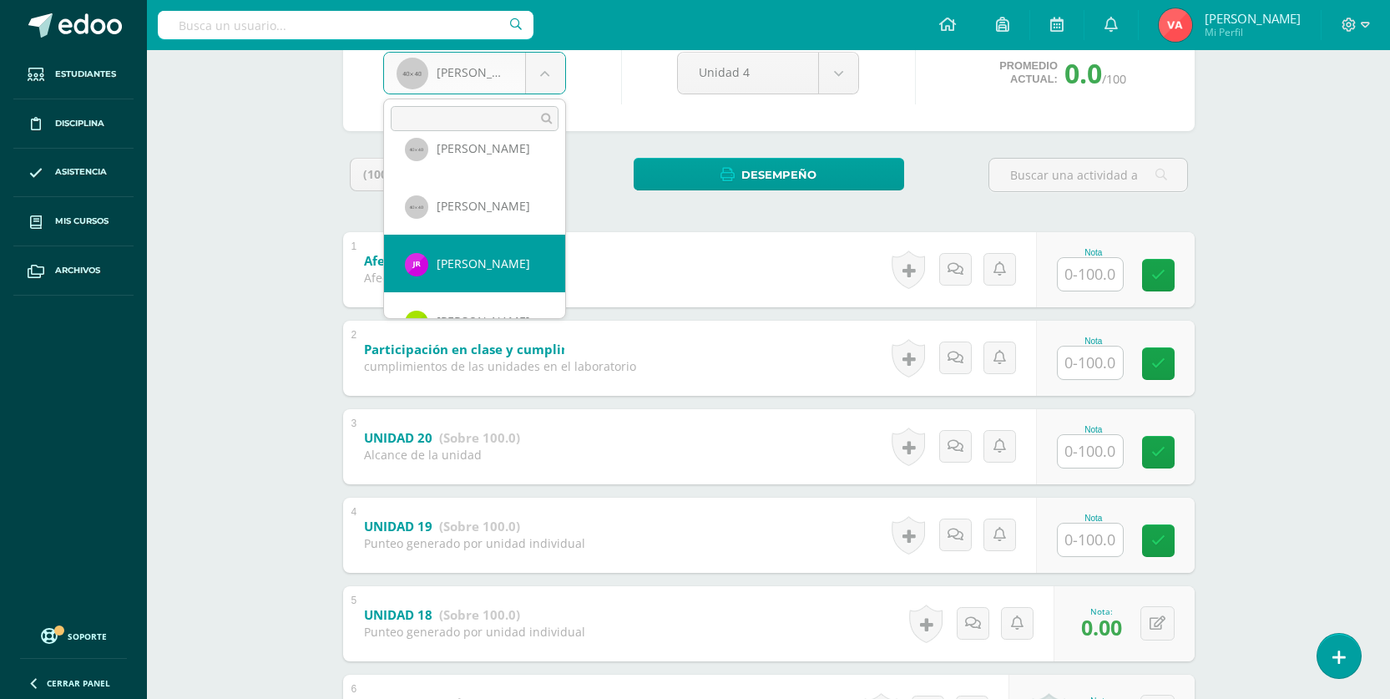
select select "2800"
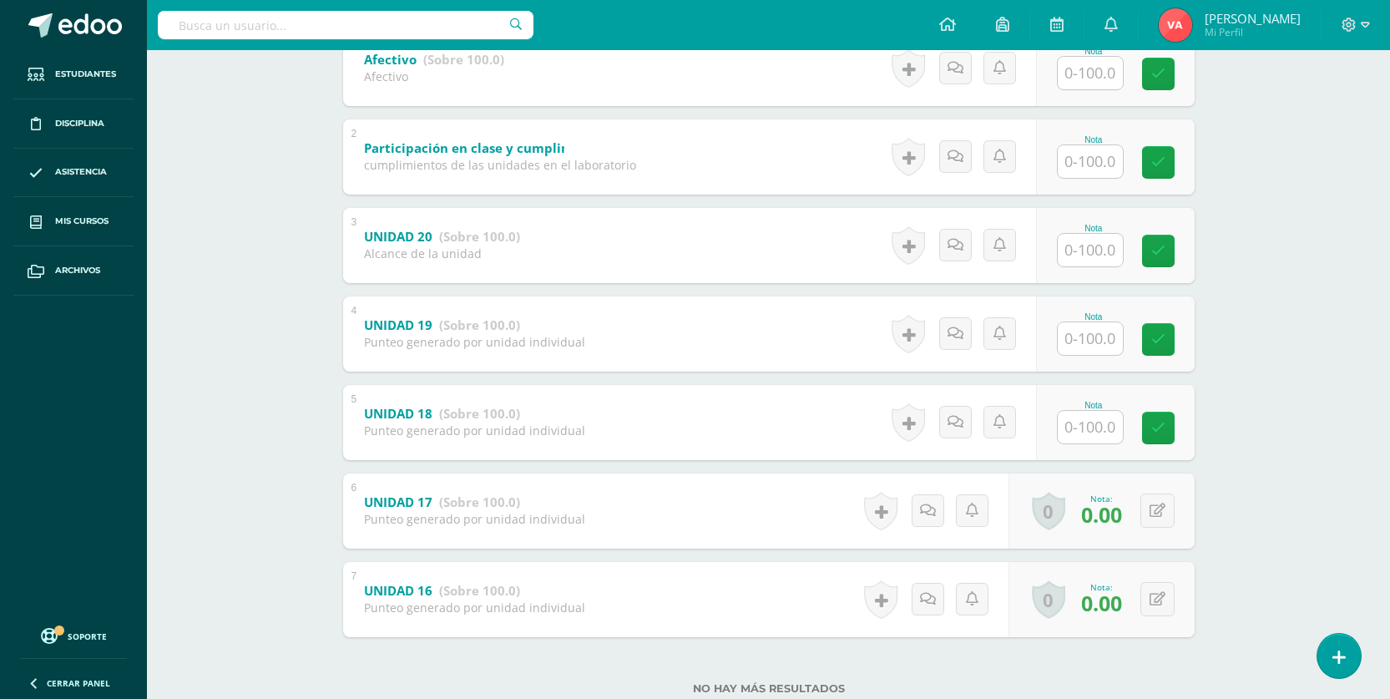
scroll to position [435, 0]
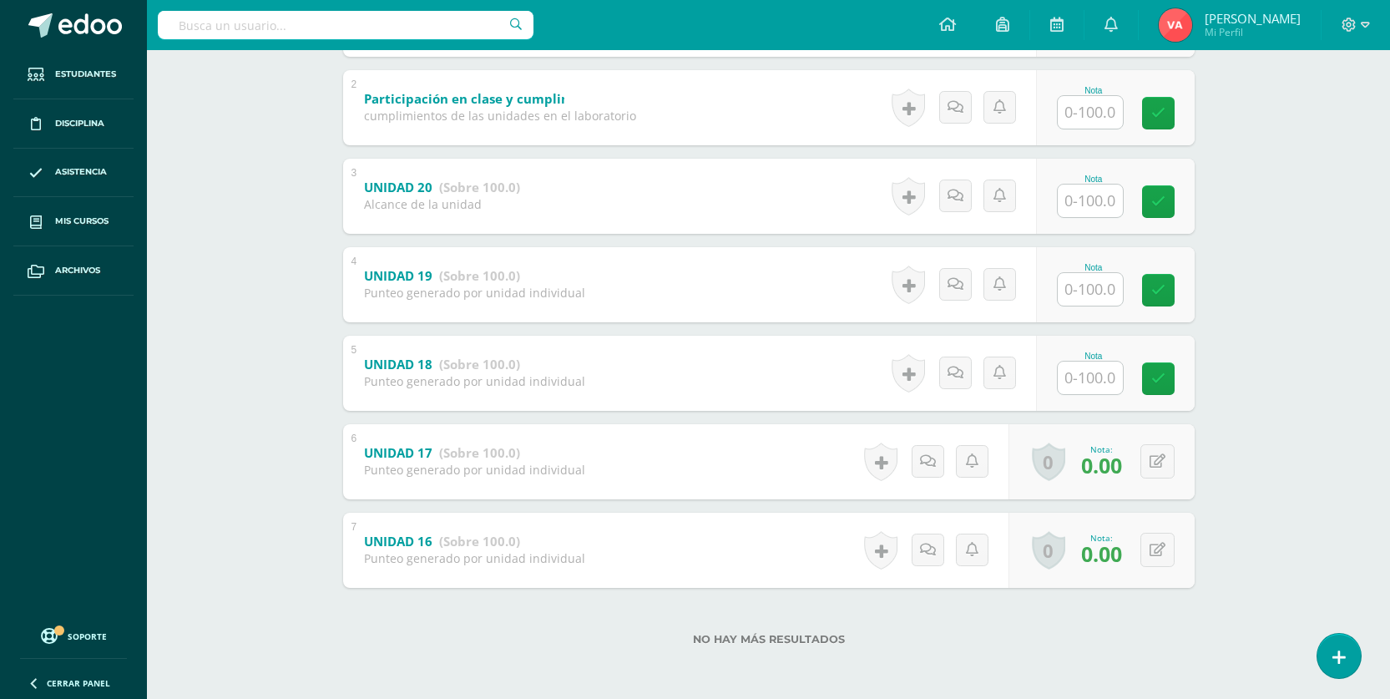
click at [1111, 390] on input "text" at bounding box center [1089, 377] width 65 height 33
type input "0"
click at [1174, 379] on icon at bounding box center [1169, 378] width 15 height 14
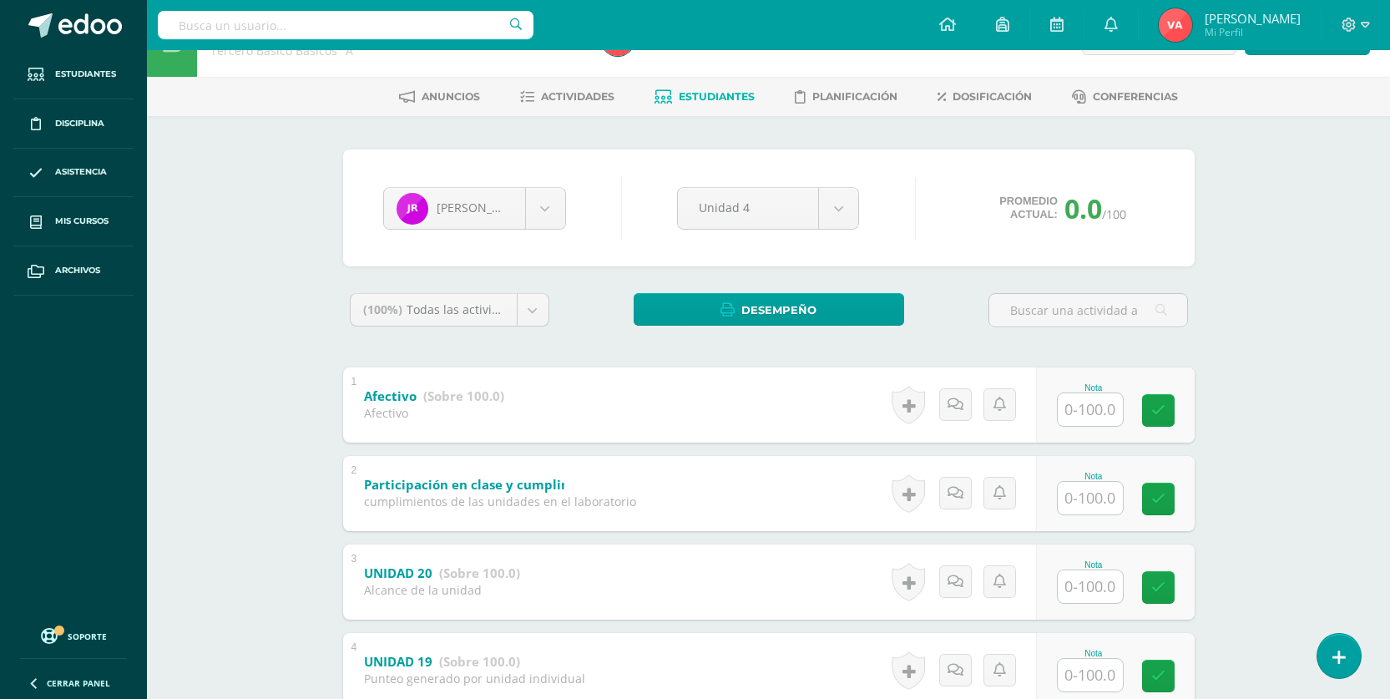
scroll to position [0, 0]
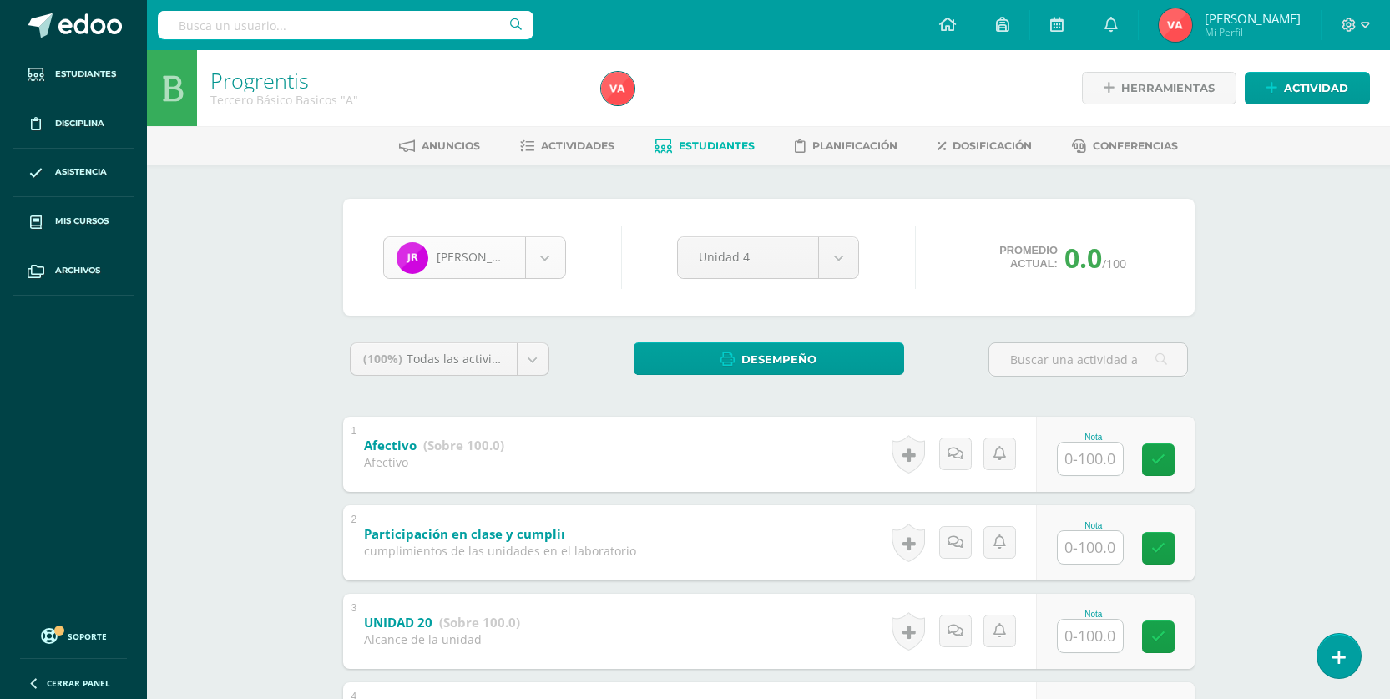
click at [540, 252] on body "Estudiantes Disciplina Asistencia Mis cursos Archivos Soporte Centro de ayuda Ú…" at bounding box center [695, 566] width 1390 height 1133
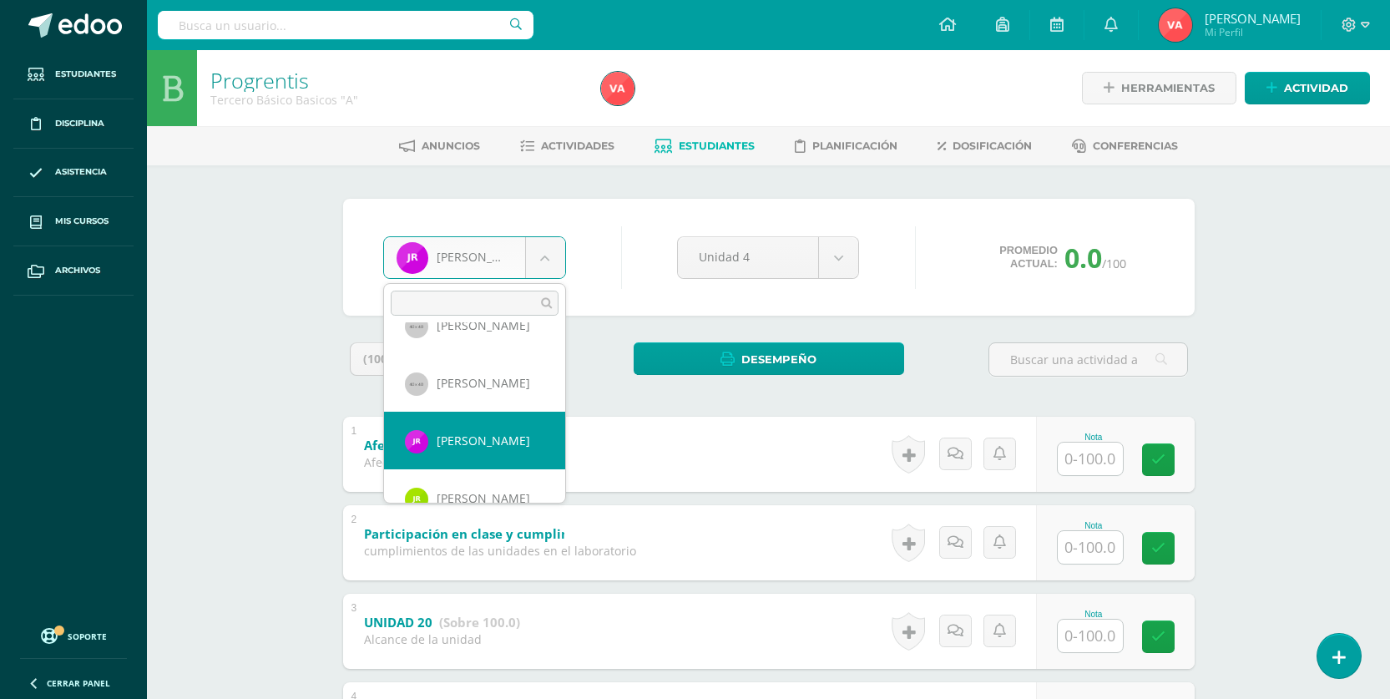
scroll to position [1151, 0]
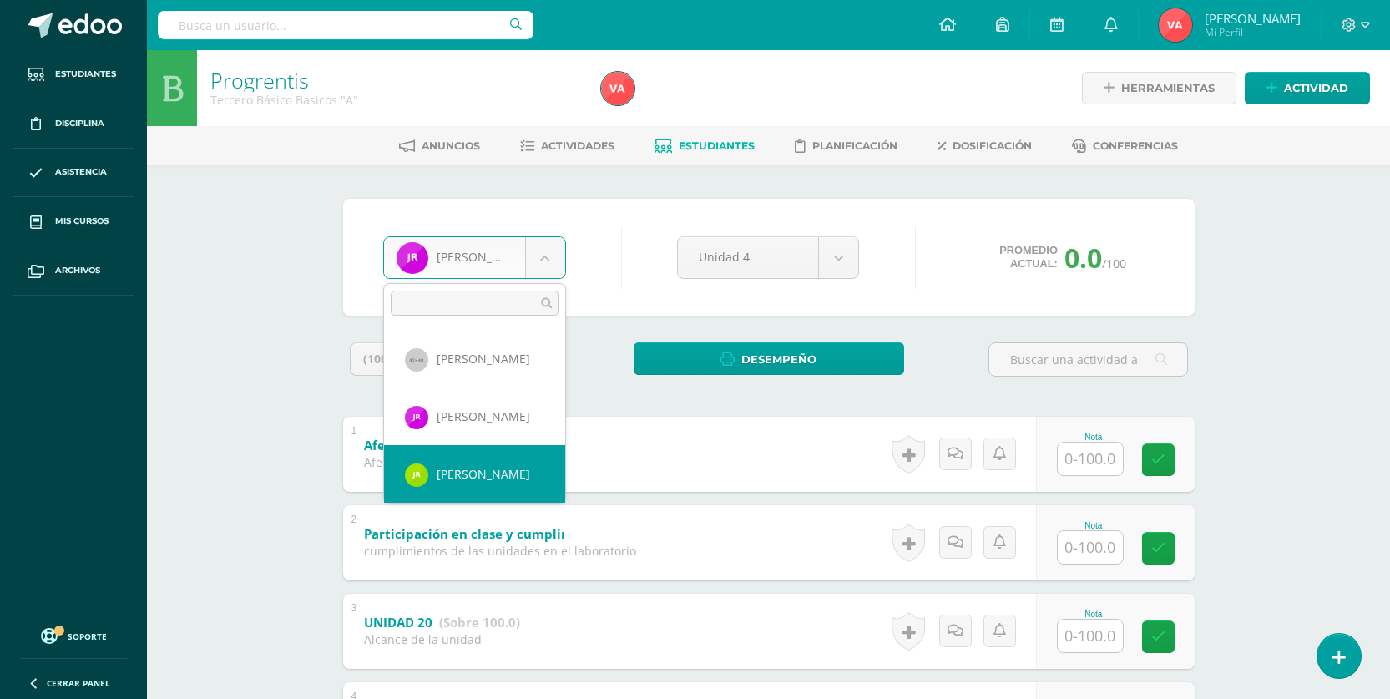
drag, startPoint x: 454, startPoint y: 476, endPoint x: 448, endPoint y: 457, distance: 19.3
select select "2797"
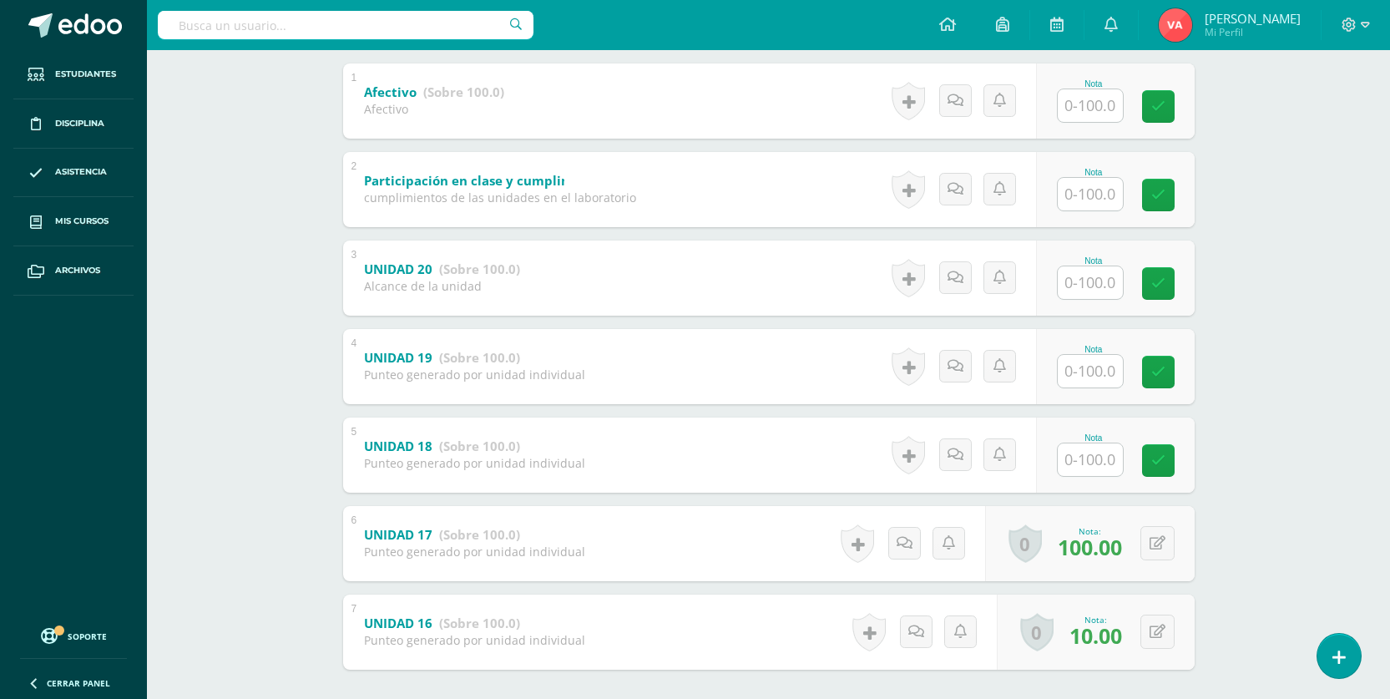
scroll to position [417, 0]
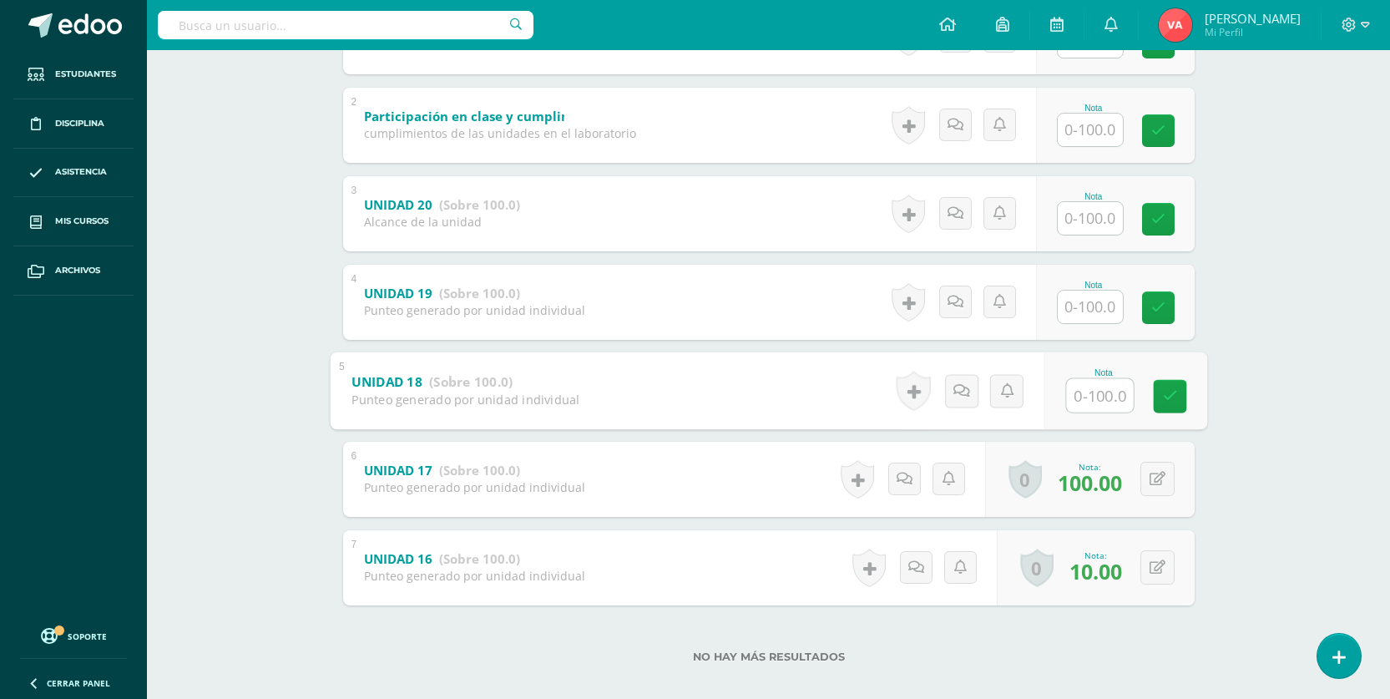
click at [1088, 402] on input "text" at bounding box center [1099, 394] width 67 height 33
type input "100"
drag, startPoint x: 1170, startPoint y: 396, endPoint x: 574, endPoint y: 337, distance: 598.8
click at [1168, 396] on icon at bounding box center [1169, 396] width 15 height 14
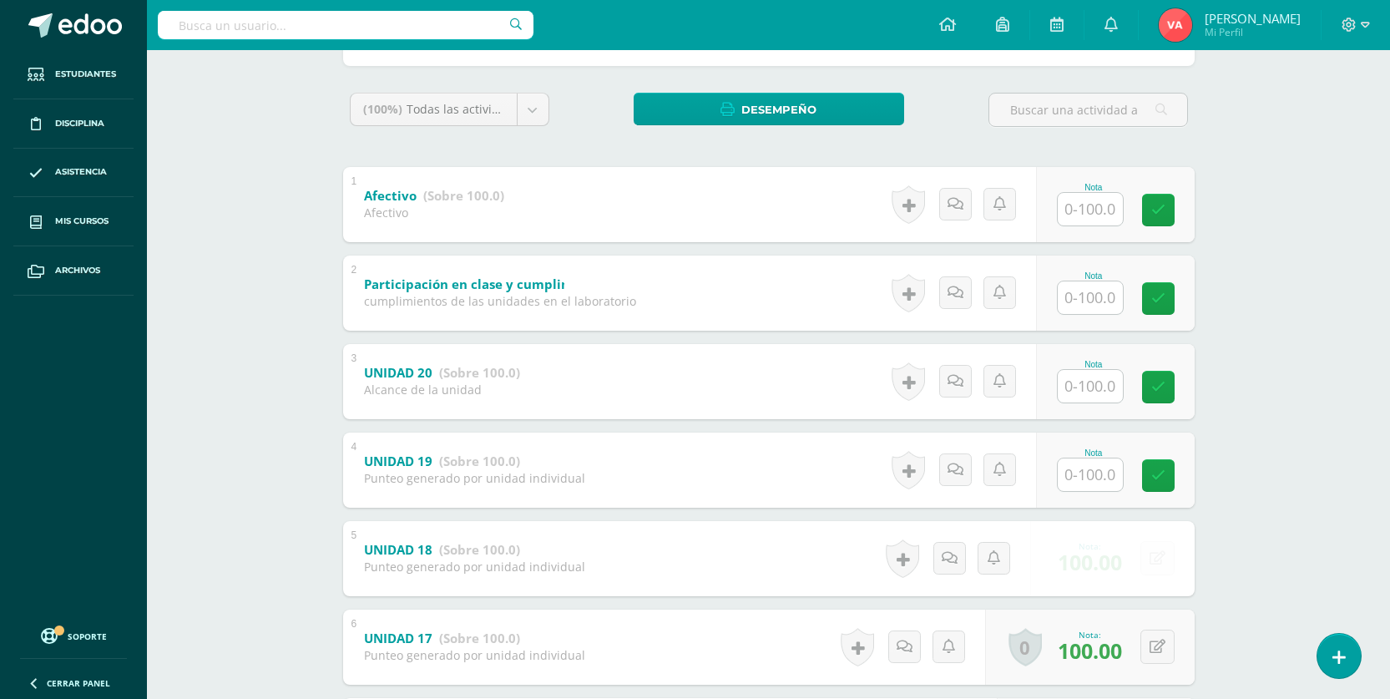
scroll to position [83, 0]
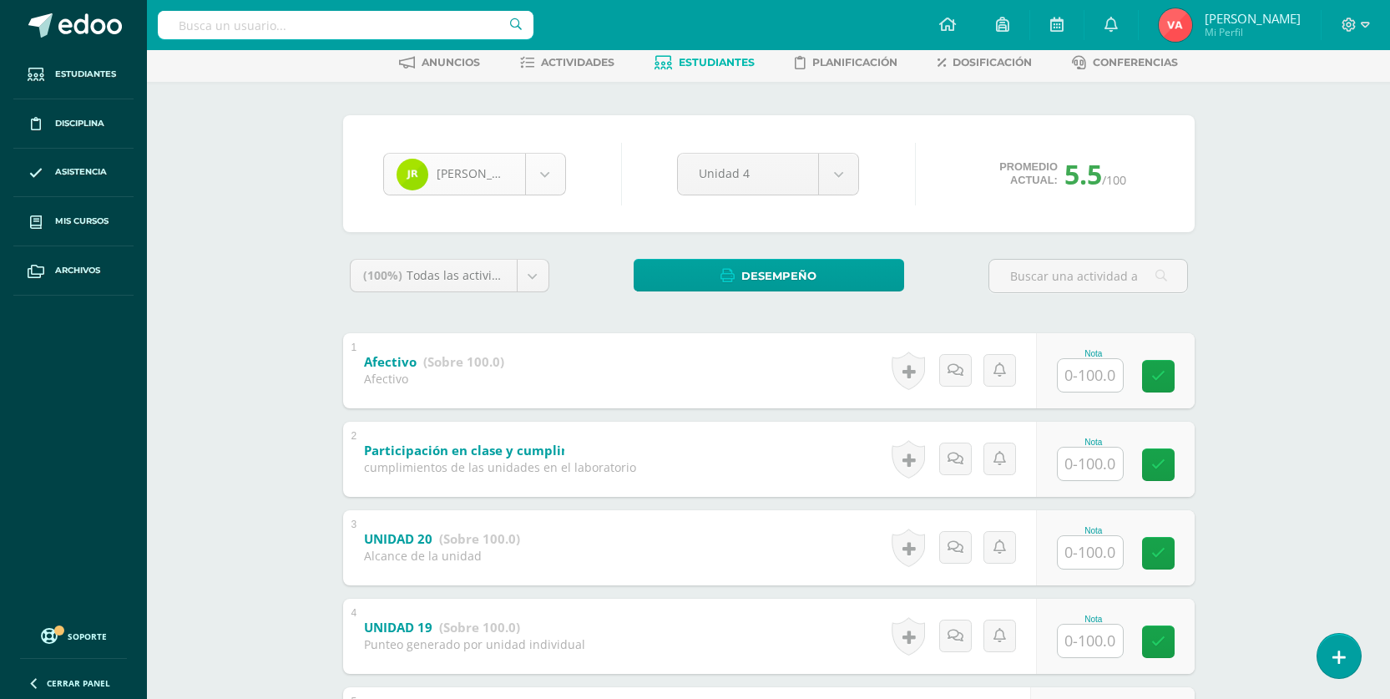
click at [532, 164] on body "Estudiantes Disciplina Asistencia Mis cursos Archivos Soporte Centro de ayuda Ú…" at bounding box center [695, 483] width 1390 height 1133
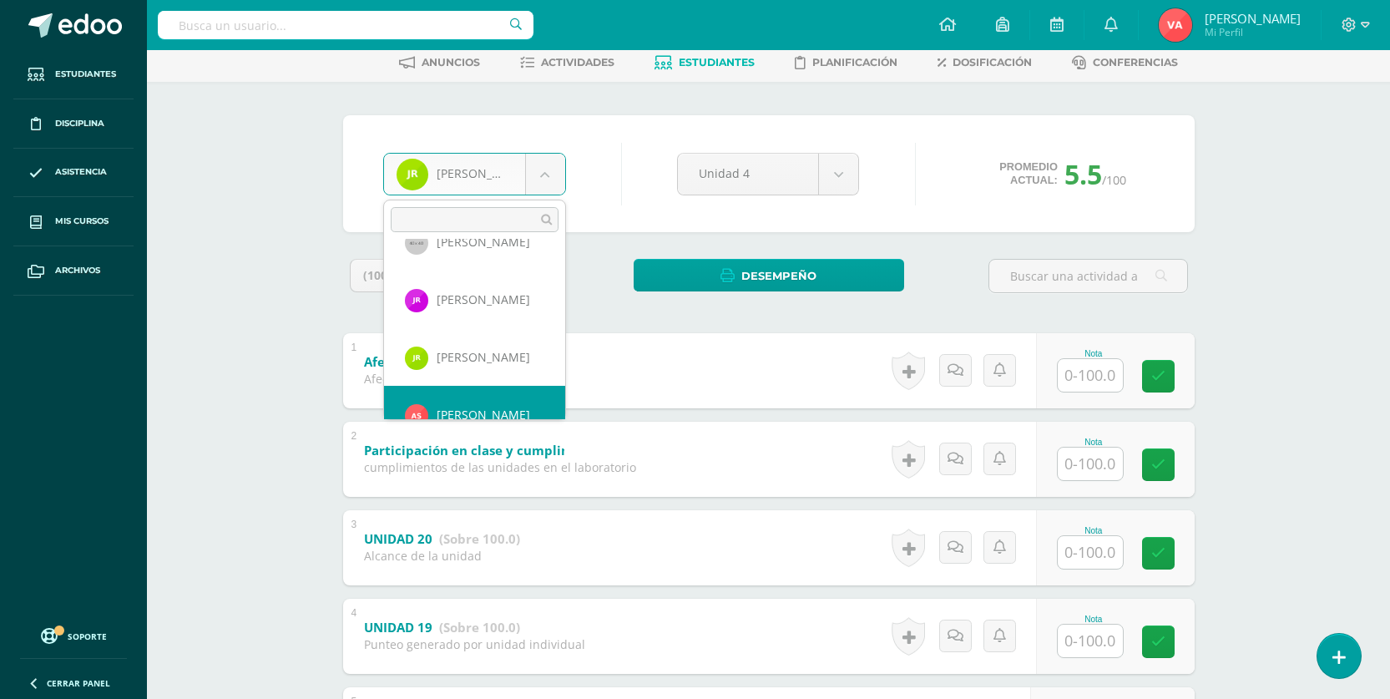
scroll to position [1209, 0]
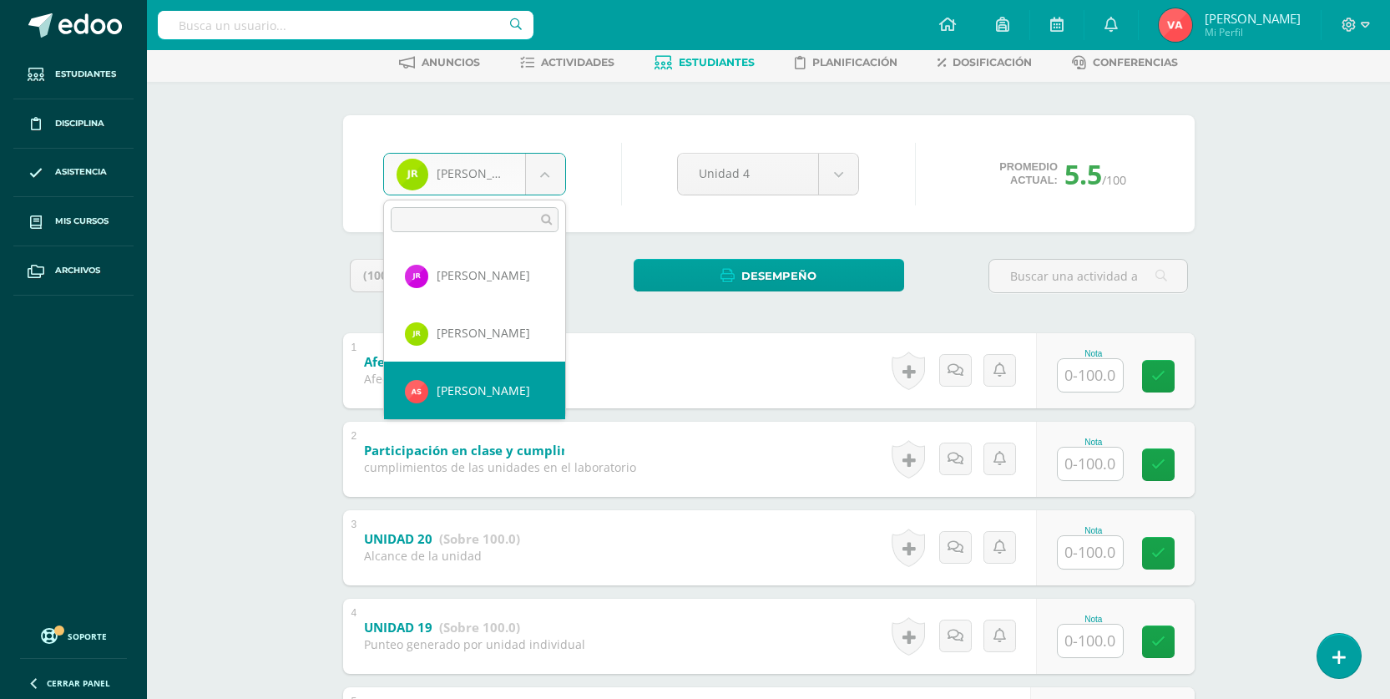
select select "2084"
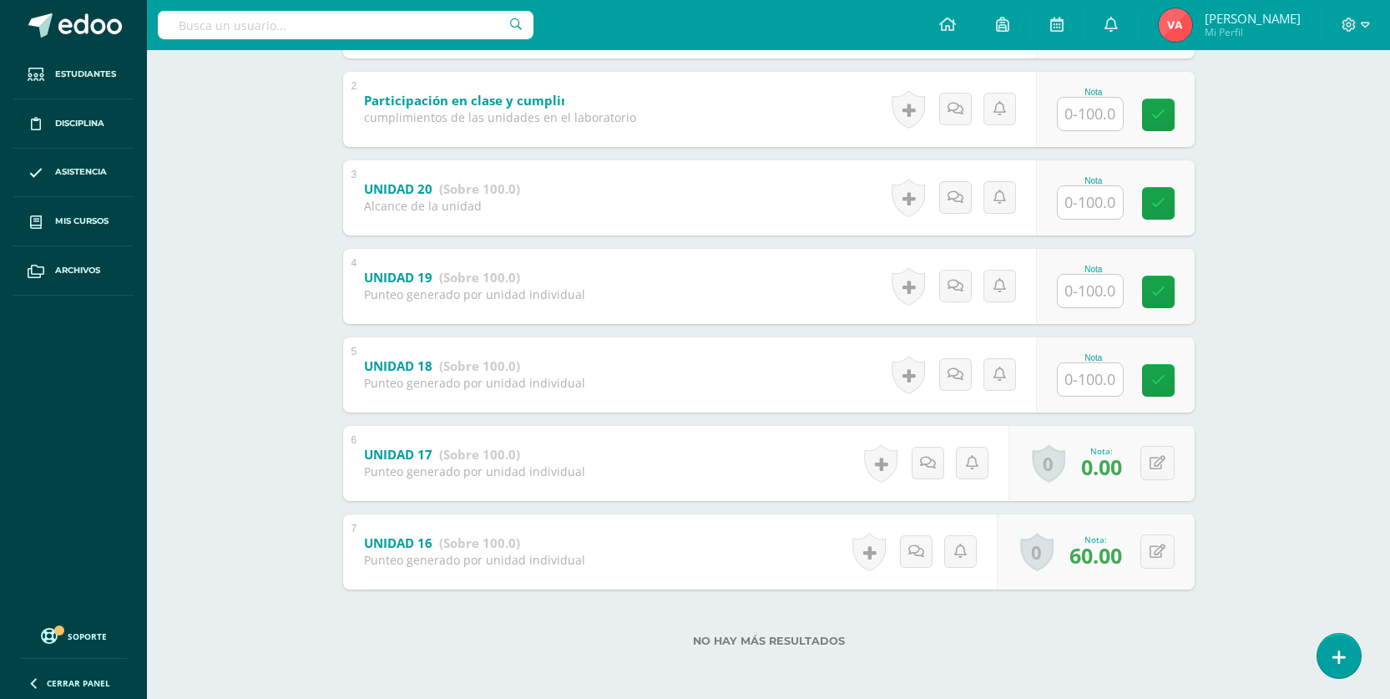
scroll to position [435, 0]
click at [1063, 380] on input "text" at bounding box center [1089, 377] width 65 height 33
type input "0"
click at [1159, 383] on link at bounding box center [1169, 377] width 33 height 33
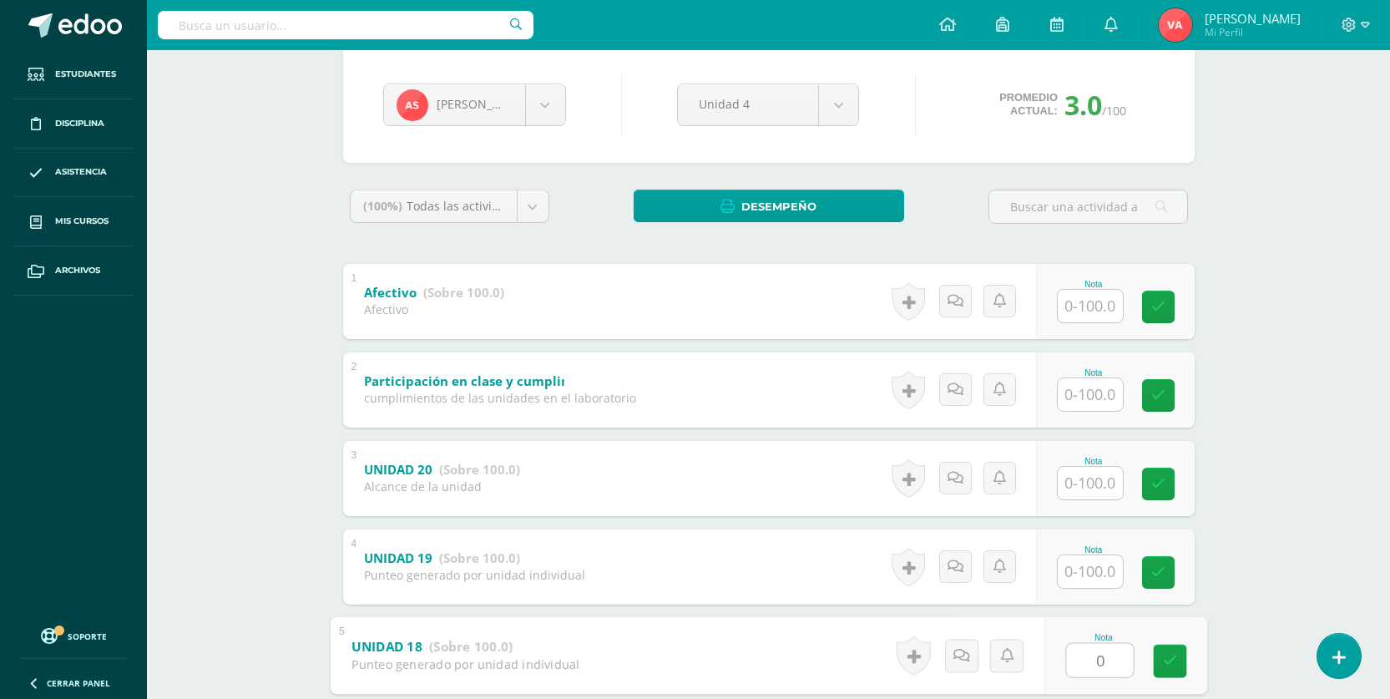
scroll to position [101, 0]
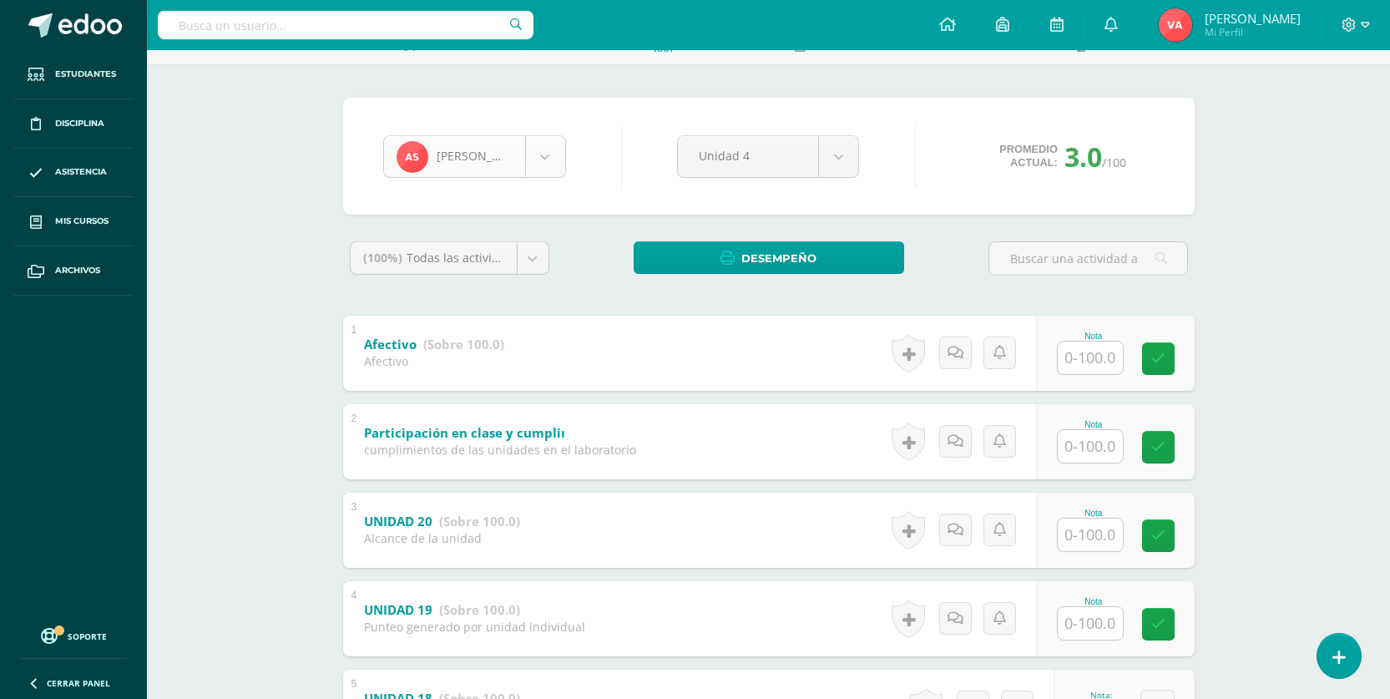
click at [542, 149] on body "Estudiantes Disciplina Asistencia Mis cursos Archivos Soporte Centro de ayuda Ú…" at bounding box center [695, 465] width 1390 height 1133
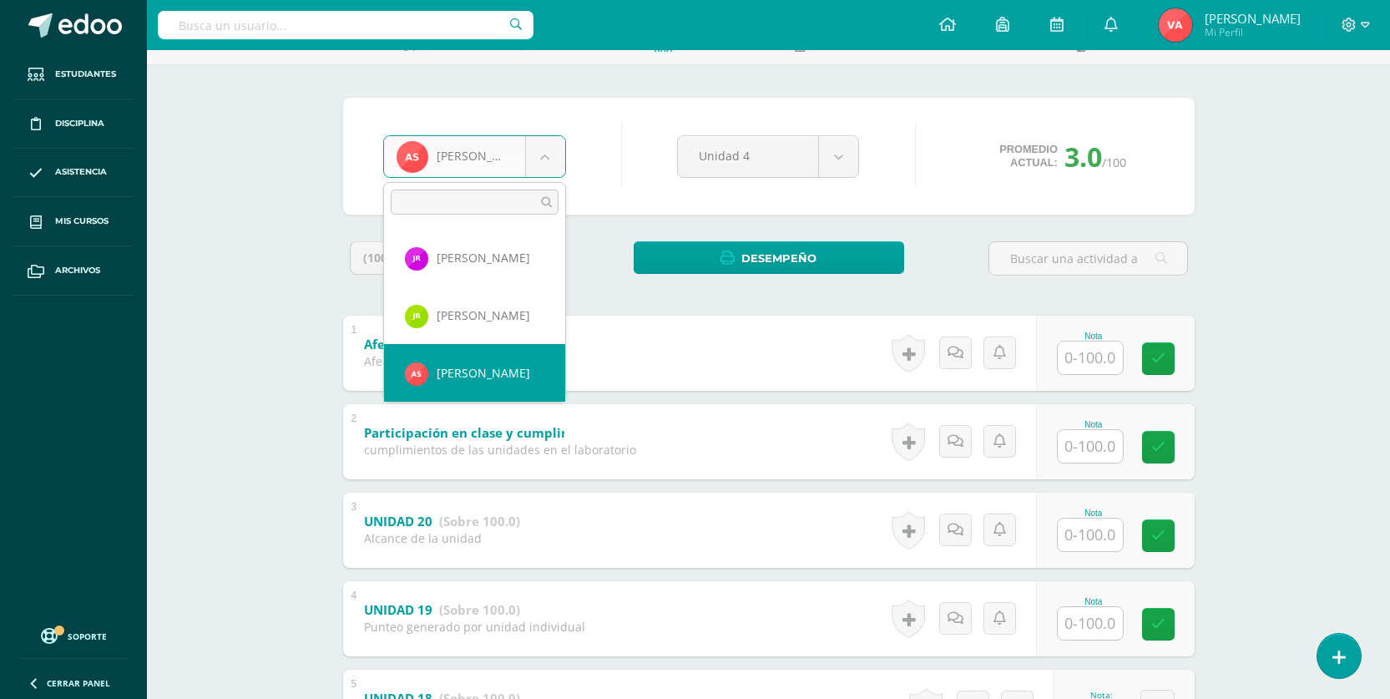
scroll to position [1292, 0]
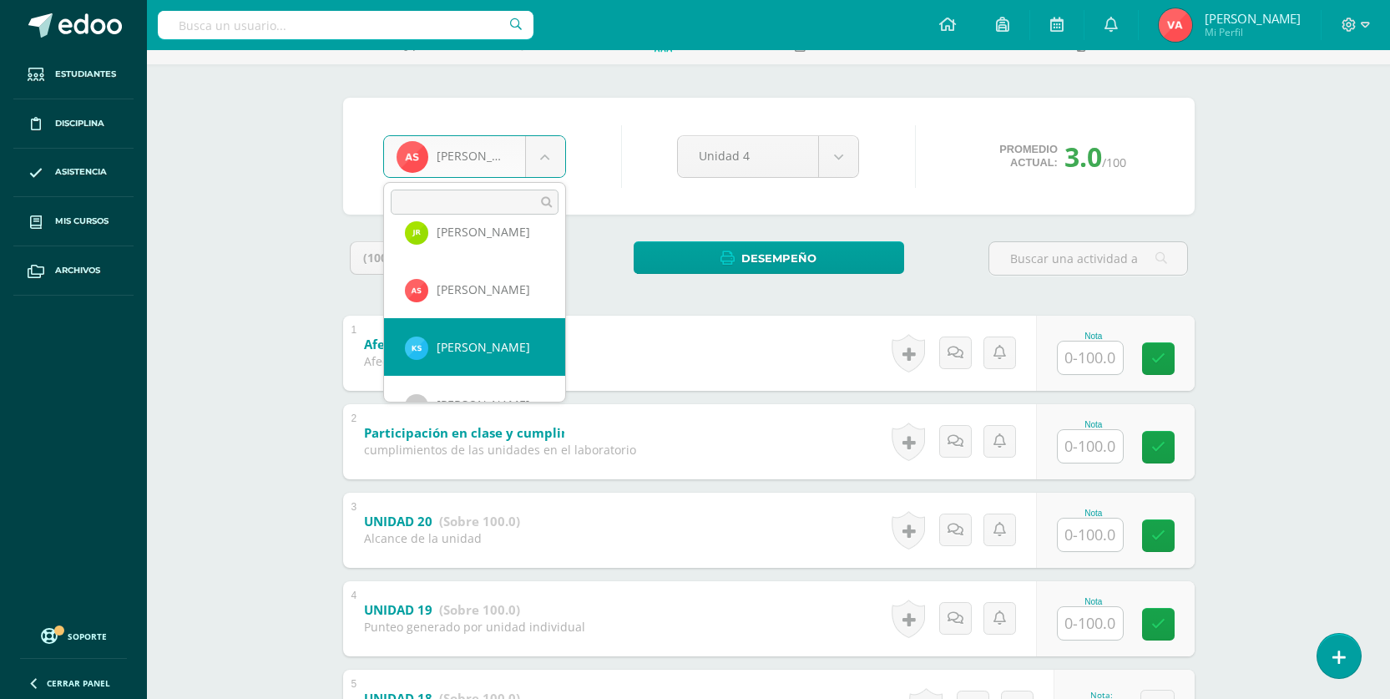
drag, startPoint x: 468, startPoint y: 356, endPoint x: 467, endPoint y: 346, distance: 11.0
select select "2087"
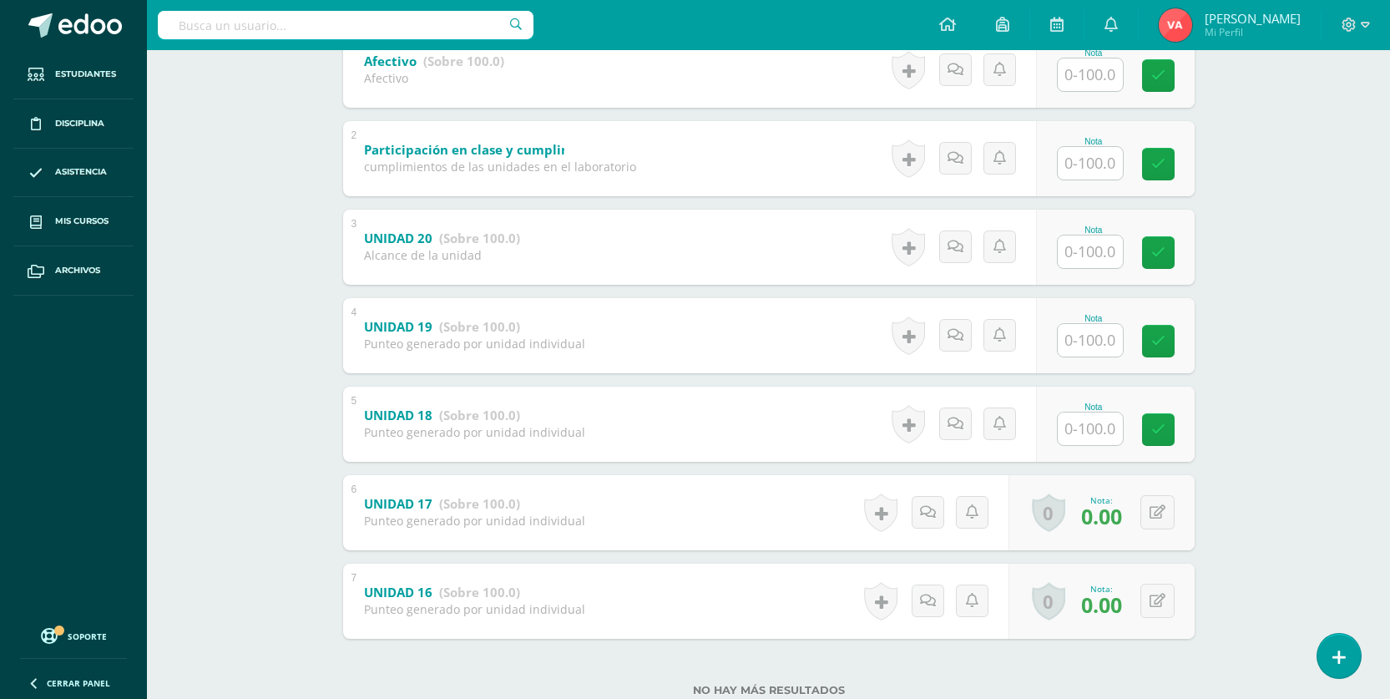
scroll to position [435, 0]
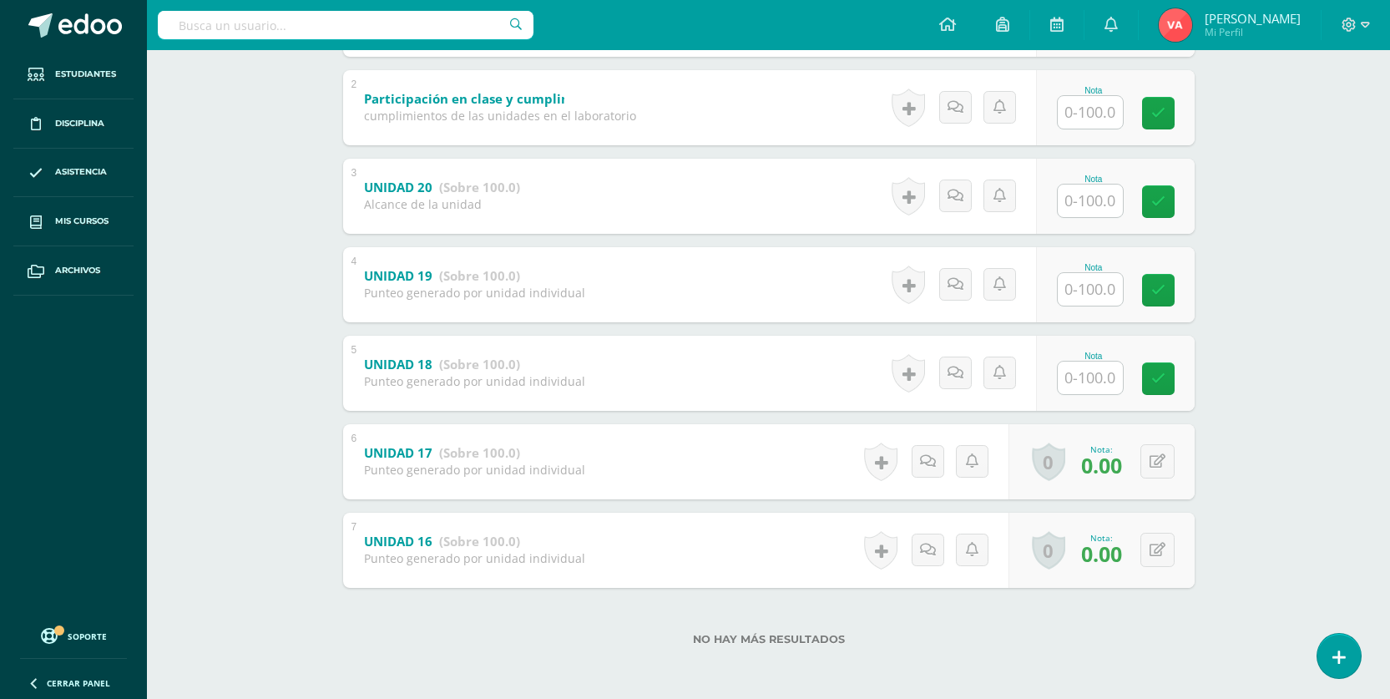
click at [1102, 382] on input "text" at bounding box center [1089, 377] width 65 height 33
type input "0"
click at [1173, 371] on icon at bounding box center [1169, 378] width 15 height 14
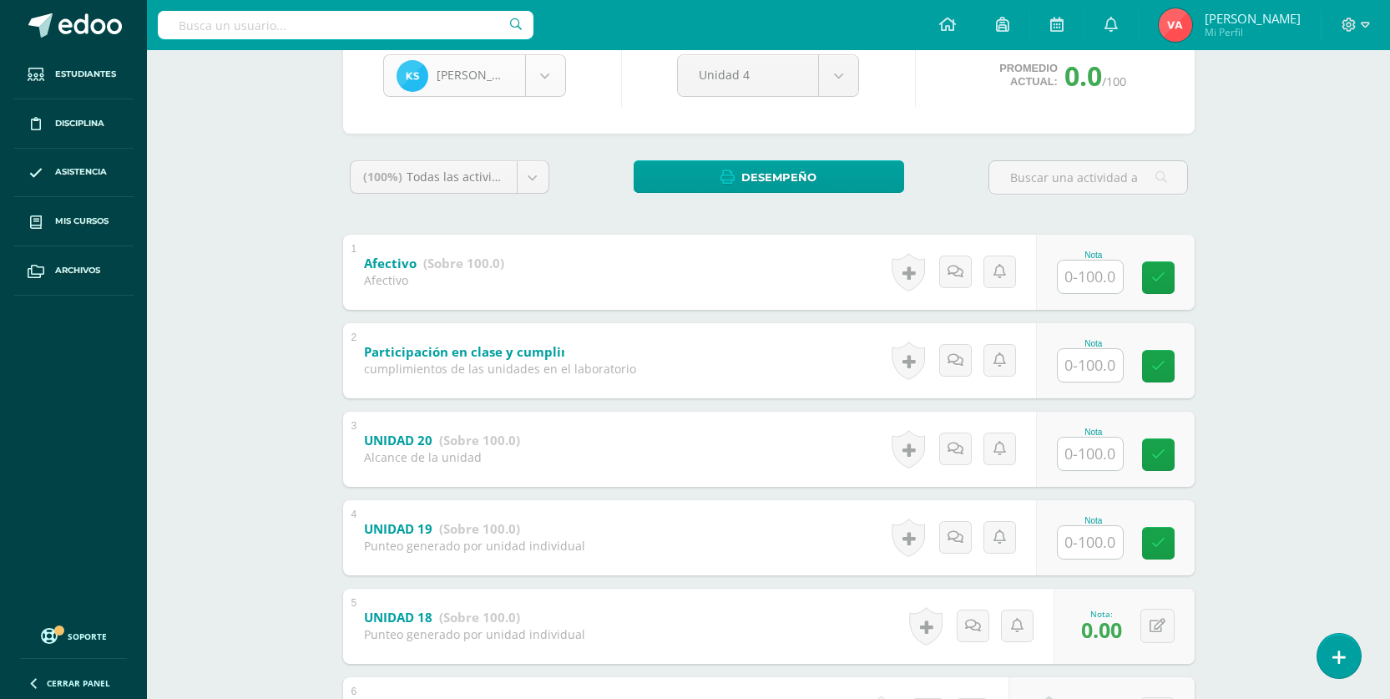
scroll to position [101, 0]
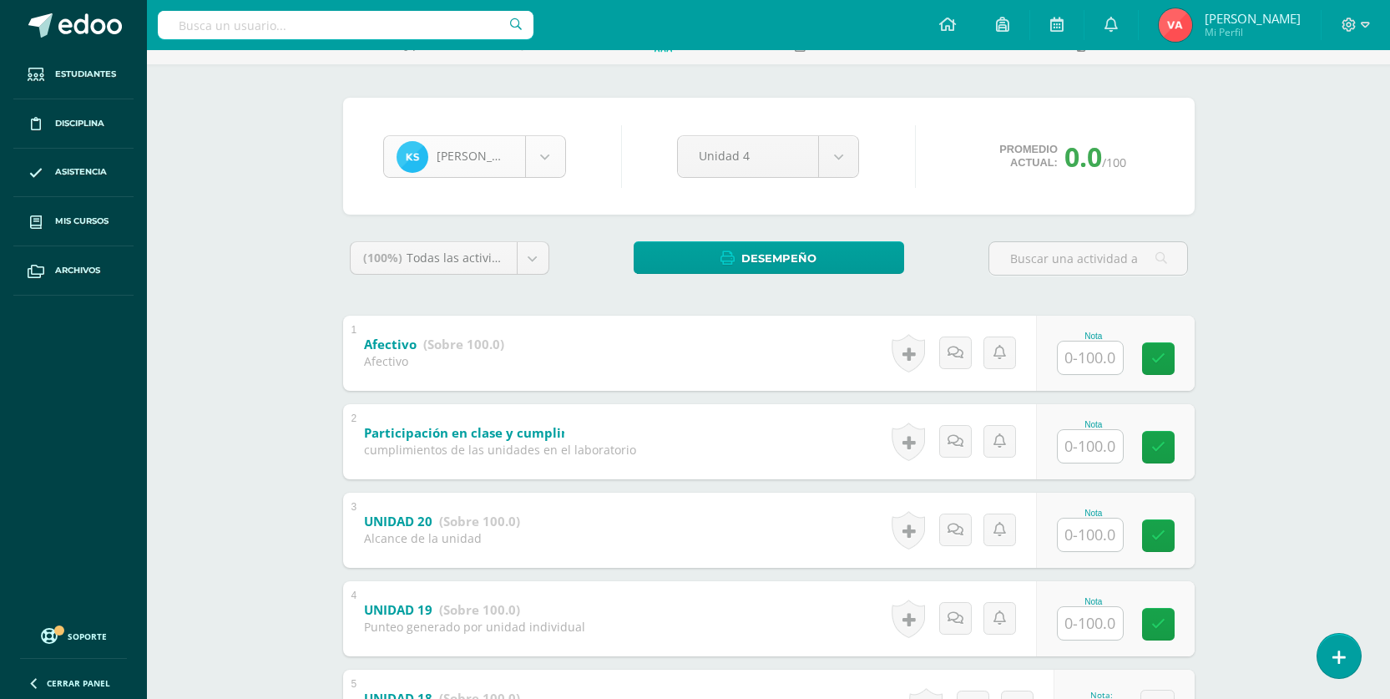
click at [545, 165] on body "Estudiantes Disciplina Asistencia Mis cursos Archivos Soporte Centro de ayuda Ú…" at bounding box center [695, 465] width 1390 height 1133
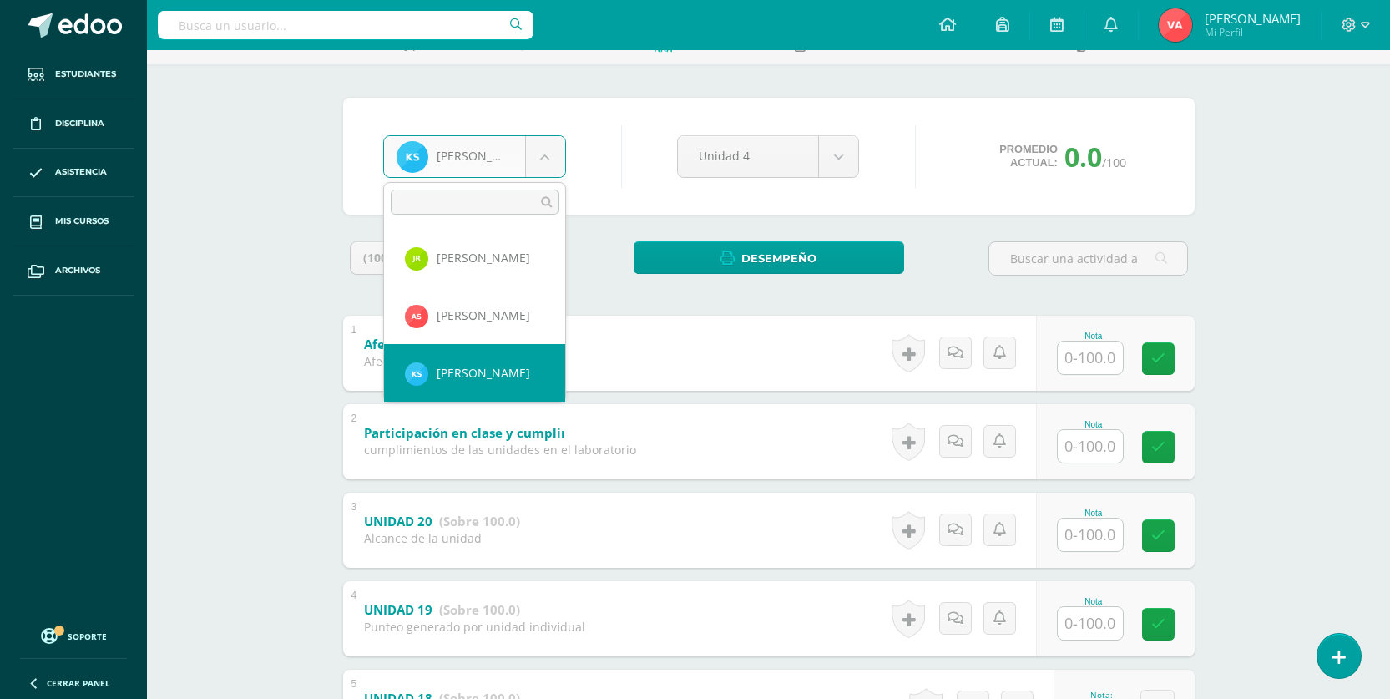
scroll to position [1350, 0]
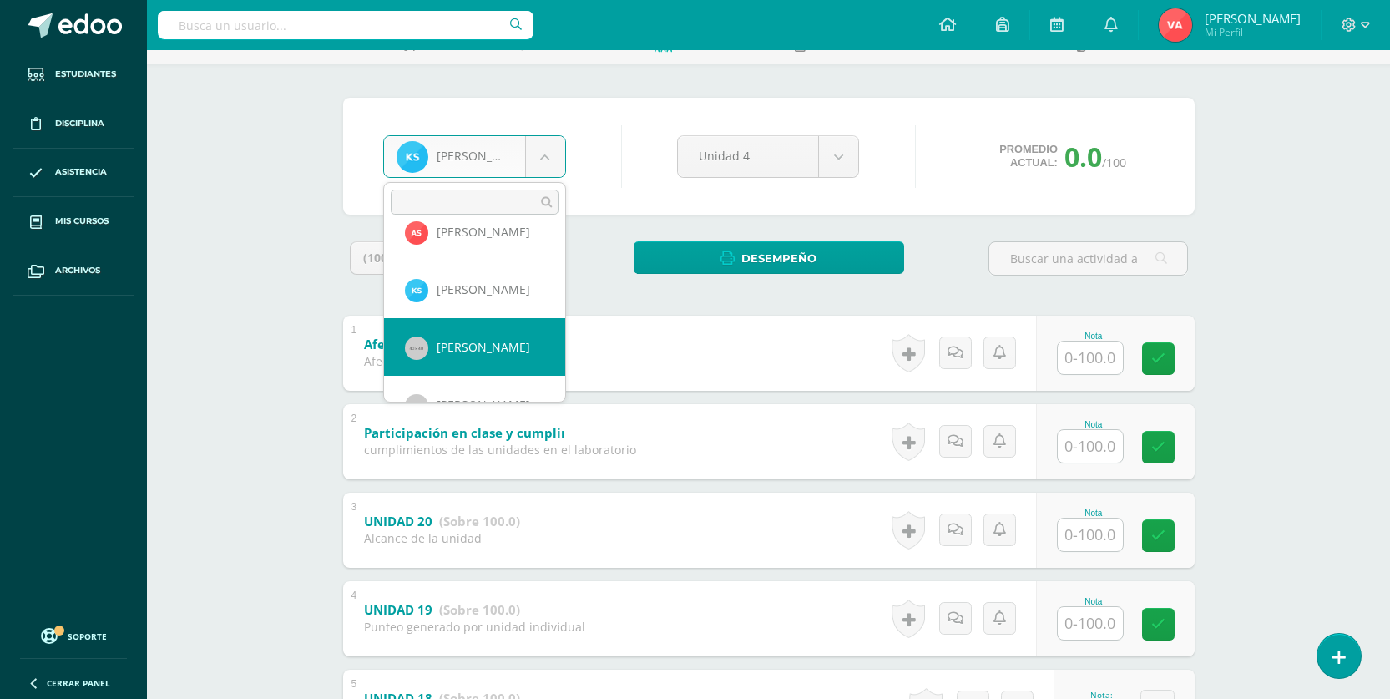
select select "1027"
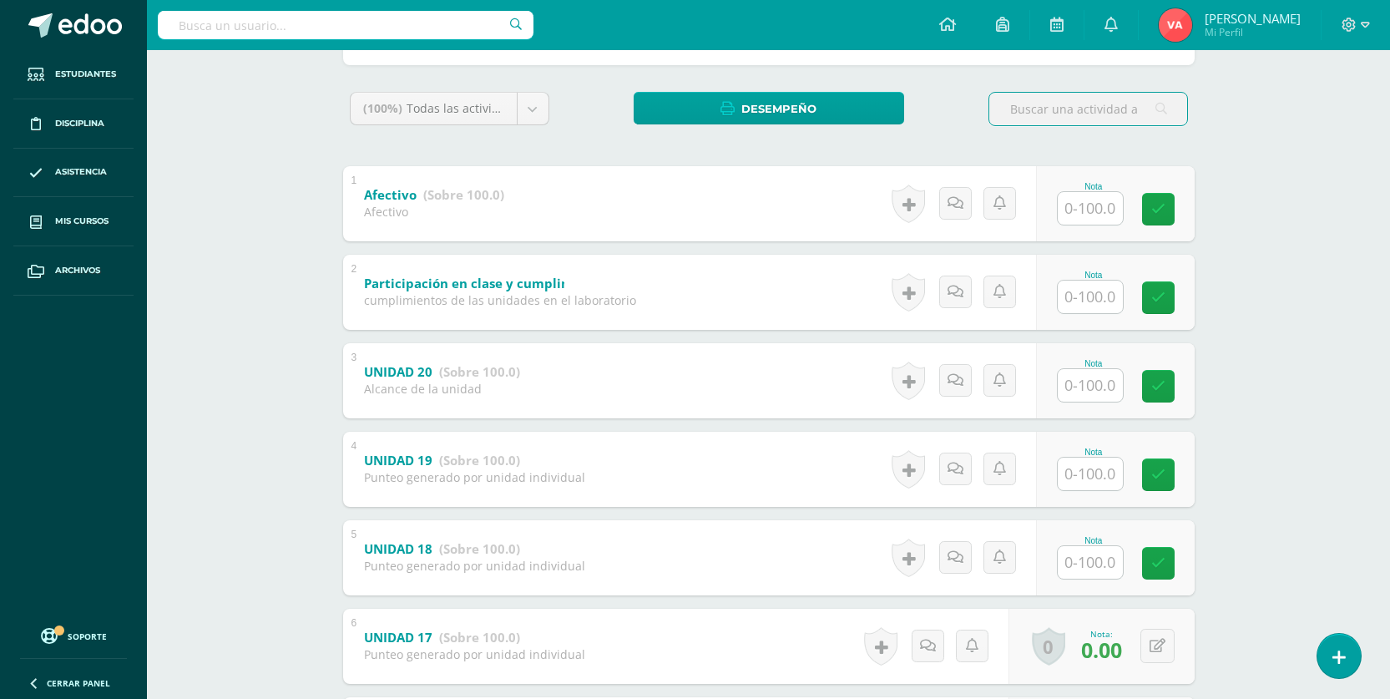
scroll to position [435, 0]
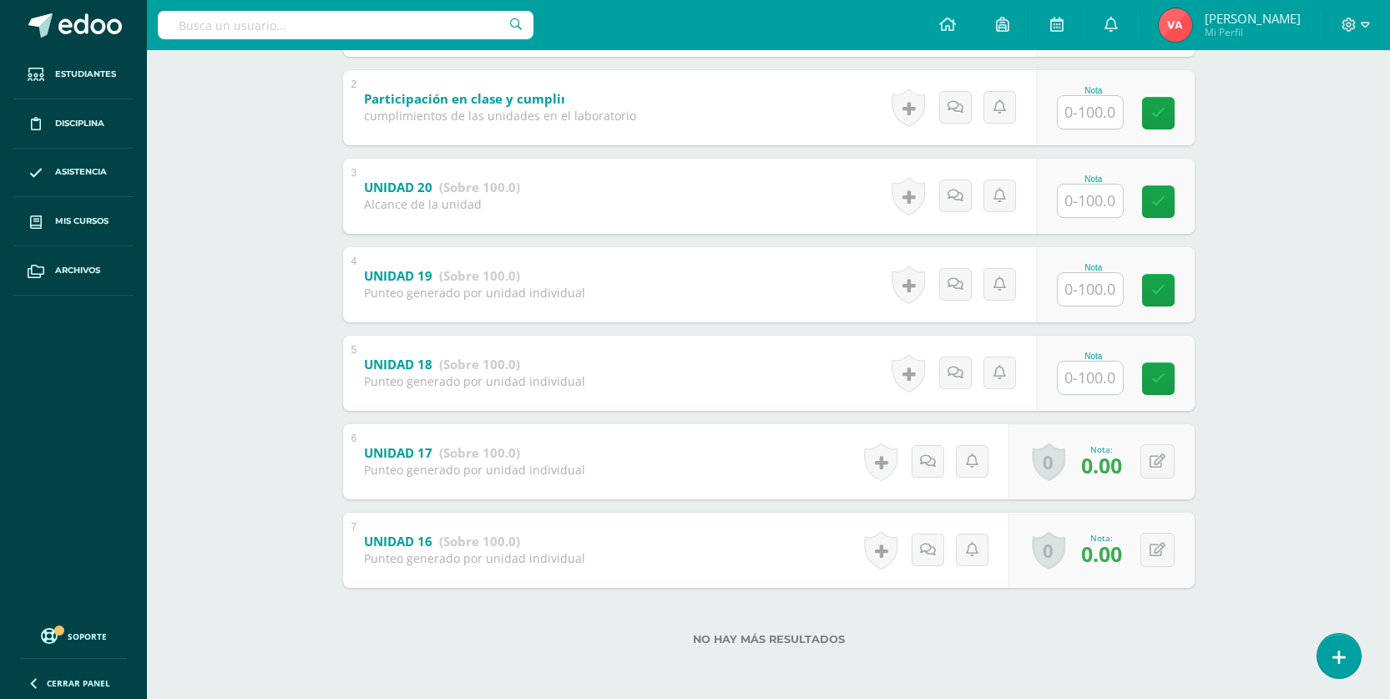
click at [1074, 371] on input "text" at bounding box center [1089, 377] width 65 height 33
type input "0"
drag, startPoint x: 1165, startPoint y: 377, endPoint x: 941, endPoint y: 401, distance: 225.7
click at [1167, 377] on icon at bounding box center [1169, 378] width 15 height 14
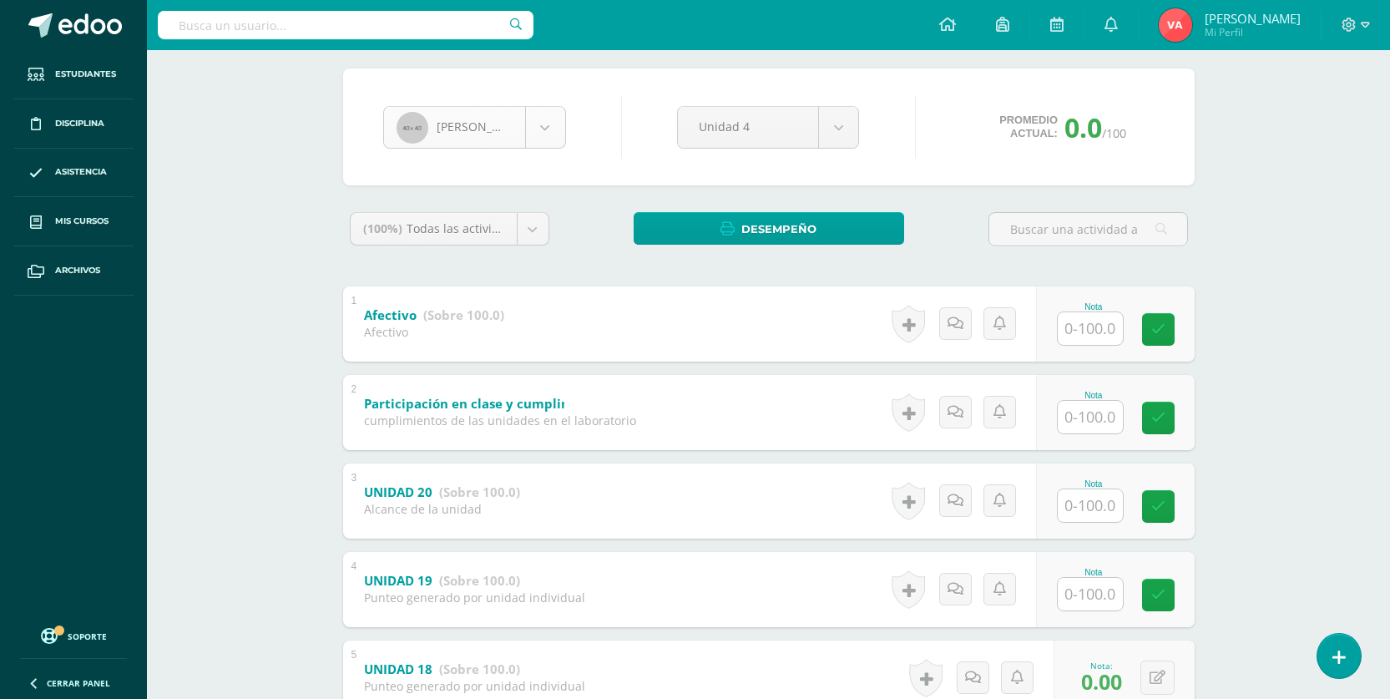
scroll to position [101, 0]
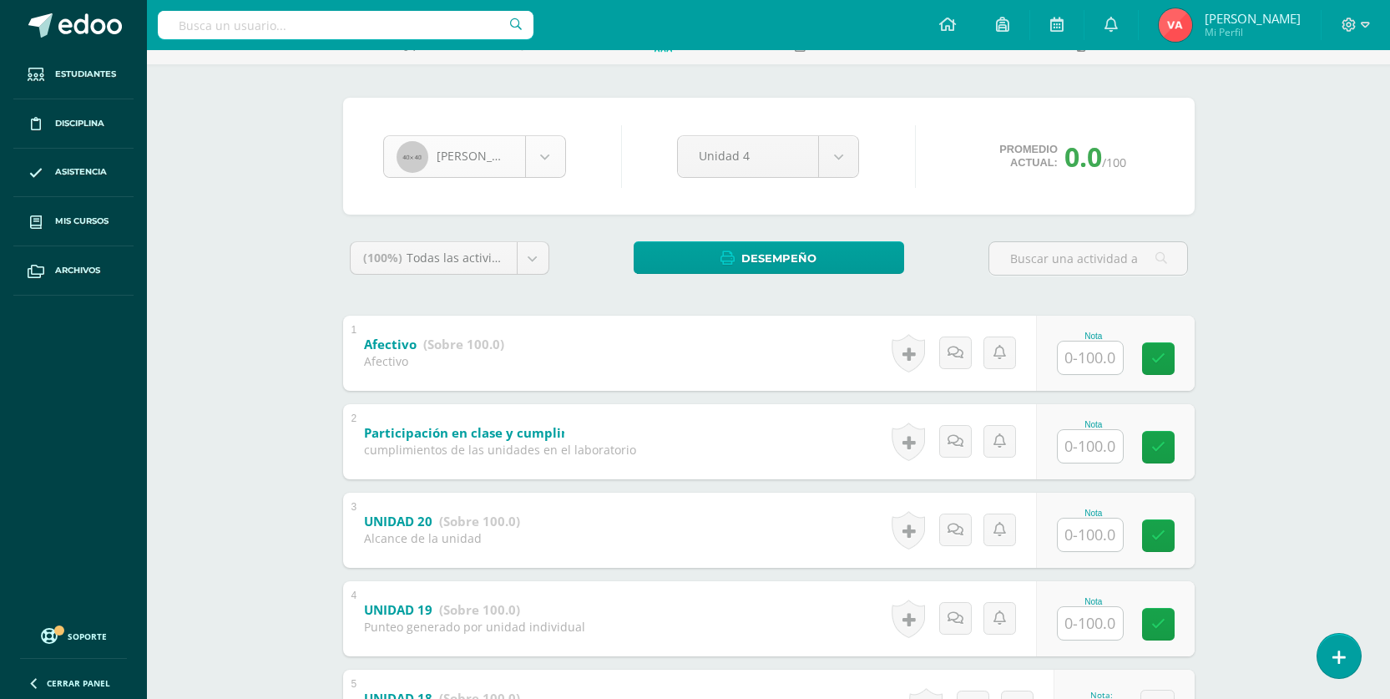
click at [537, 149] on body "Estudiantes Disciplina Asistencia Mis cursos Archivos Soporte Centro de ayuda Ú…" at bounding box center [695, 465] width 1390 height 1133
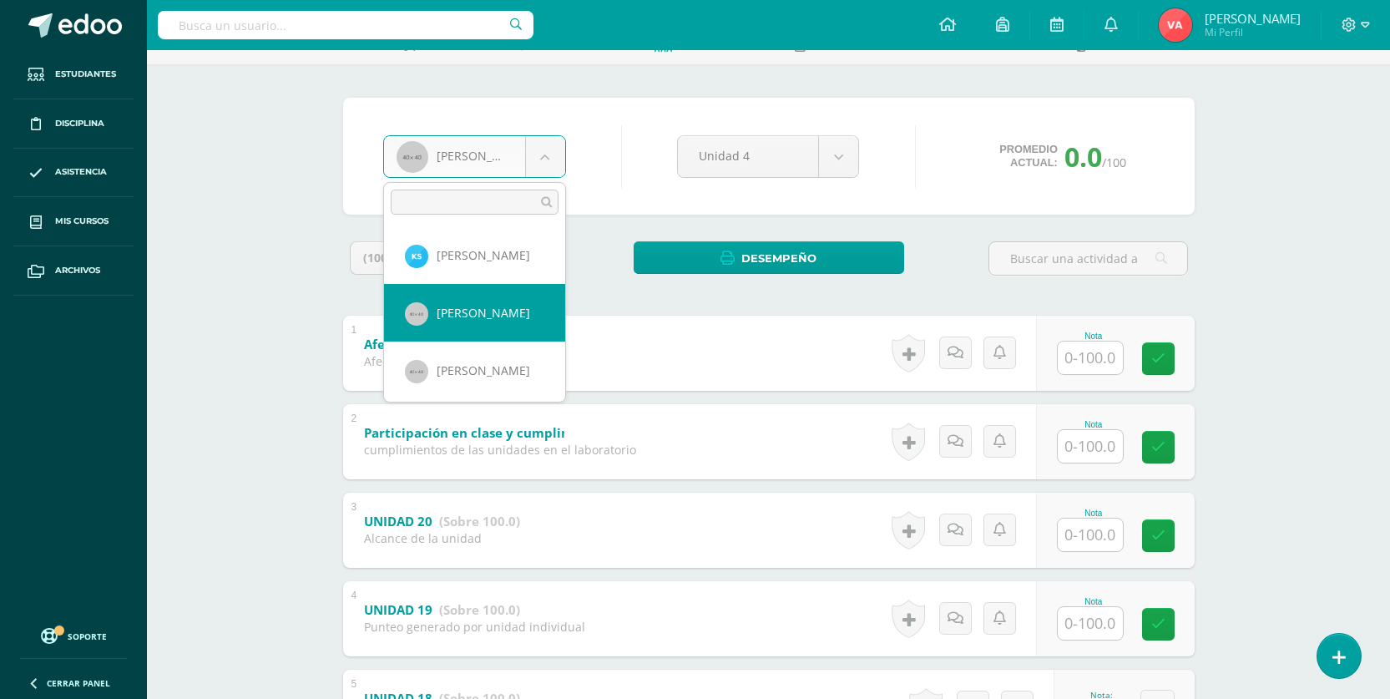
scroll to position [1407, 0]
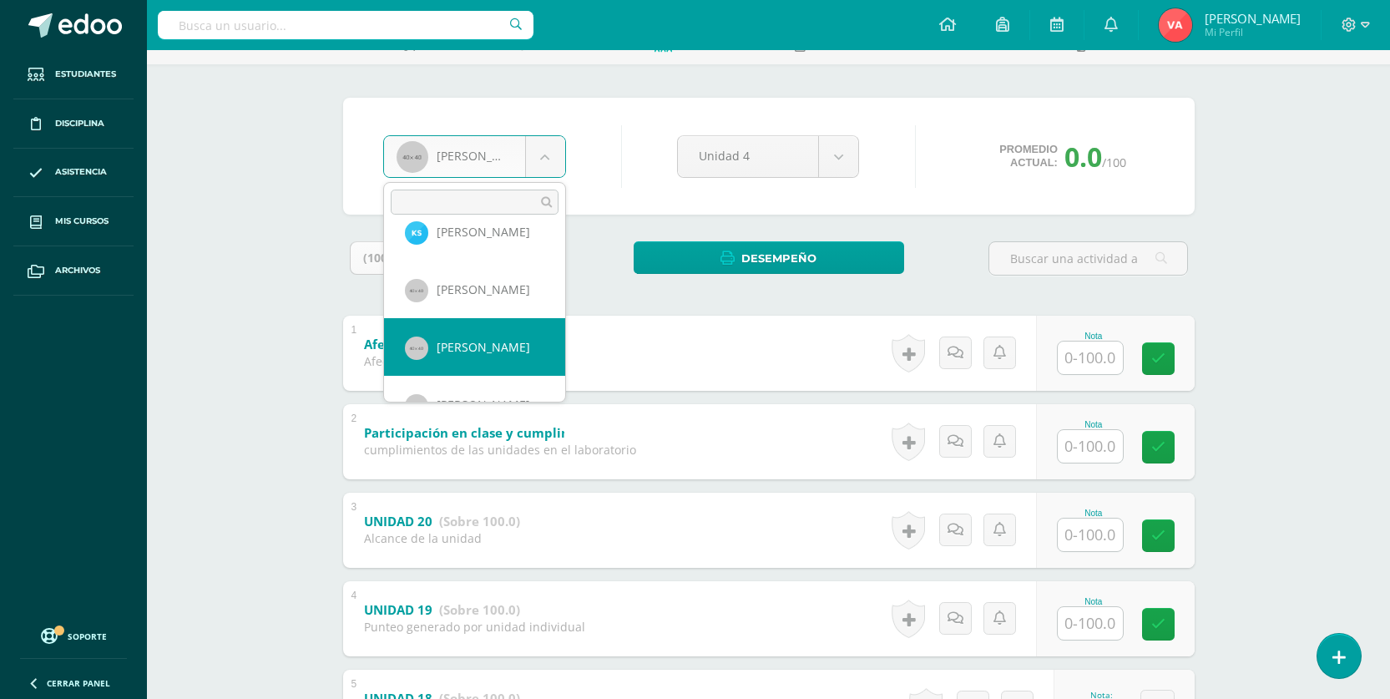
select select "1030"
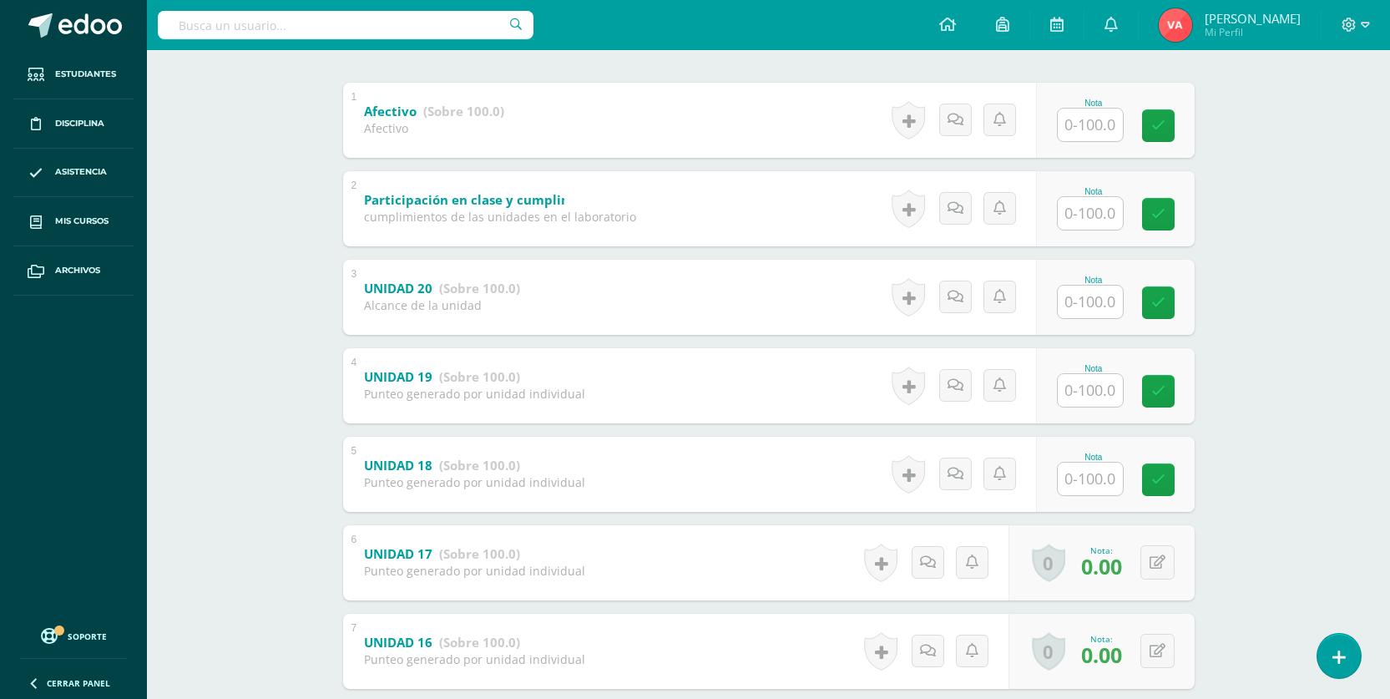
scroll to position [435, 0]
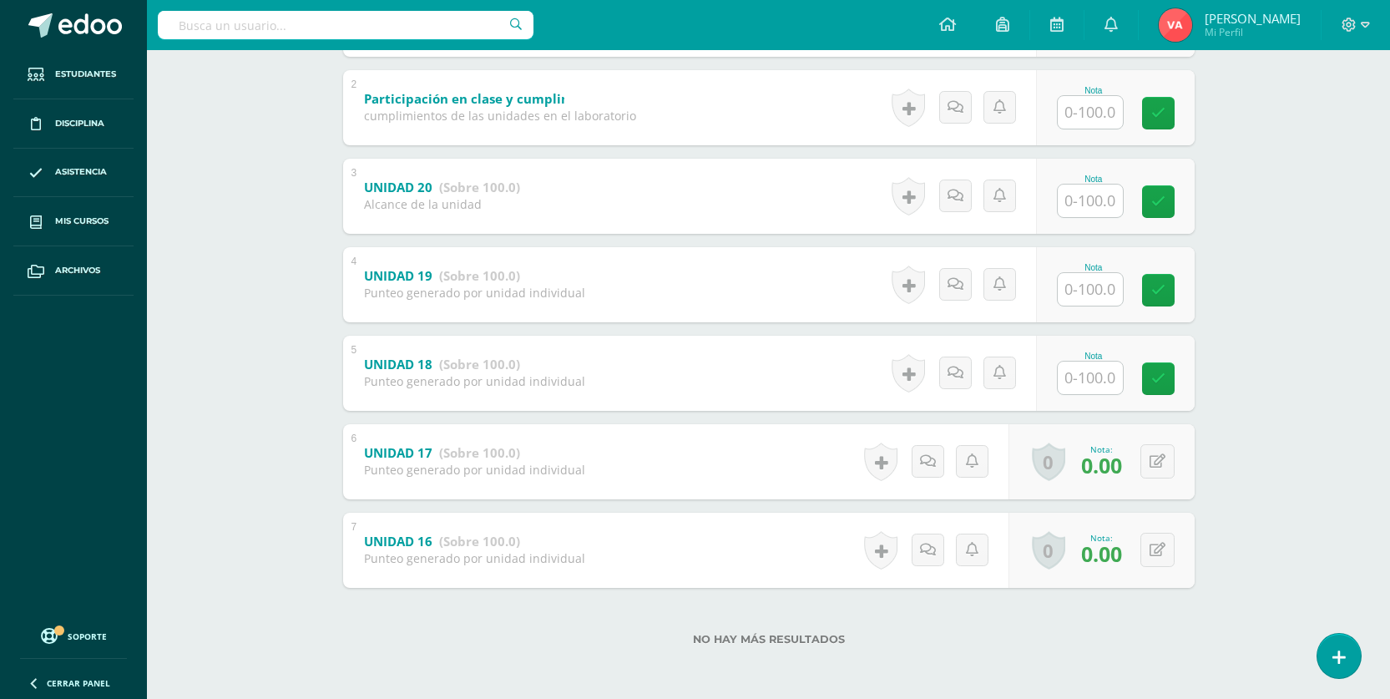
click at [1089, 377] on input "text" at bounding box center [1089, 377] width 65 height 33
type input "0"
click at [1174, 378] on icon at bounding box center [1169, 378] width 15 height 14
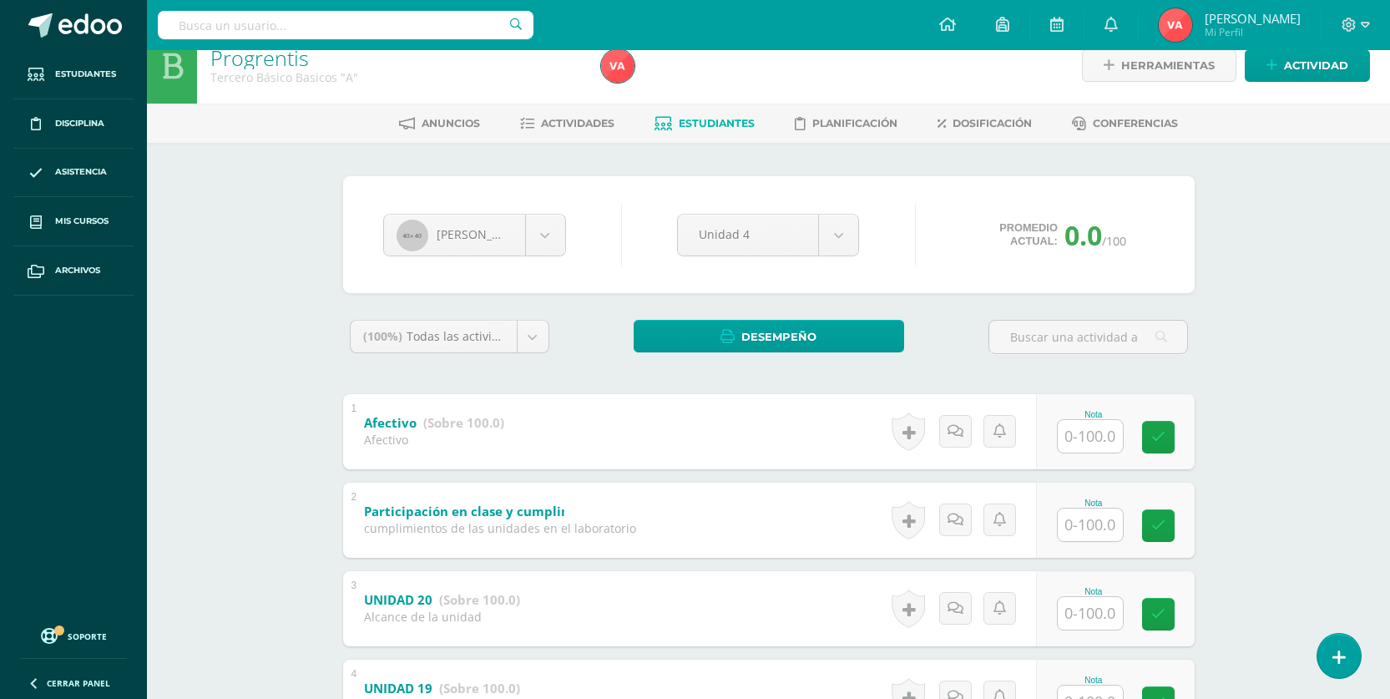
scroll to position [18, 0]
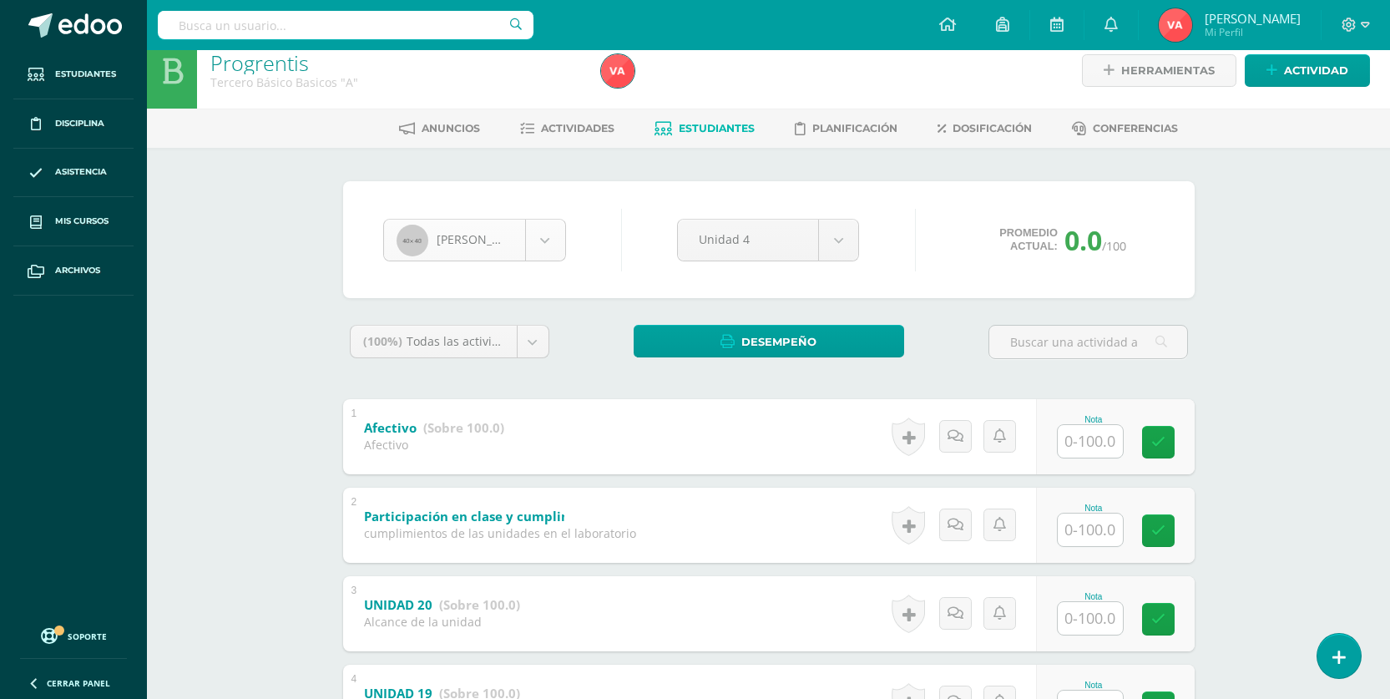
click at [544, 235] on body "Estudiantes Disciplina Asistencia Mis cursos Archivos Soporte Centro de ayuda Ú…" at bounding box center [695, 548] width 1390 height 1133
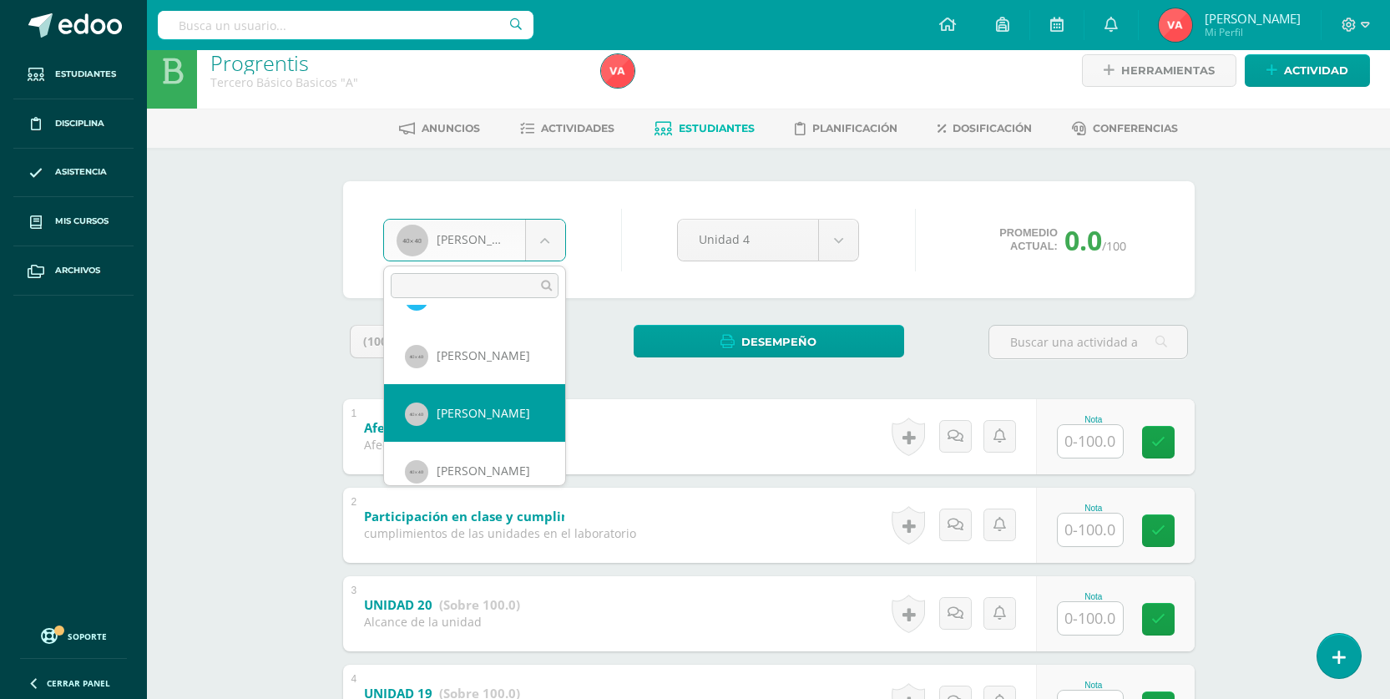
scroll to position [1446, 0]
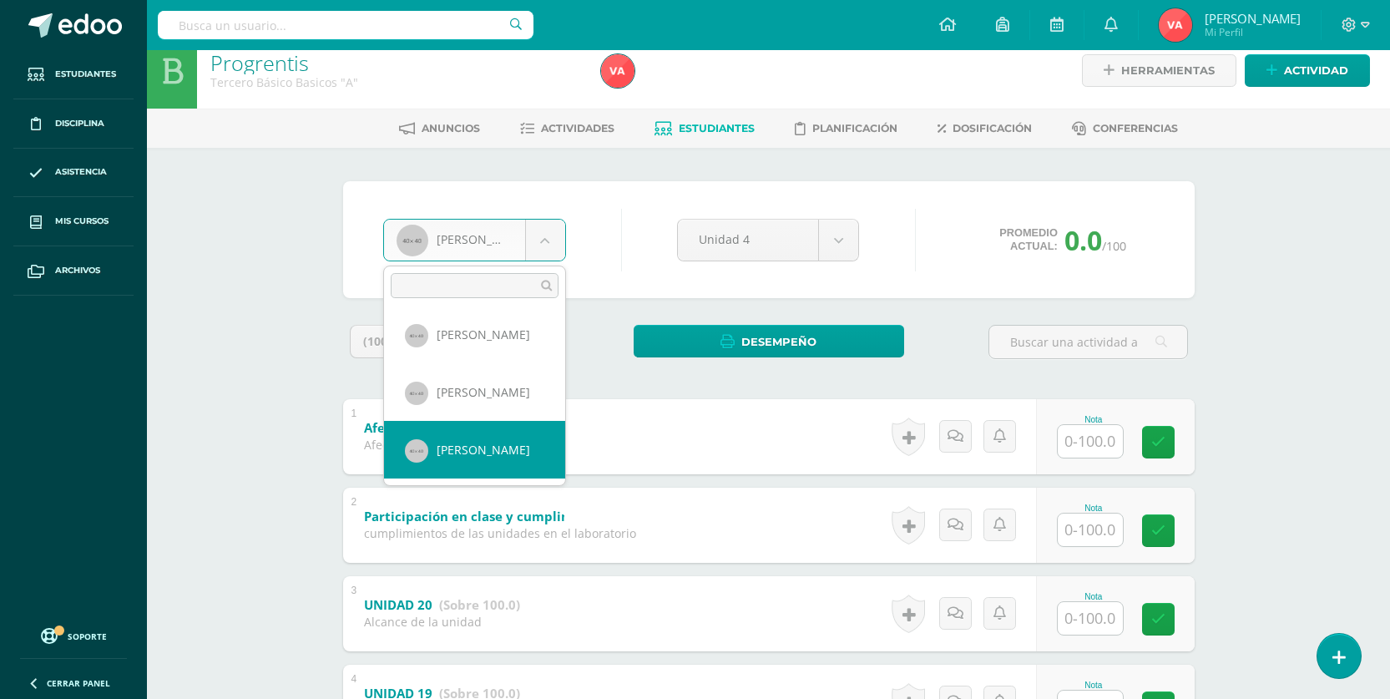
select select "1031"
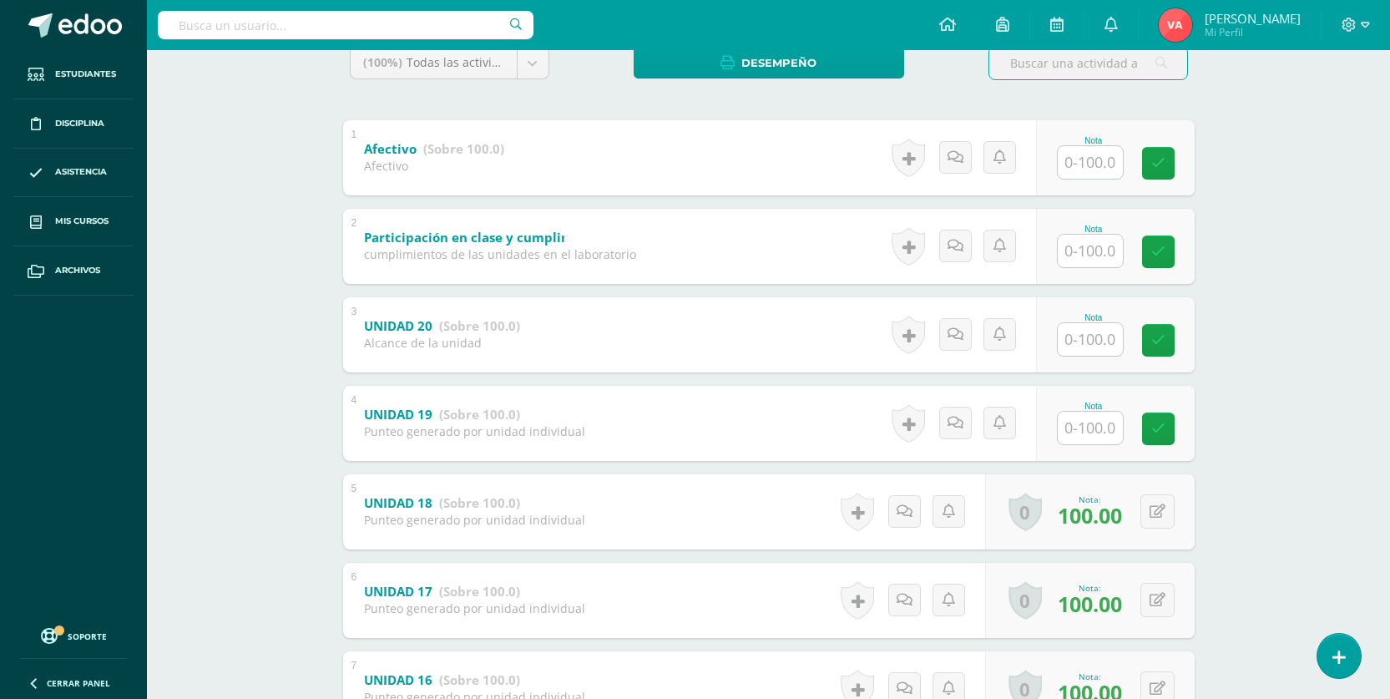
scroll to position [101, 0]
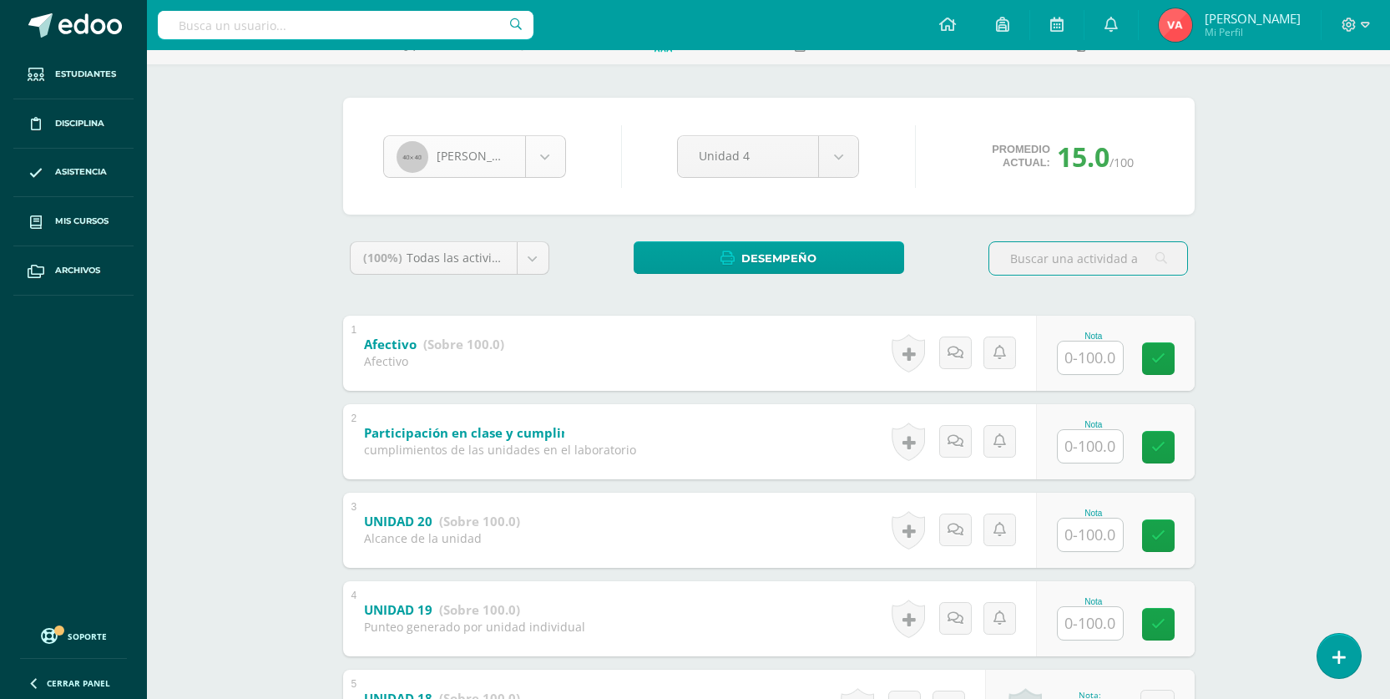
click at [552, 142] on body "Estudiantes Disciplina Asistencia Mis cursos Archivos Soporte Centro de ayuda Ú…" at bounding box center [695, 465] width 1390 height 1133
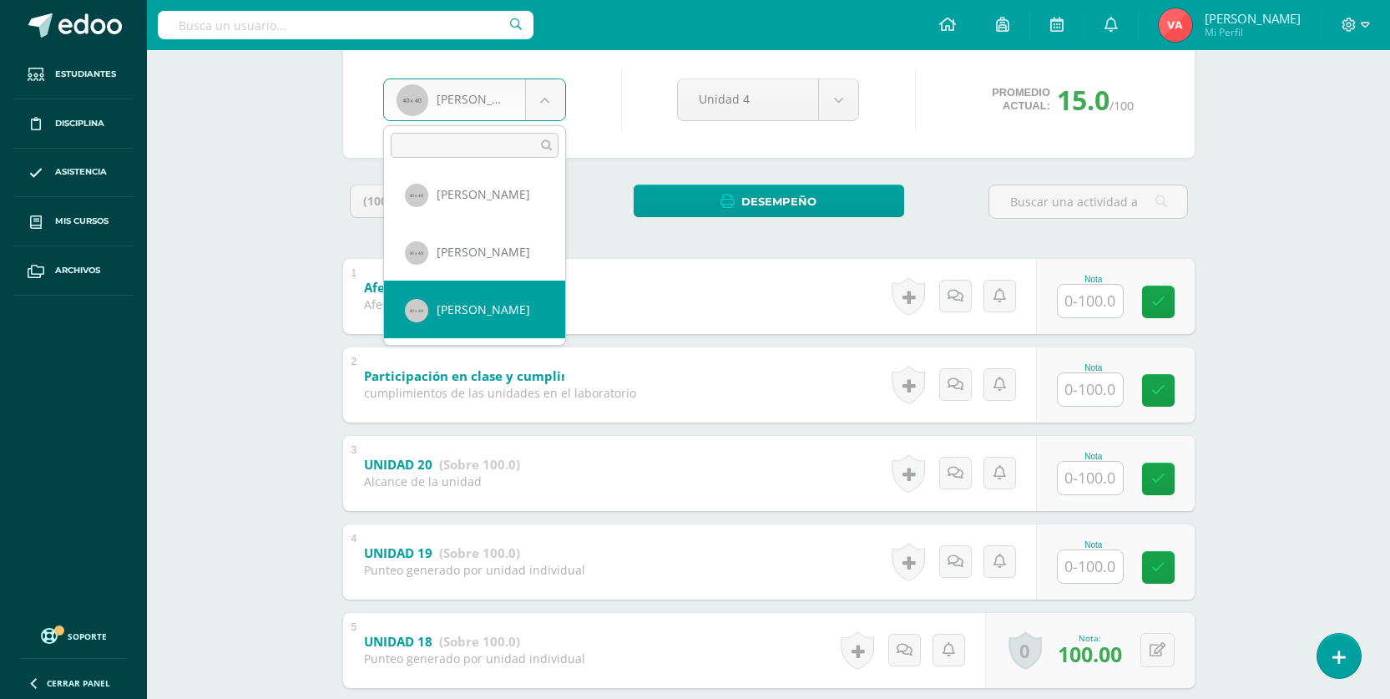
scroll to position [184, 0]
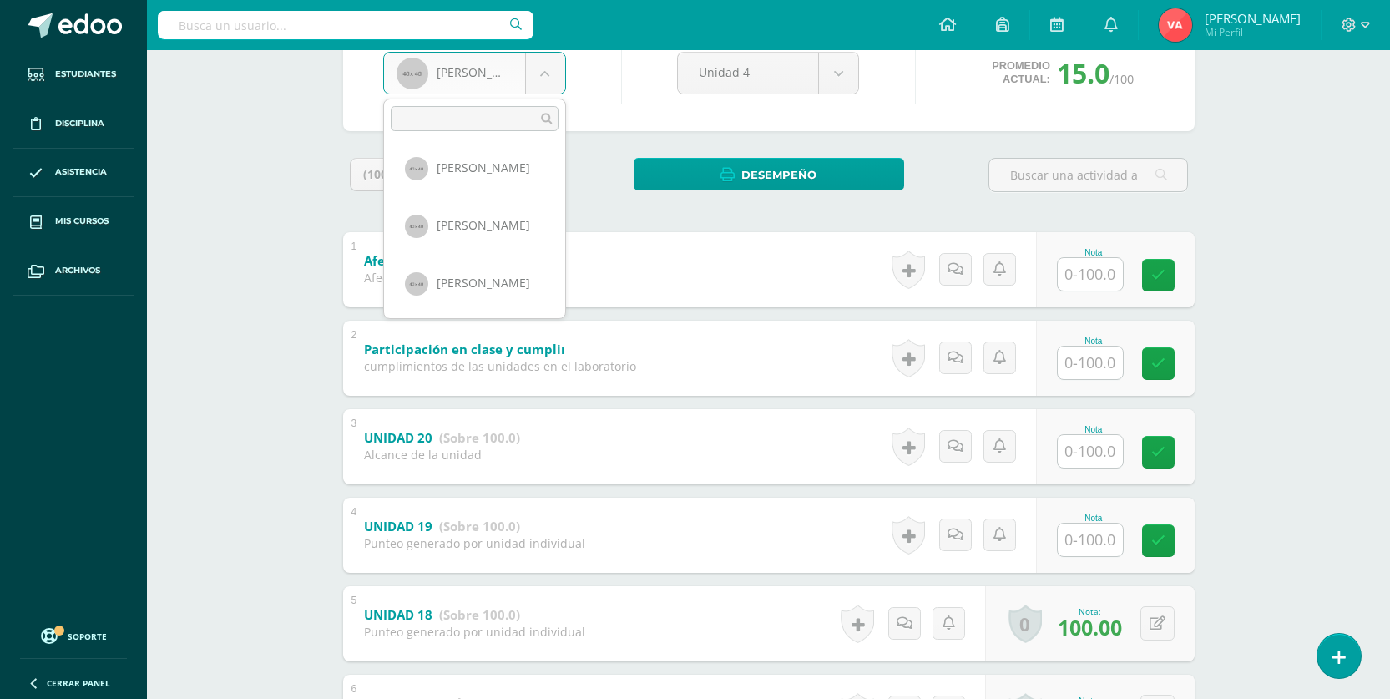
click at [655, 105] on body "Estudiantes Disciplina Asistencia Mis cursos Archivos Soporte Centro de ayuda Ú…" at bounding box center [695, 382] width 1390 height 1133
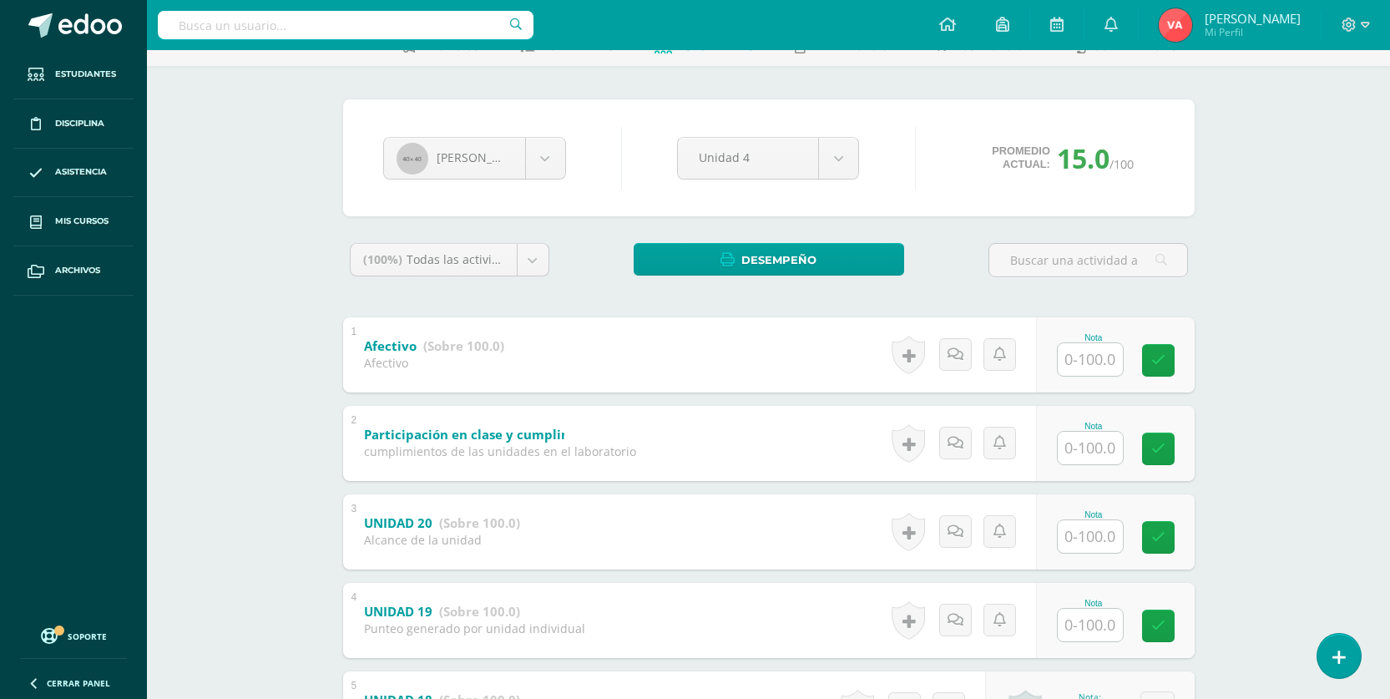
scroll to position [0, 0]
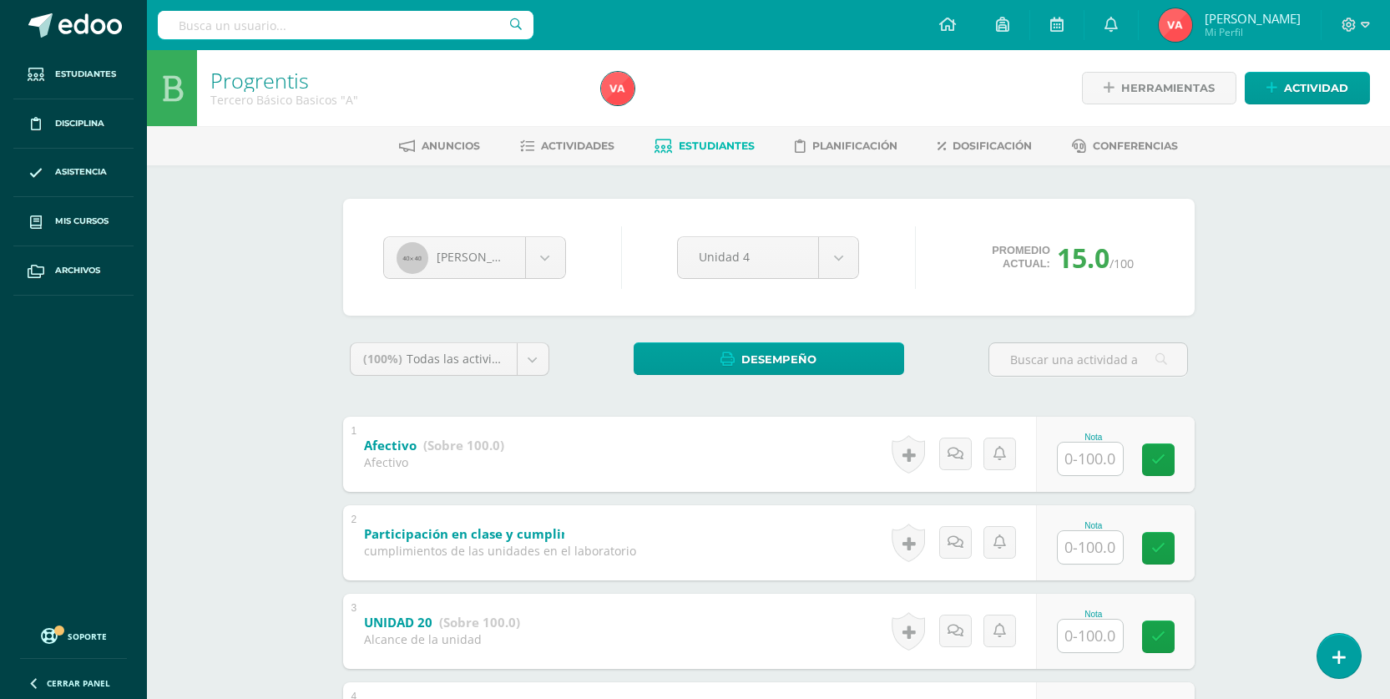
click at [719, 145] on span "Estudiantes" at bounding box center [717, 145] width 76 height 13
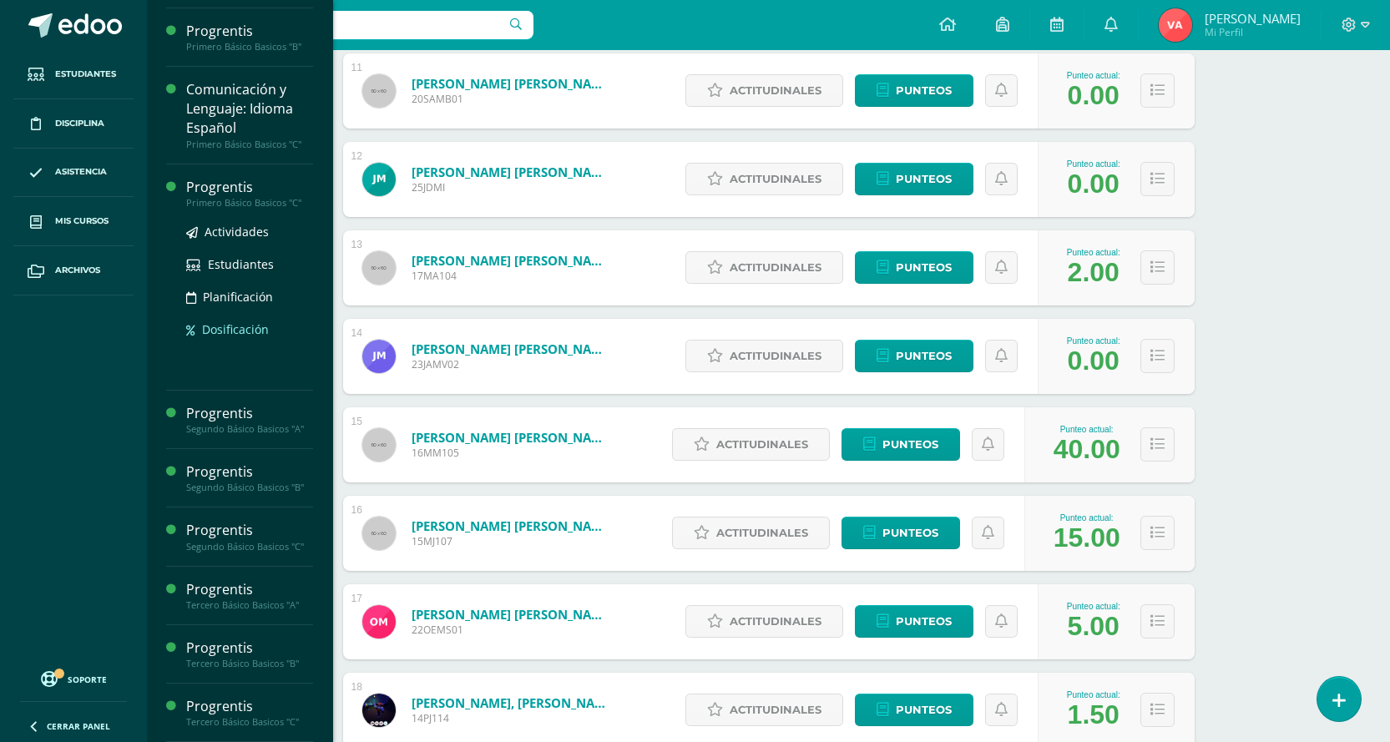
scroll to position [696, 0]
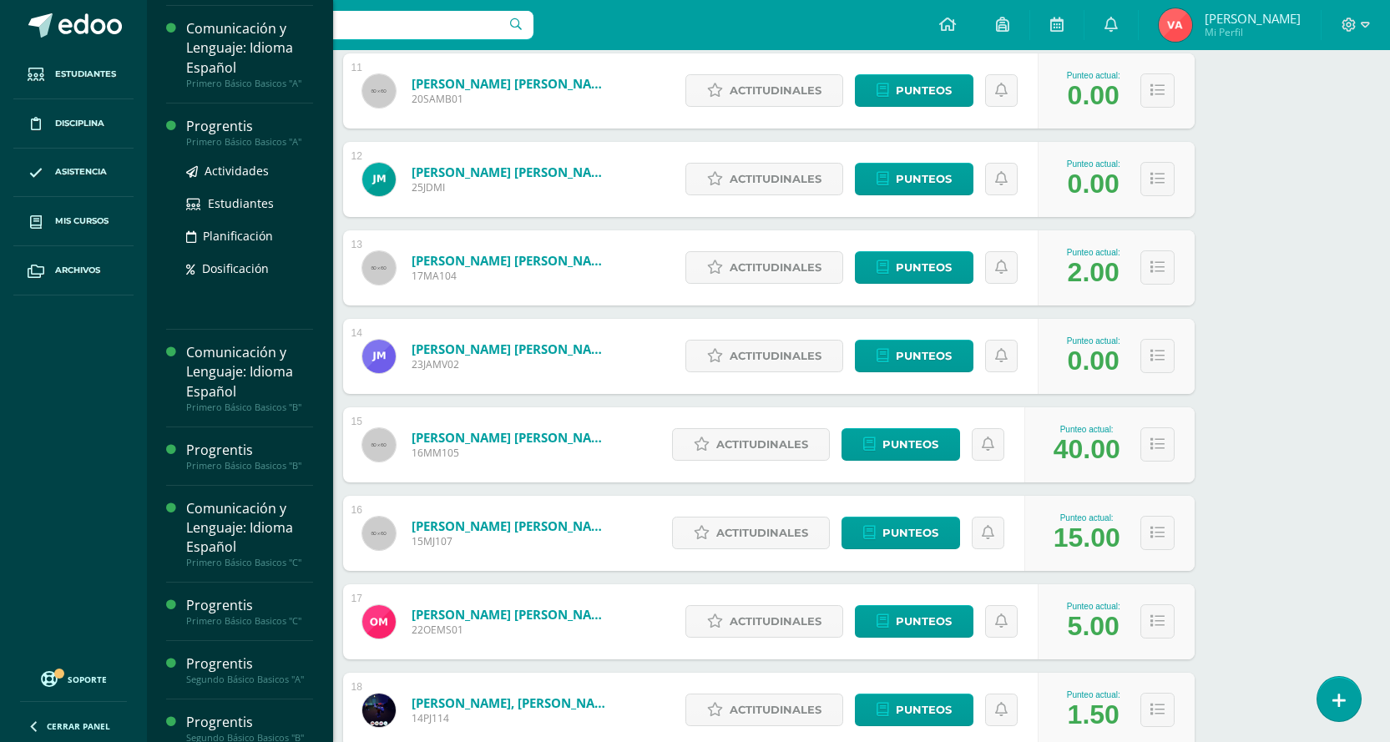
click at [247, 141] on div "Primero Básico Basicos "A"" at bounding box center [249, 142] width 127 height 12
click at [248, 141] on div "Primero Básico Basicos "A"" at bounding box center [249, 142] width 127 height 12
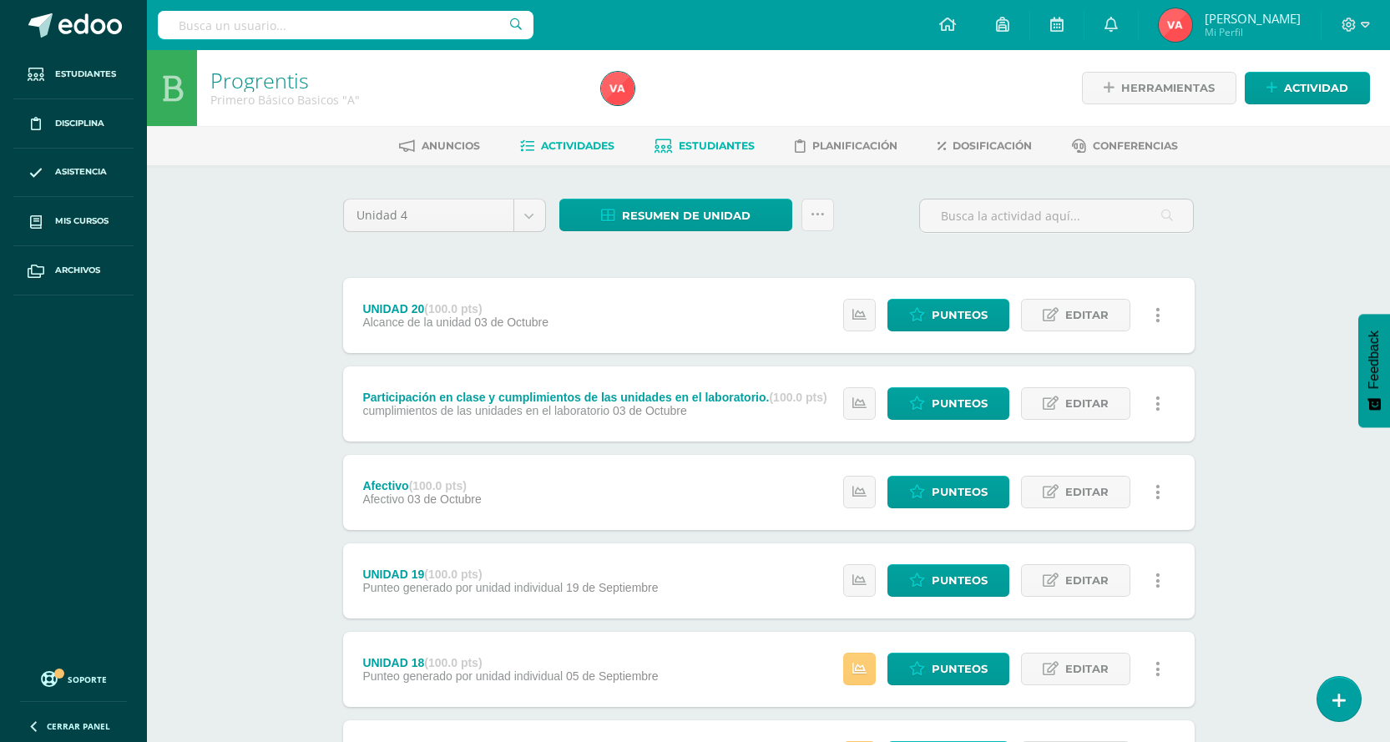
click at [719, 147] on span "Estudiantes" at bounding box center [717, 145] width 76 height 13
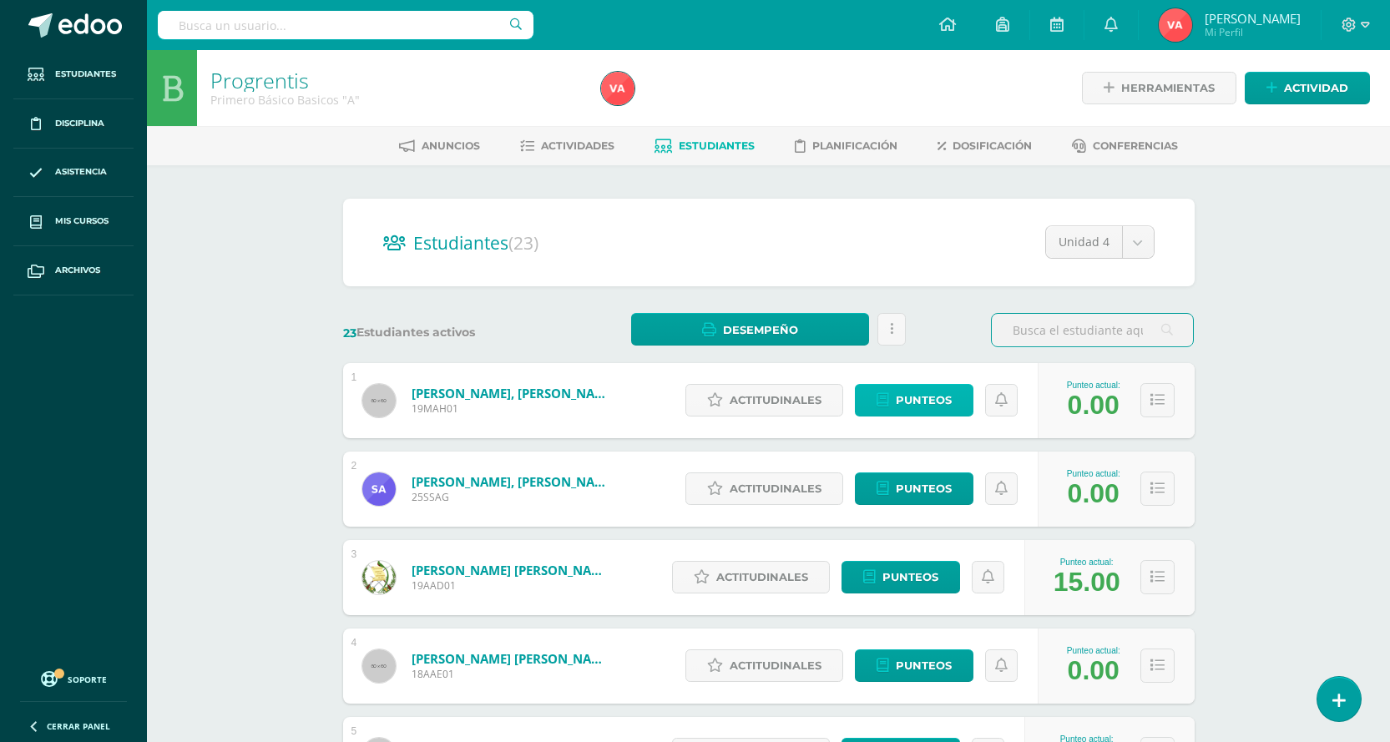
click at [936, 395] on span "Punteos" at bounding box center [924, 400] width 56 height 31
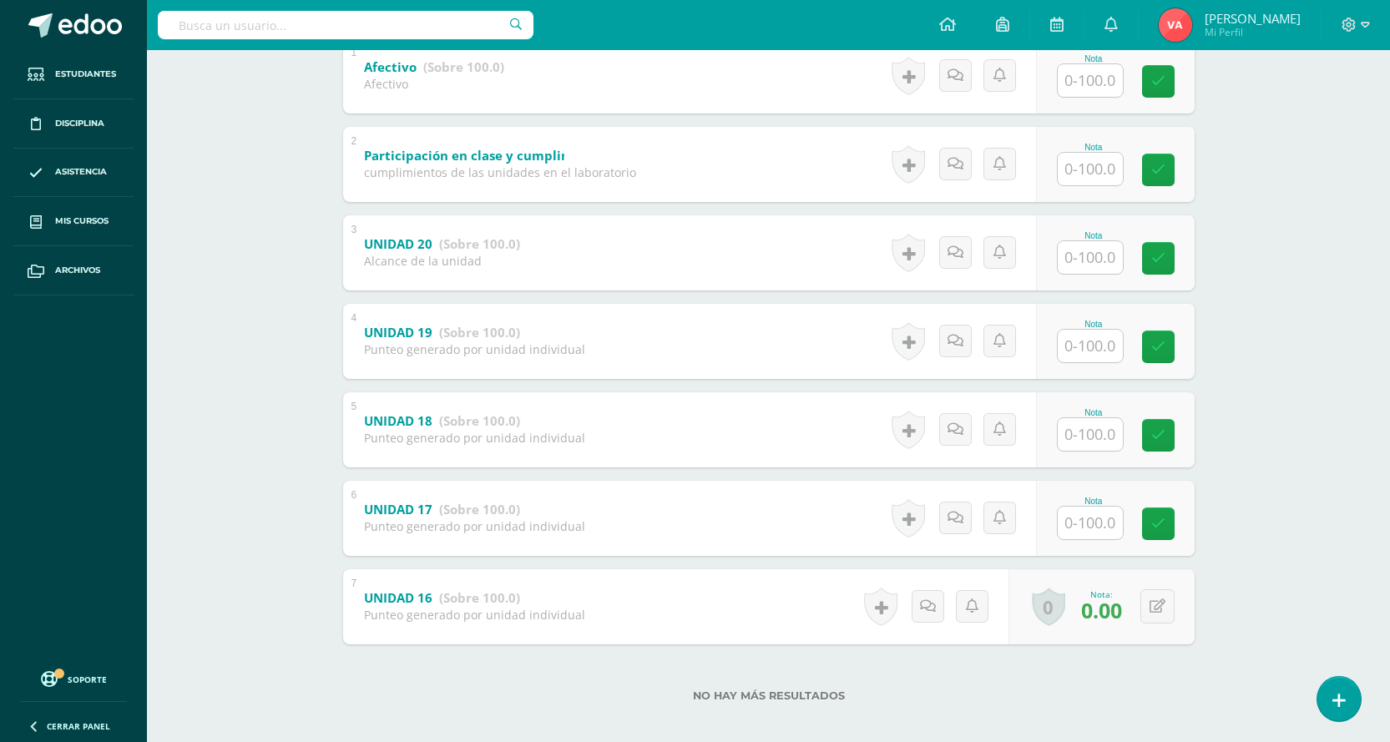
scroll to position [391, 0]
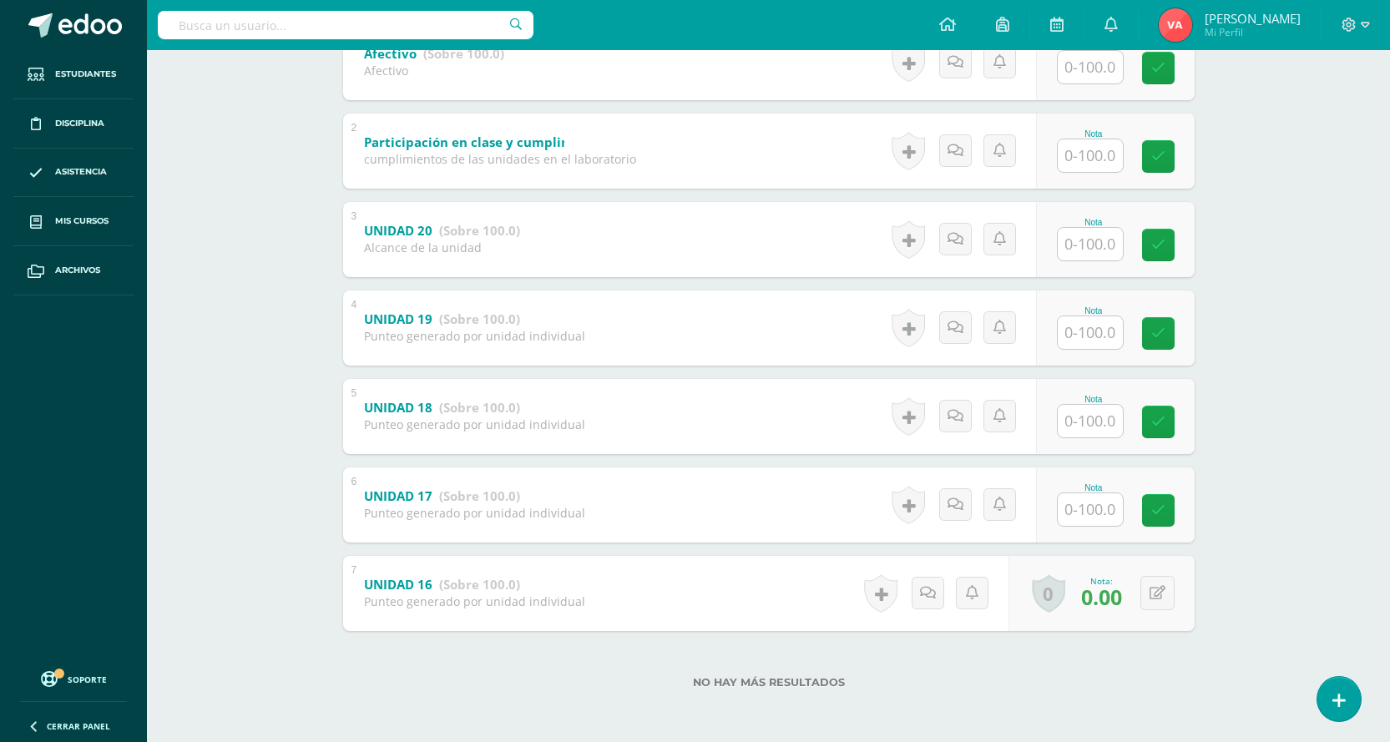
click at [1080, 510] on input "text" at bounding box center [1089, 509] width 65 height 33
type input "0"
click at [1100, 429] on input "text" at bounding box center [1099, 420] width 67 height 33
type input "0"
click at [1172, 419] on icon at bounding box center [1169, 422] width 15 height 14
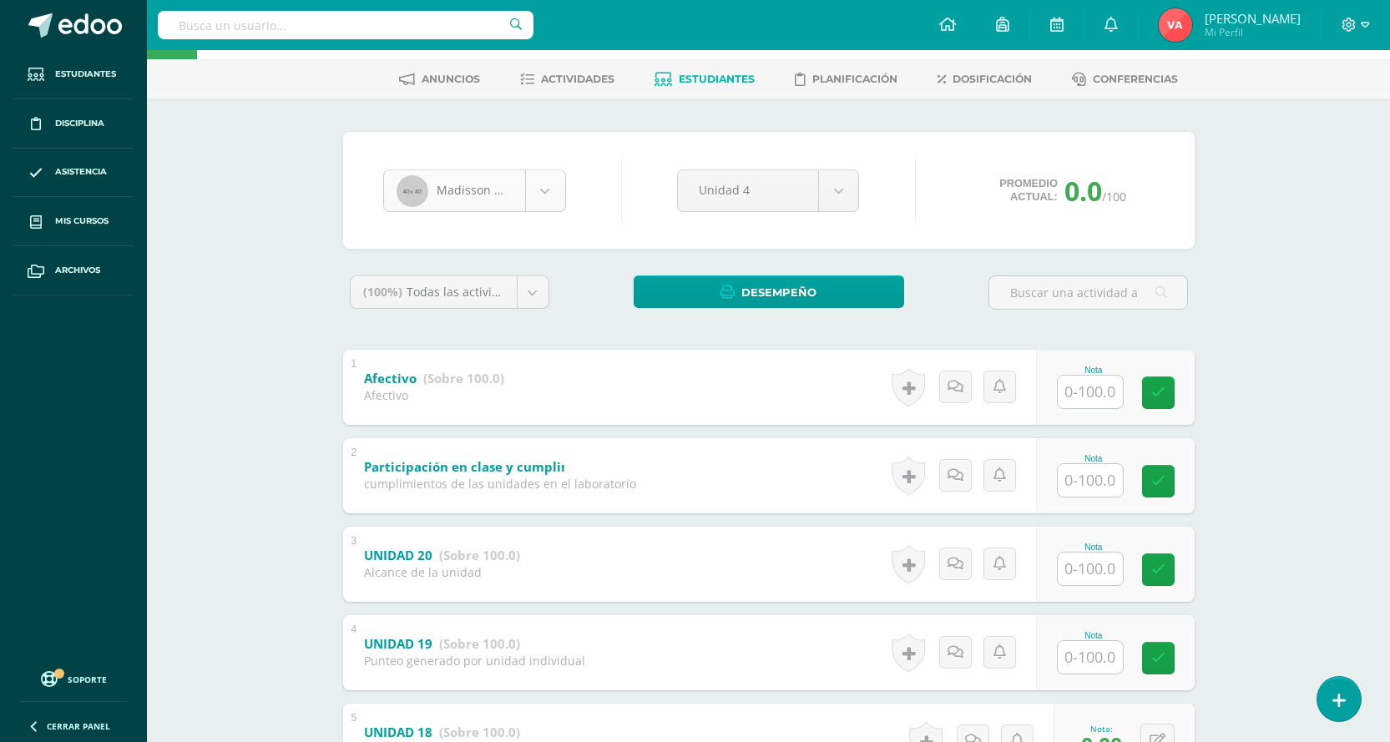
scroll to position [0, 0]
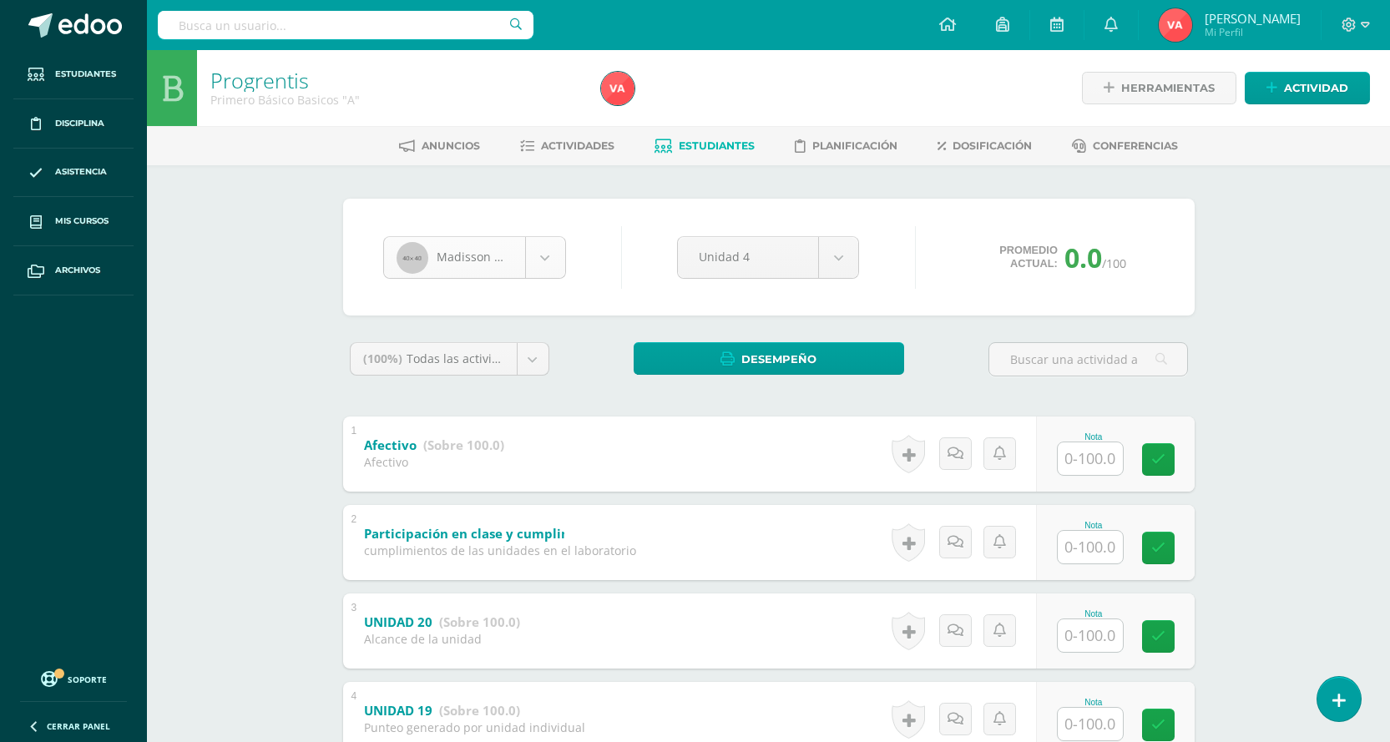
click at [554, 263] on body "Estudiantes Disciplina Asistencia Mis cursos Archivos Soporte Centro de ayuda Ú…" at bounding box center [695, 566] width 1390 height 1133
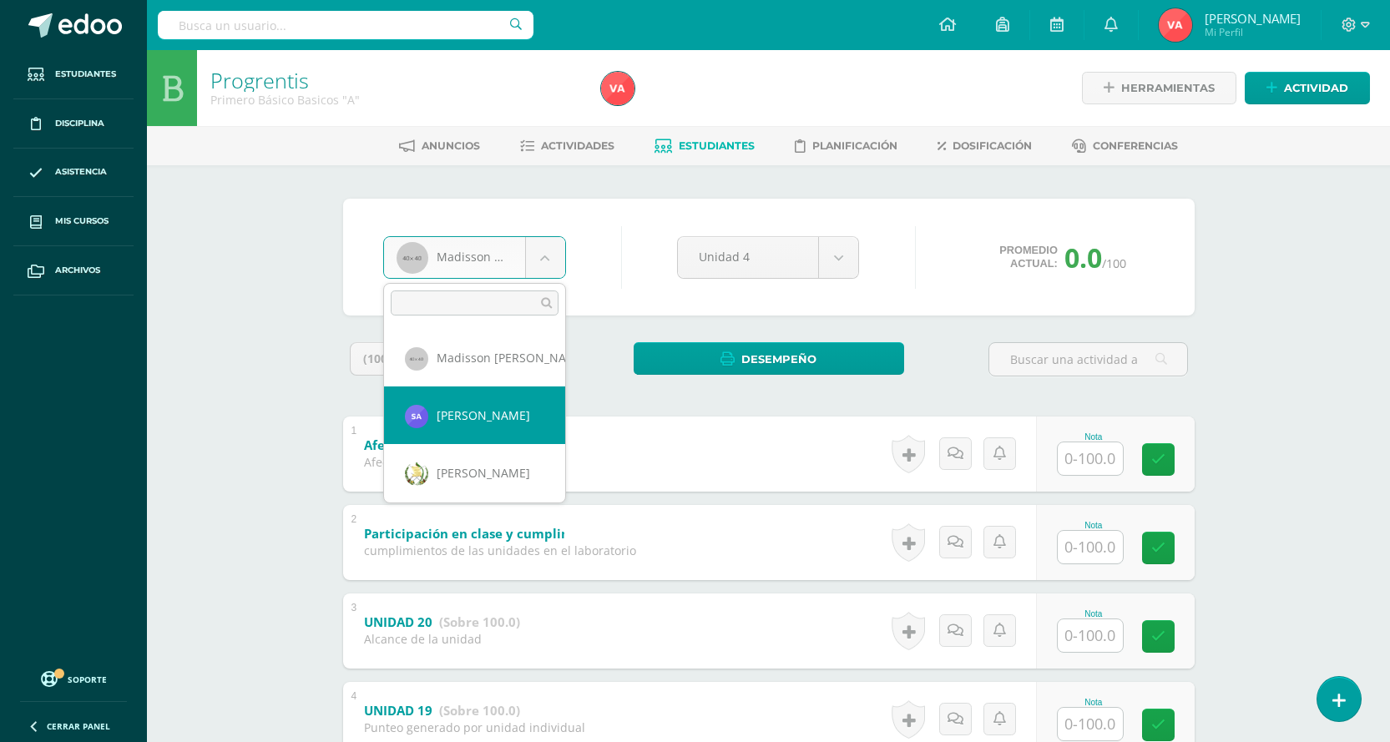
select select "2761"
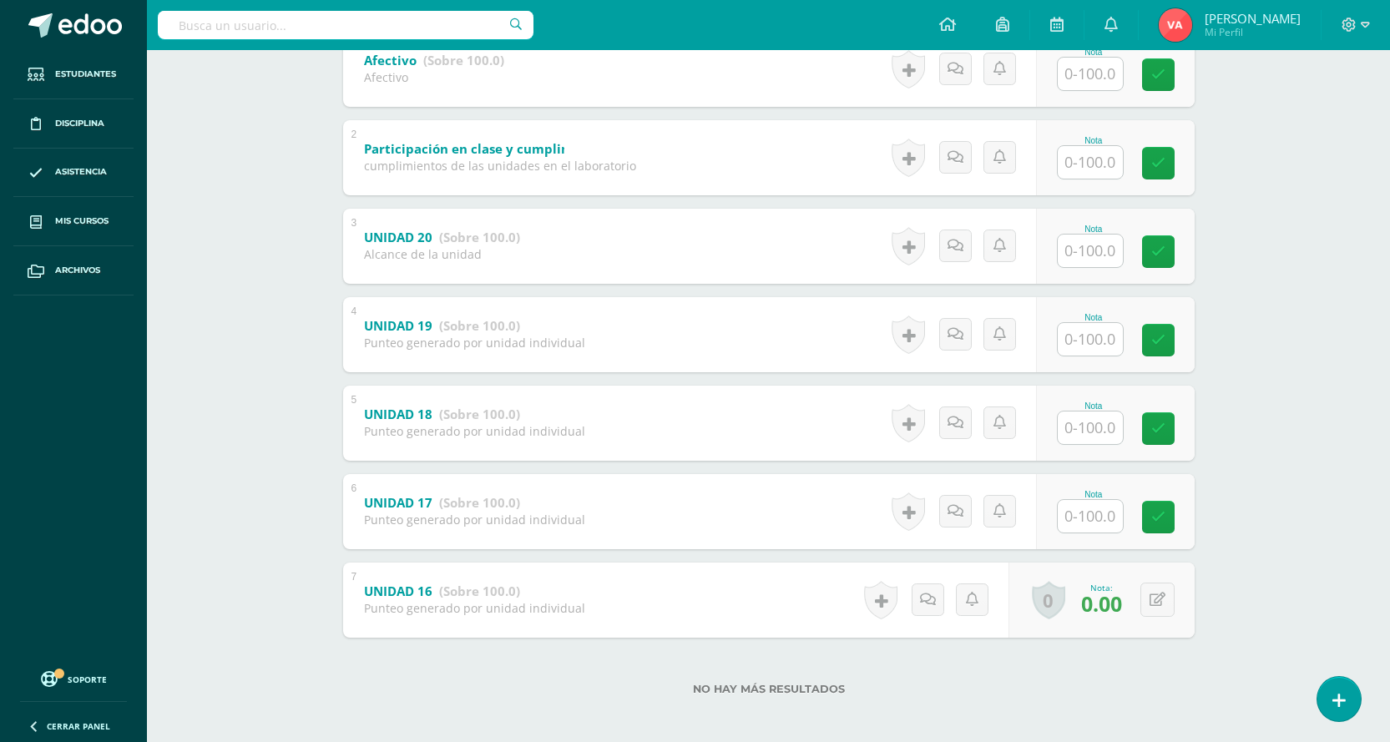
scroll to position [391, 0]
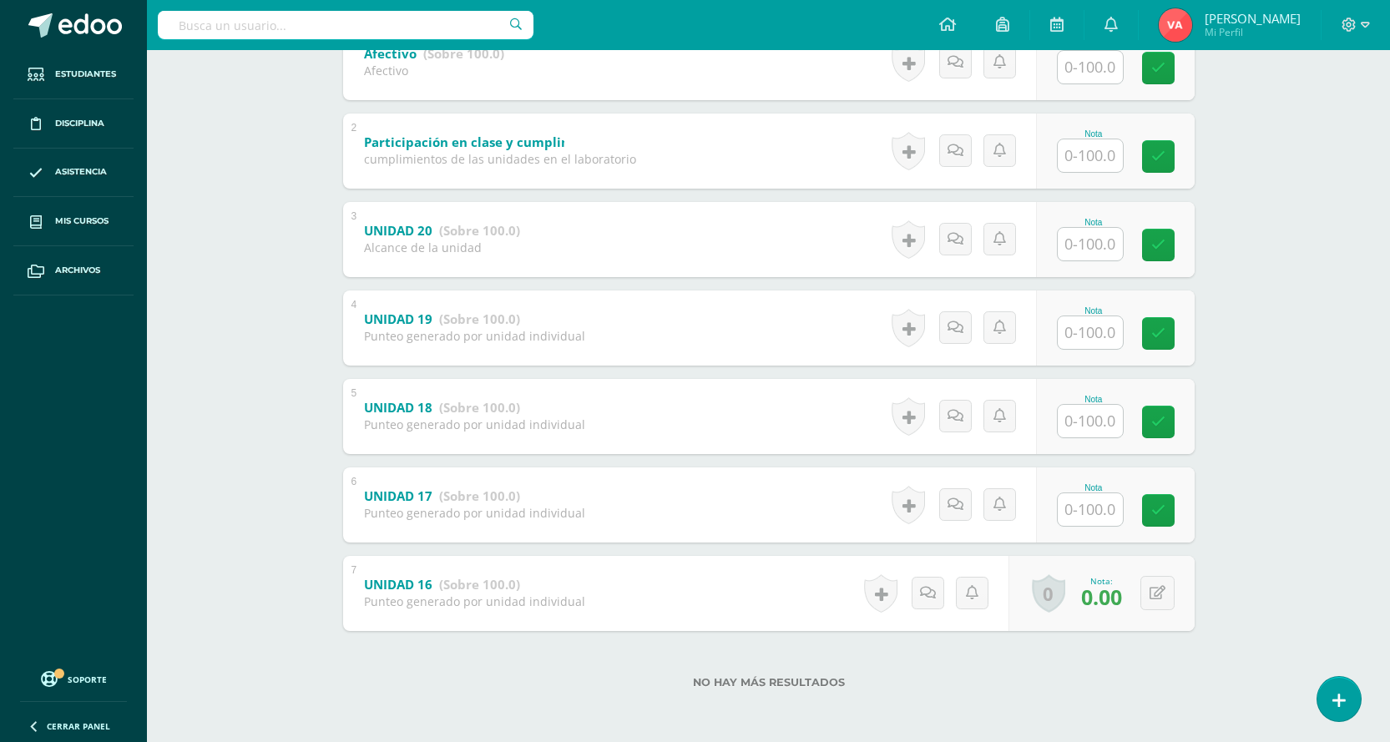
click at [1098, 507] on input "text" at bounding box center [1089, 509] width 65 height 33
type input "0"
click at [1078, 427] on input "text" at bounding box center [1089, 421] width 65 height 33
type input "0"
click at [1173, 428] on icon at bounding box center [1169, 422] width 15 height 14
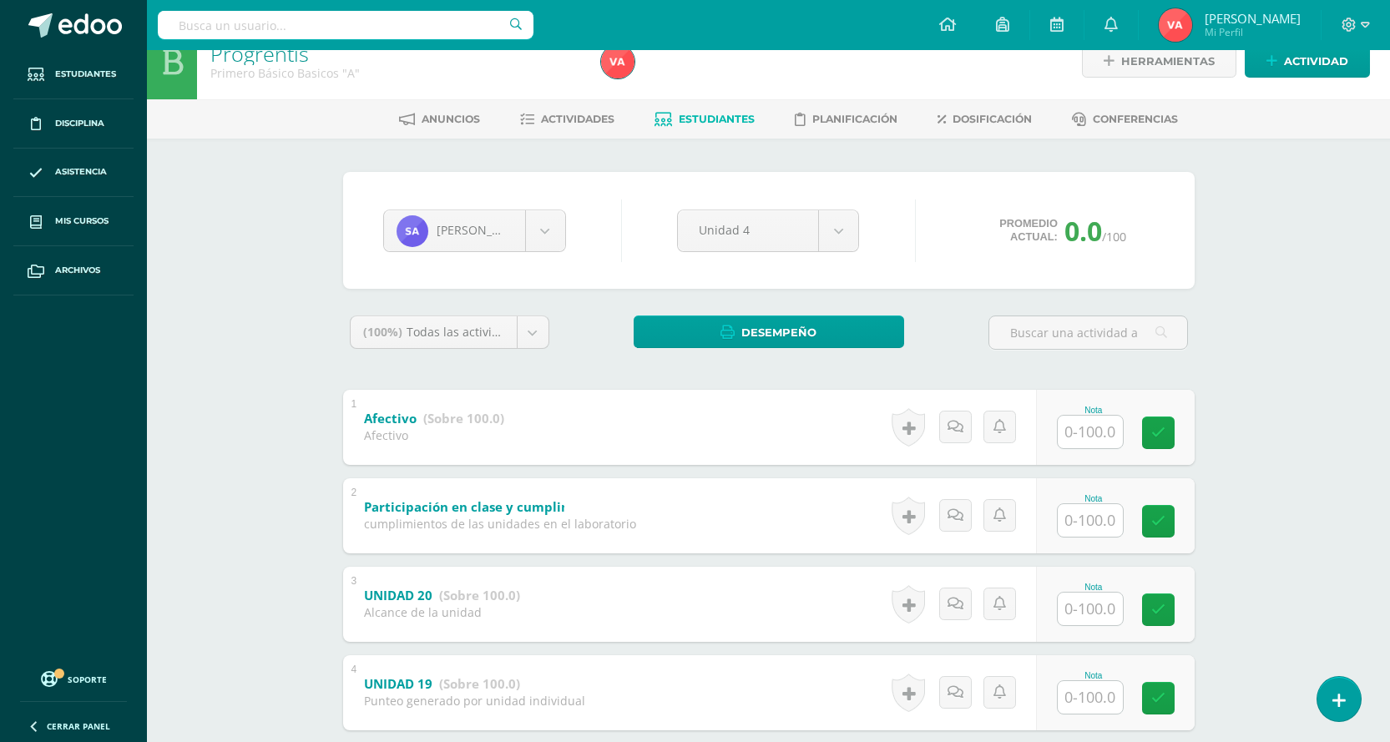
scroll to position [0, 0]
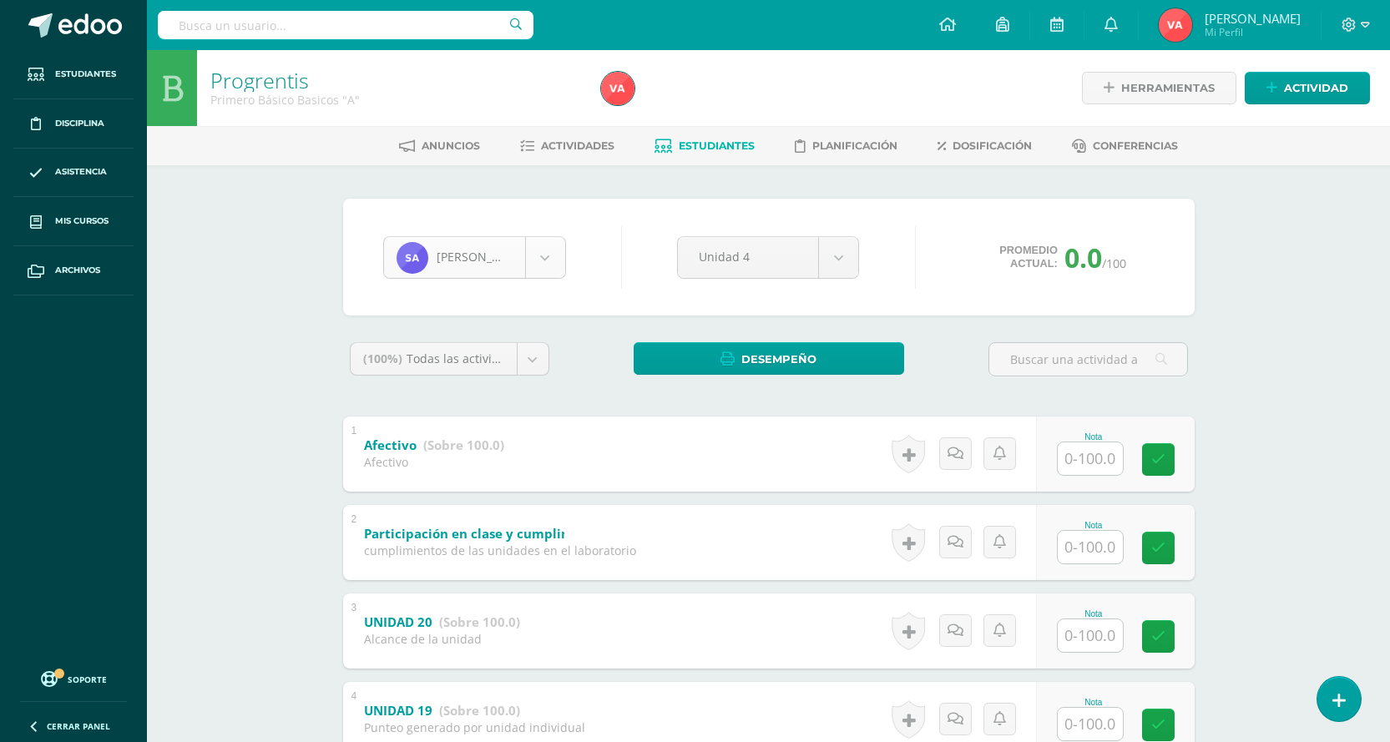
click at [544, 253] on body "Estudiantes Disciplina Asistencia Mis cursos Archivos Soporte Centro de ayuda Ú…" at bounding box center [695, 566] width 1390 height 1133
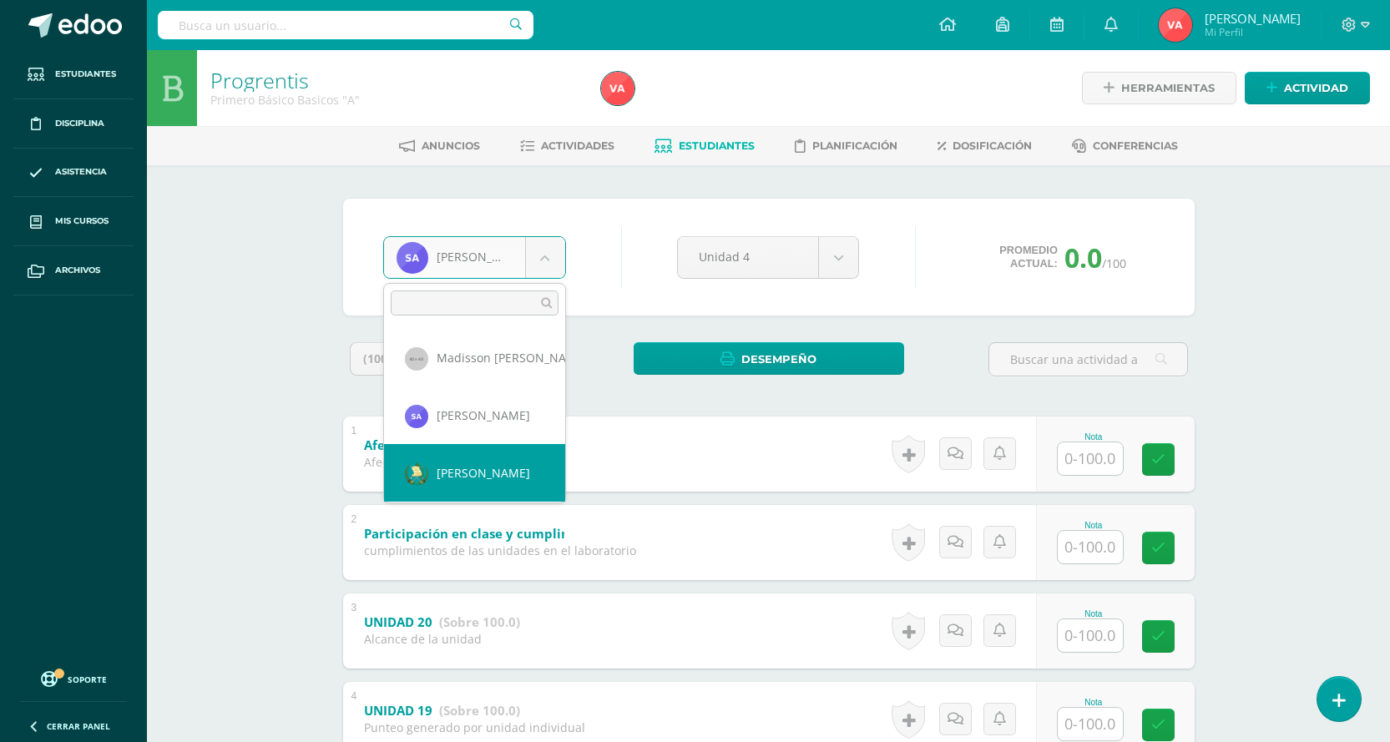
select select "923"
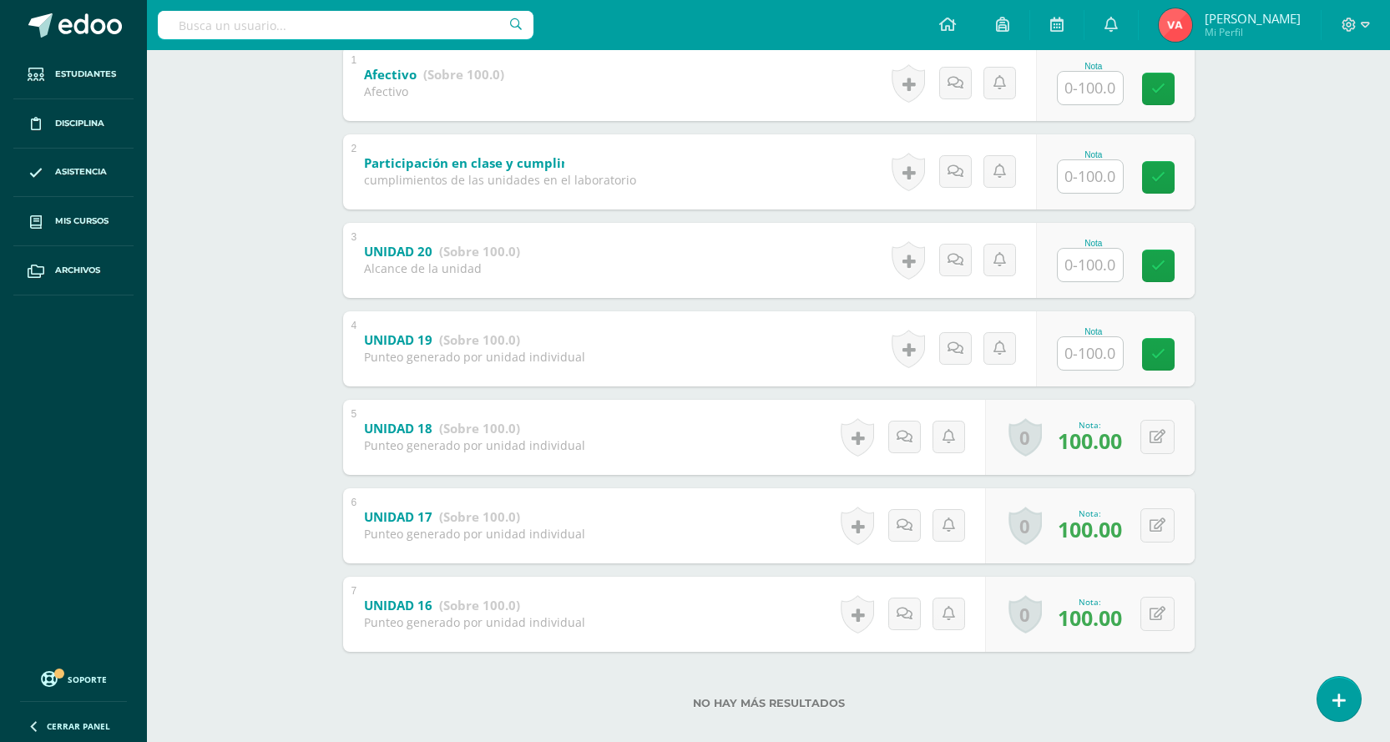
scroll to position [391, 0]
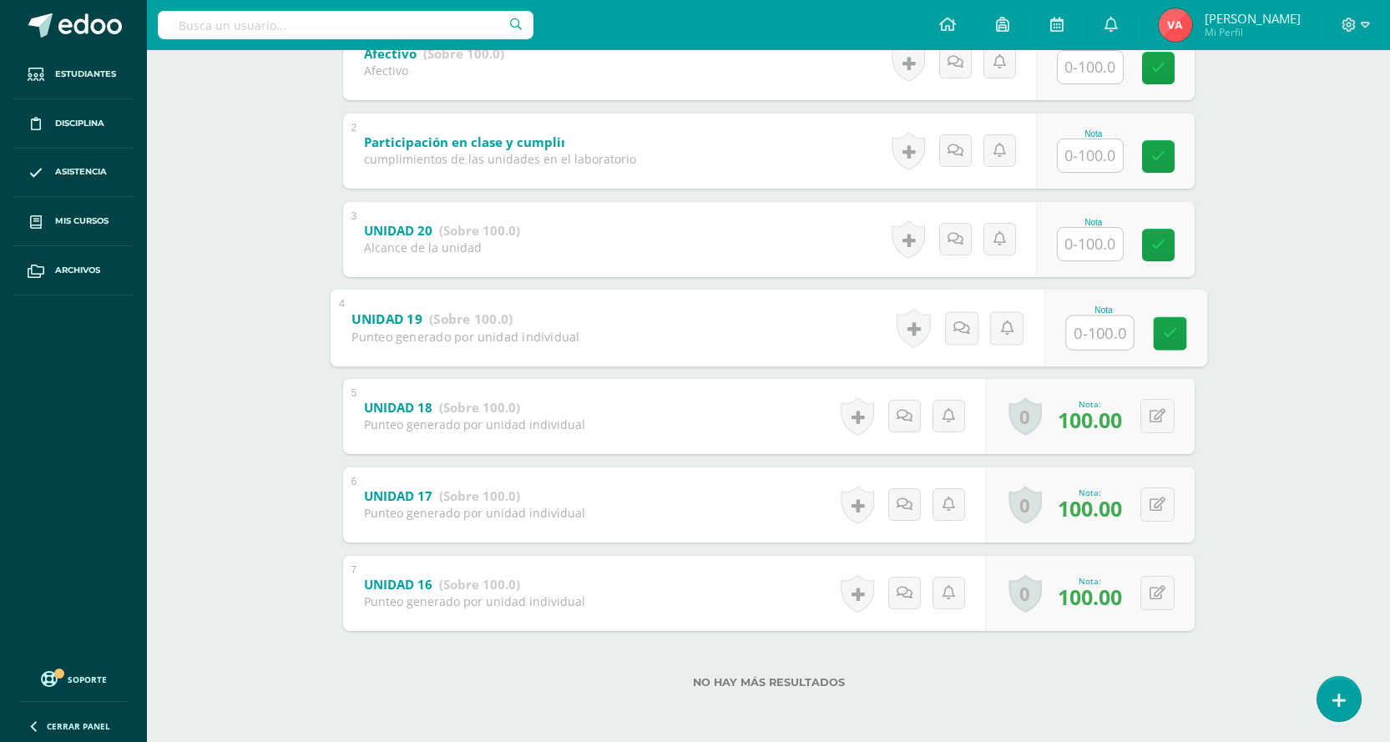
click at [1078, 346] on input "text" at bounding box center [1099, 331] width 67 height 33
type input "100"
click at [1093, 242] on input "text" at bounding box center [1089, 244] width 65 height 33
type input "100"
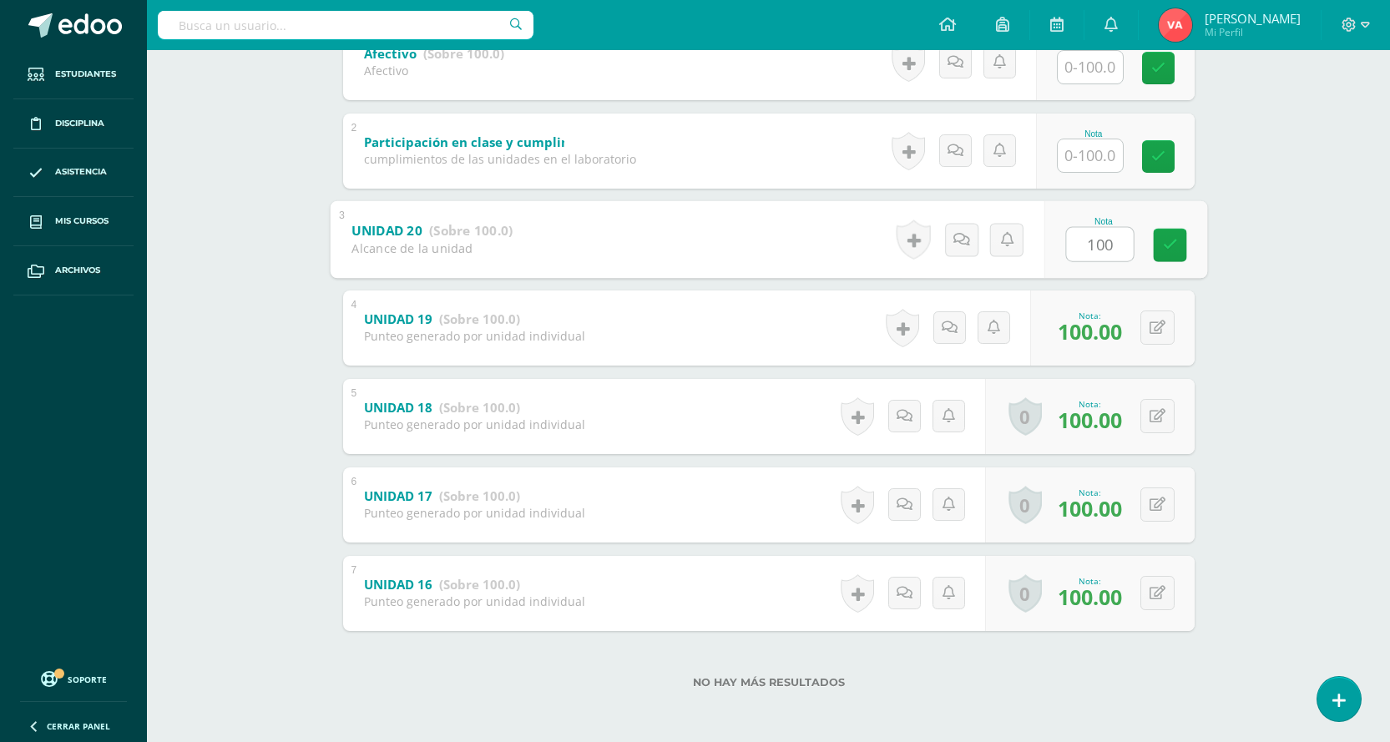
drag, startPoint x: 1160, startPoint y: 245, endPoint x: 447, endPoint y: 319, distance: 717.4
click at [1160, 245] on link at bounding box center [1169, 244] width 33 height 33
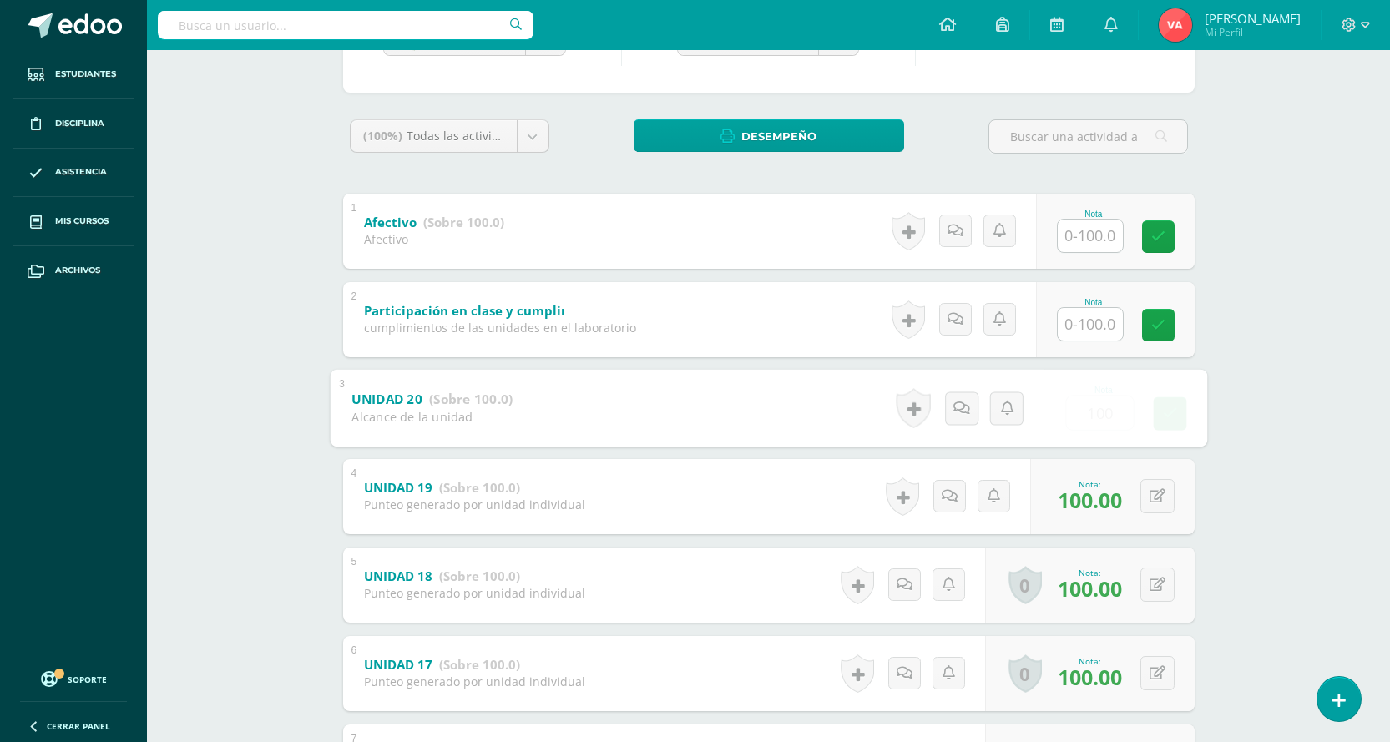
scroll to position [58, 0]
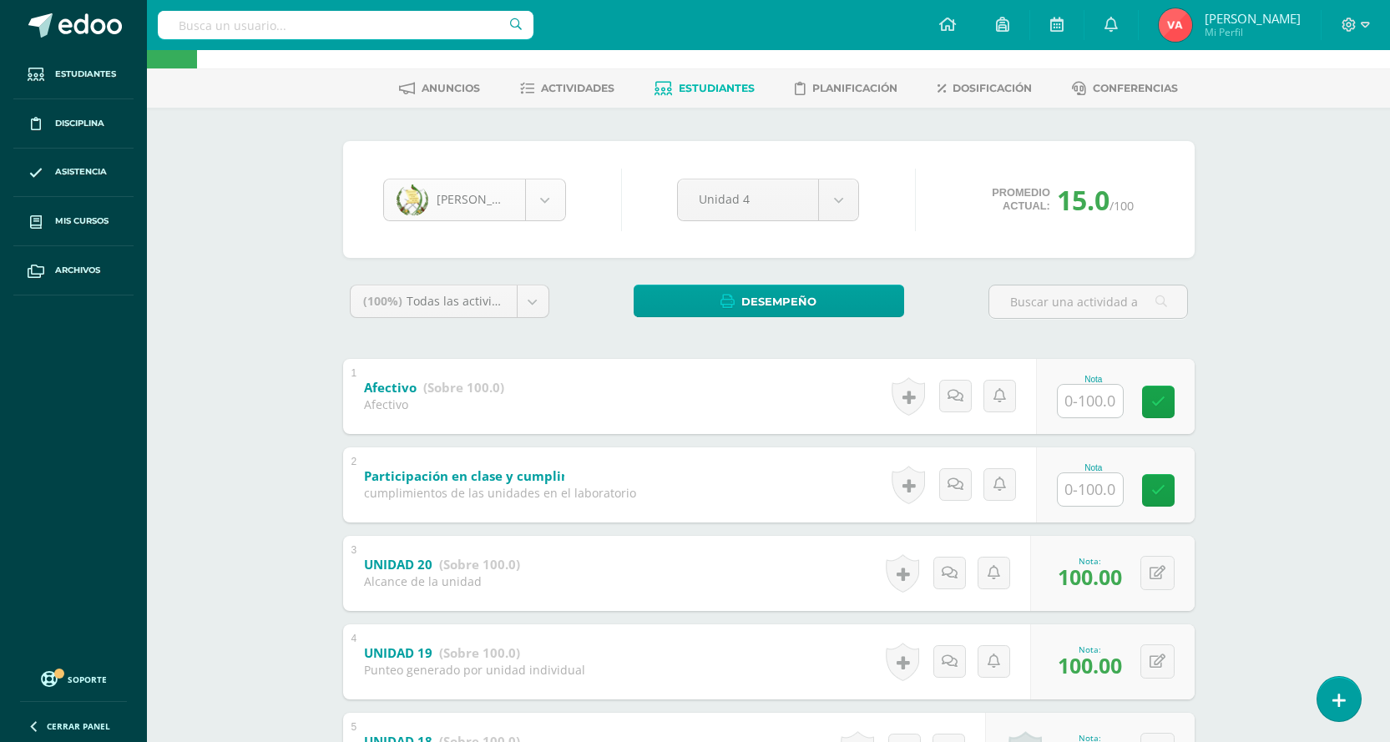
click at [548, 190] on body "Estudiantes Disciplina Asistencia Mis cursos Archivos Soporte Centro de ayuda Ú…" at bounding box center [695, 508] width 1390 height 1133
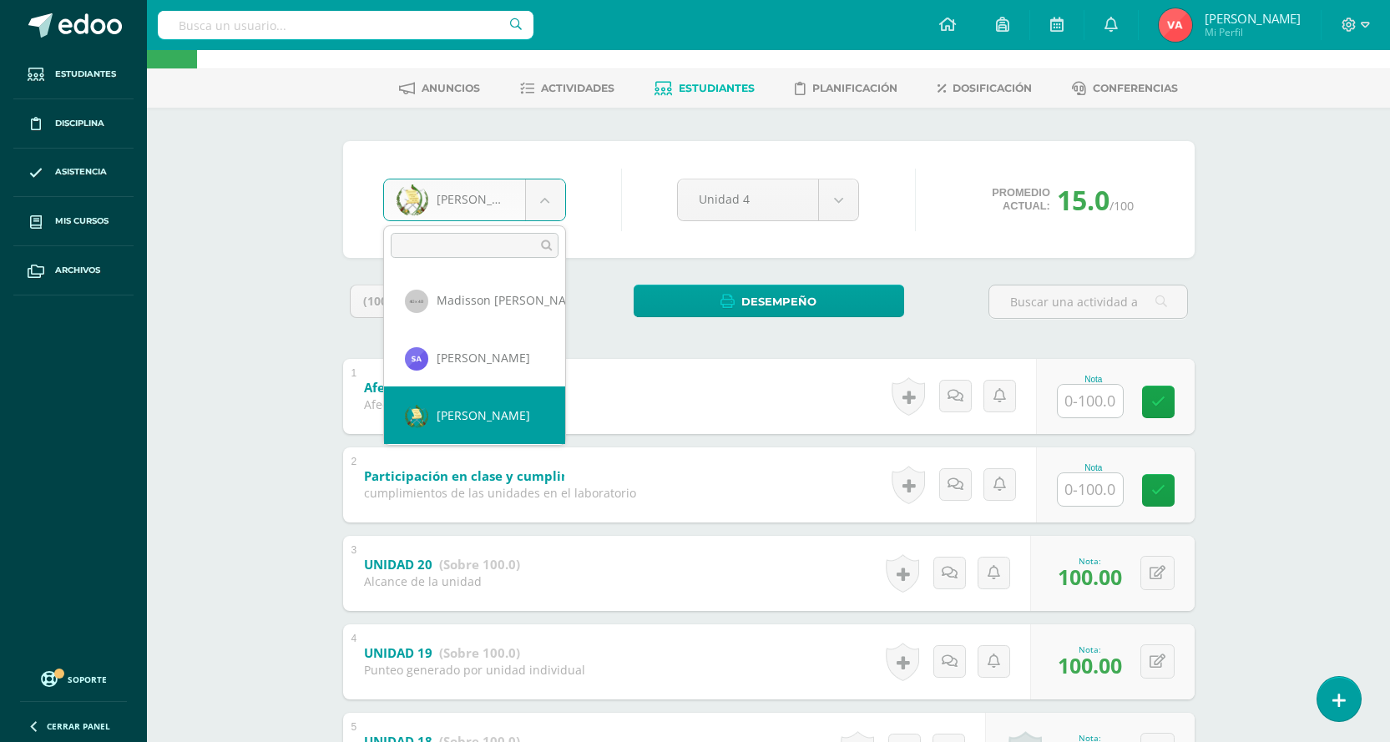
scroll to position [83, 0]
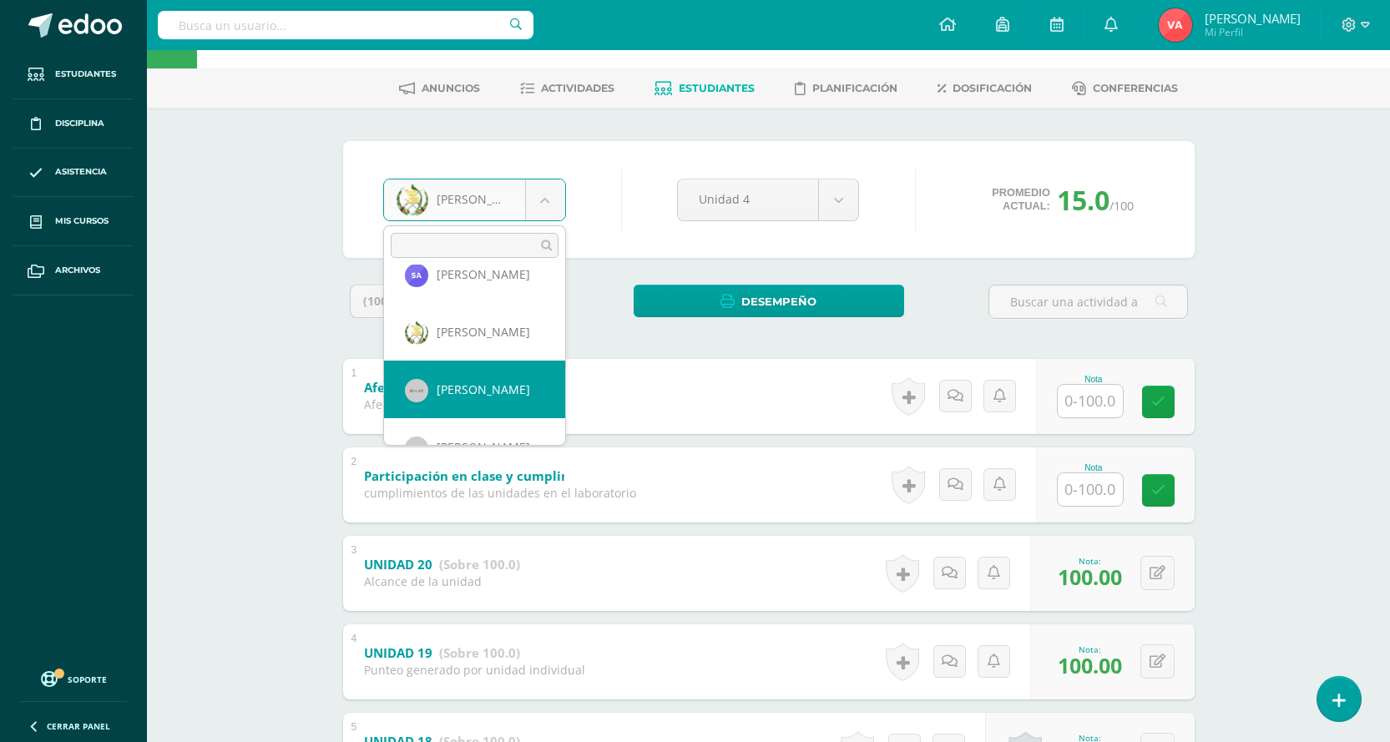
drag, startPoint x: 455, startPoint y: 400, endPoint x: 418, endPoint y: 360, distance: 54.3
select select "903"
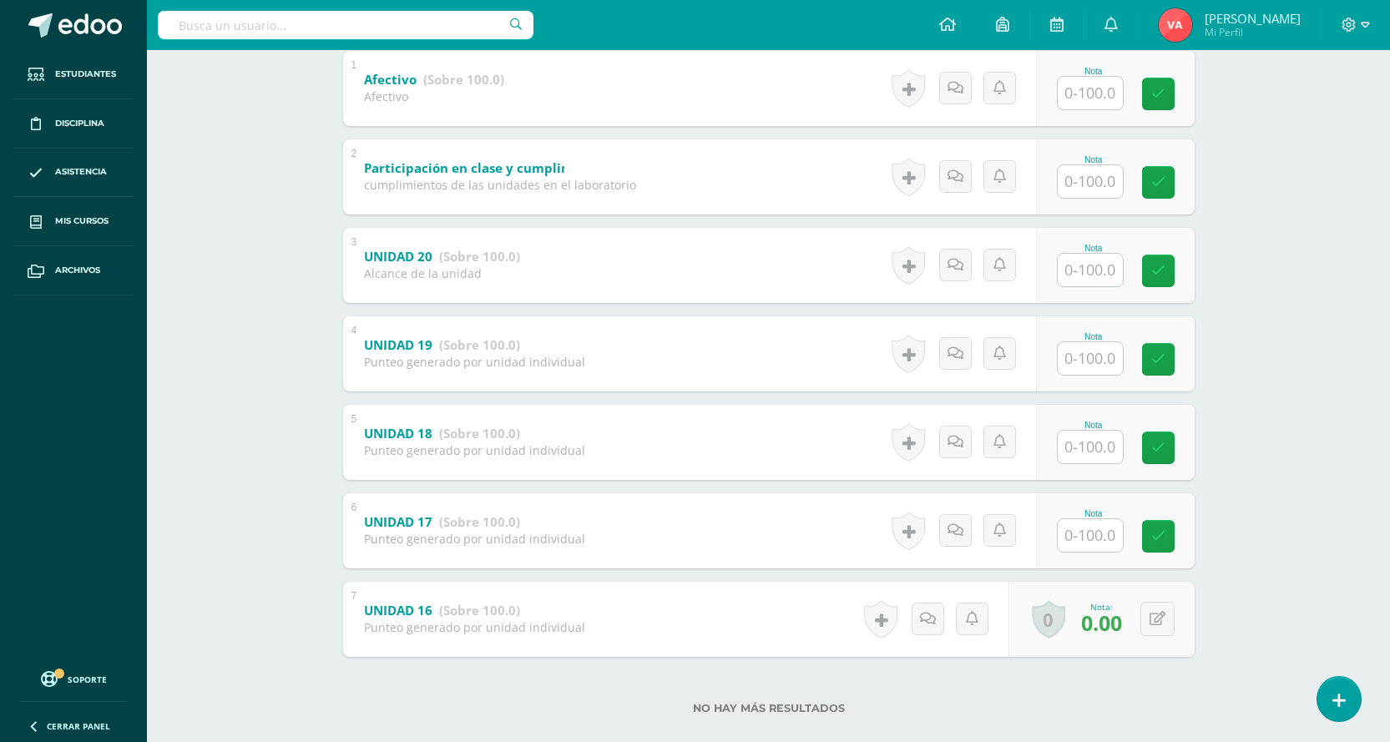
scroll to position [391, 0]
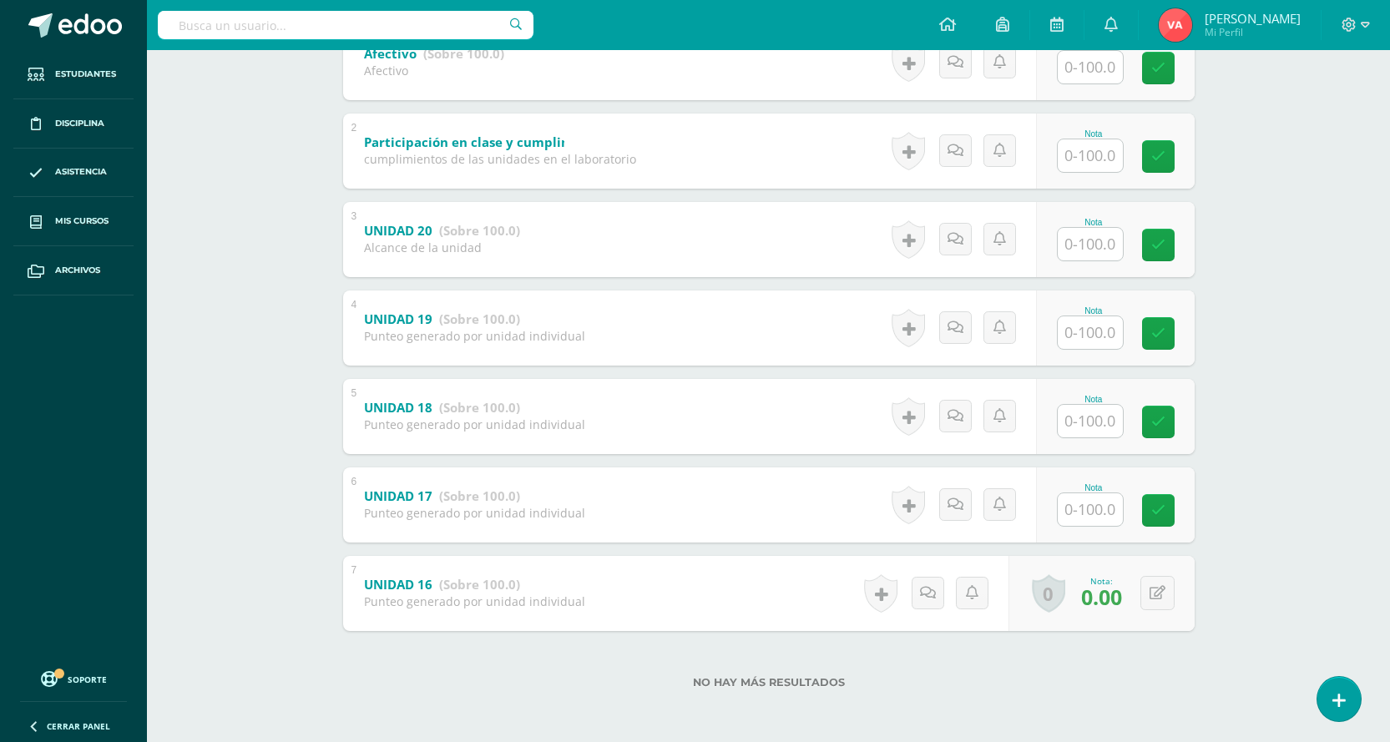
click at [1094, 517] on input "text" at bounding box center [1089, 509] width 65 height 33
type input "0"
click at [1091, 419] on input "text" at bounding box center [1089, 421] width 65 height 33
type input "0"
click at [1168, 426] on icon at bounding box center [1169, 422] width 15 height 14
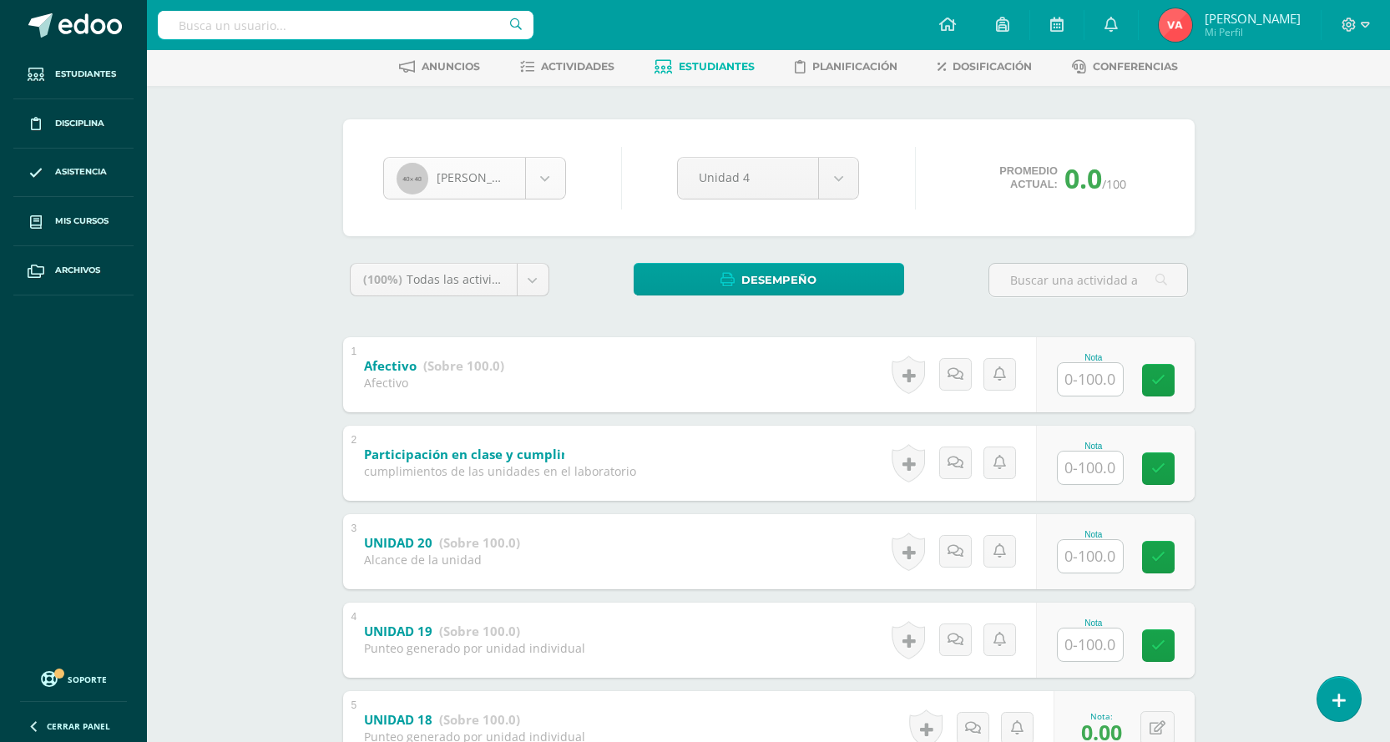
scroll to position [0, 0]
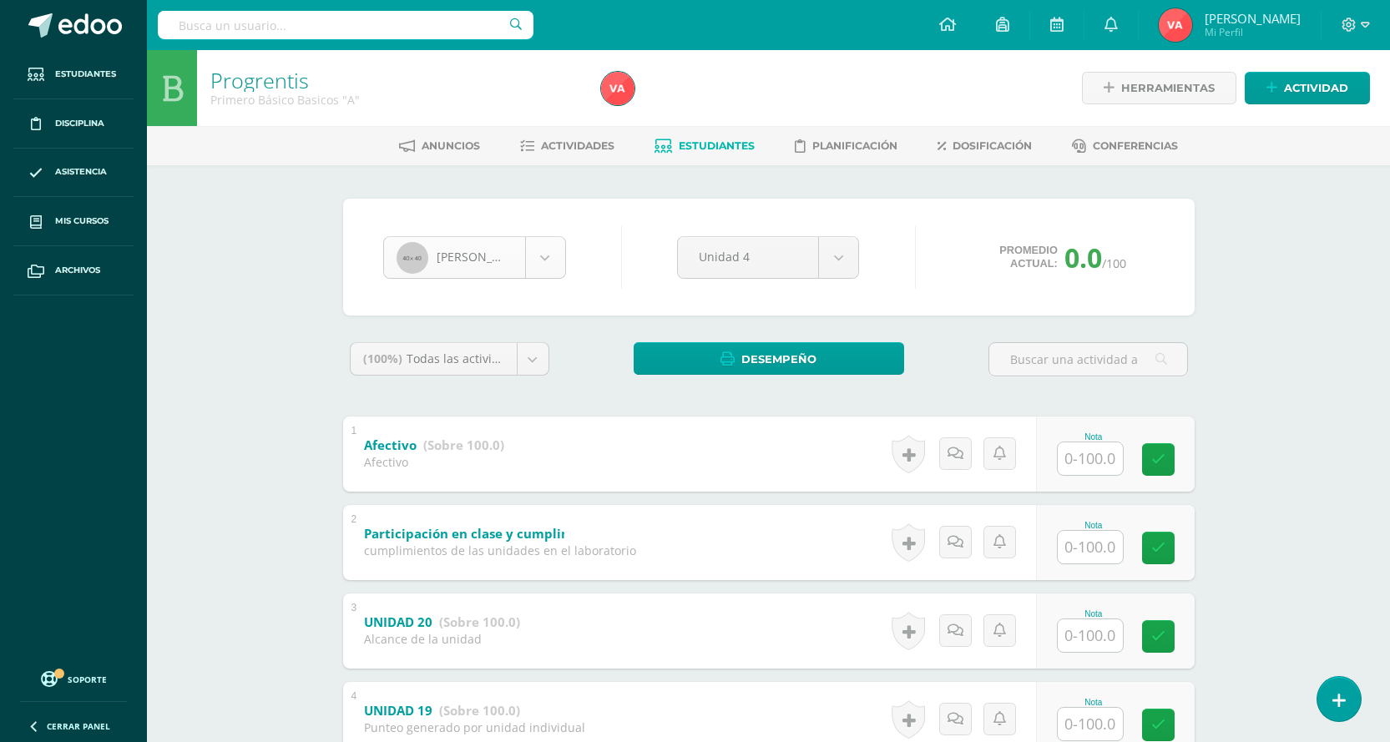
click at [547, 260] on body "Estudiantes Disciplina Asistencia Mis cursos Archivos Soporte Centro de ayuda Ú…" at bounding box center [695, 566] width 1390 height 1133
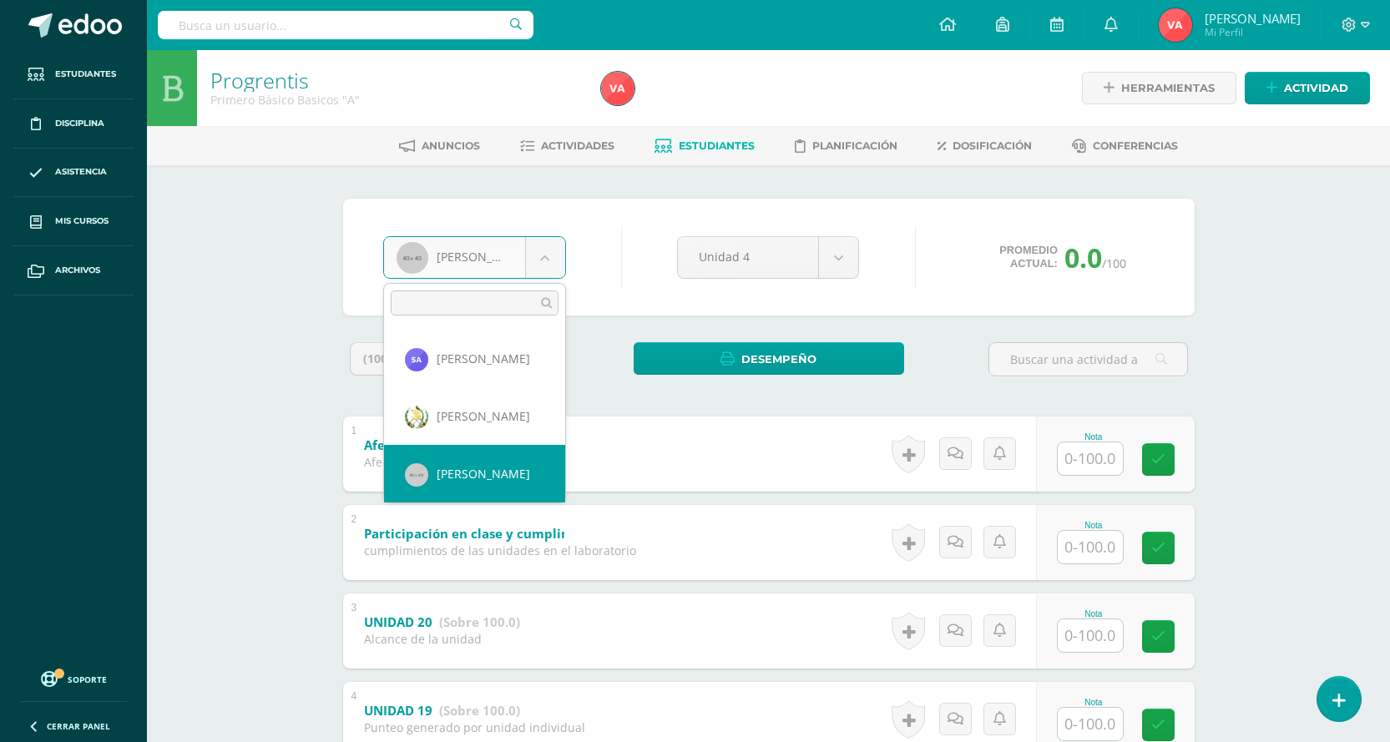
scroll to position [140, 0]
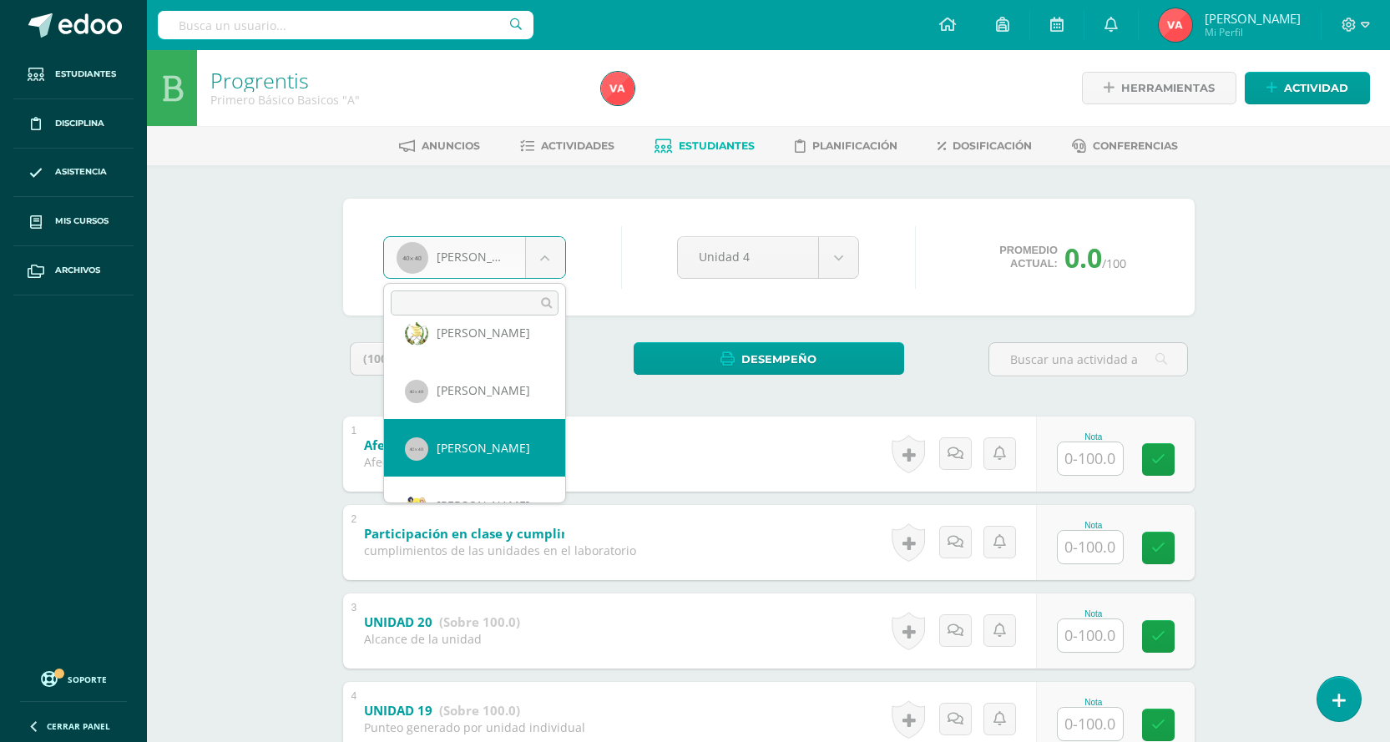
drag, startPoint x: 465, startPoint y: 447, endPoint x: 462, endPoint y: 437, distance: 11.1
select select "1692"
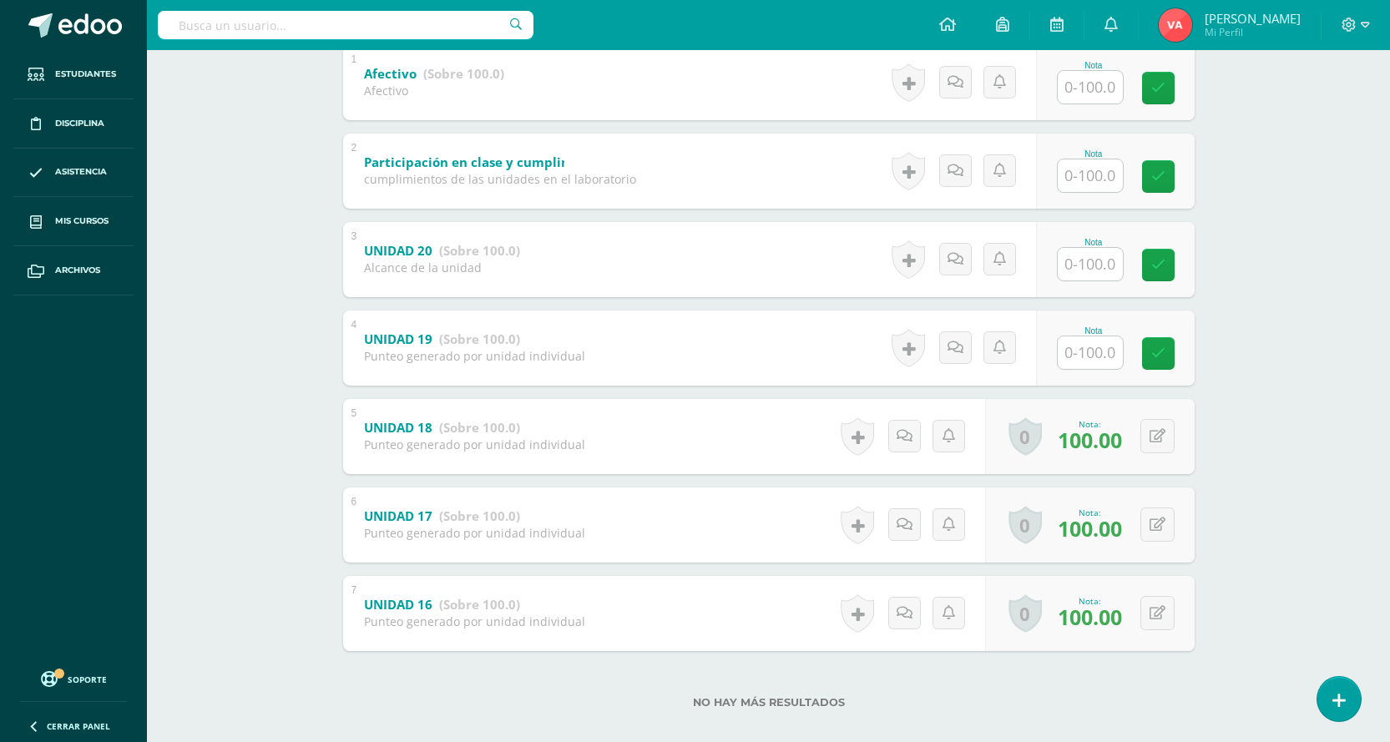
scroll to position [391, 0]
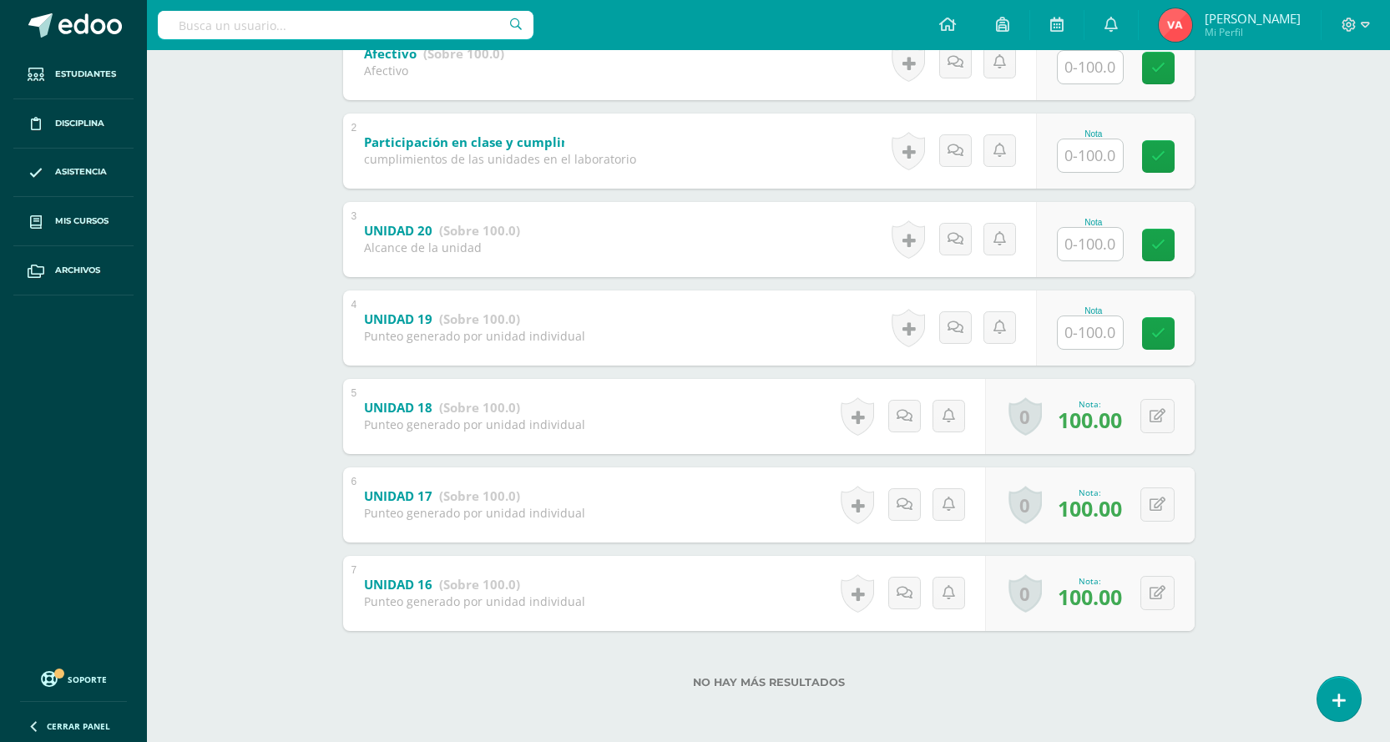
click at [1085, 332] on input "text" at bounding box center [1089, 332] width 65 height 33
type input "100"
click at [1103, 235] on input "text" at bounding box center [1099, 243] width 67 height 33
type input "100"
drag, startPoint x: 1173, startPoint y: 249, endPoint x: 1159, endPoint y: 250, distance: 13.4
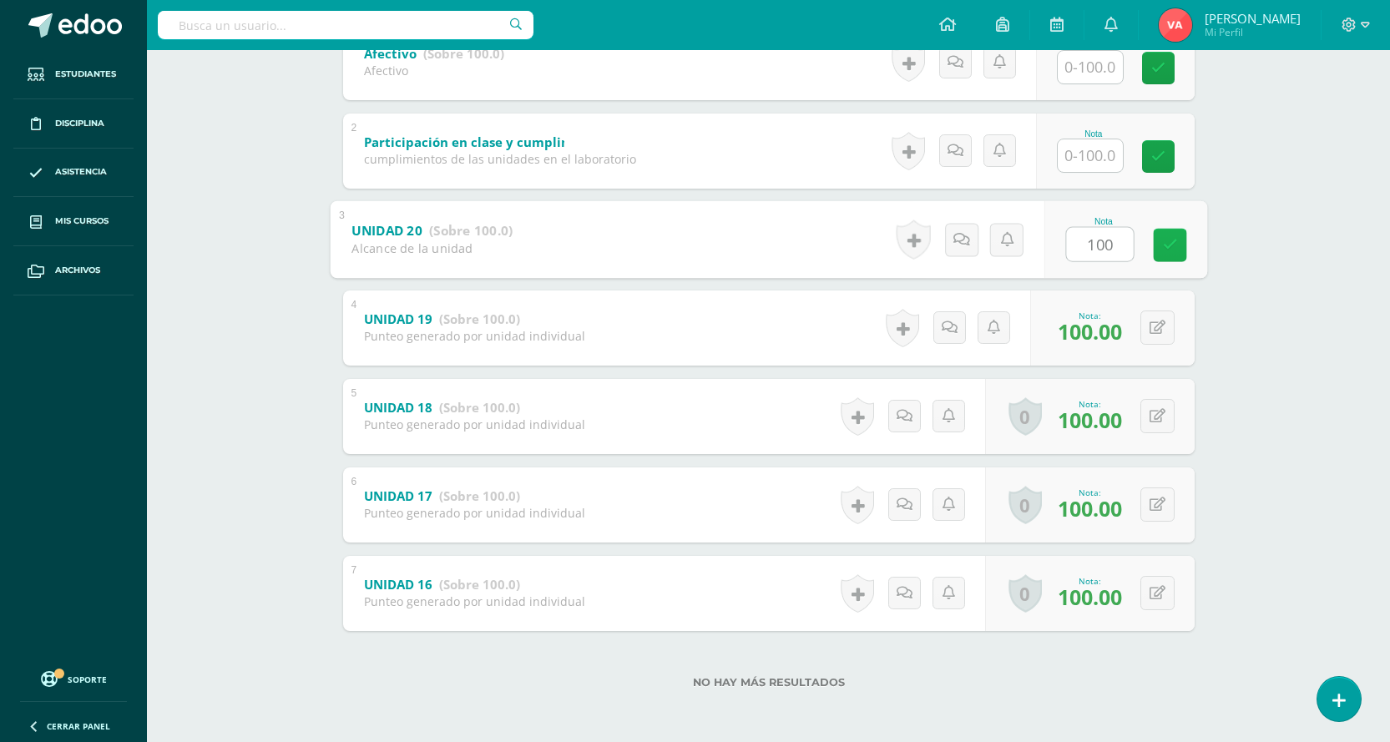
click at [1173, 249] on icon at bounding box center [1169, 245] width 15 height 14
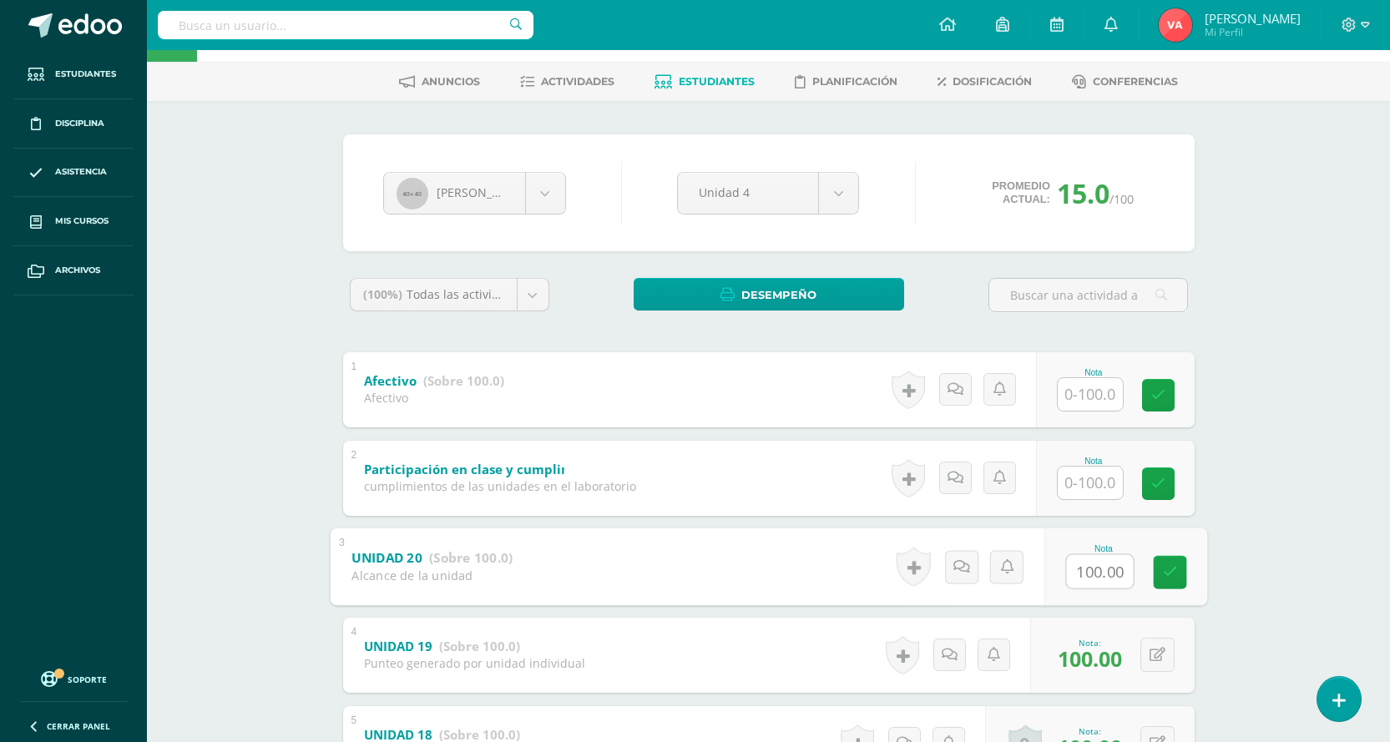
scroll to position [58, 0]
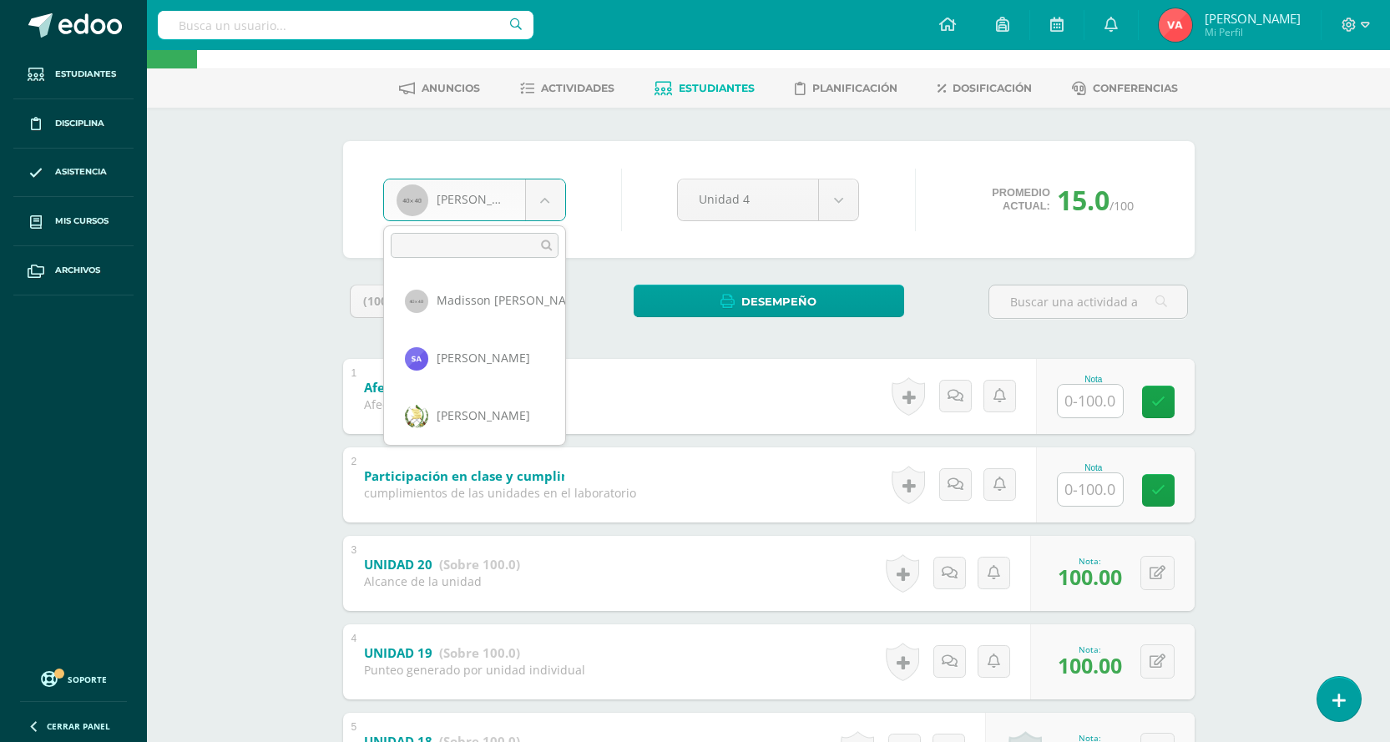
click at [555, 205] on body "Estudiantes Disciplina Asistencia Mis cursos Archivos Soporte Centro de ayuda Ú…" at bounding box center [695, 508] width 1390 height 1133
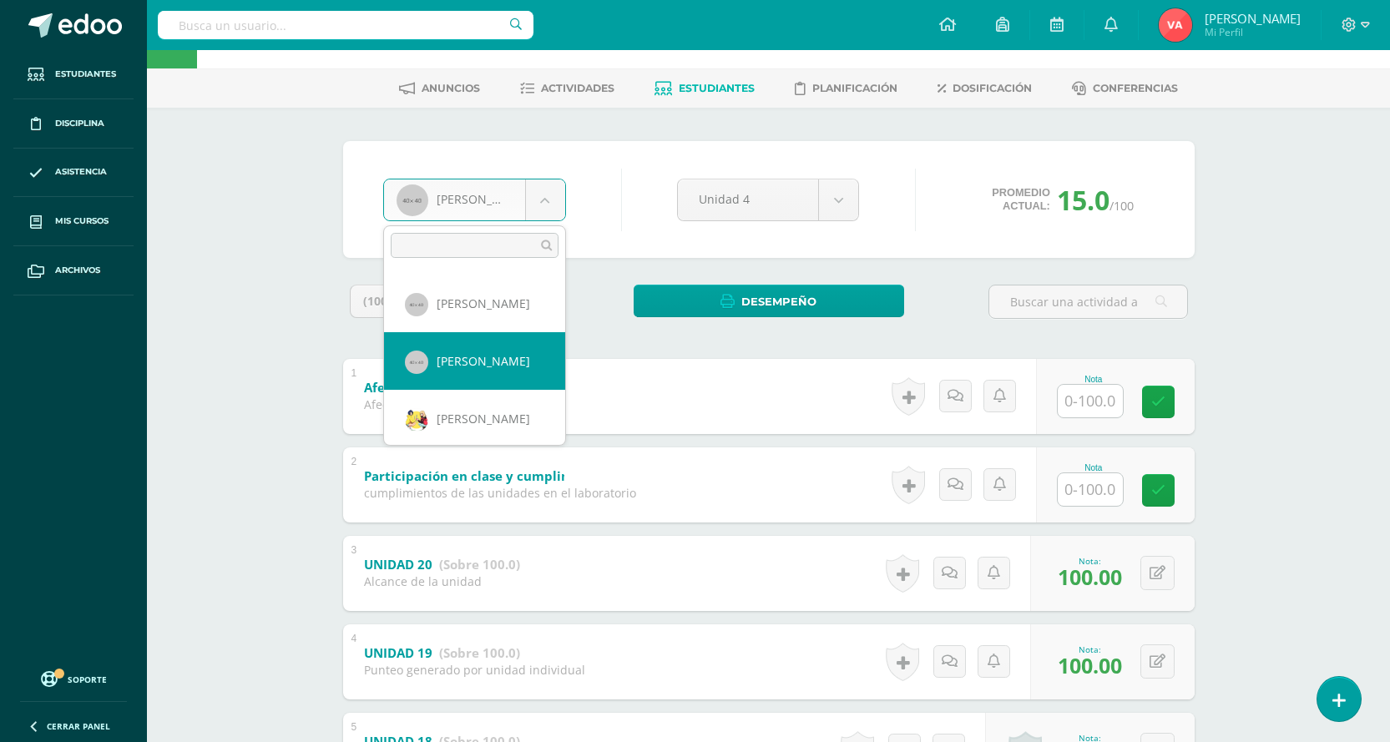
scroll to position [198, 0]
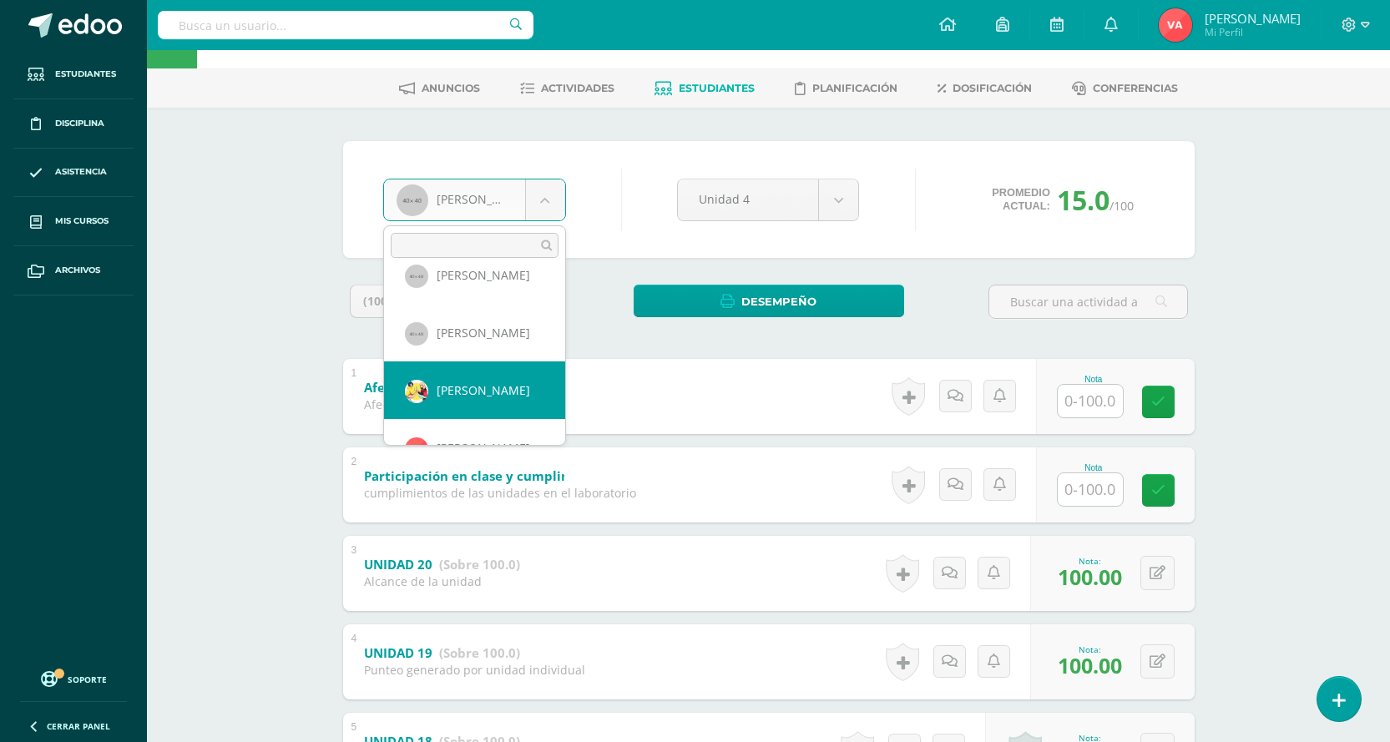
drag, startPoint x: 467, startPoint y: 404, endPoint x: 457, endPoint y: 401, distance: 9.8
select select "924"
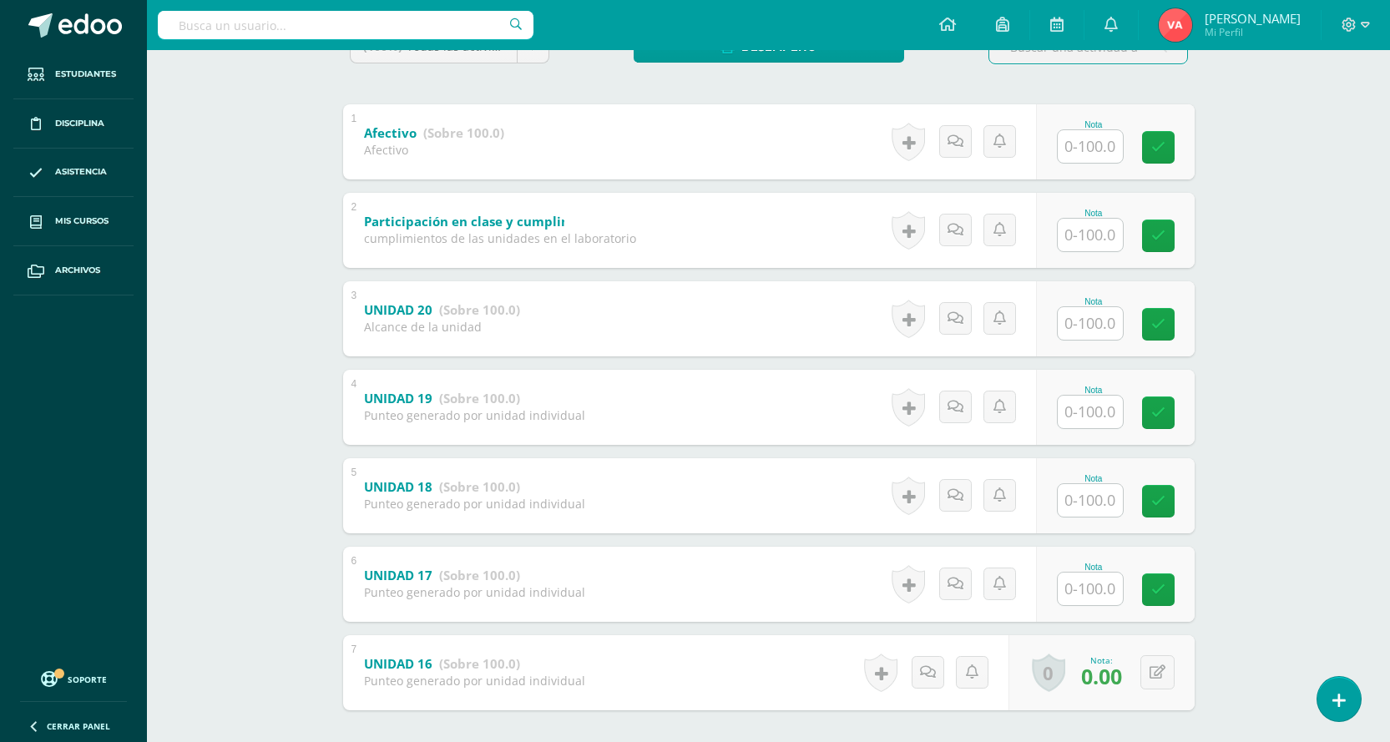
scroll to position [391, 0]
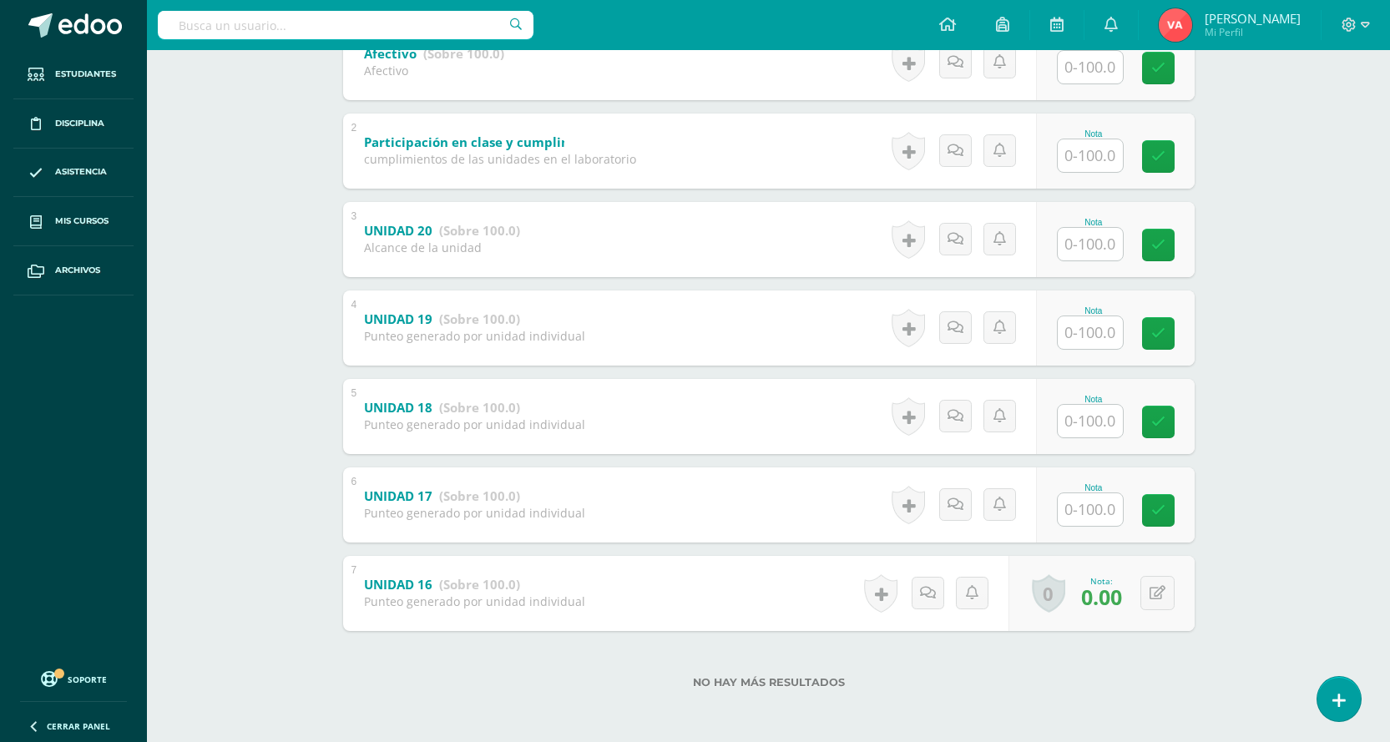
click at [1082, 498] on input "text" at bounding box center [1089, 509] width 65 height 33
type input "0"
click at [1104, 431] on input "text" at bounding box center [1089, 421] width 65 height 33
type input "0"
drag, startPoint x: 1163, startPoint y: 424, endPoint x: 626, endPoint y: 432, distance: 536.7
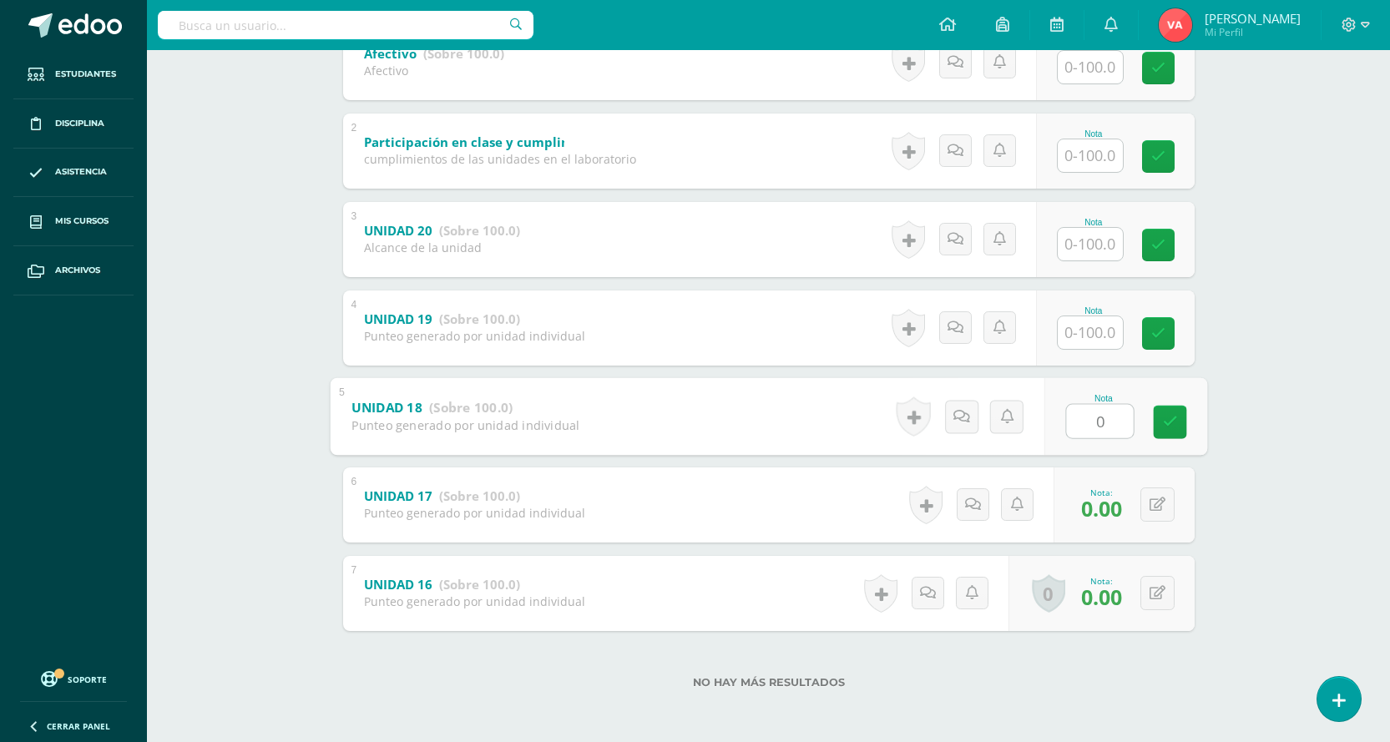
click at [1163, 424] on icon at bounding box center [1169, 422] width 15 height 14
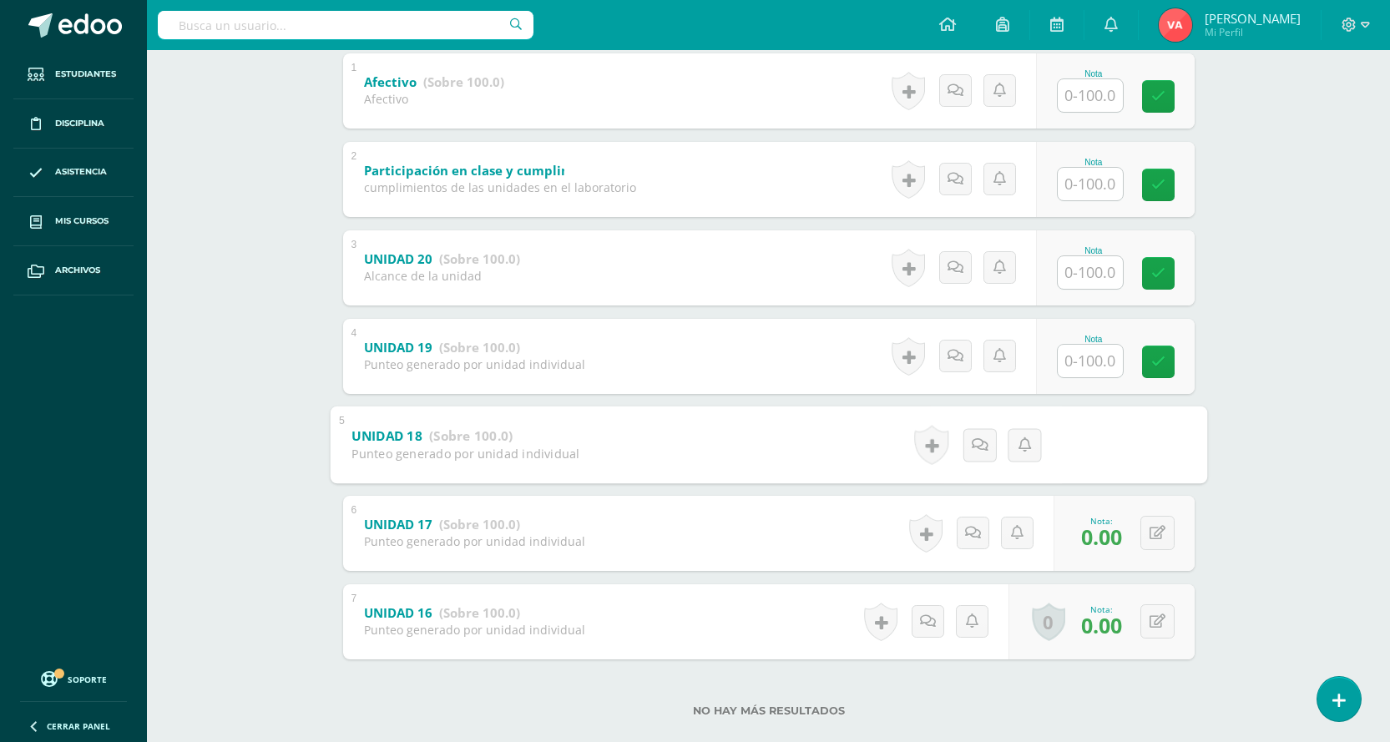
scroll to position [141, 0]
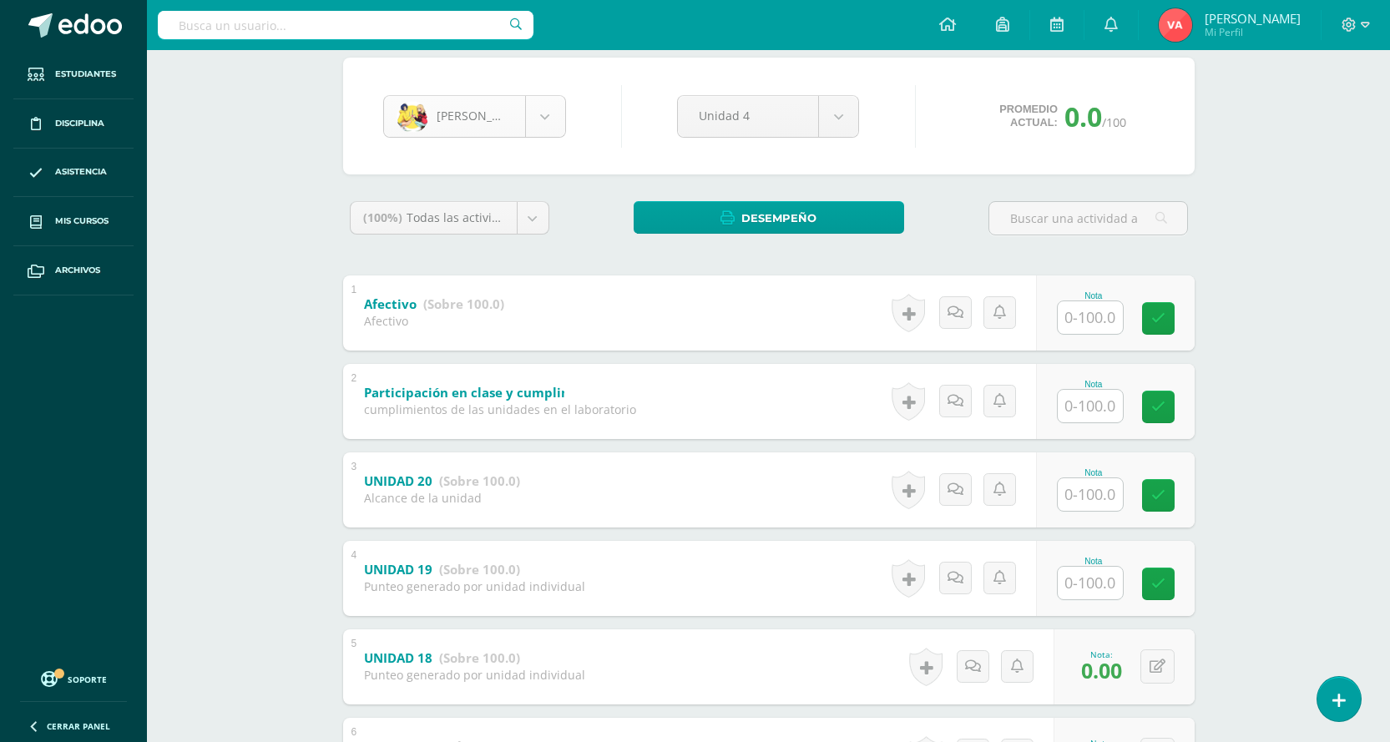
click at [543, 108] on body "Estudiantes Disciplina Asistencia Mis cursos Archivos Soporte Centro de ayuda Ú…" at bounding box center [695, 425] width 1390 height 1133
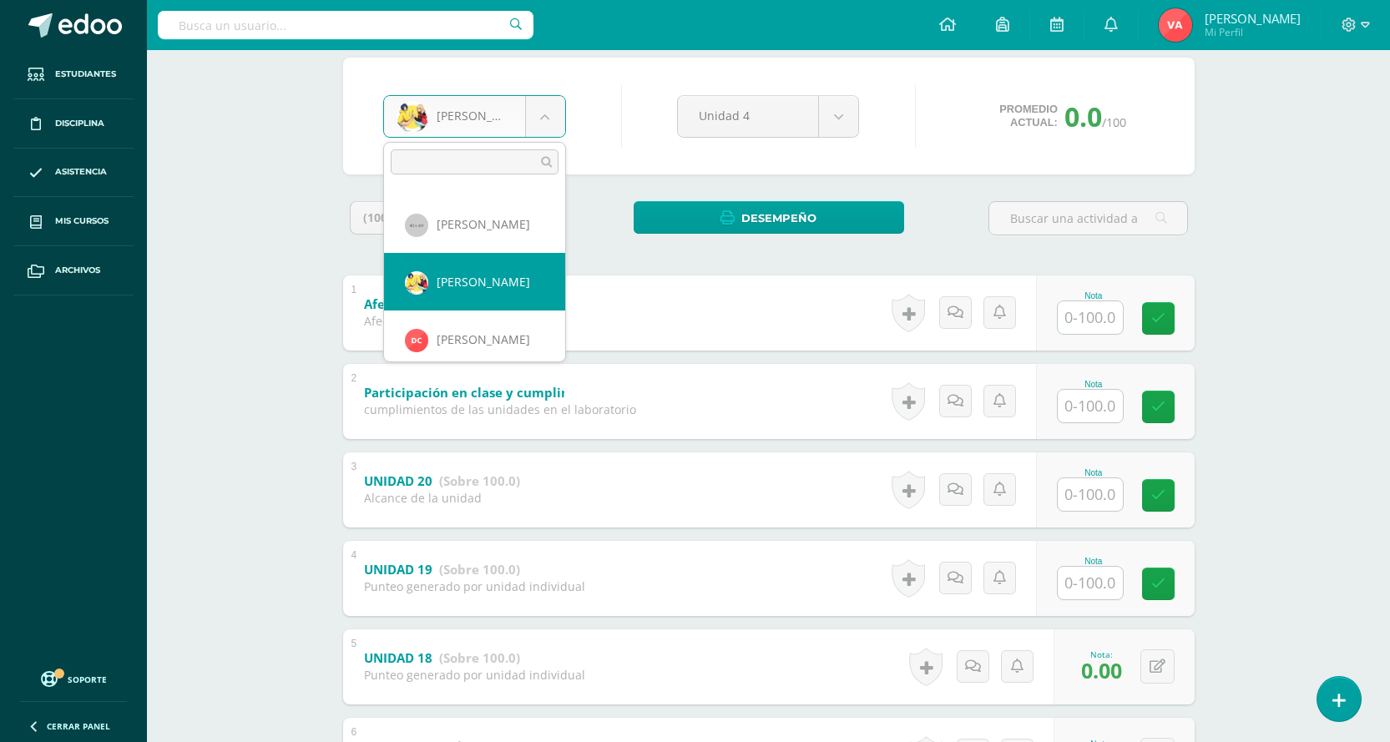
scroll to position [255, 0]
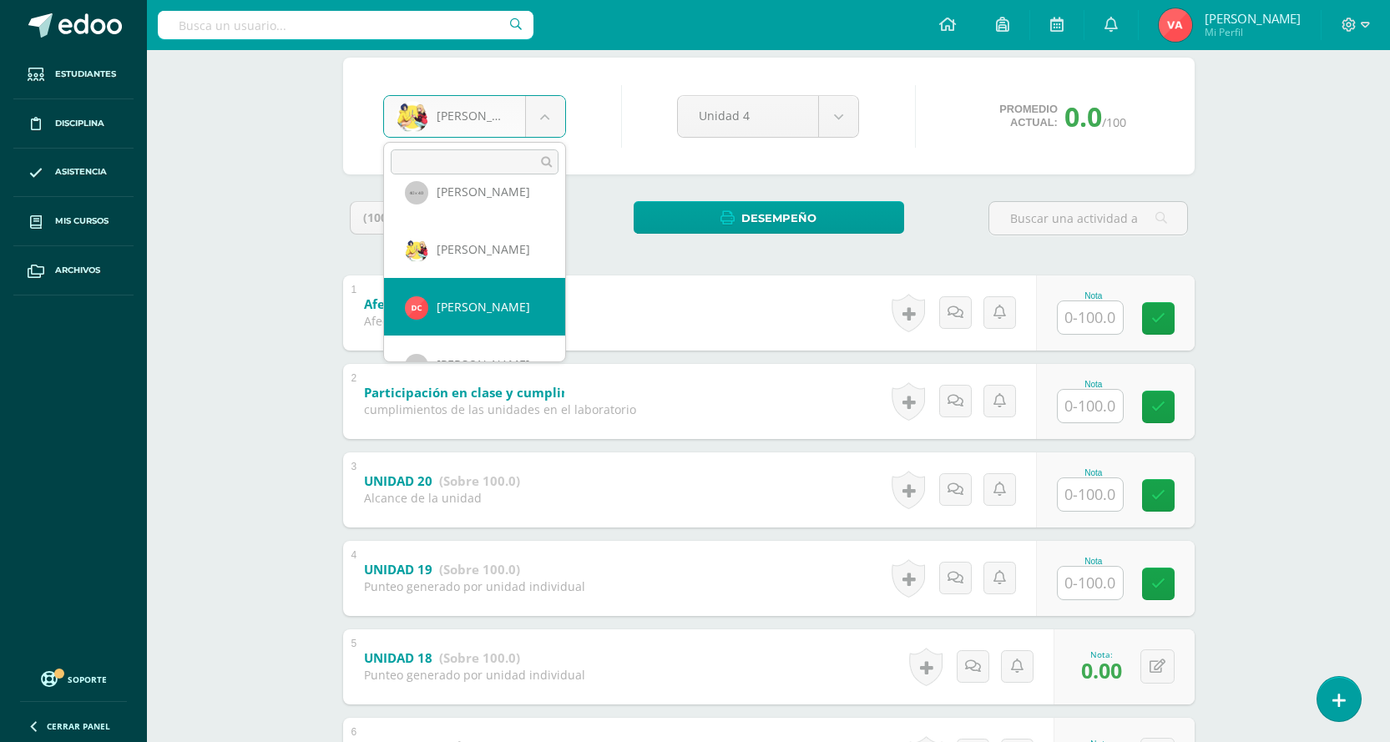
select select "2073"
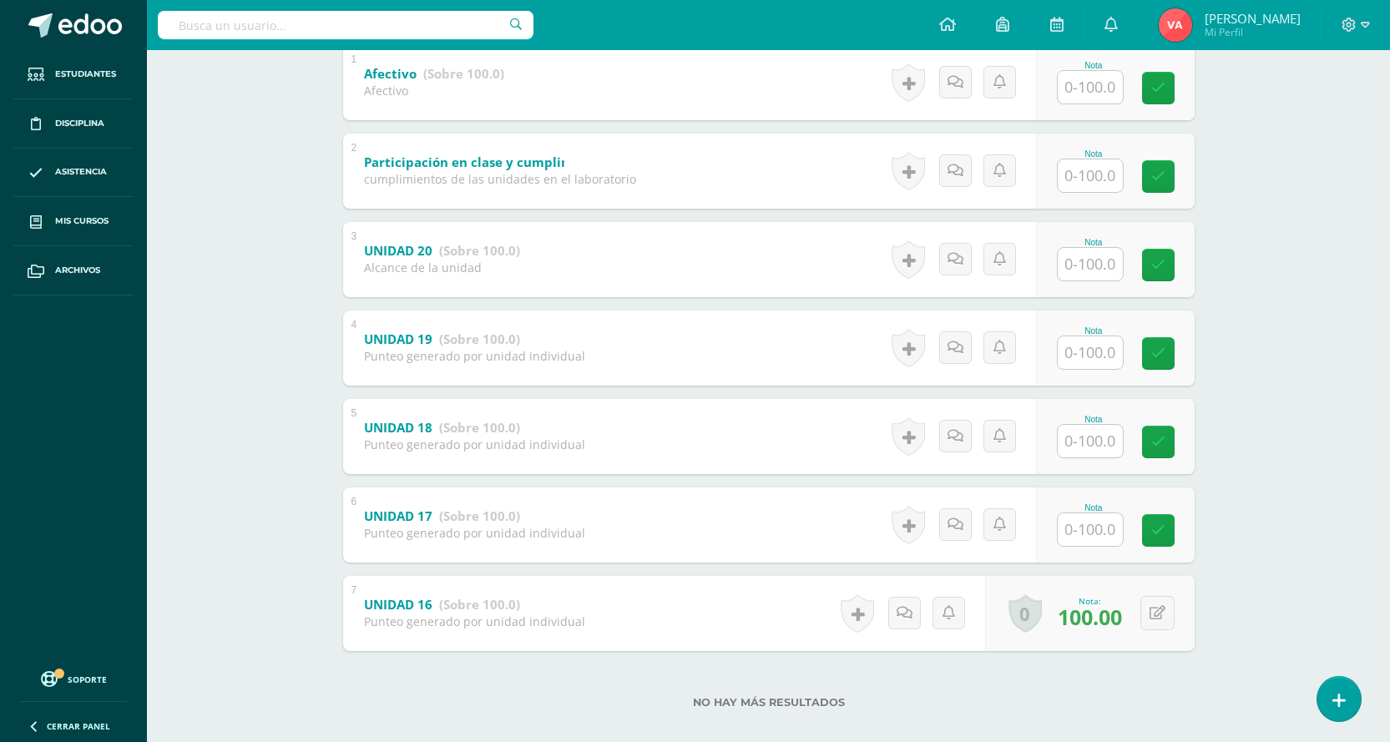
scroll to position [391, 0]
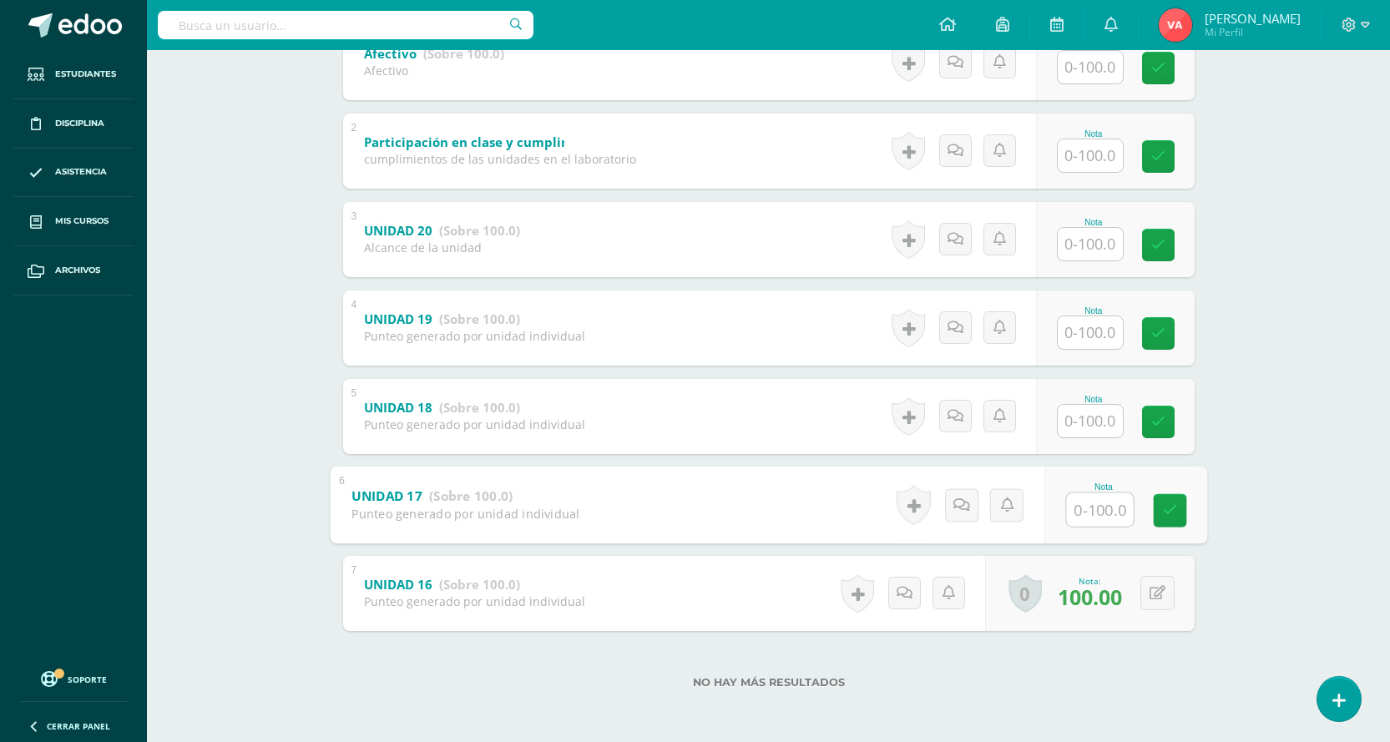
click at [1100, 514] on input "text" at bounding box center [1099, 508] width 67 height 33
type input "0"
click at [1087, 414] on input "text" at bounding box center [1099, 420] width 67 height 33
type input "0"
drag, startPoint x: 1175, startPoint y: 432, endPoint x: 596, endPoint y: 433, distance: 579.2
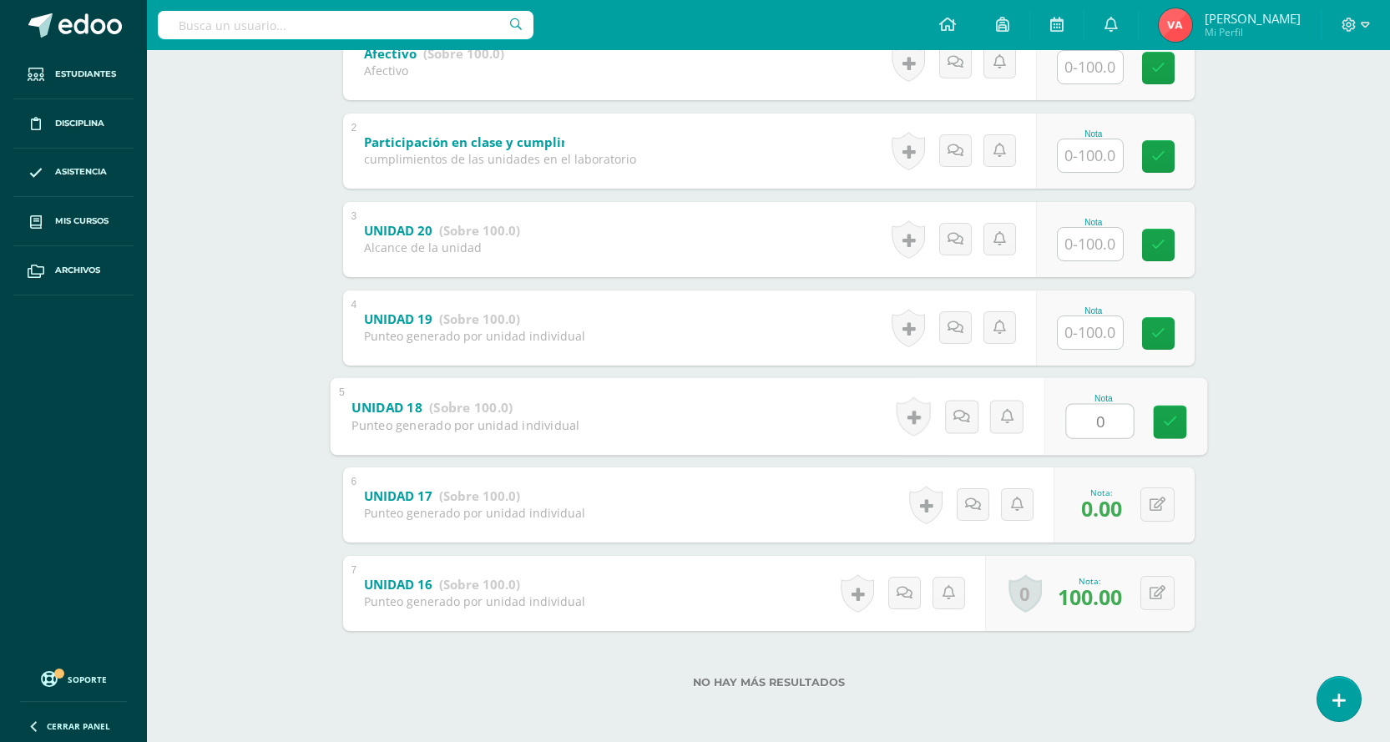
click at [1175, 432] on link at bounding box center [1169, 421] width 33 height 33
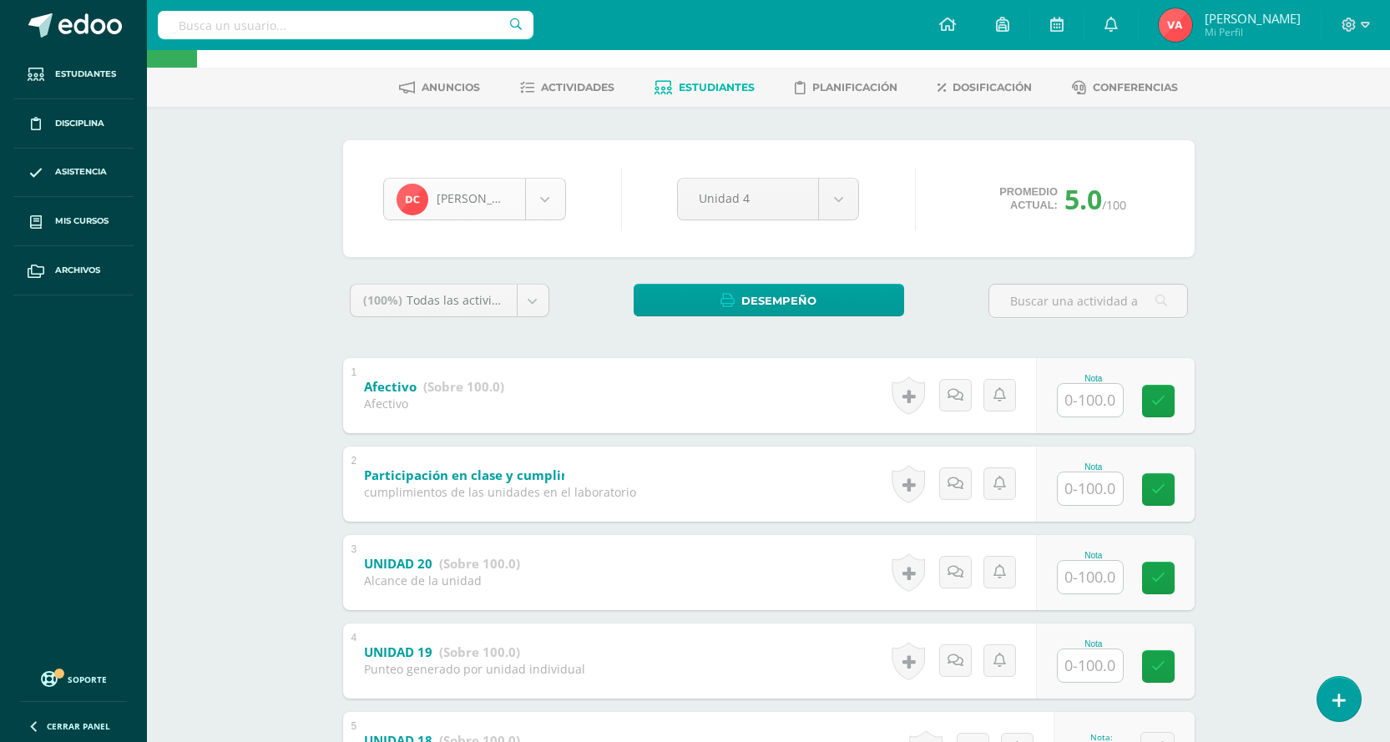
scroll to position [58, 0]
click at [549, 200] on body "Estudiantes Disciplina Asistencia Mis cursos Archivos Soporte Centro de ayuda Ú…" at bounding box center [695, 508] width 1390 height 1133
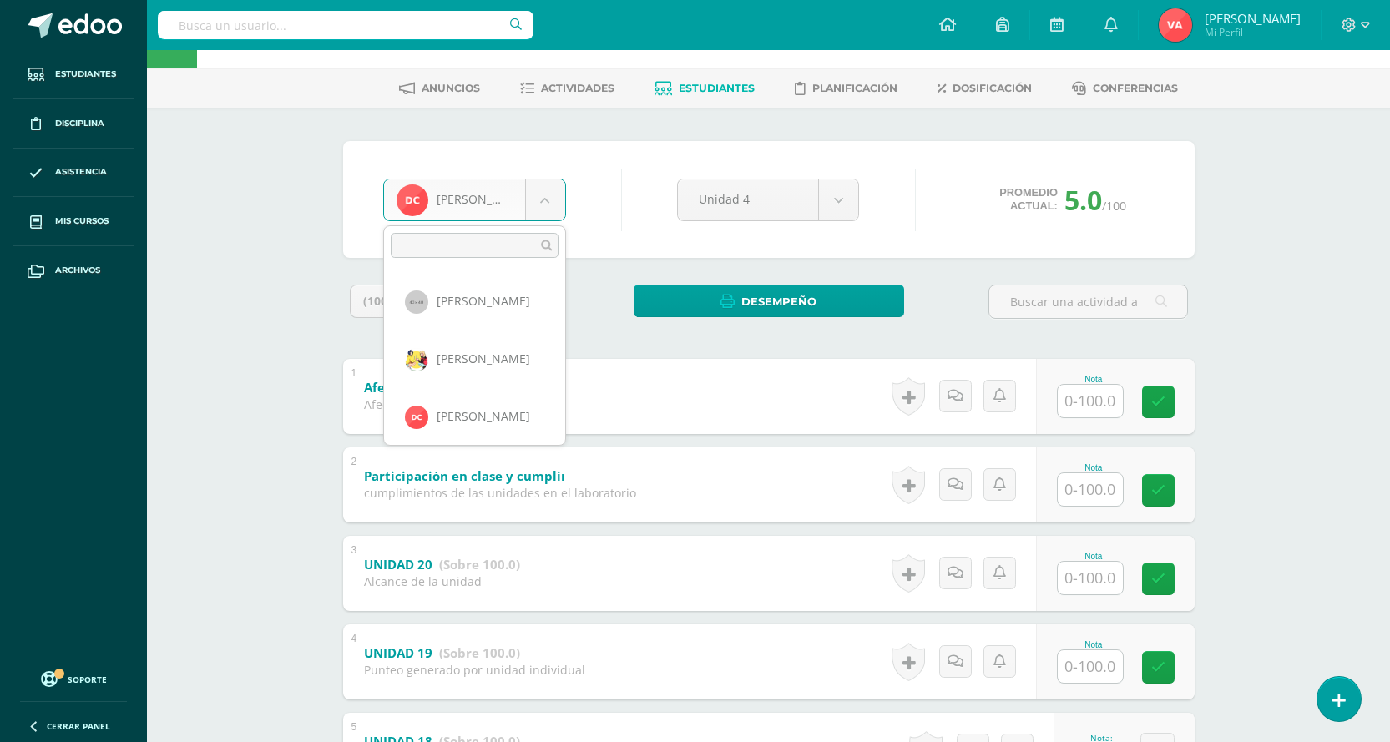
scroll to position [287, 0]
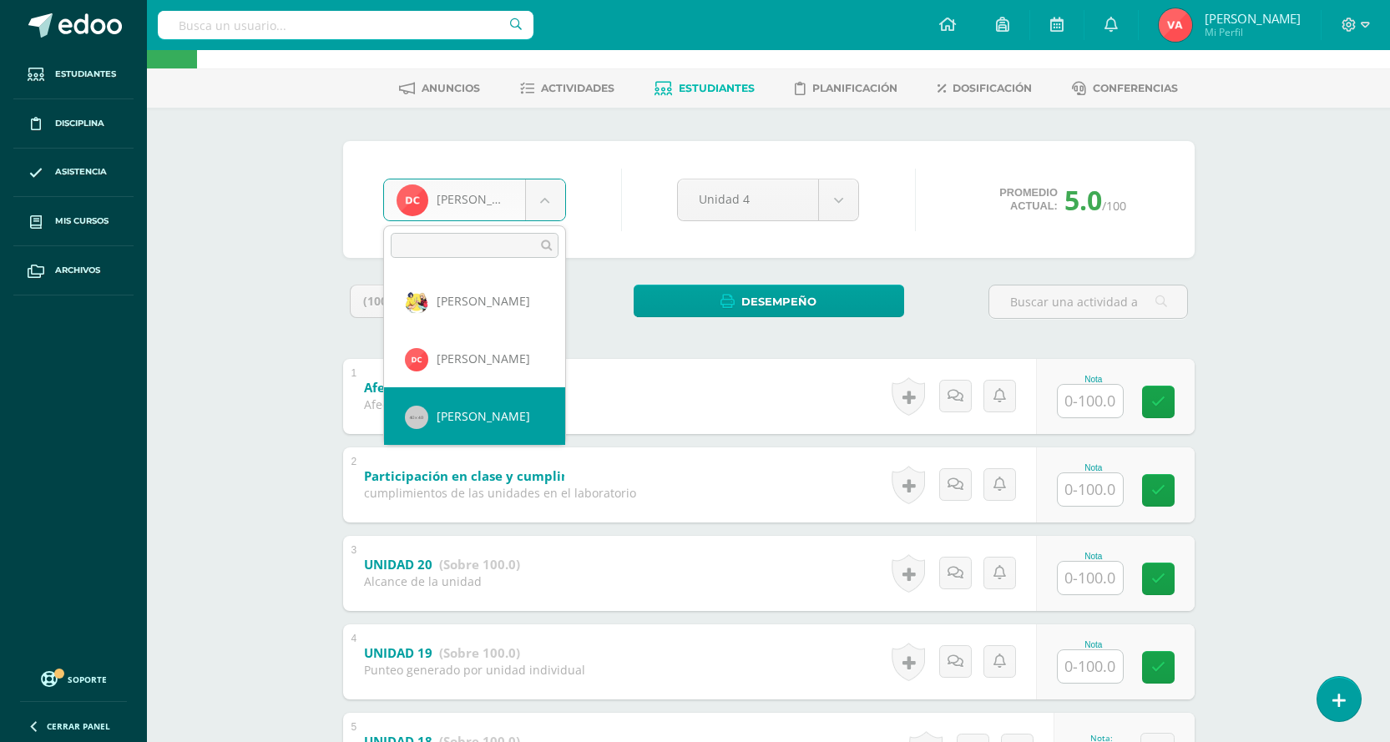
select select "1694"
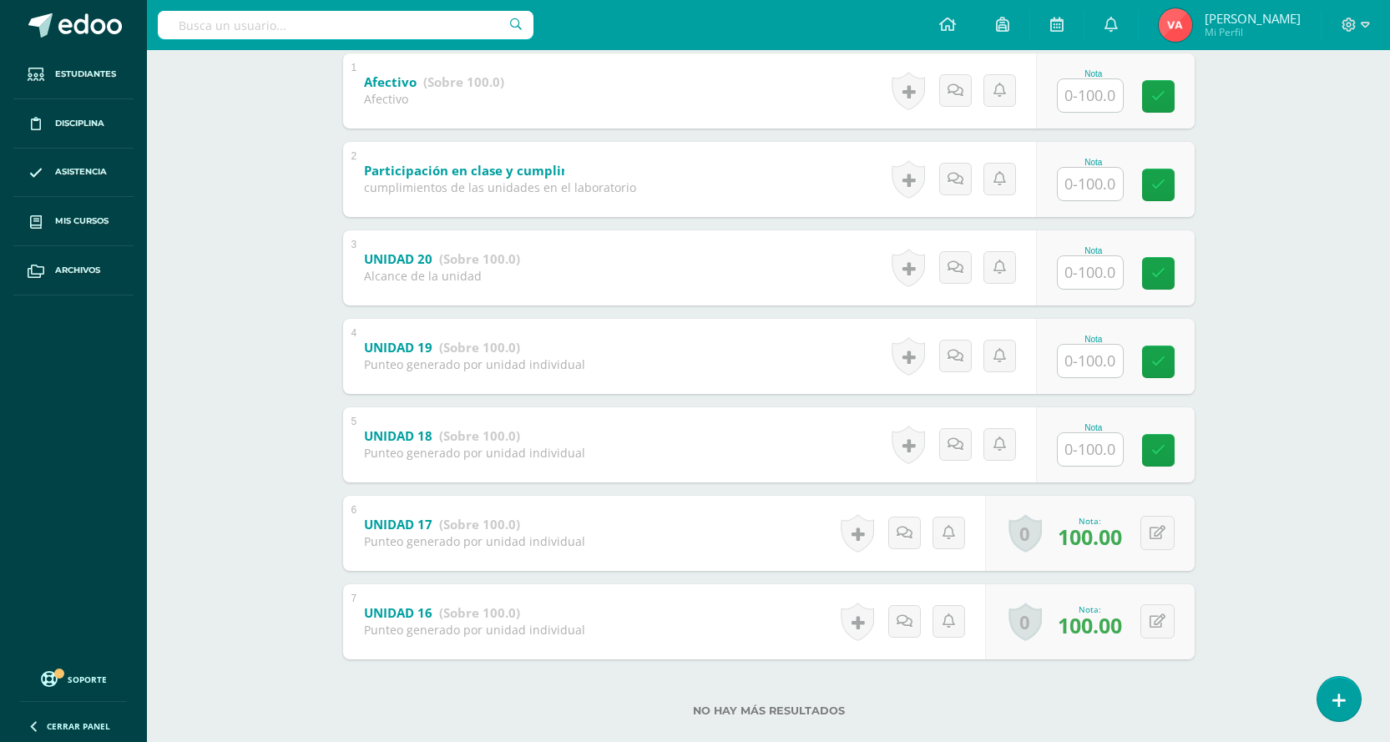
scroll to position [391, 0]
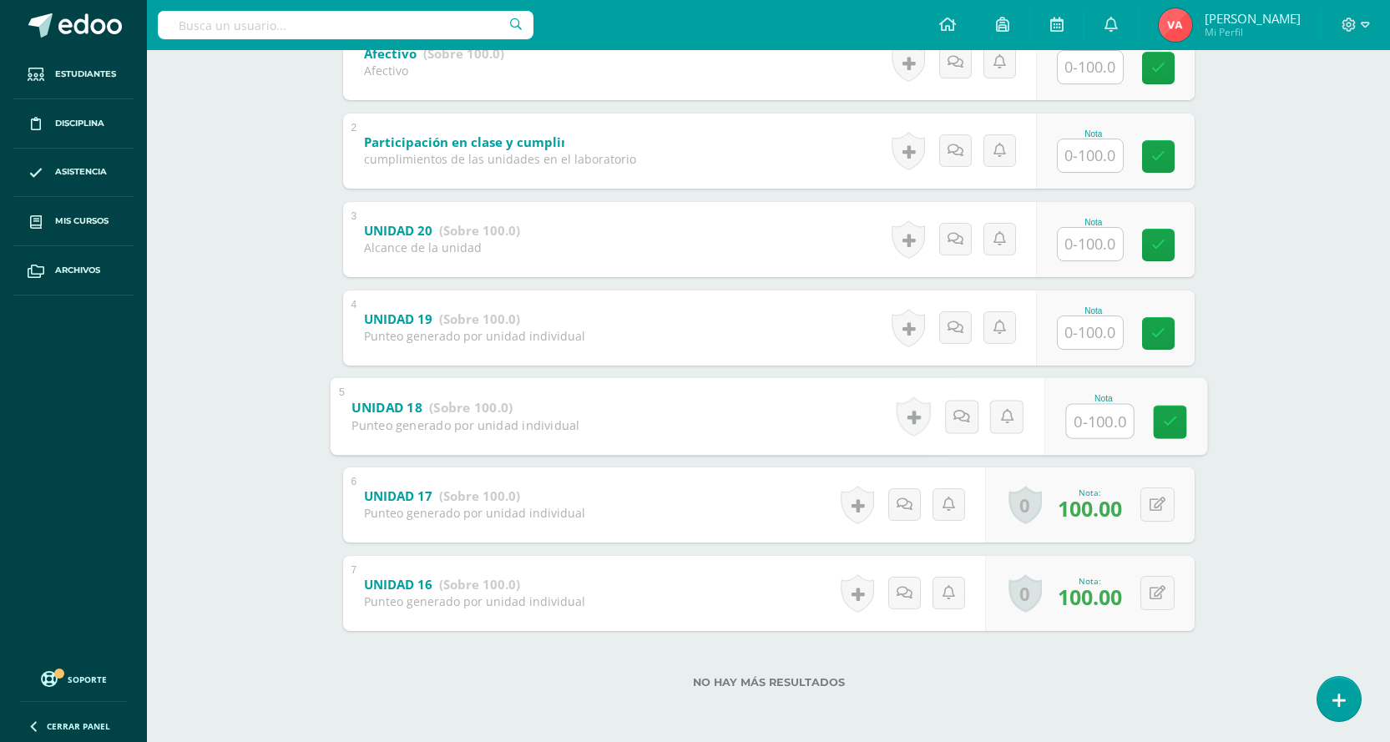
click at [1075, 415] on input "text" at bounding box center [1099, 420] width 67 height 33
type input "100"
drag, startPoint x: 1164, startPoint y: 416, endPoint x: 1108, endPoint y: 433, distance: 58.4
click at [1164, 416] on icon at bounding box center [1169, 422] width 15 height 14
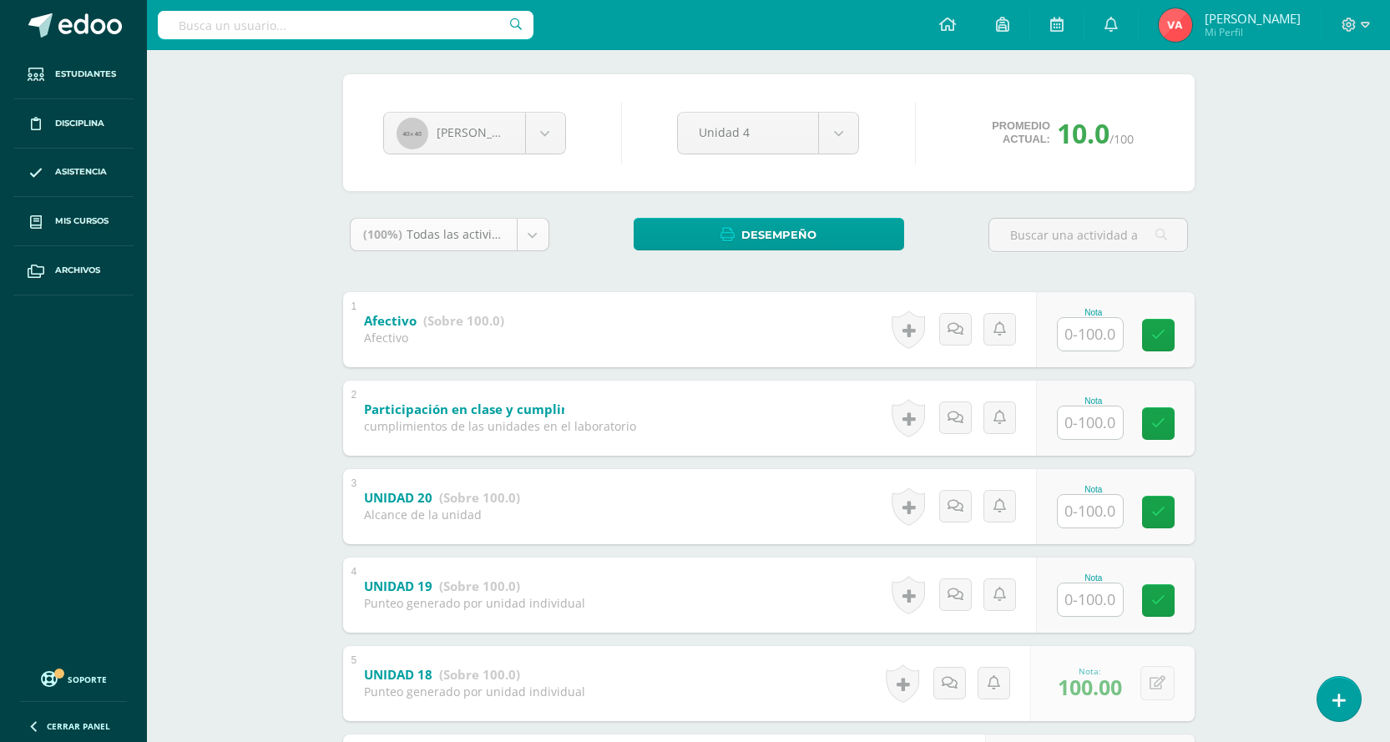
scroll to position [58, 0]
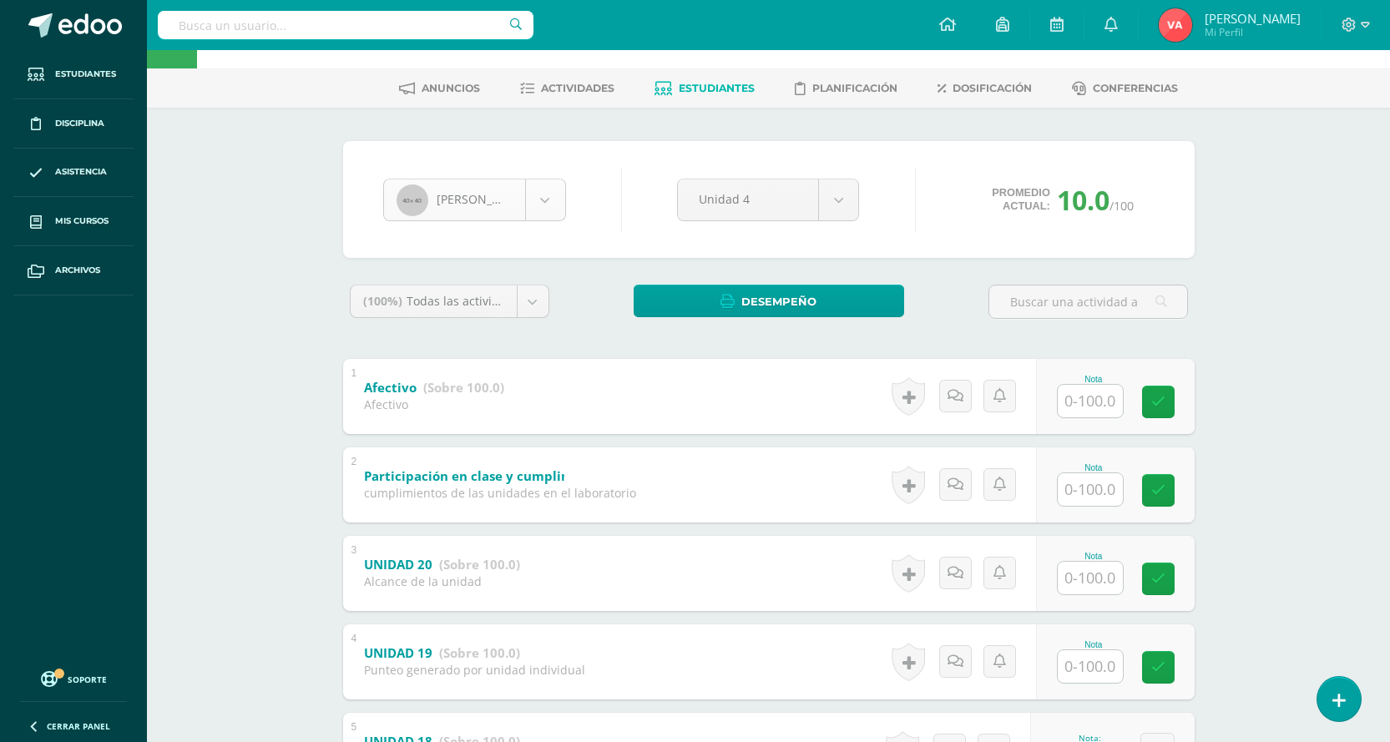
click at [548, 197] on body "Estudiantes Disciplina Asistencia Mis cursos Archivos Soporte Centro de ayuda Ú…" at bounding box center [695, 508] width 1390 height 1133
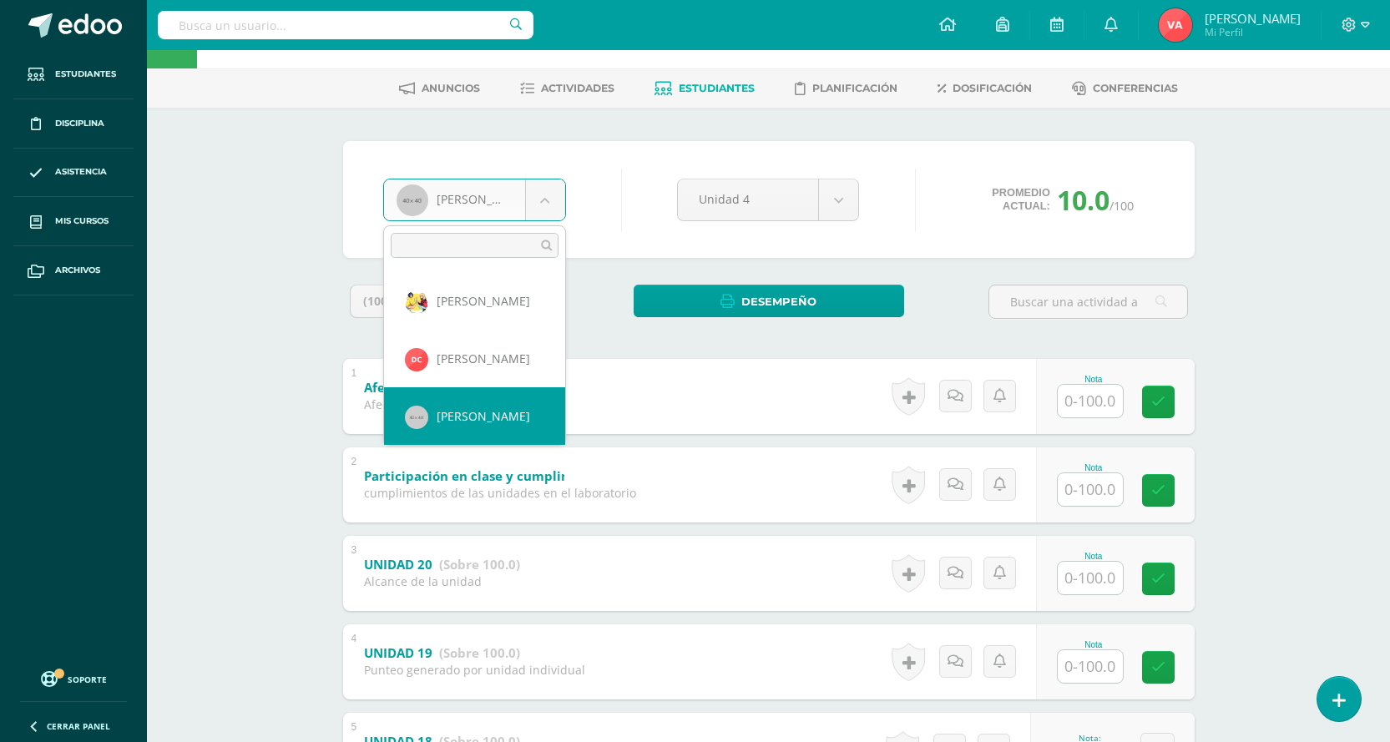
scroll to position [371, 0]
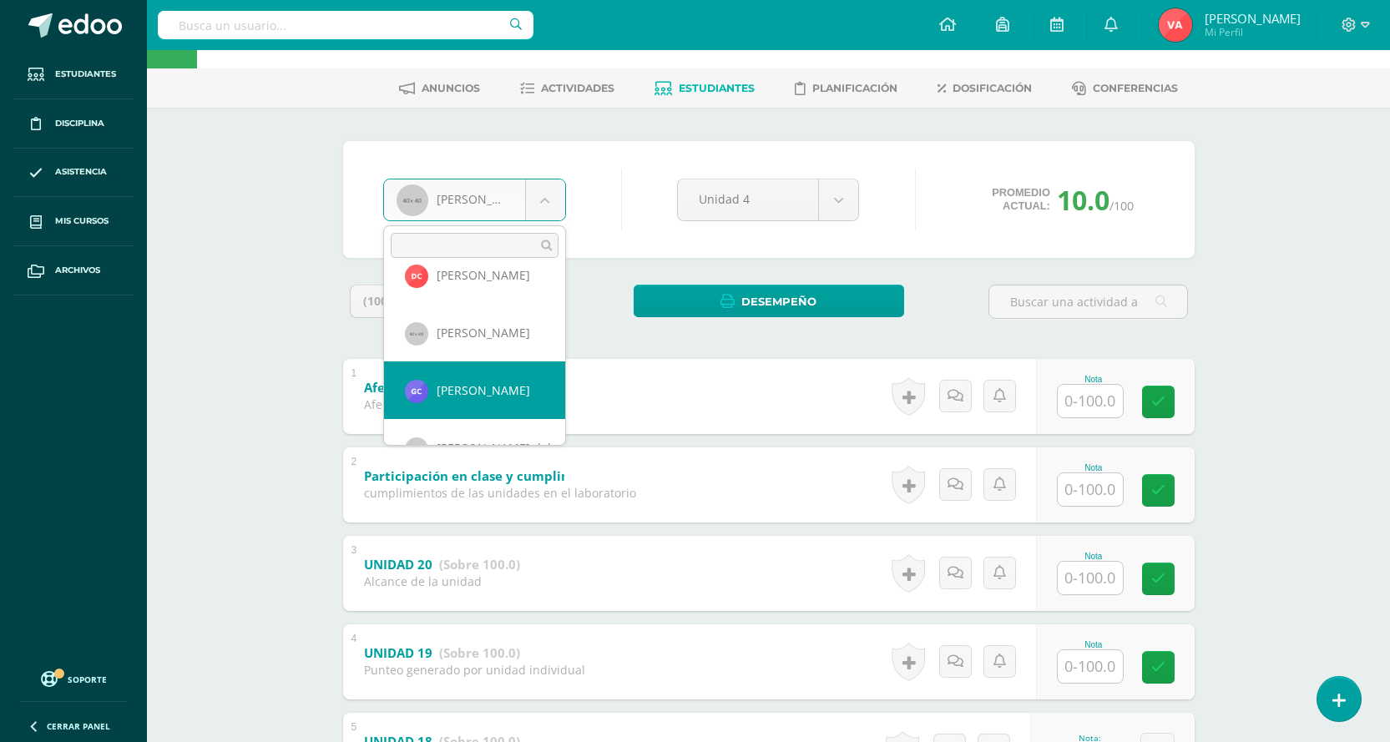
drag, startPoint x: 462, startPoint y: 403, endPoint x: 463, endPoint y: 391, distance: 12.5
select select "2342"
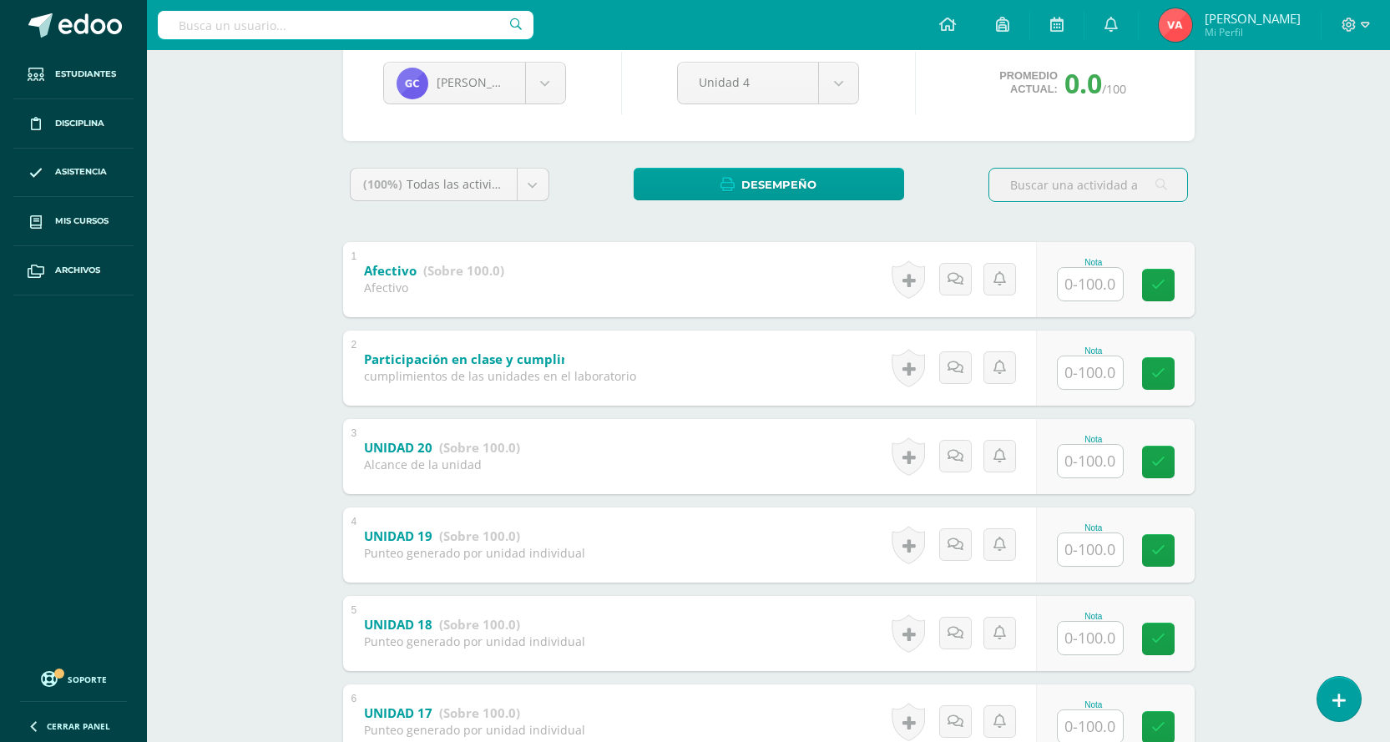
scroll to position [334, 0]
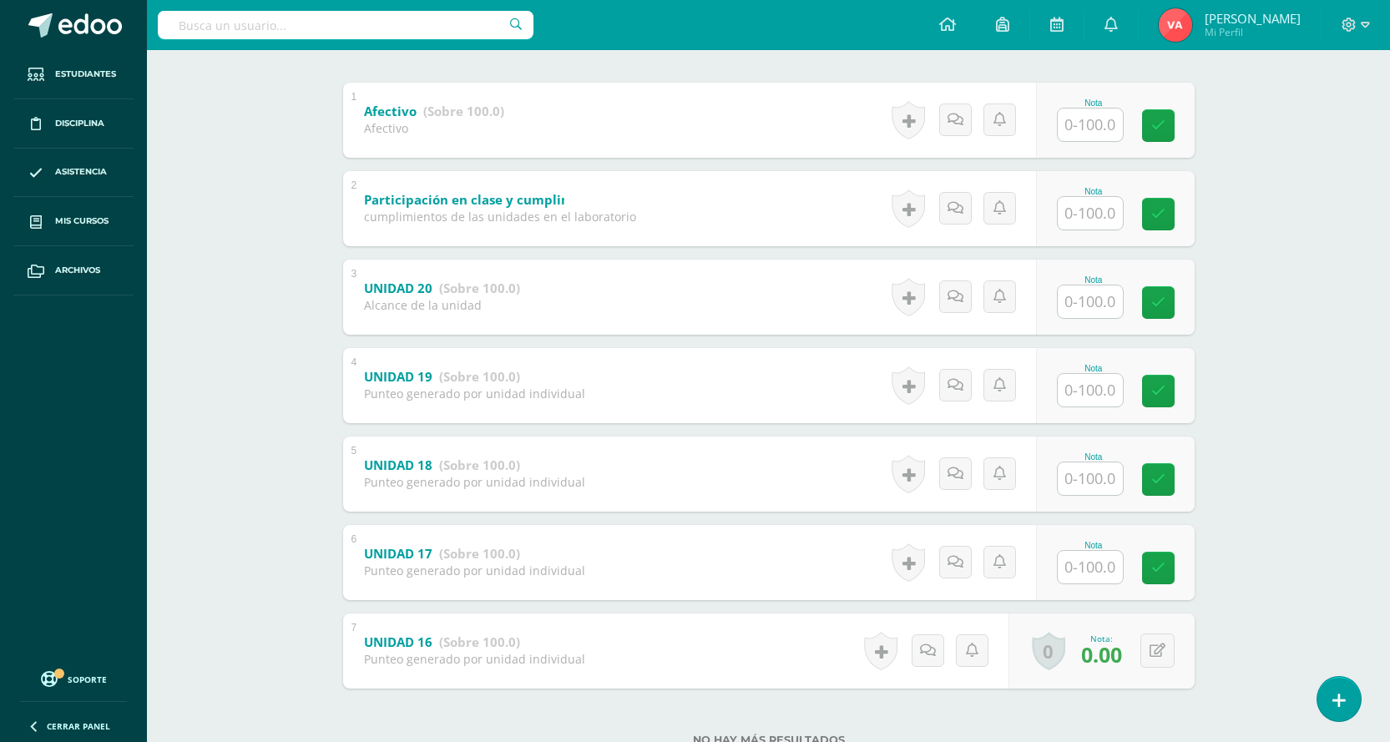
click at [1094, 555] on input "text" at bounding box center [1089, 567] width 65 height 33
type input "0"
click at [1090, 480] on input "text" at bounding box center [1089, 478] width 65 height 33
type input "0"
click at [1172, 491] on link at bounding box center [1169, 478] width 33 height 33
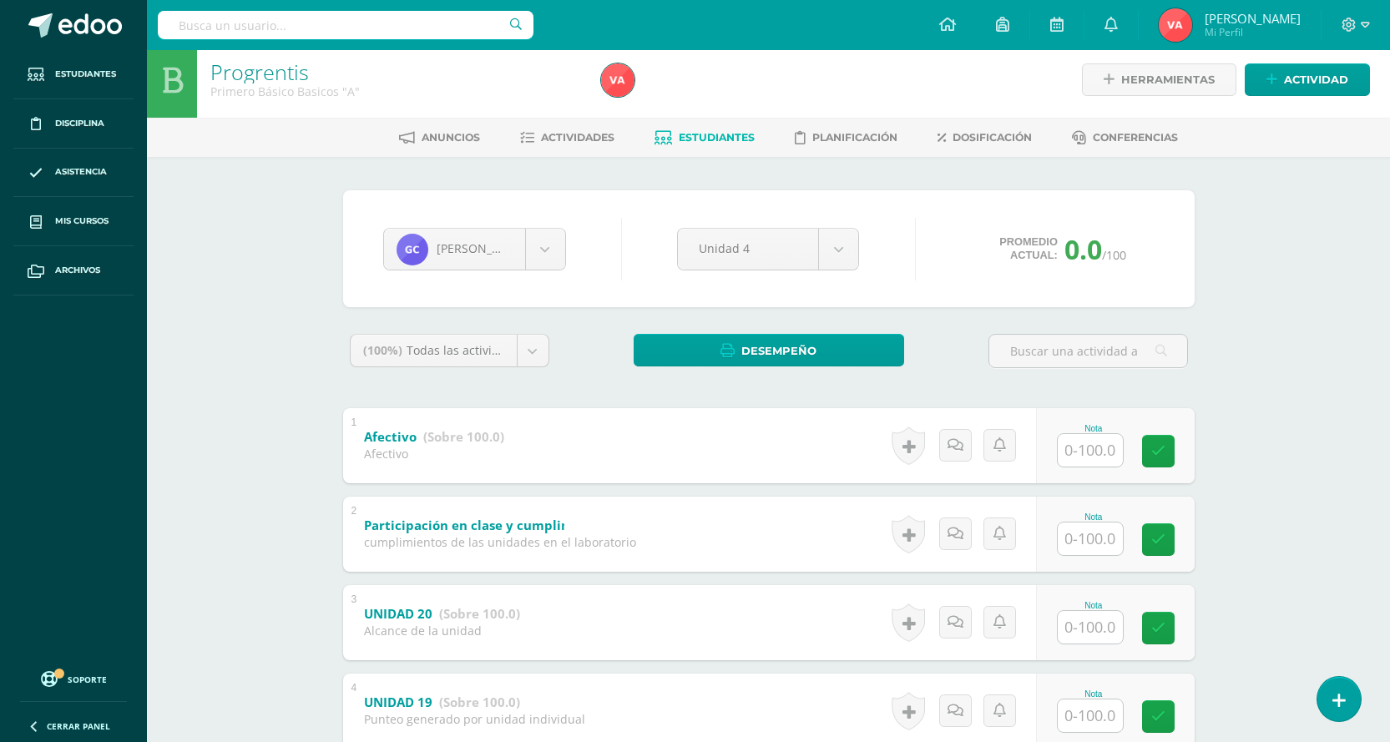
scroll to position [0, 0]
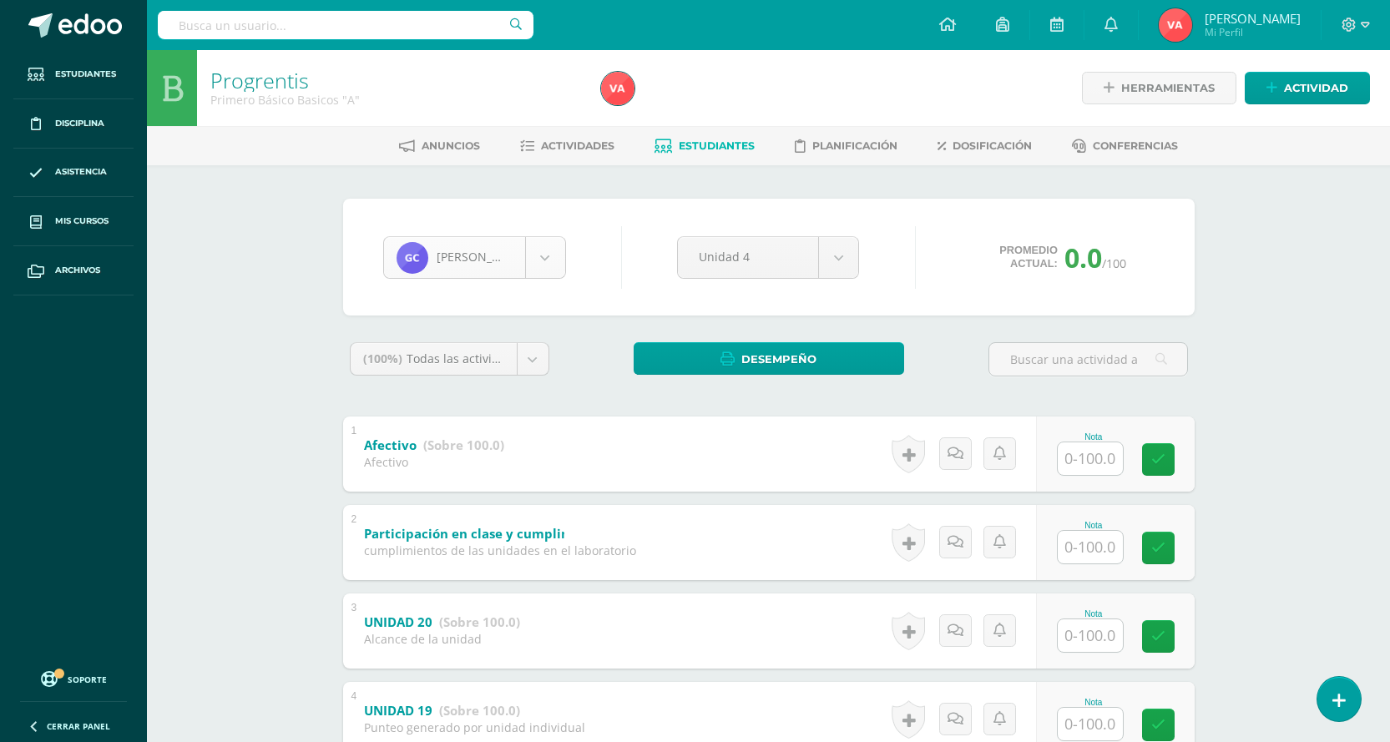
click at [543, 257] on body "Estudiantes Disciplina Asistencia Mis cursos Archivos Soporte Centro de ayuda Ú…" at bounding box center [695, 566] width 1390 height 1133
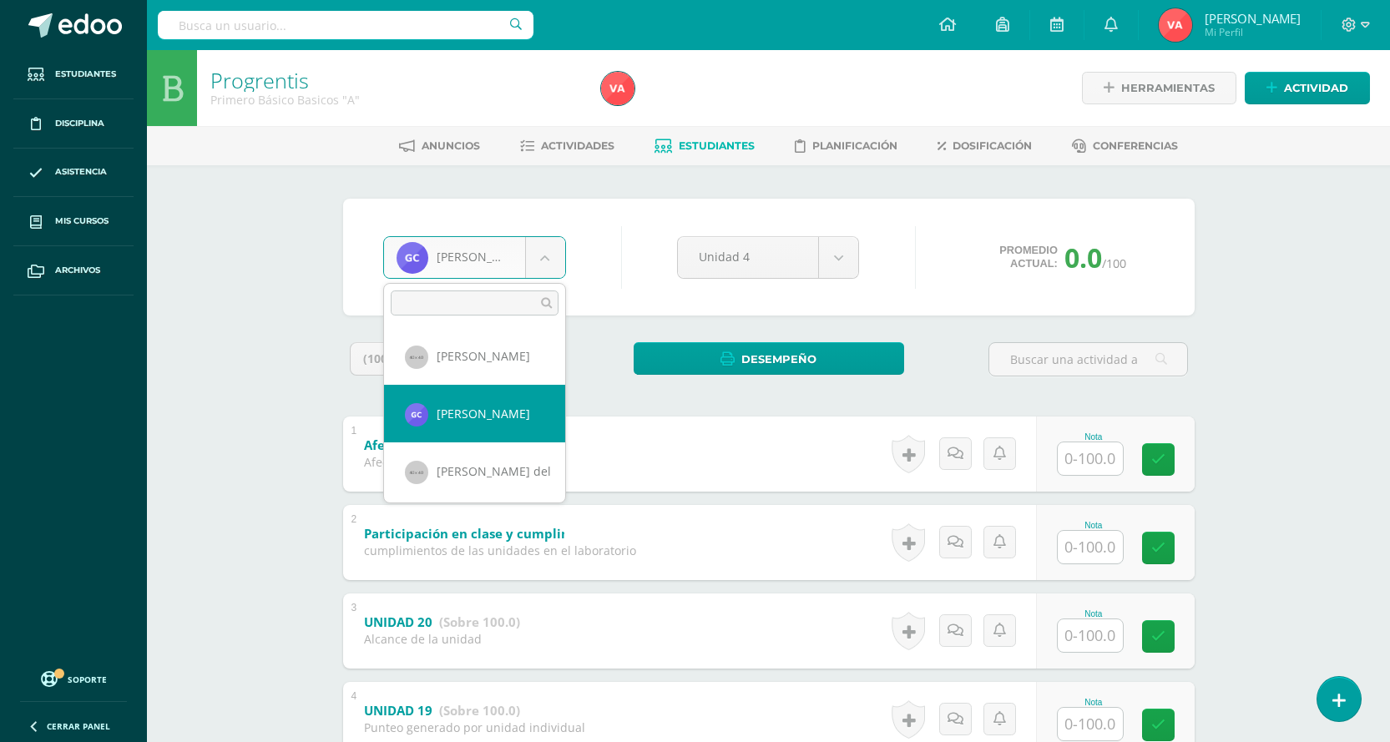
scroll to position [428, 0]
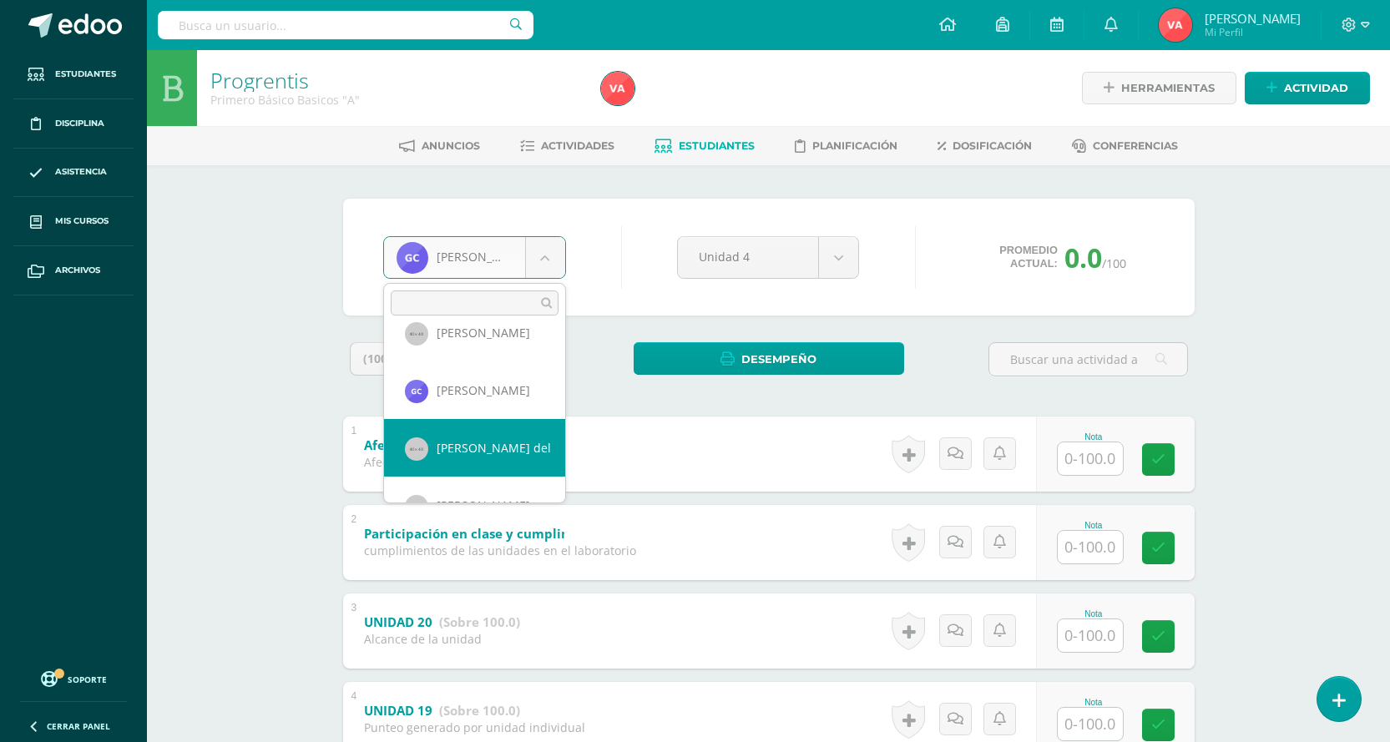
select select "928"
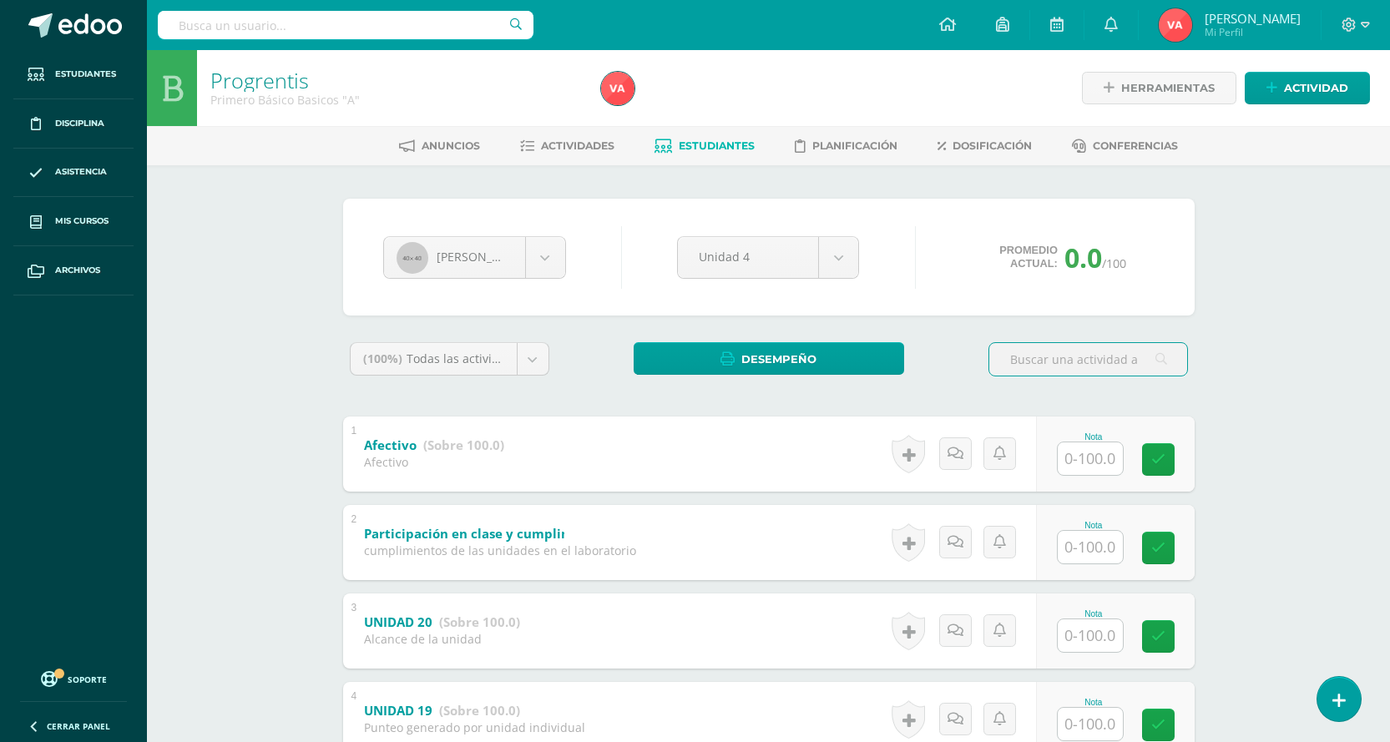
scroll to position [334, 0]
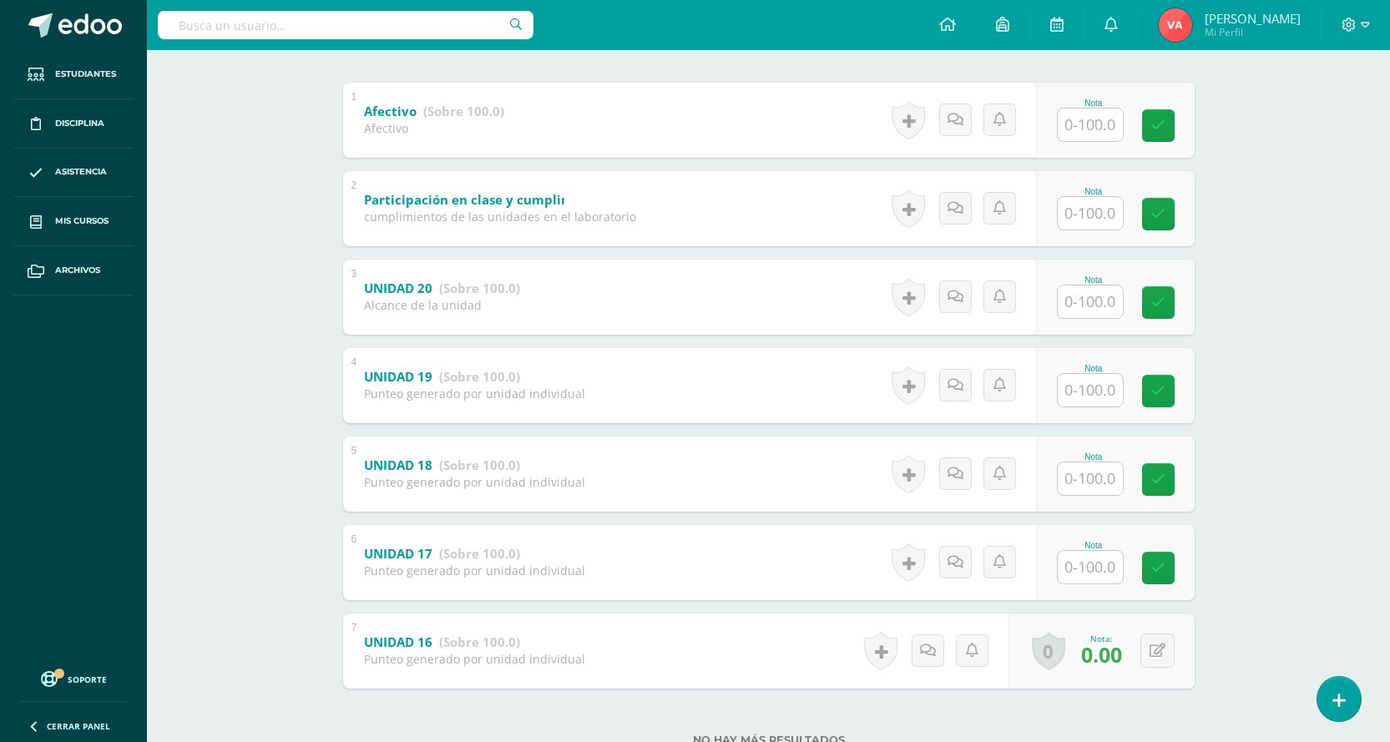
click at [1098, 576] on input "text" at bounding box center [1089, 567] width 65 height 33
type input "0"
click at [1087, 477] on input "text" at bounding box center [1089, 478] width 65 height 33
type input "0"
click at [1170, 479] on icon at bounding box center [1169, 479] width 15 height 14
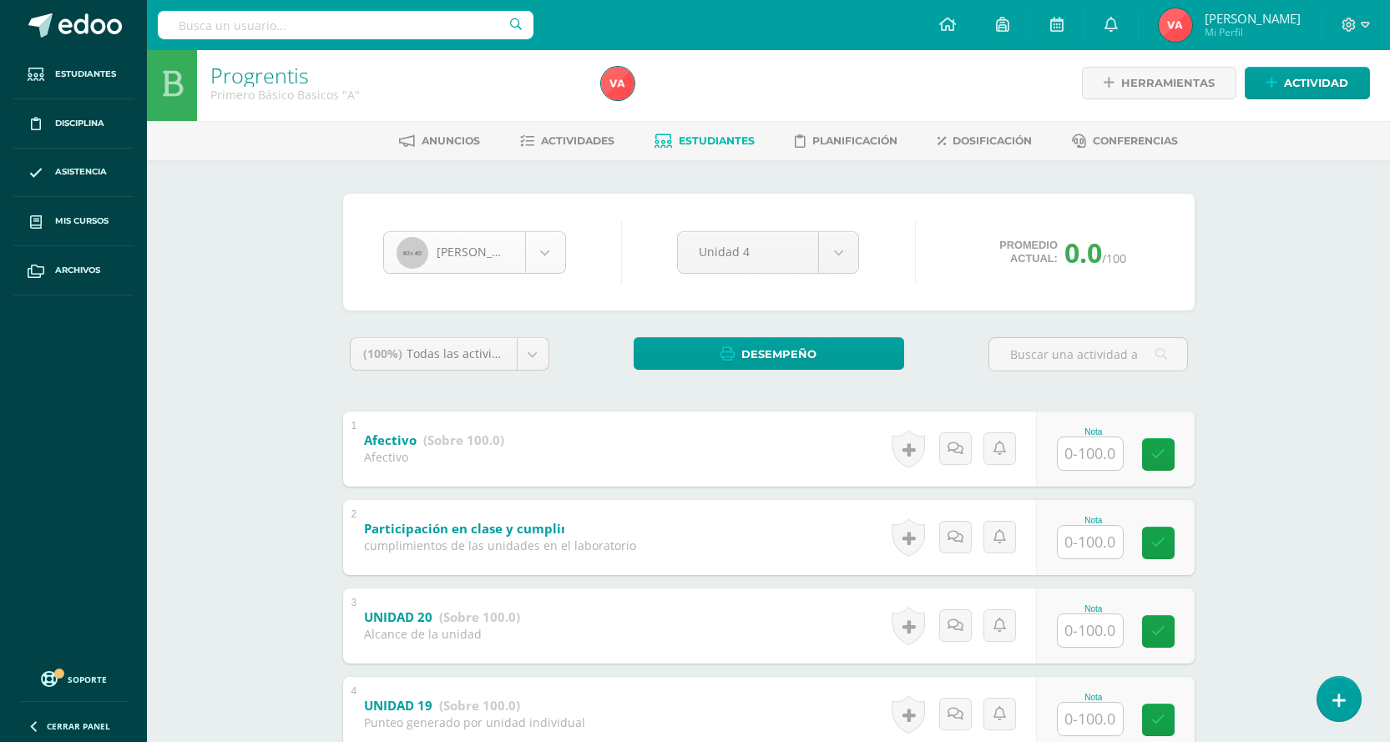
scroll to position [0, 0]
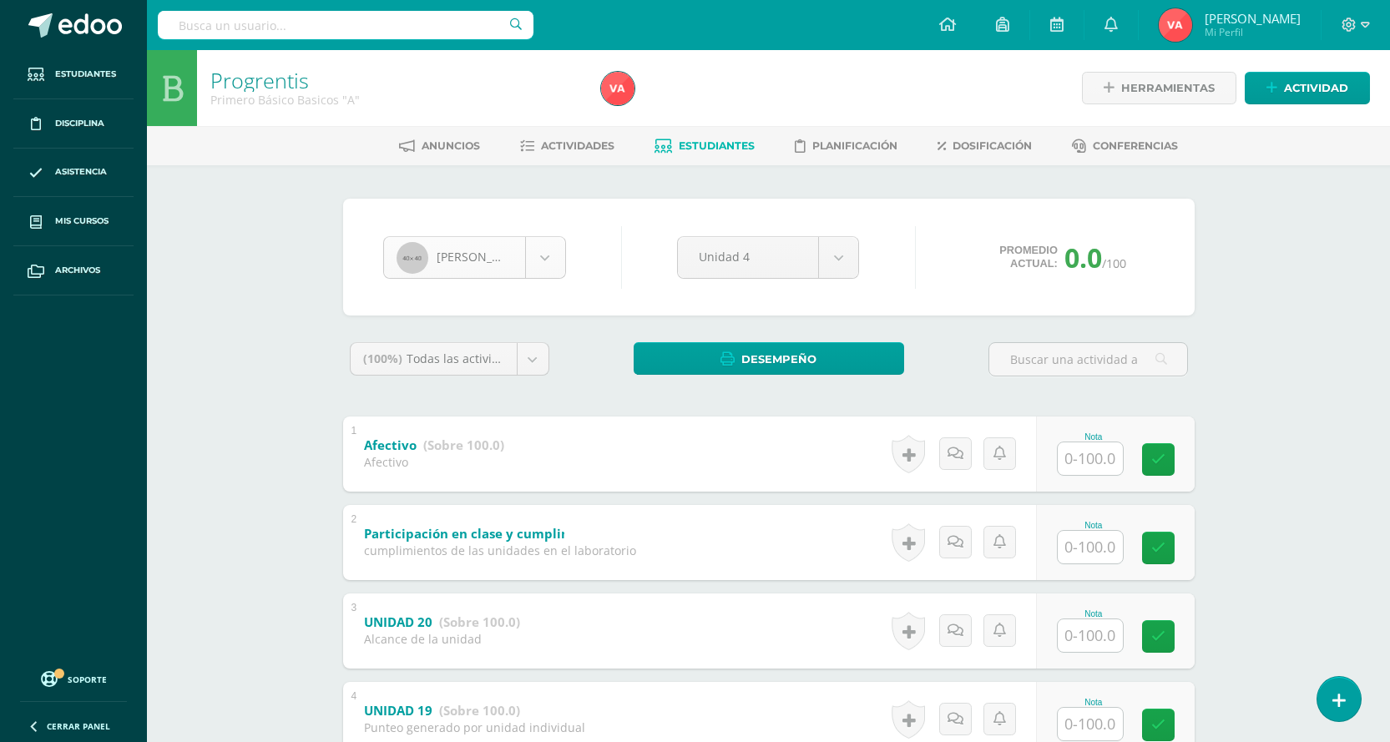
click at [546, 269] on body "Estudiantes Disciplina Asistencia Mis cursos Archivos Soporte Centro de ayuda Ú…" at bounding box center [695, 566] width 1390 height 1133
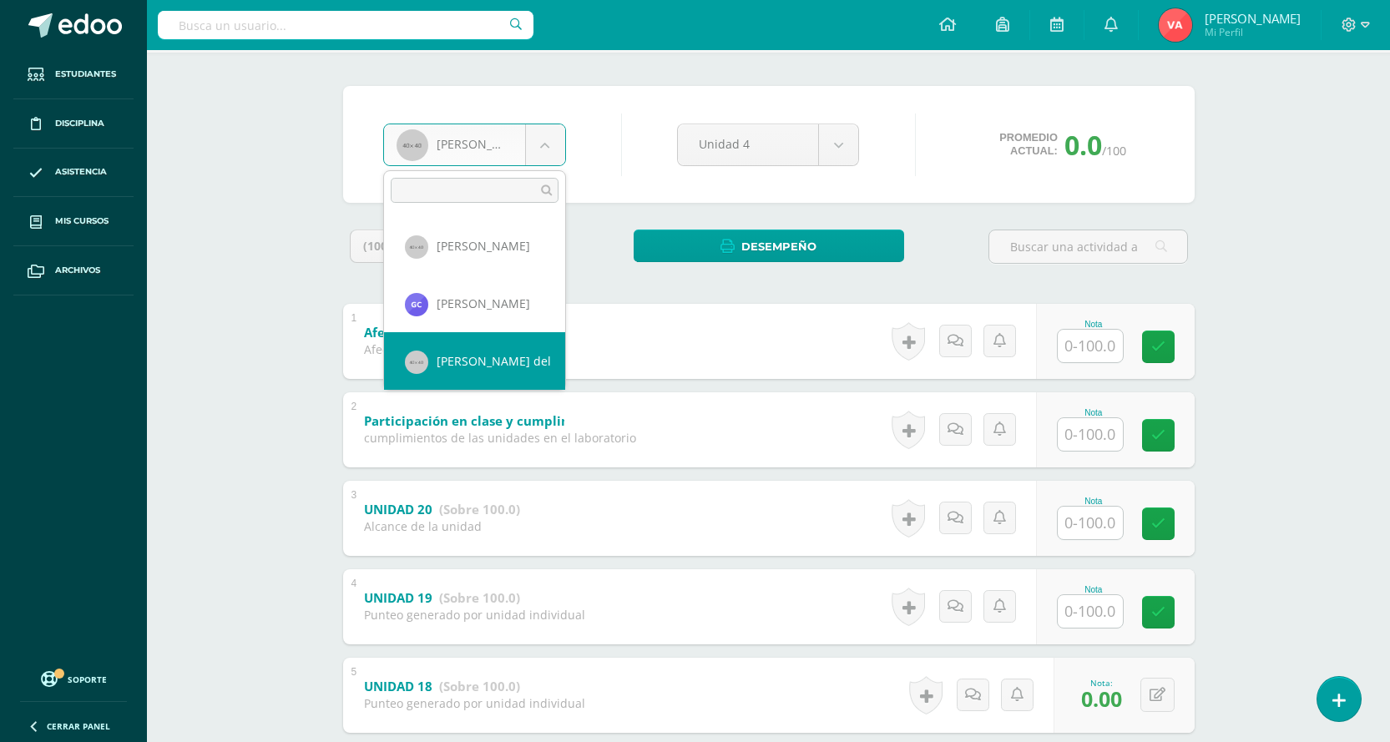
scroll to position [58, 0]
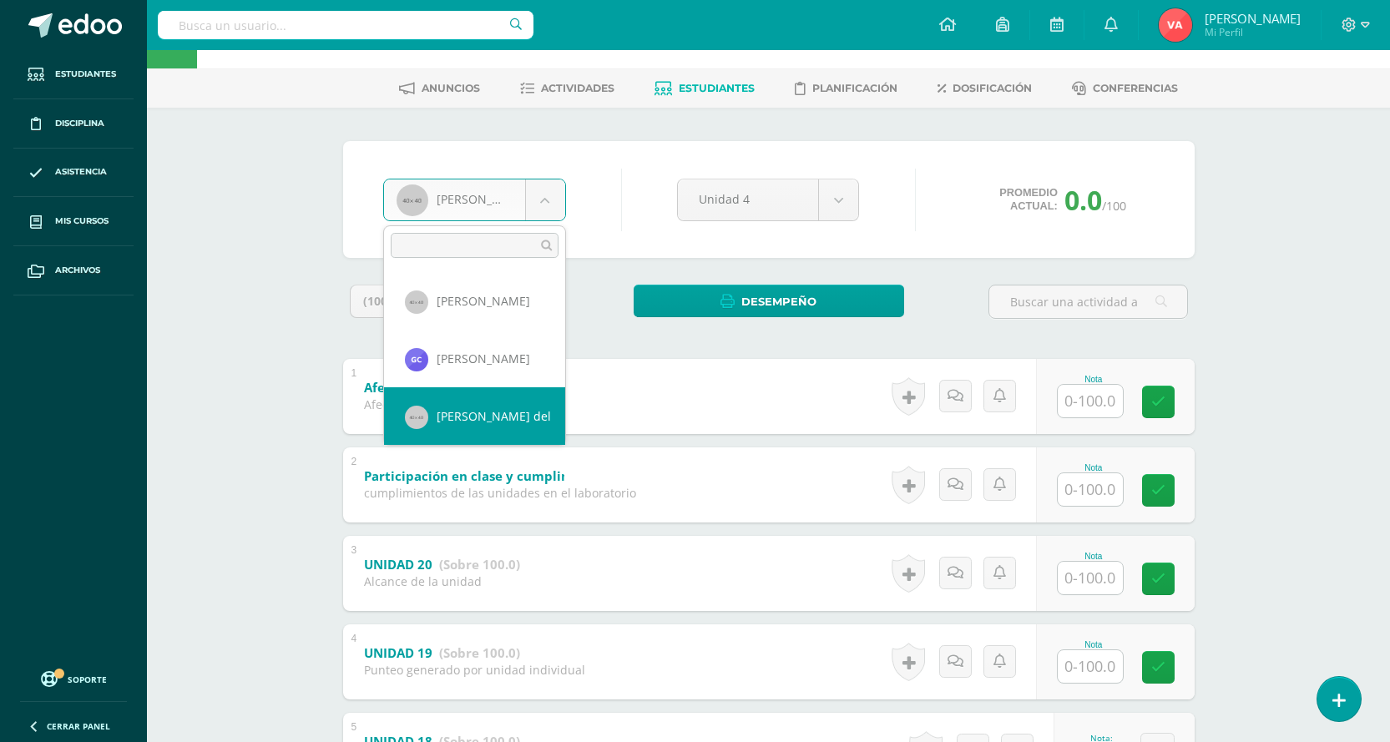
click at [614, 220] on body "Estudiantes Disciplina Asistencia Mis cursos Archivos Soporte Centro de ayuda Ú…" at bounding box center [695, 508] width 1390 height 1133
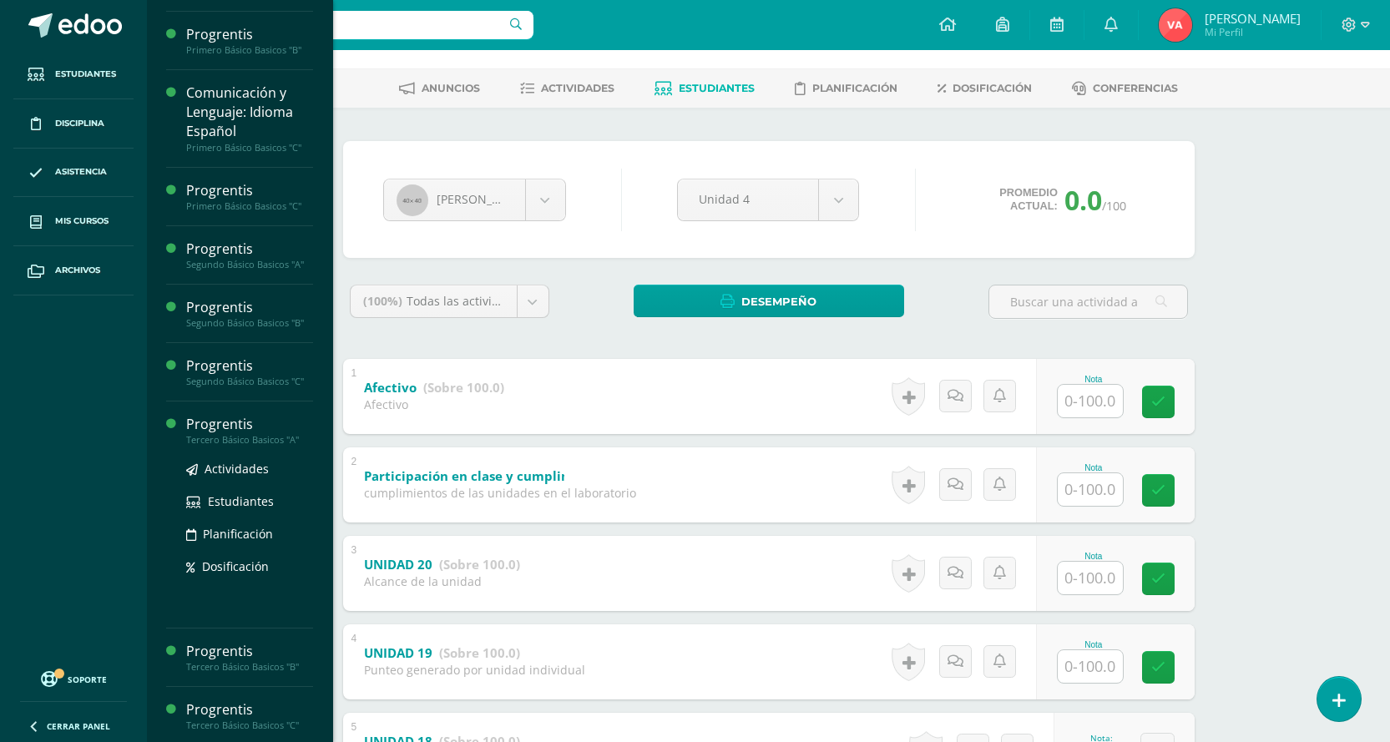
scroll to position [946, 0]
click at [253, 436] on div "Tercero Básico Basicos "A"" at bounding box center [249, 437] width 127 height 12
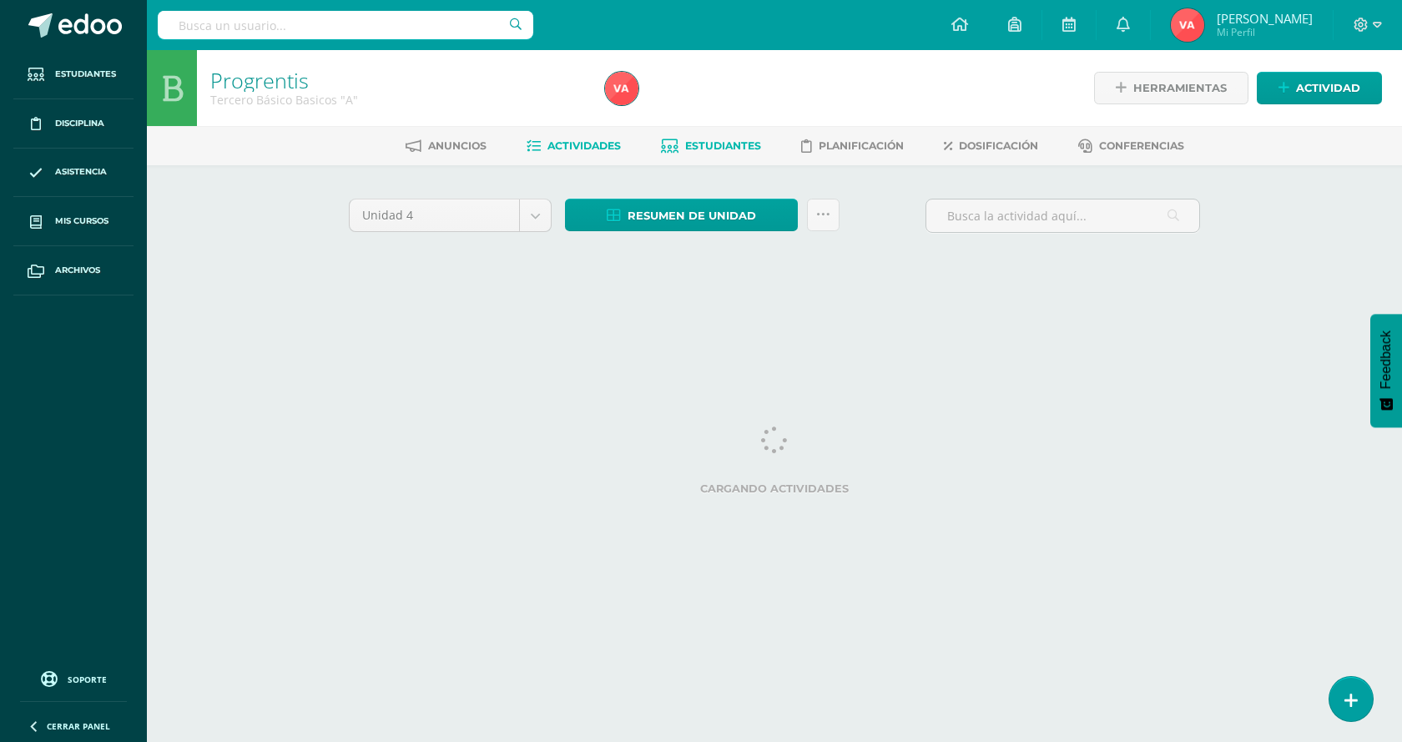
click at [724, 150] on span "Estudiantes" at bounding box center [723, 145] width 76 height 13
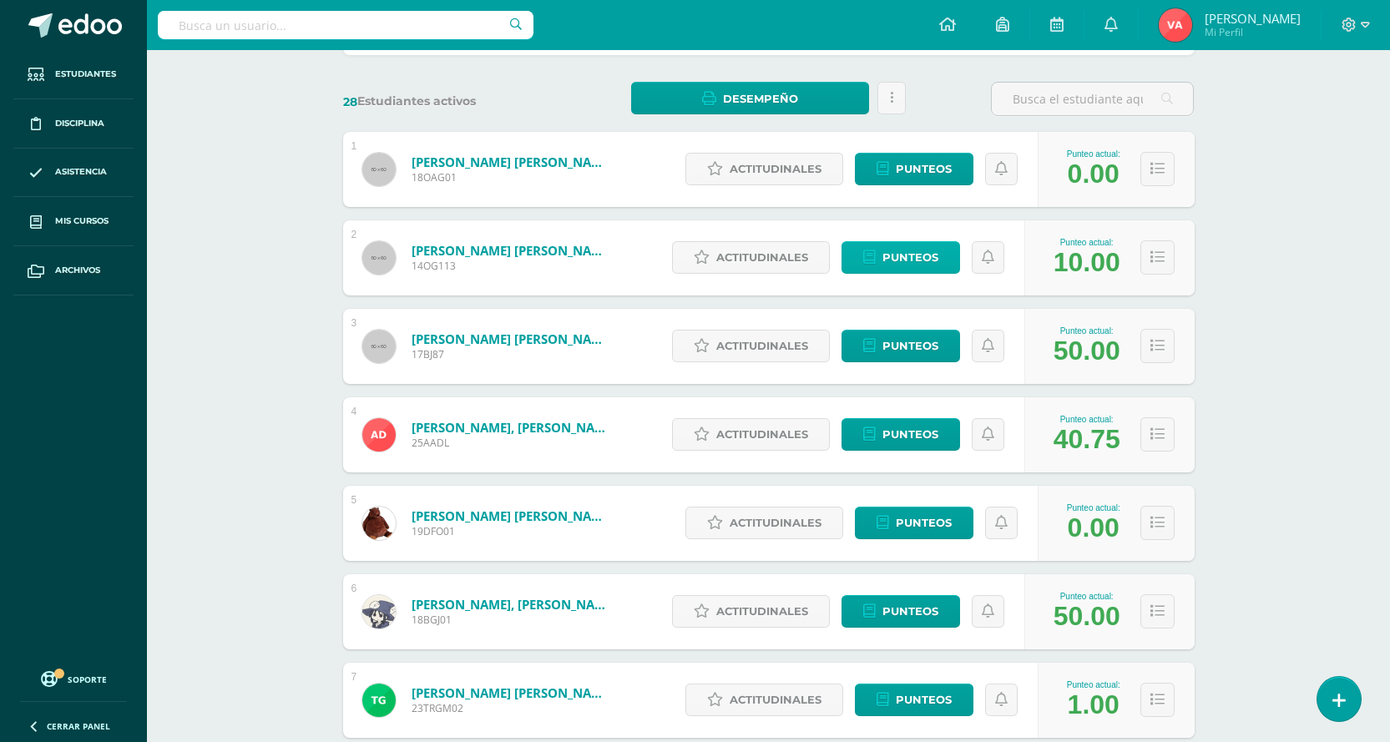
scroll to position [250, 0]
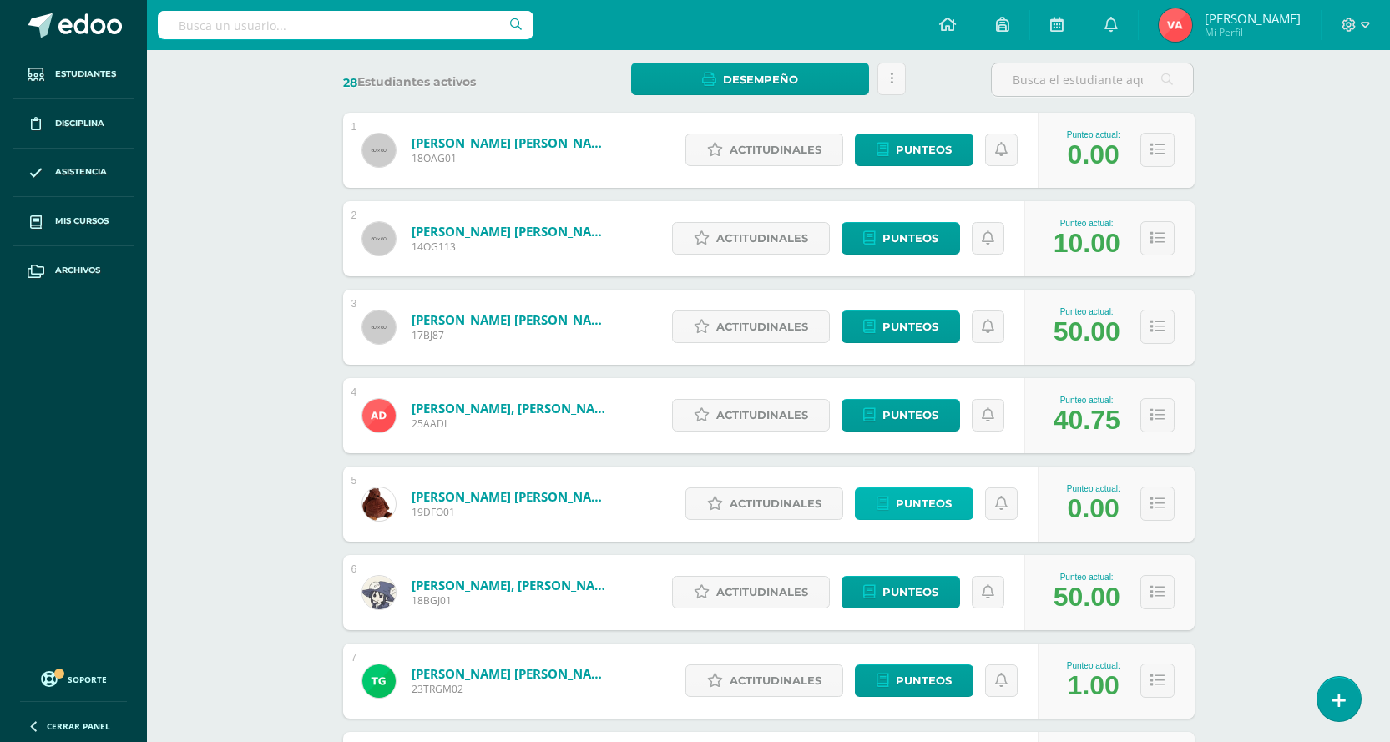
click at [916, 504] on span "Punteos" at bounding box center [924, 503] width 56 height 31
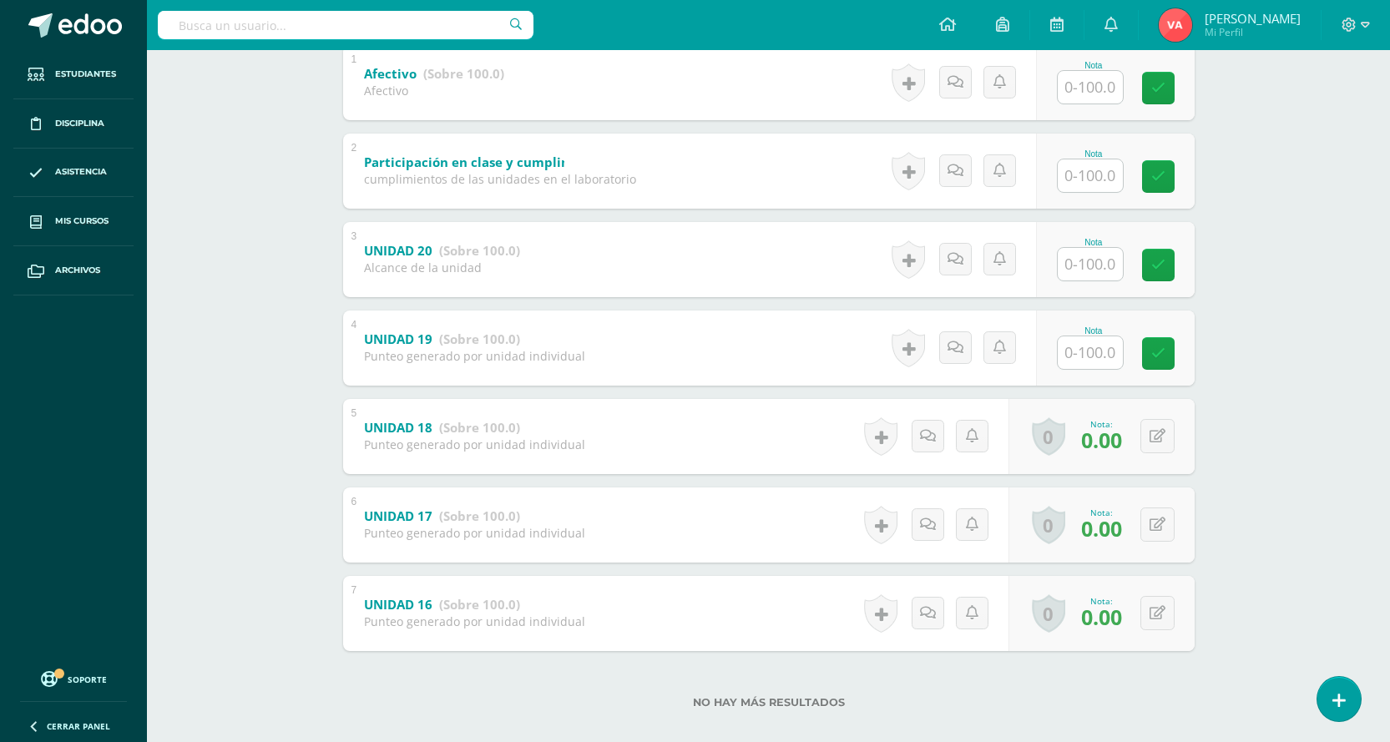
scroll to position [391, 0]
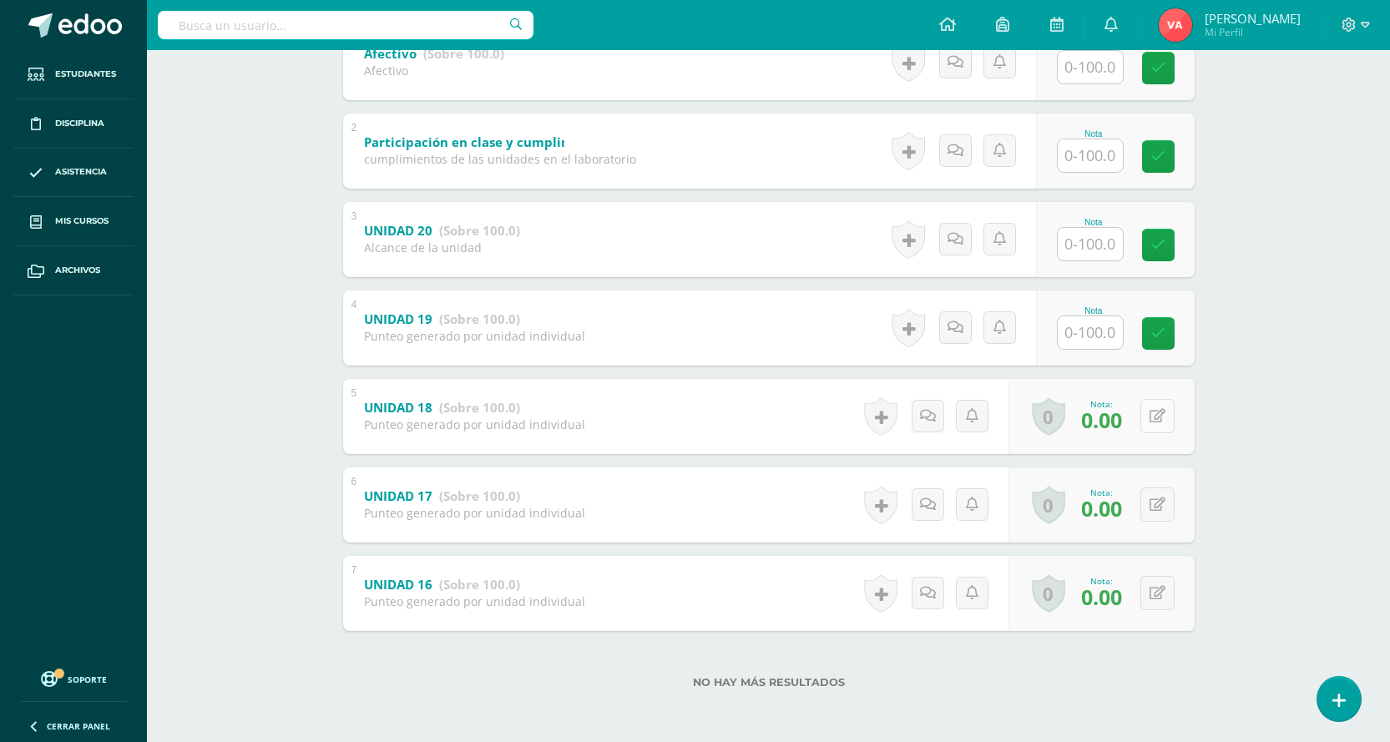
click at [1153, 418] on button at bounding box center [1157, 416] width 34 height 34
type input "100"
click at [1123, 427] on icon at bounding box center [1124, 422] width 15 height 14
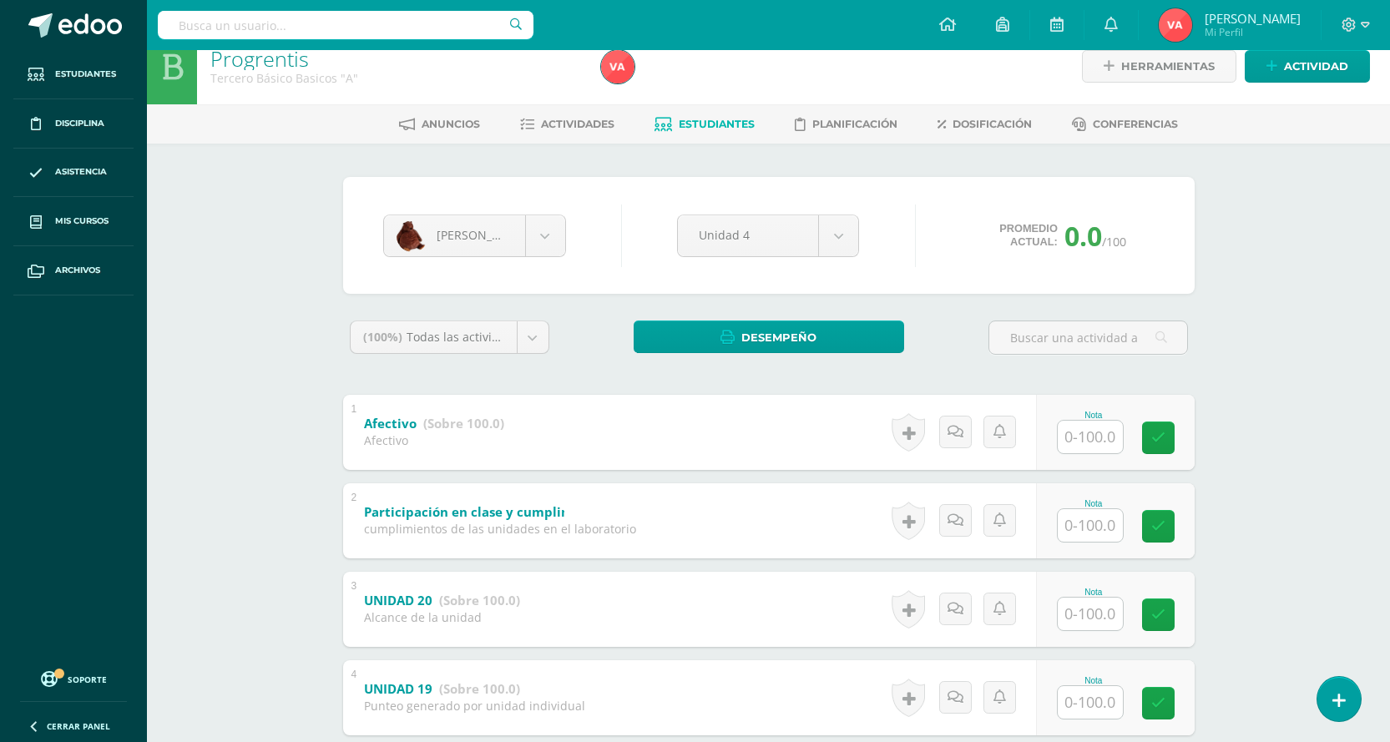
scroll to position [0, 0]
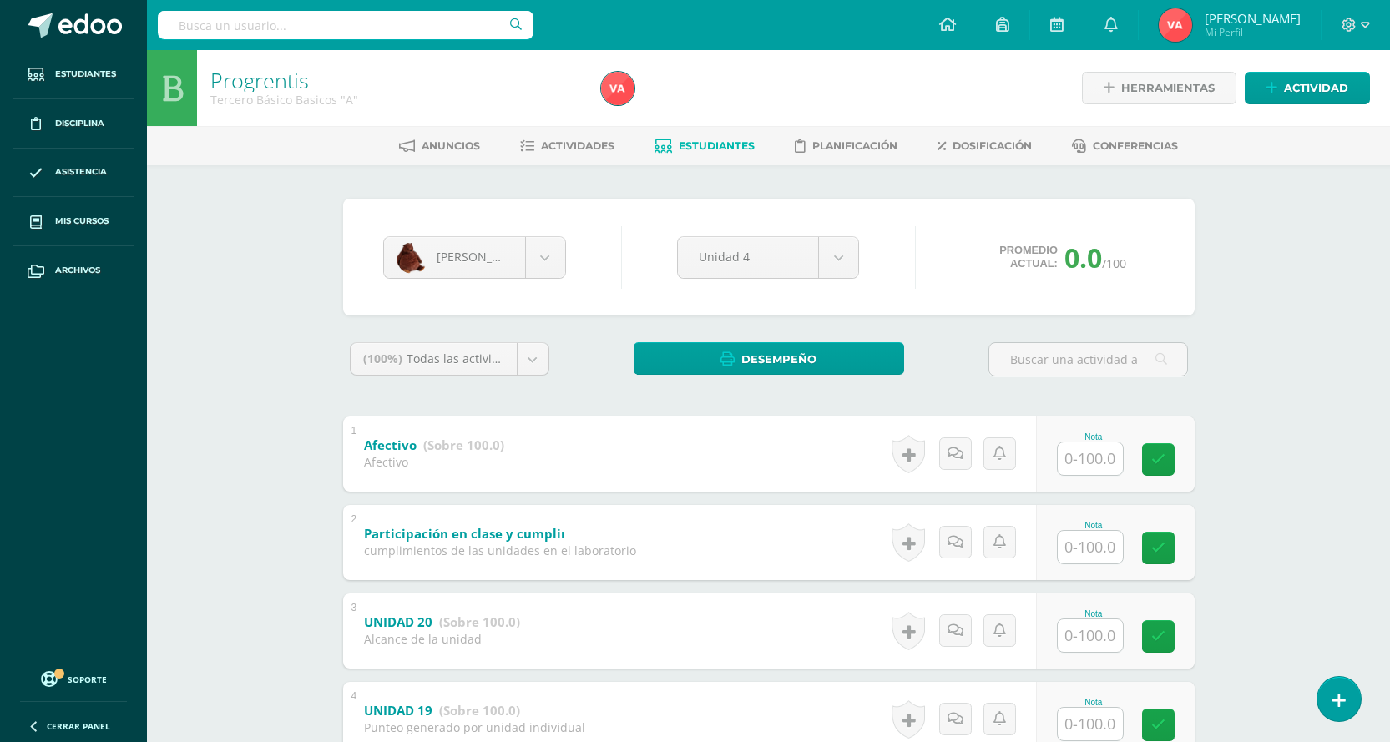
drag, startPoint x: 183, startPoint y: 215, endPoint x: 243, endPoint y: 255, distance: 72.2
click at [183, 215] on div "Progrentis Tercero Básico Basicos "A" Herramientas Detalle de asistencias Activ…" at bounding box center [768, 591] width 1243 height 1083
